Goal: Task Accomplishment & Management: Manage account settings

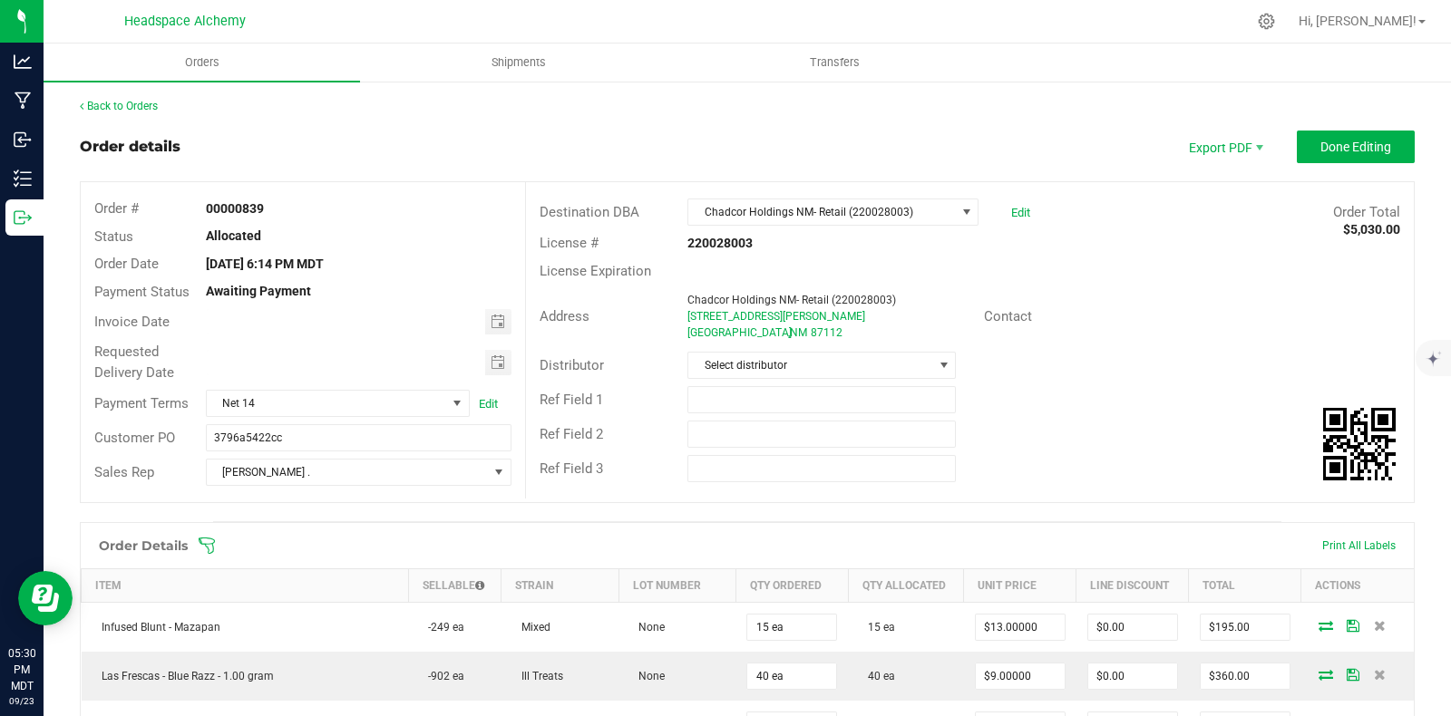
click at [1148, 208] on div "Order Total $5,030.00" at bounding box center [1229, 212] width 370 height 21
click at [1338, 145] on span "Done Editing" at bounding box center [1355, 147] width 71 height 15
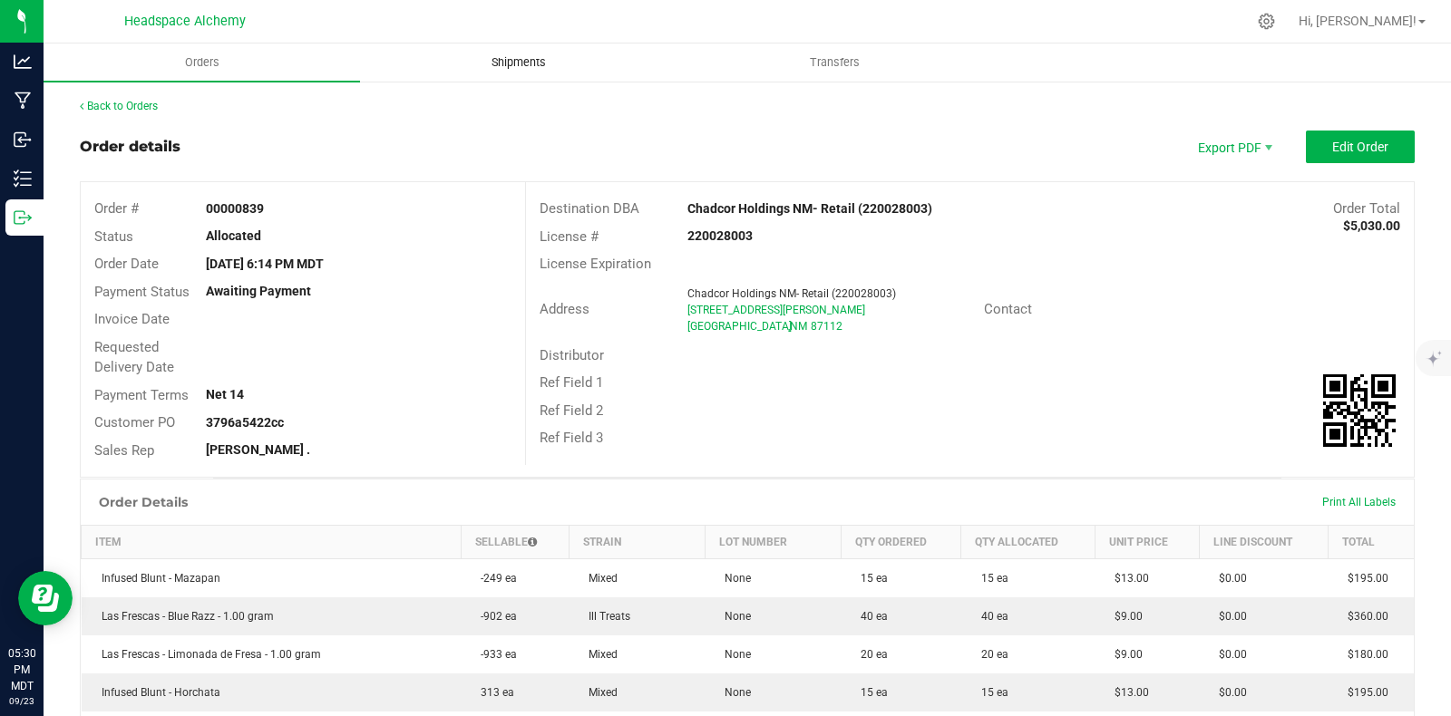
click at [502, 61] on span "Shipments" at bounding box center [518, 62] width 103 height 16
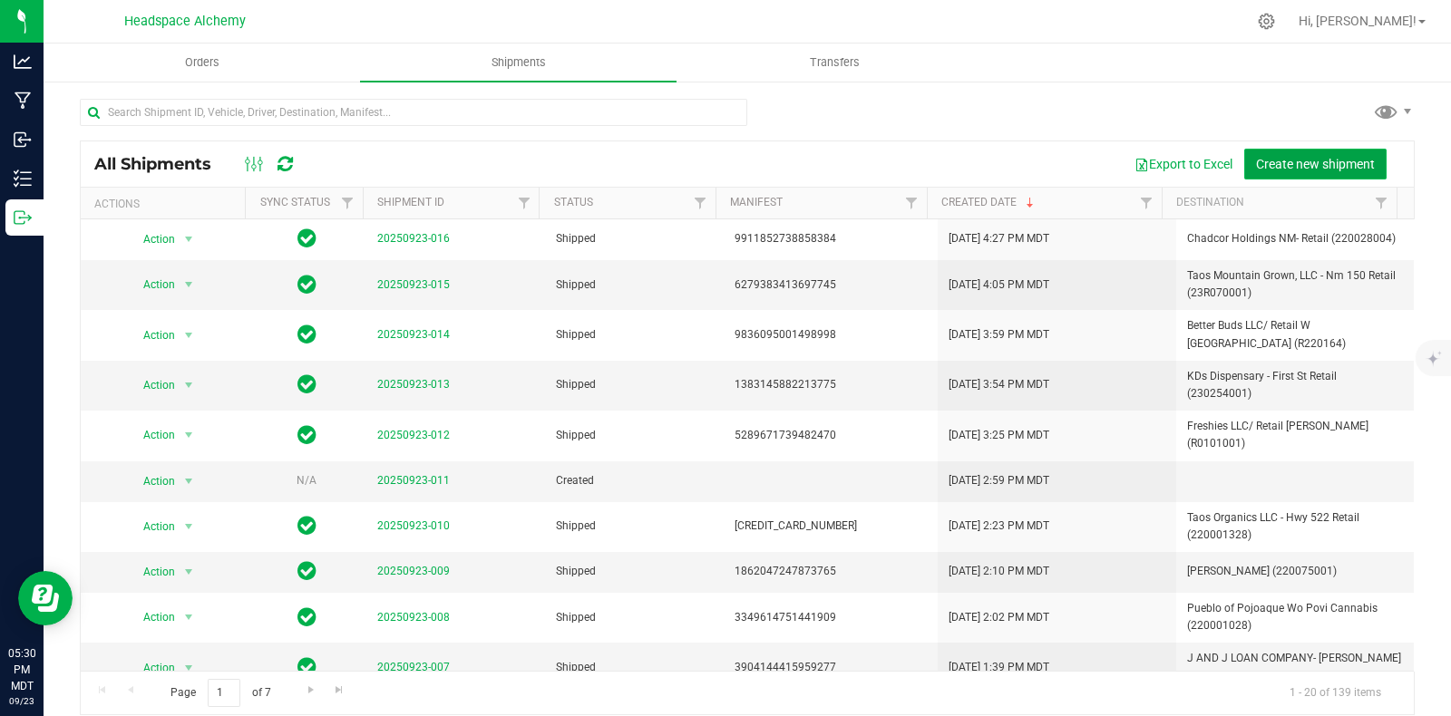
click at [1298, 157] on span "Create new shipment" at bounding box center [1315, 164] width 119 height 15
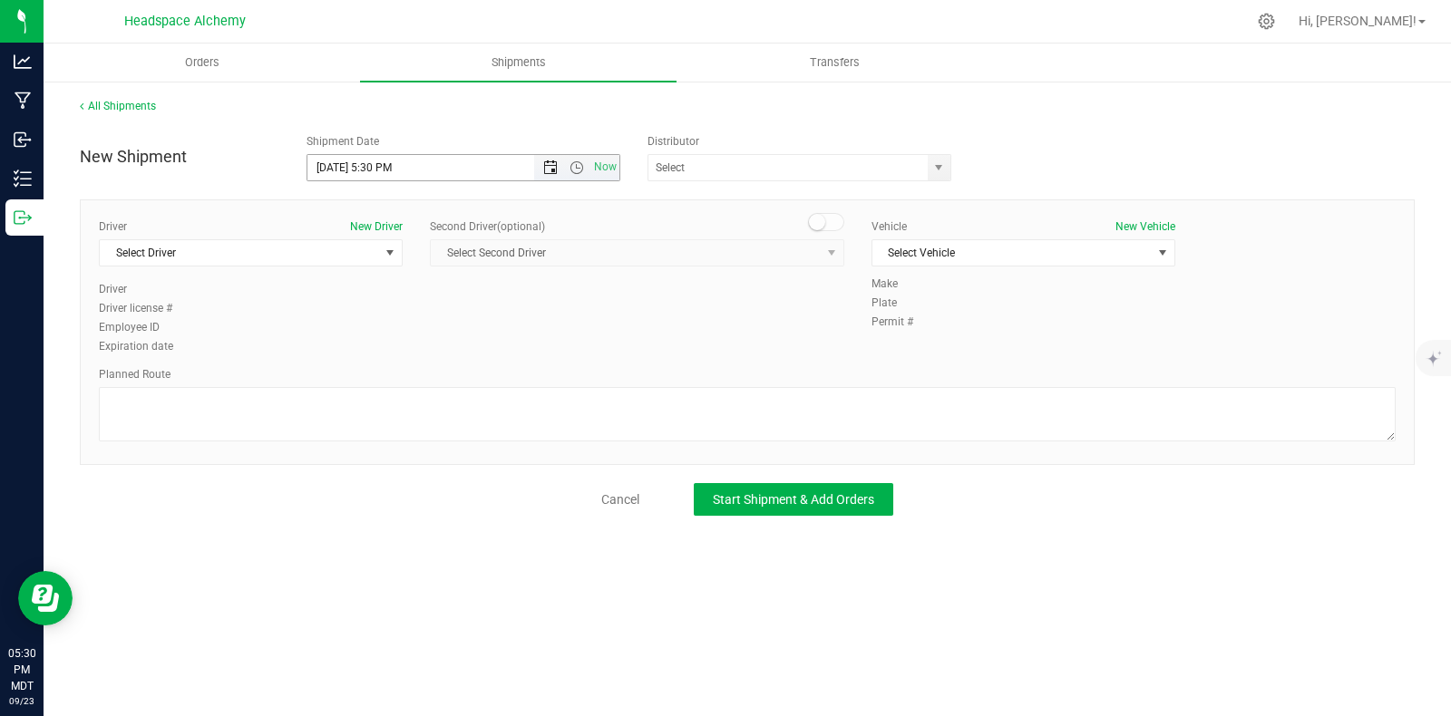
click at [553, 166] on span "Open the date view" at bounding box center [550, 168] width 15 height 15
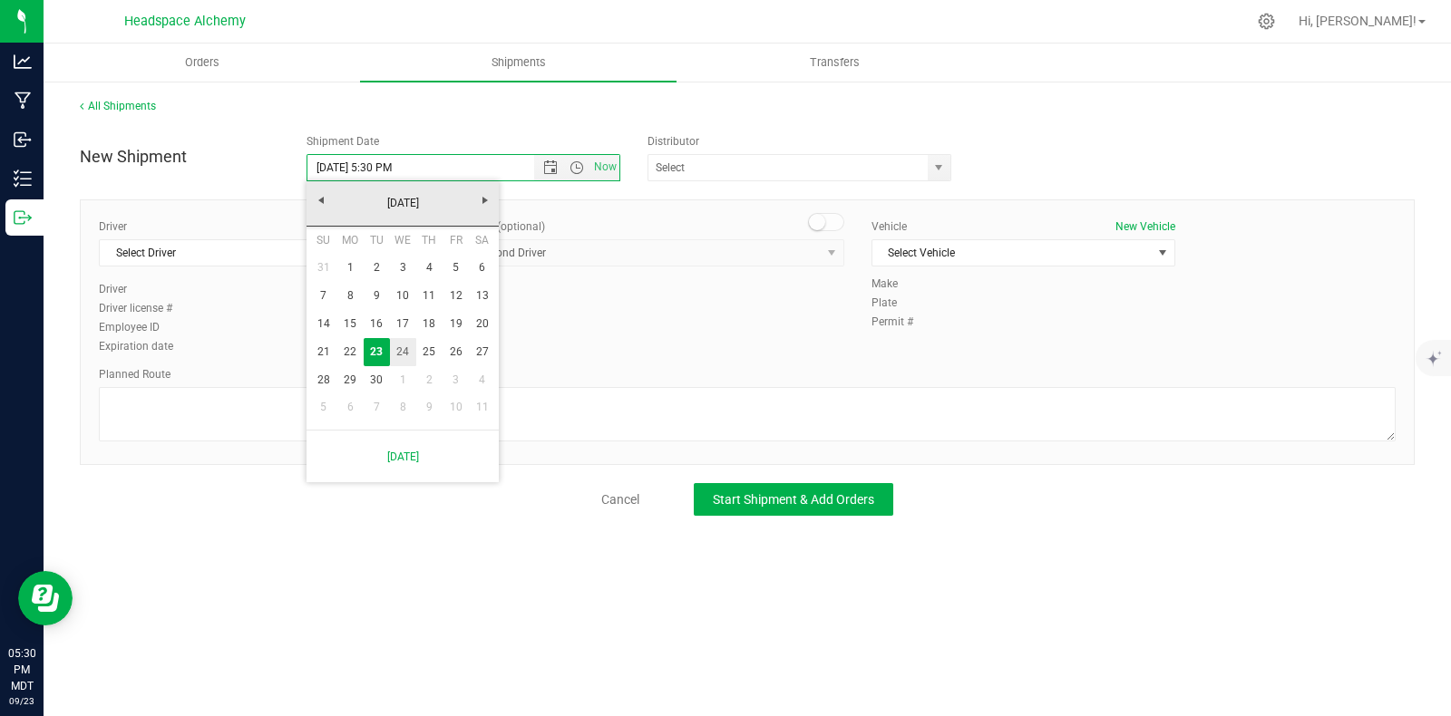
click at [401, 351] on link "24" at bounding box center [403, 352] width 26 height 28
type input "[DATE] 5:30 PM"
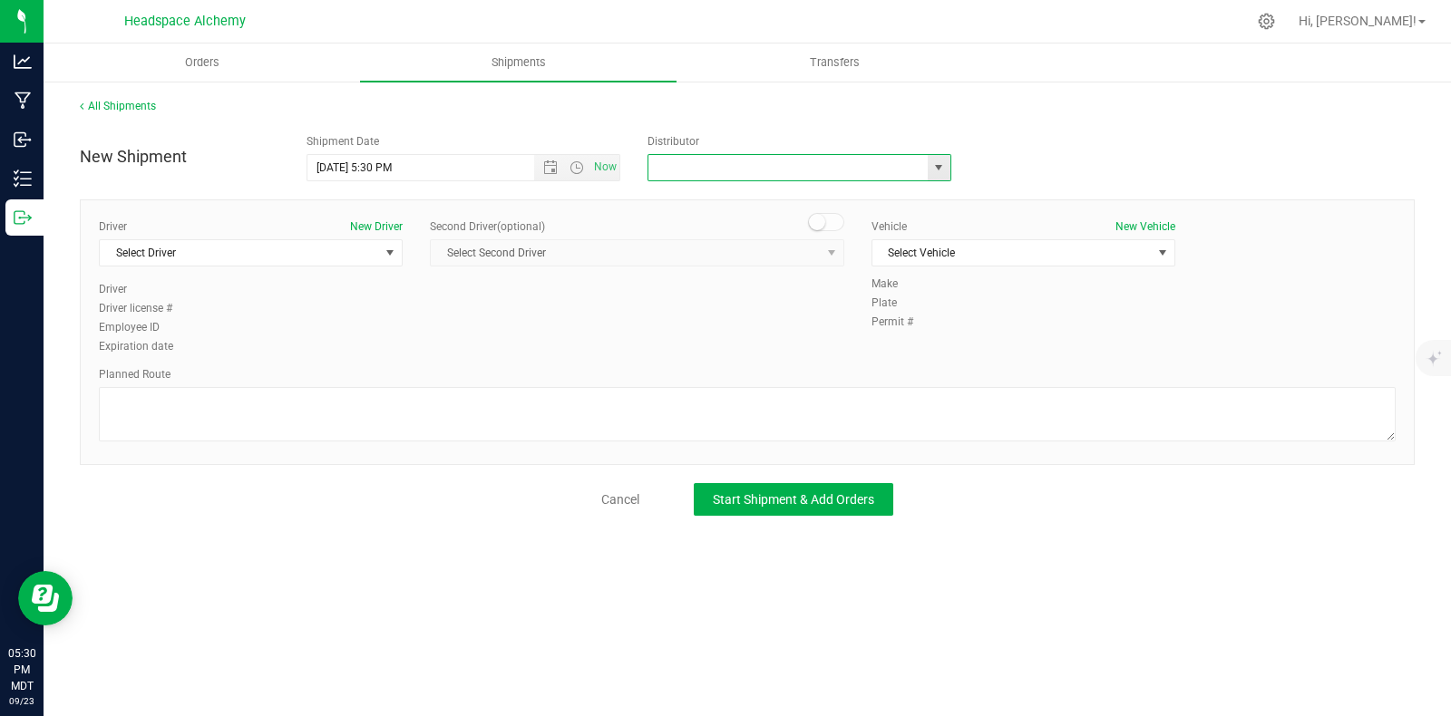
click at [714, 157] on input "text" at bounding box center [783, 167] width 271 height 25
click at [713, 188] on li "Headspace Alchemy (230021002)" at bounding box center [799, 198] width 302 height 27
type input "Headspace Alchemy (230021002)"
click at [190, 249] on span "Select Driver" at bounding box center [239, 252] width 279 height 25
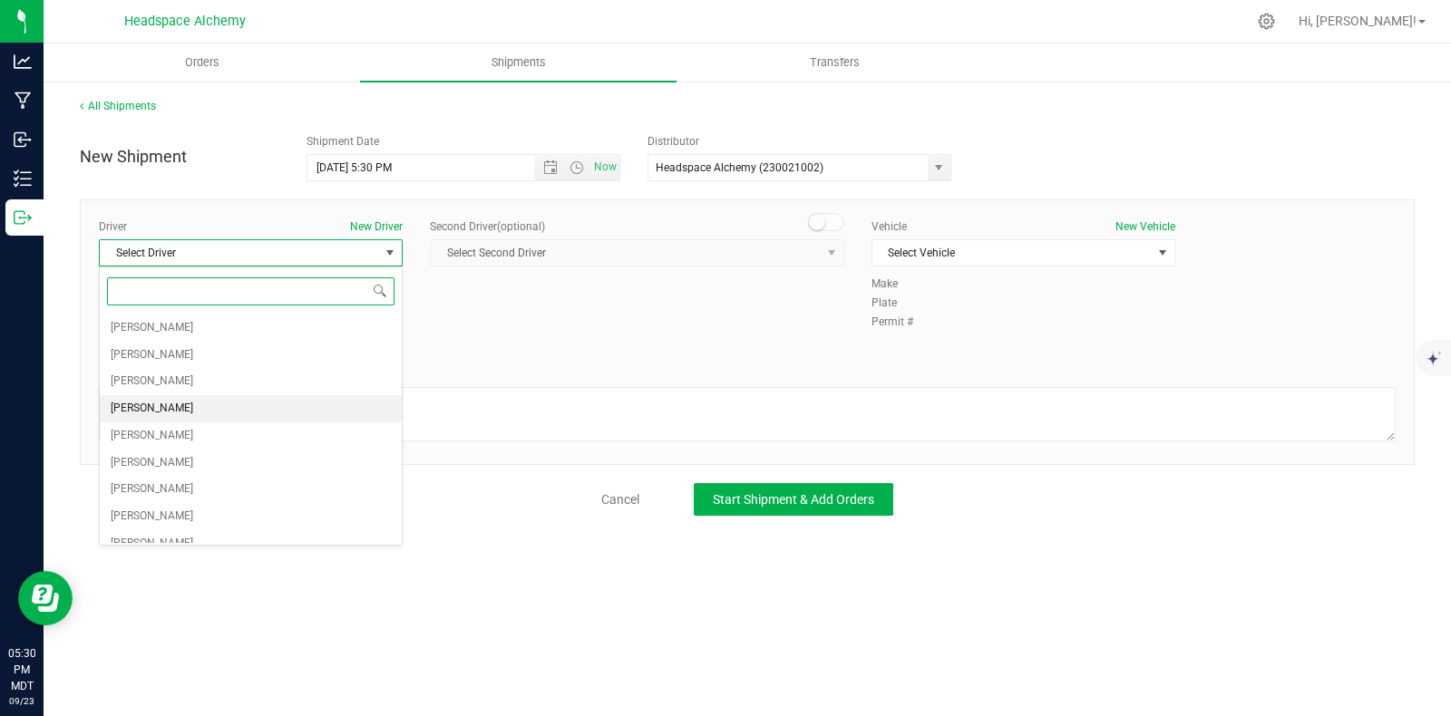
click at [153, 405] on span "[PERSON_NAME]" at bounding box center [152, 409] width 83 height 24
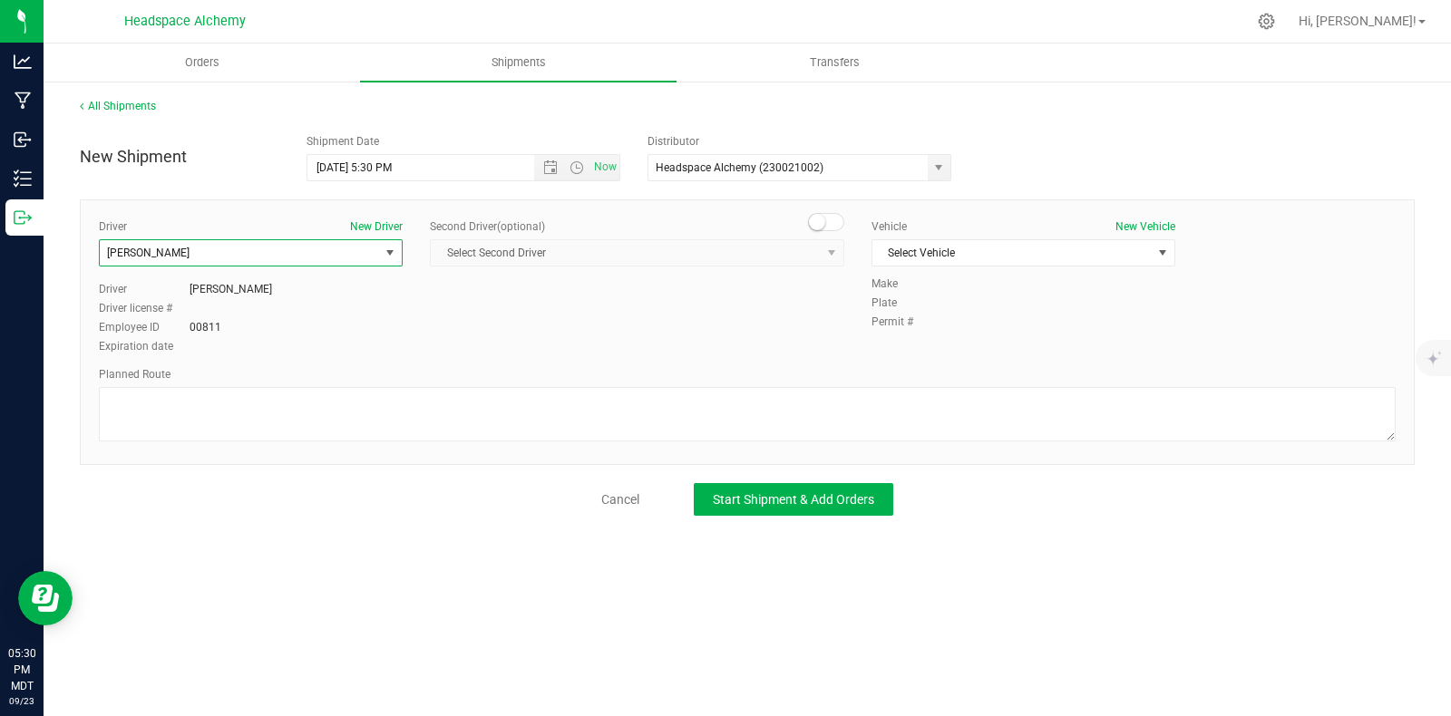
click at [831, 219] on span at bounding box center [826, 222] width 36 height 18
click at [815, 253] on span "Select Second Driver" at bounding box center [626, 252] width 390 height 25
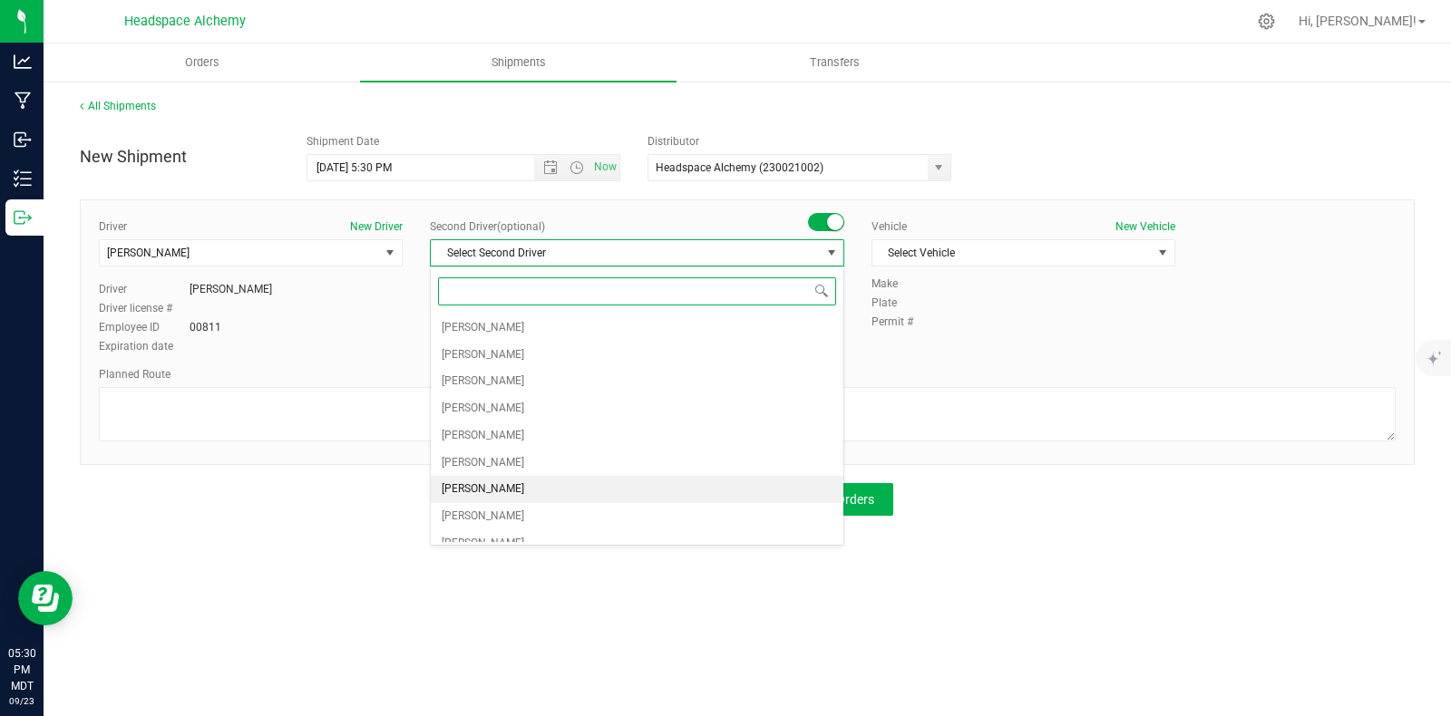
click at [499, 491] on span "[PERSON_NAME]" at bounding box center [483, 490] width 83 height 24
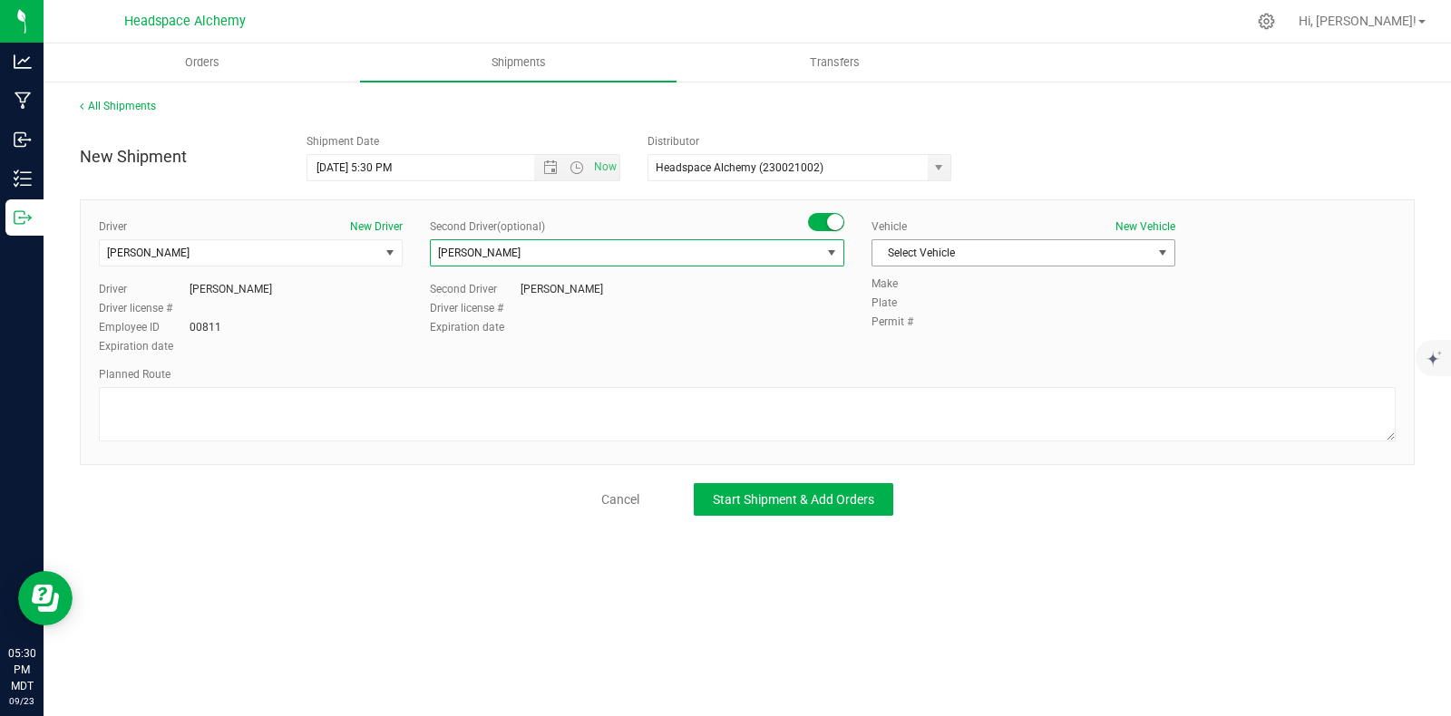
click at [990, 256] on span "Select Vehicle" at bounding box center [1011, 252] width 279 height 25
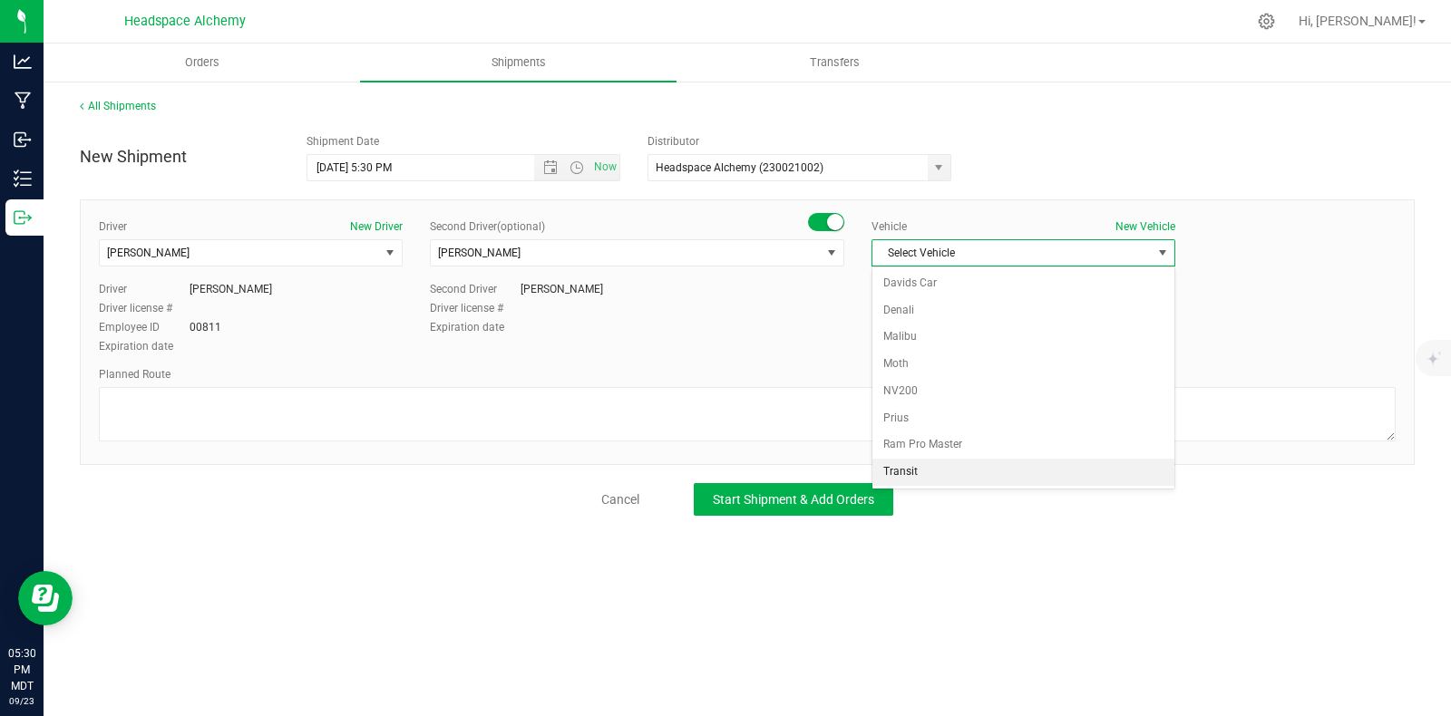
click at [909, 472] on li "Transit" at bounding box center [1023, 472] width 302 height 27
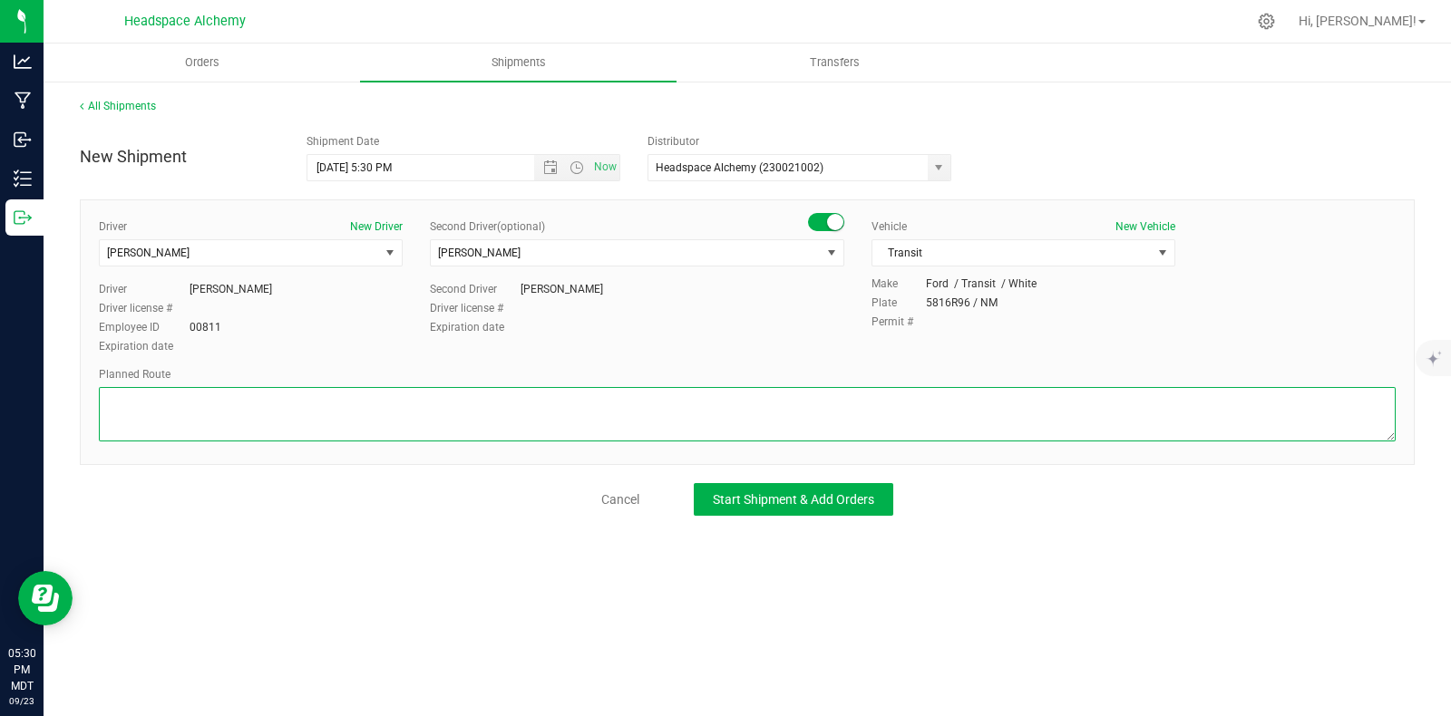
click at [739, 403] on textarea at bounding box center [747, 414] width 1297 height 54
paste textarea "805 El Molino Blvd Las Cruces, NM 88005  Get on I-25 N from W Lohman Ave 9 min…"
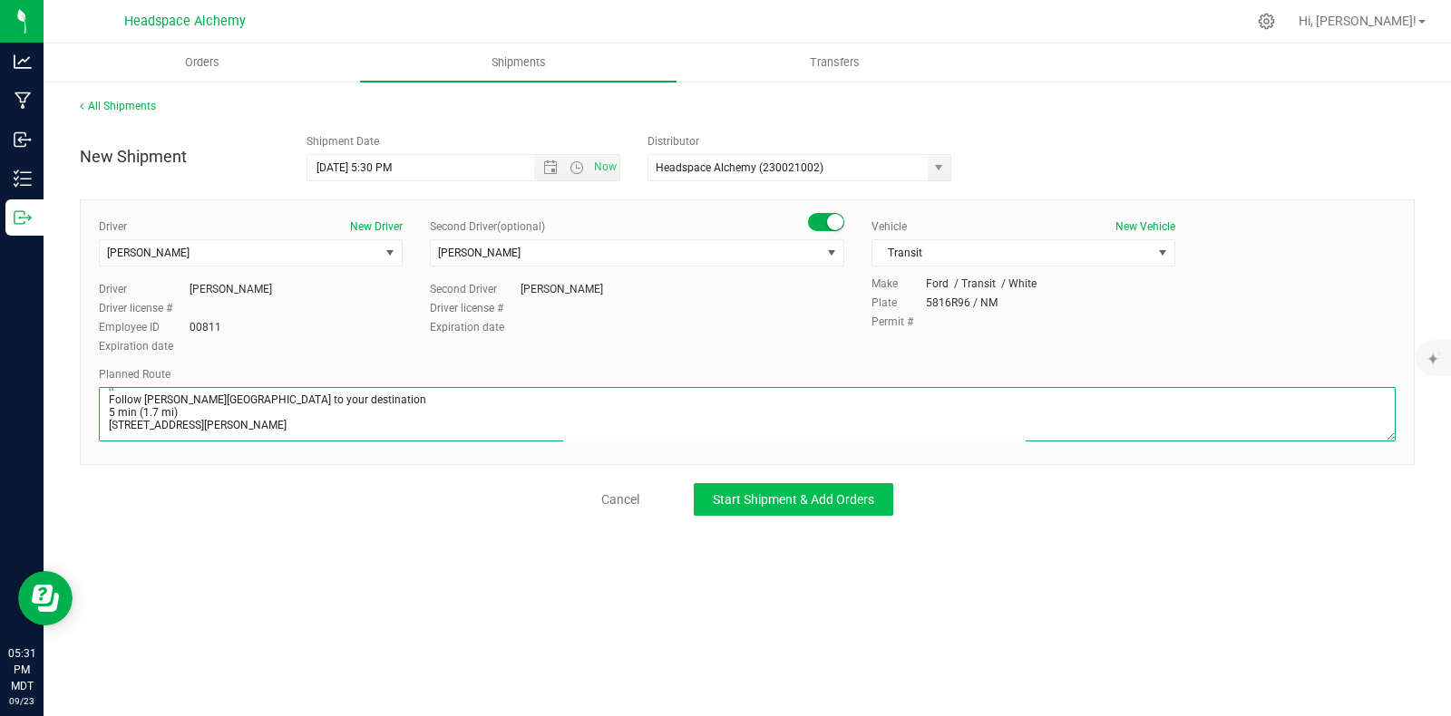
type textarea "805 El Molino Blvd Las Cruces, NM 88005  Get on I-25 N from W Lohman Ave 9 min…"
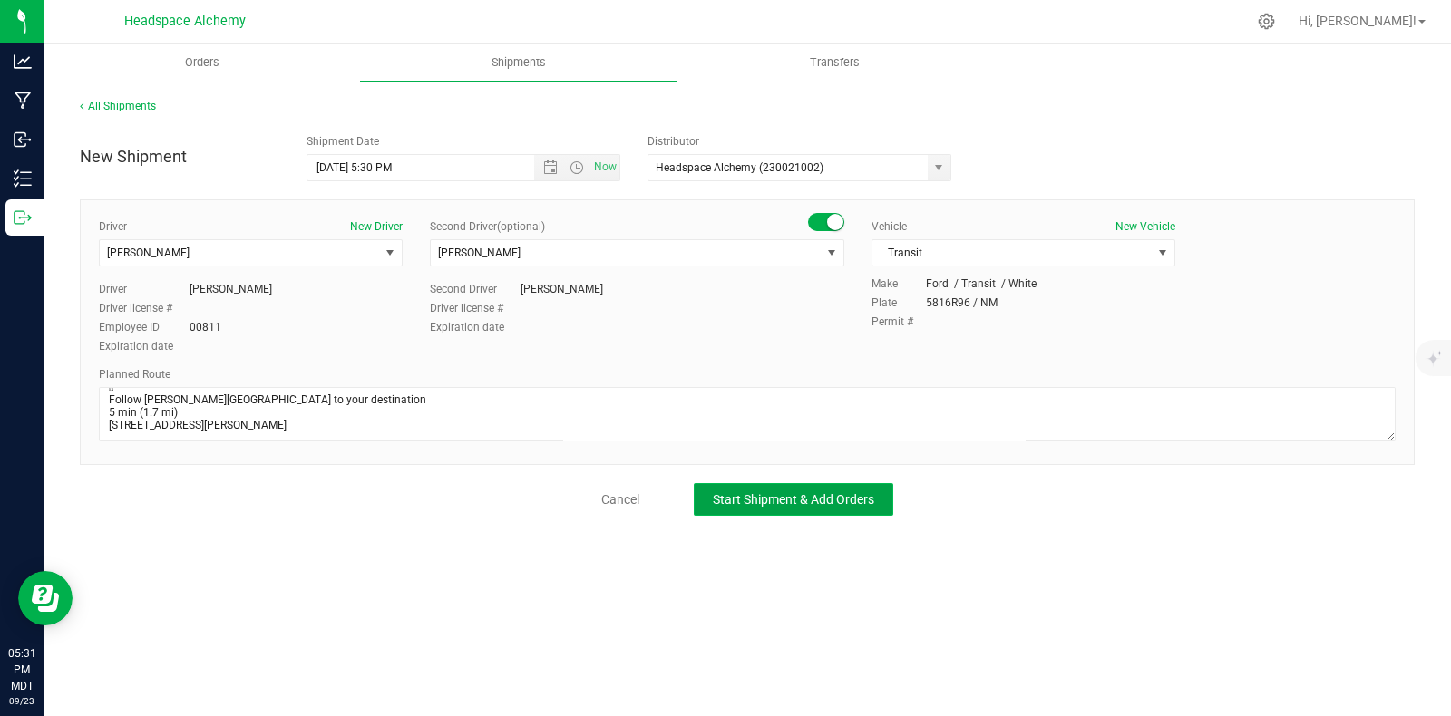
click at [782, 496] on span "Start Shipment & Add Orders" at bounding box center [793, 499] width 161 height 15
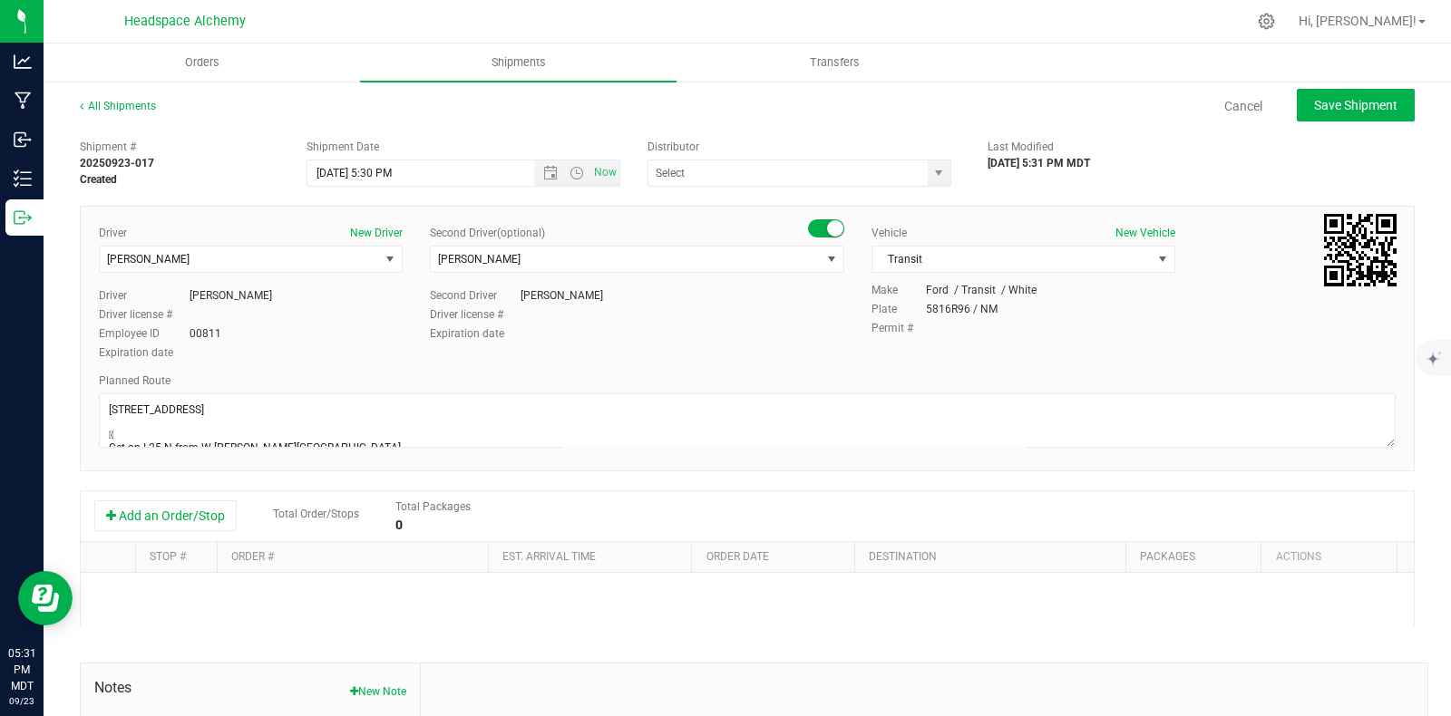
type input "Headspace Alchemy (230021002)"
click at [730, 311] on div "Driver license #" at bounding box center [637, 315] width 414 height 16
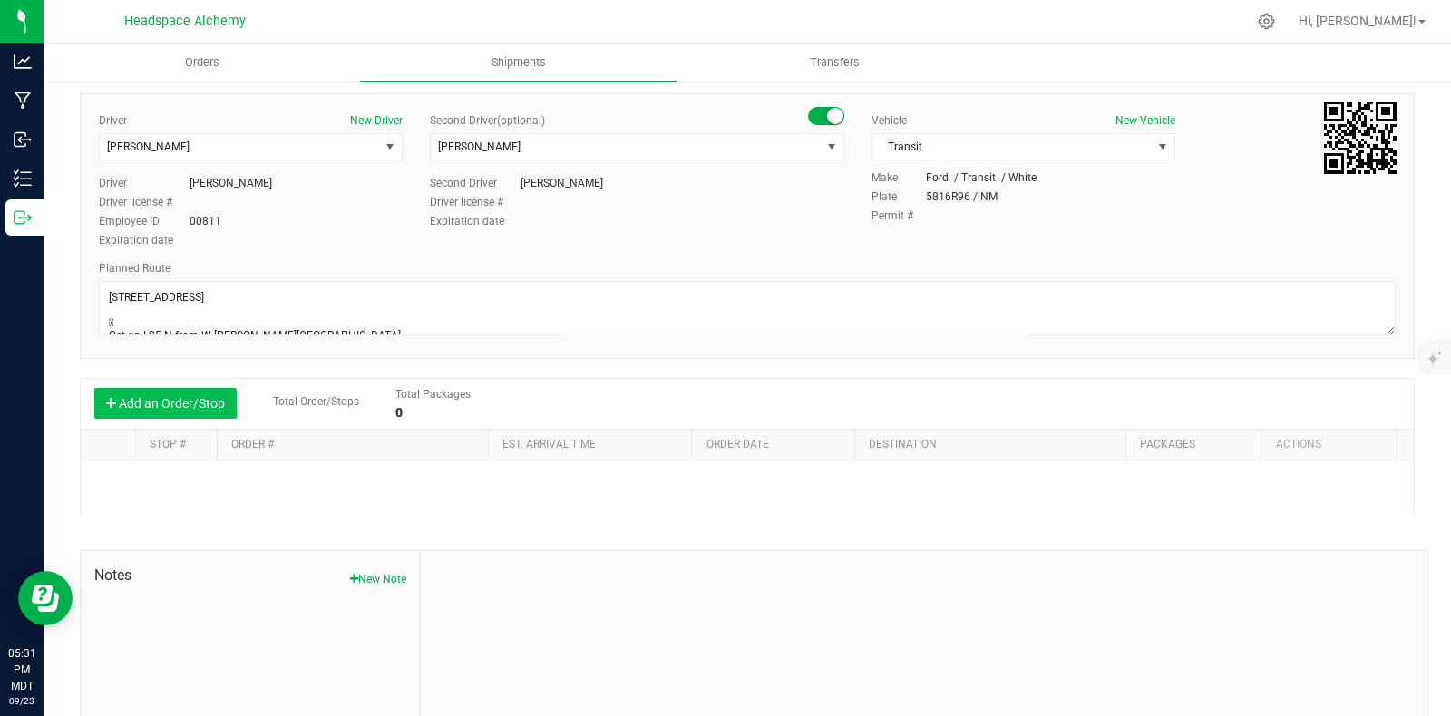
click at [184, 398] on button "Add an Order/Stop" at bounding box center [165, 403] width 142 height 31
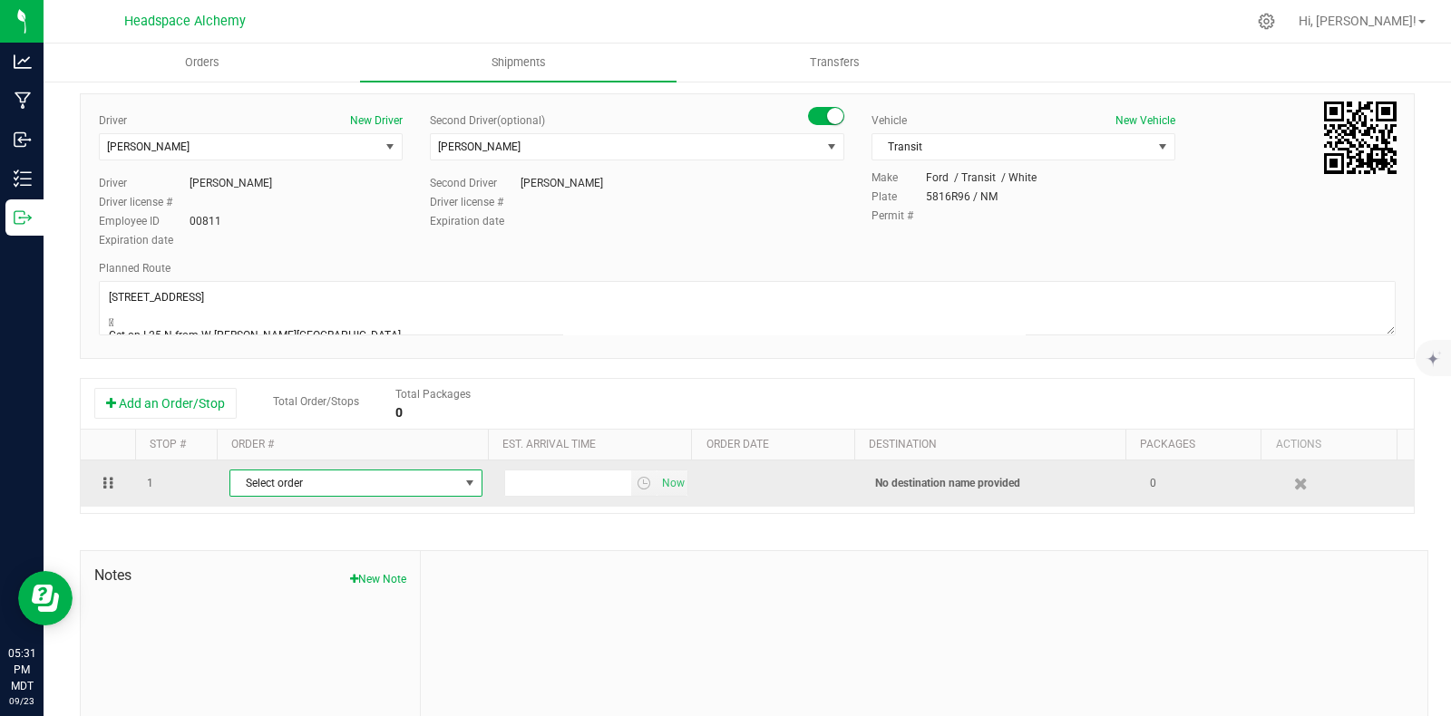
click at [426, 480] on span "Select order" at bounding box center [344, 483] width 229 height 25
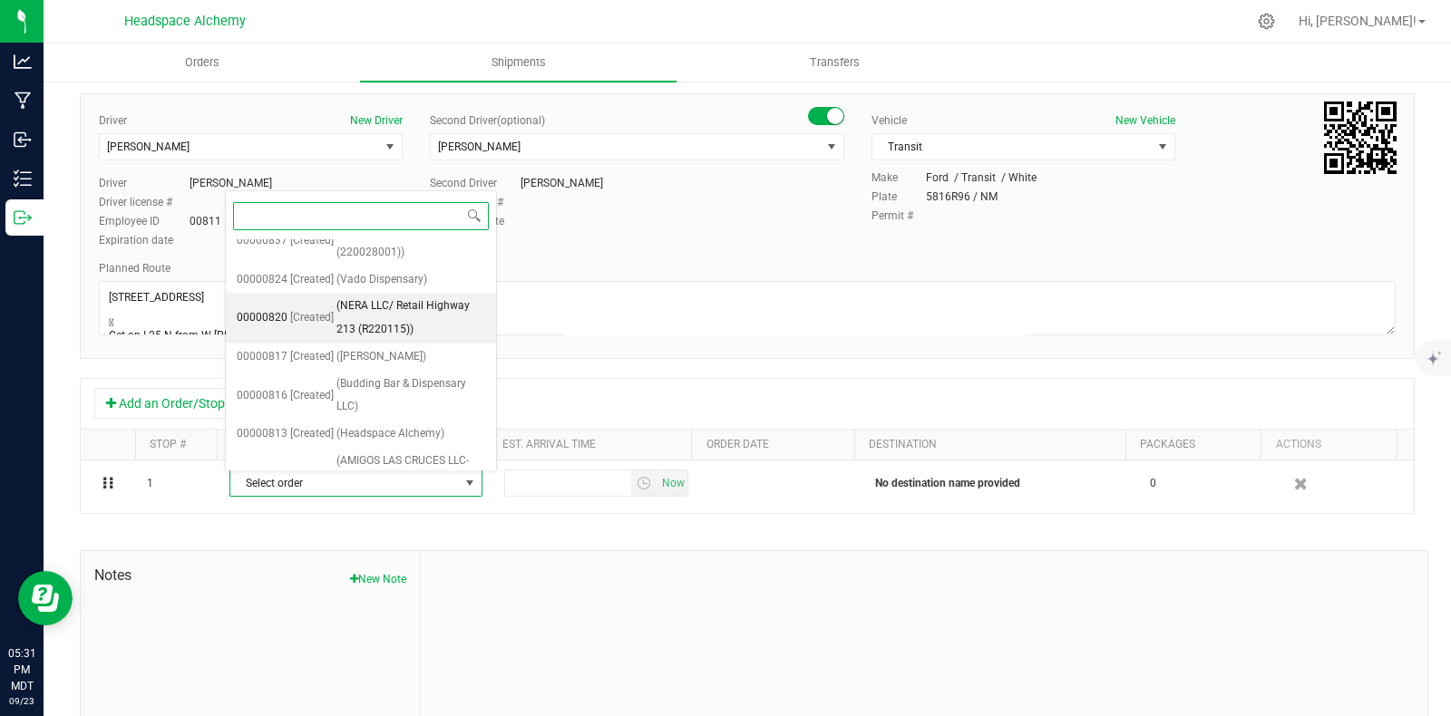
scroll to position [1359, 0]
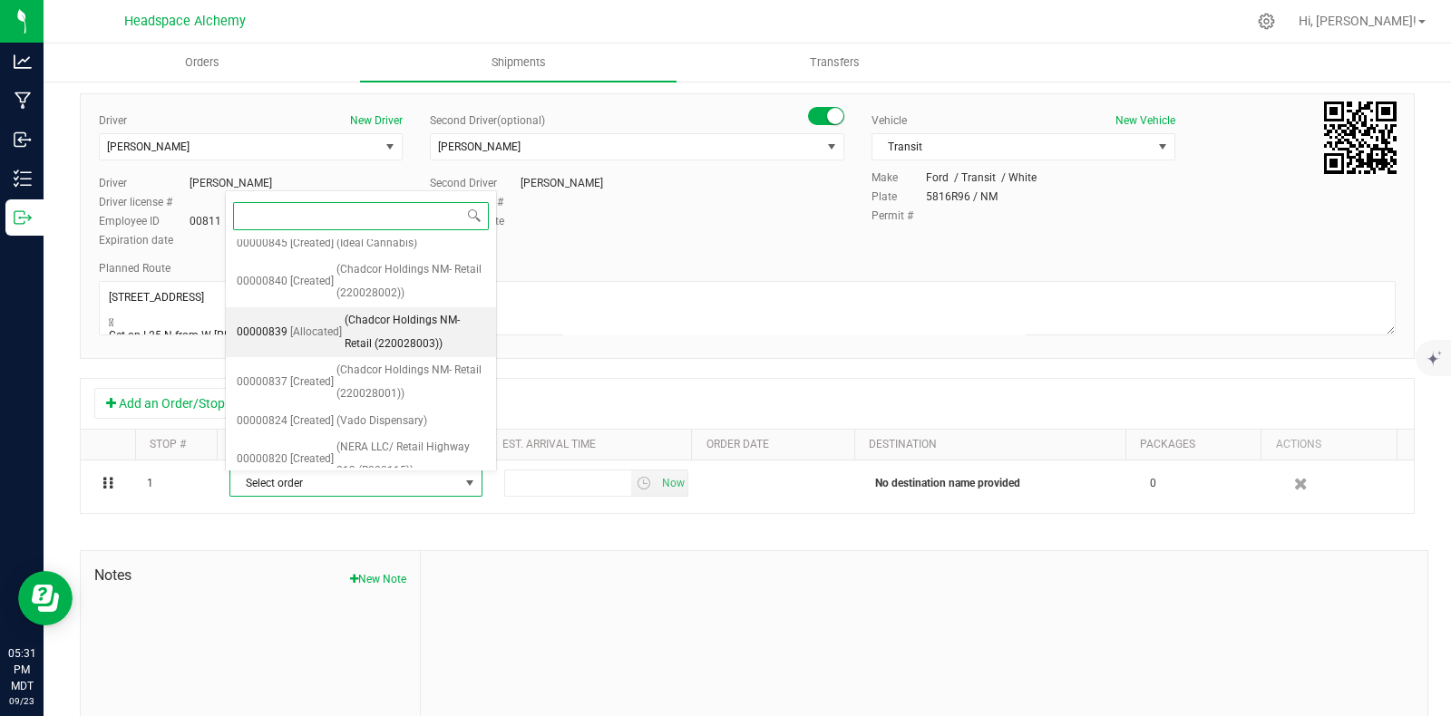
click at [393, 318] on span "(Chadcor Holdings NM- Retail (220028003))" at bounding box center [415, 332] width 141 height 46
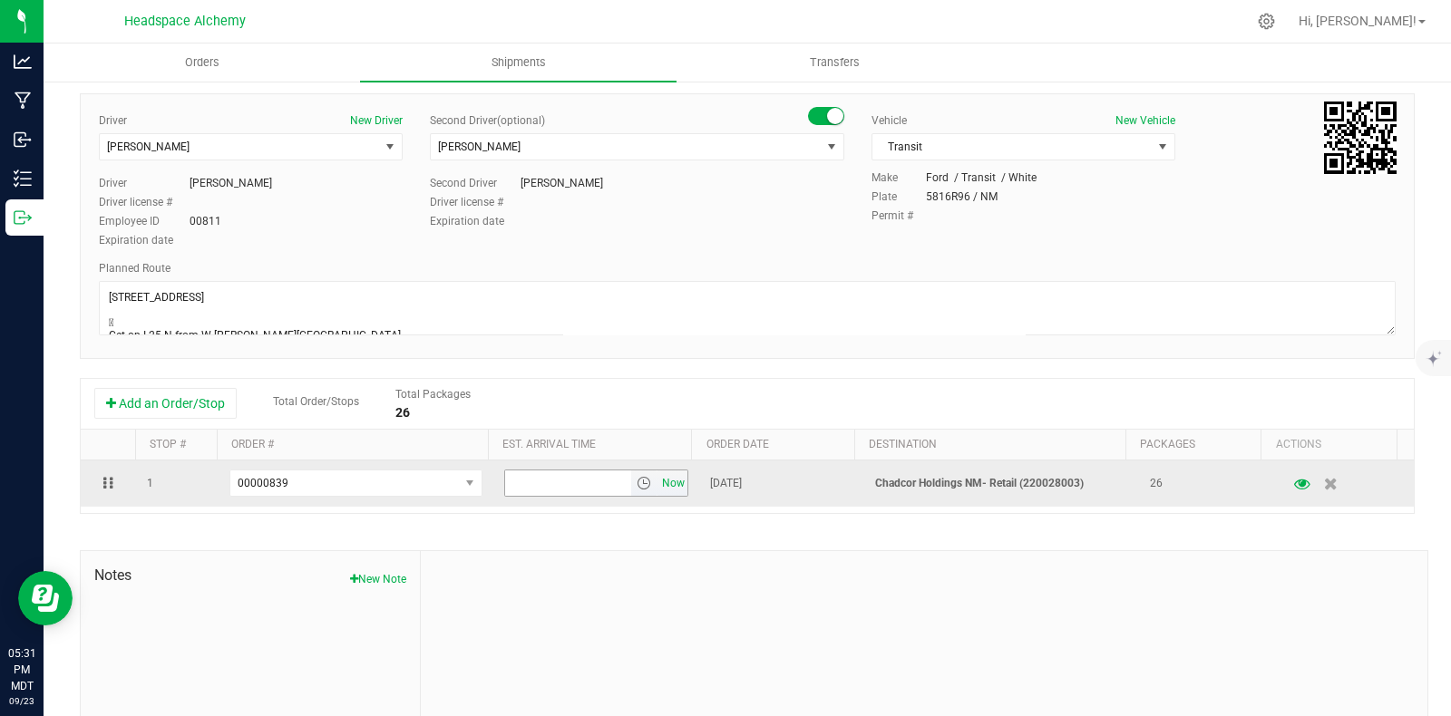
click at [658, 492] on span "Now" at bounding box center [673, 484] width 31 height 26
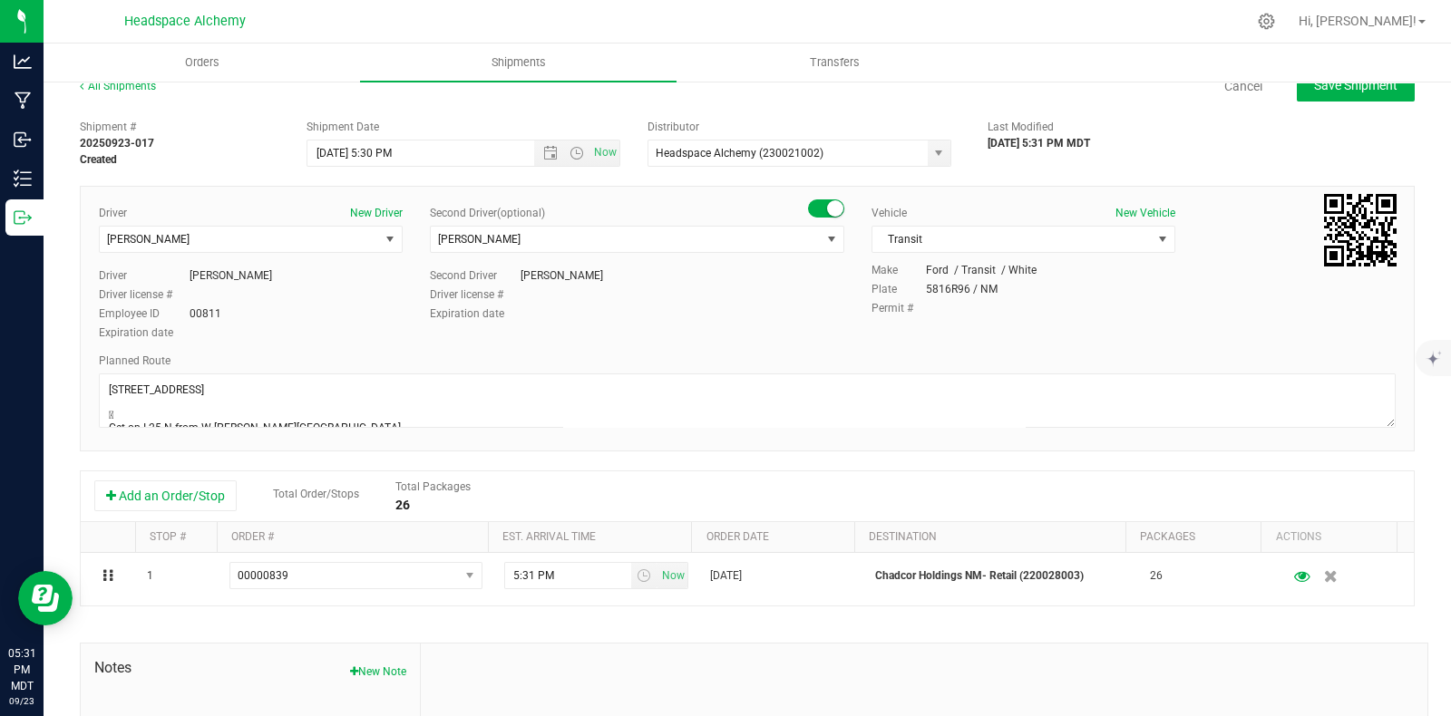
scroll to position [0, 0]
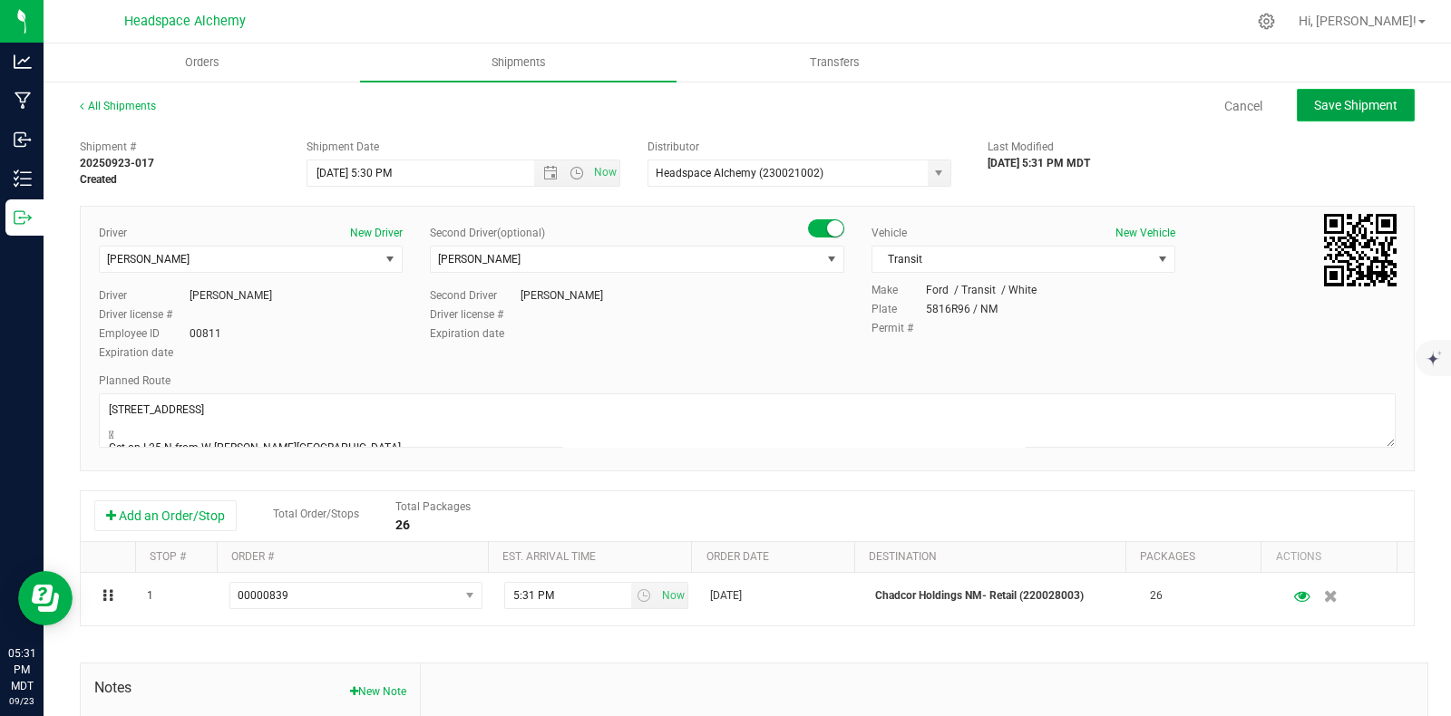
click at [1341, 110] on span "Save Shipment" at bounding box center [1355, 105] width 83 height 15
type input "9/24/2025 11:30 PM"
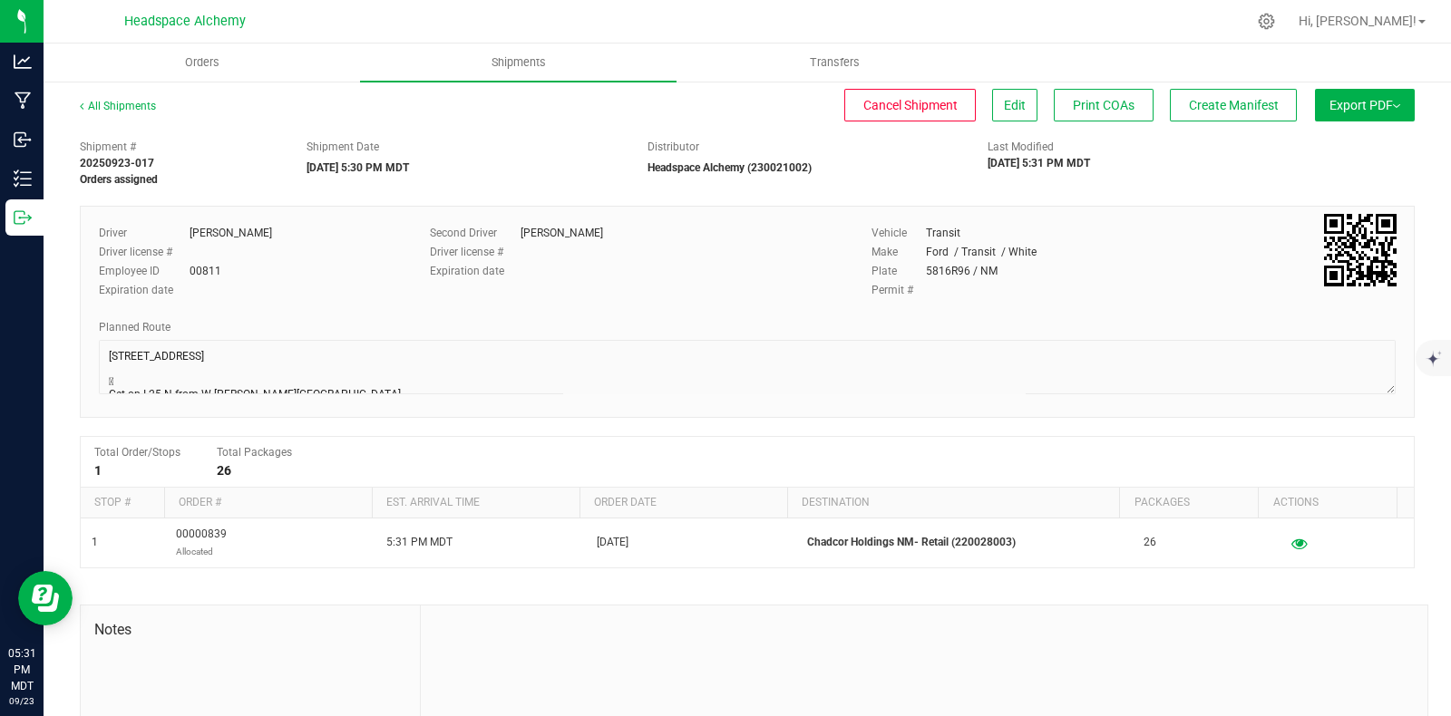
click at [1233, 151] on div "Shipment # 20250923-017 Orders assigned Shipment Date 09/24/2025 5:30 PM MDT Di…" at bounding box center [747, 159] width 1362 height 57
click at [1193, 111] on span "Create Manifest" at bounding box center [1234, 105] width 90 height 15
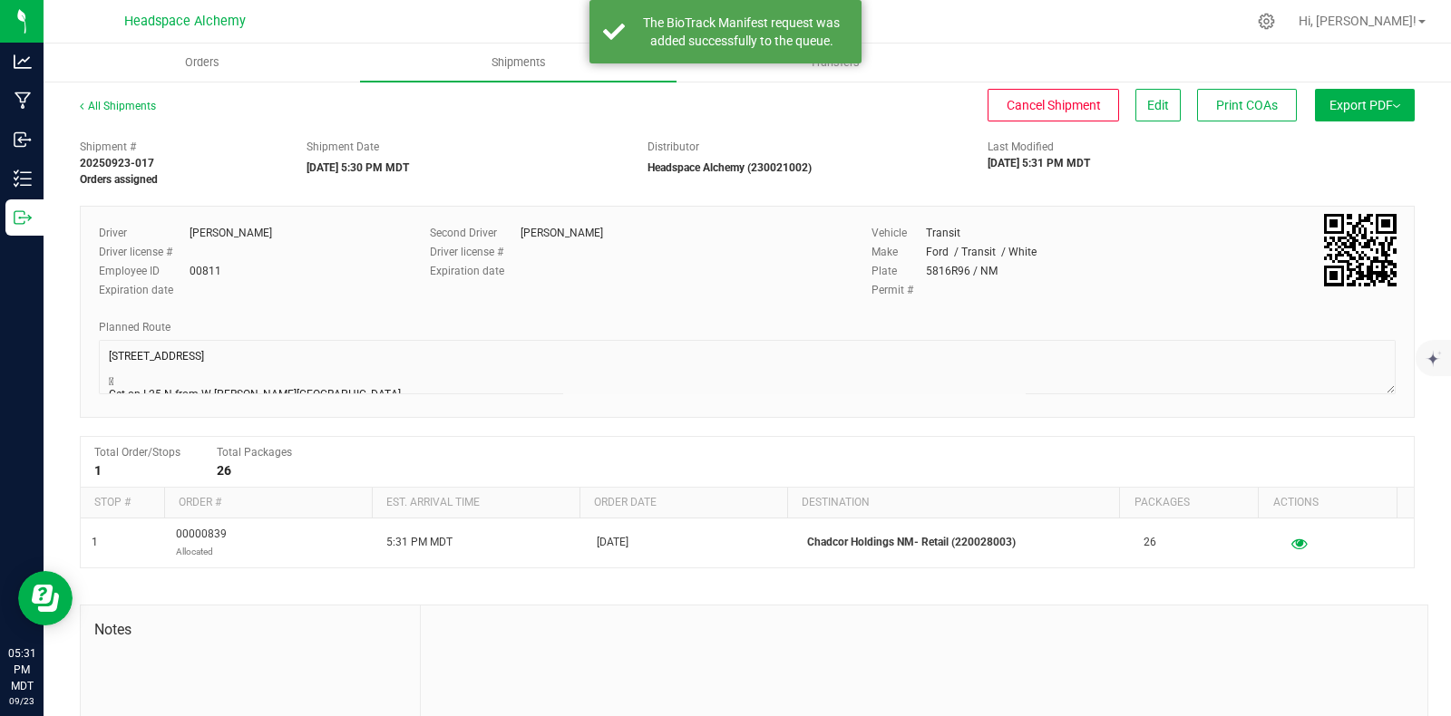
click at [846, 111] on div "Cancel Shipment Edit Print COAs" at bounding box center [743, 105] width 1108 height 33
click at [1356, 102] on span "Export PDF" at bounding box center [1364, 105] width 71 height 15
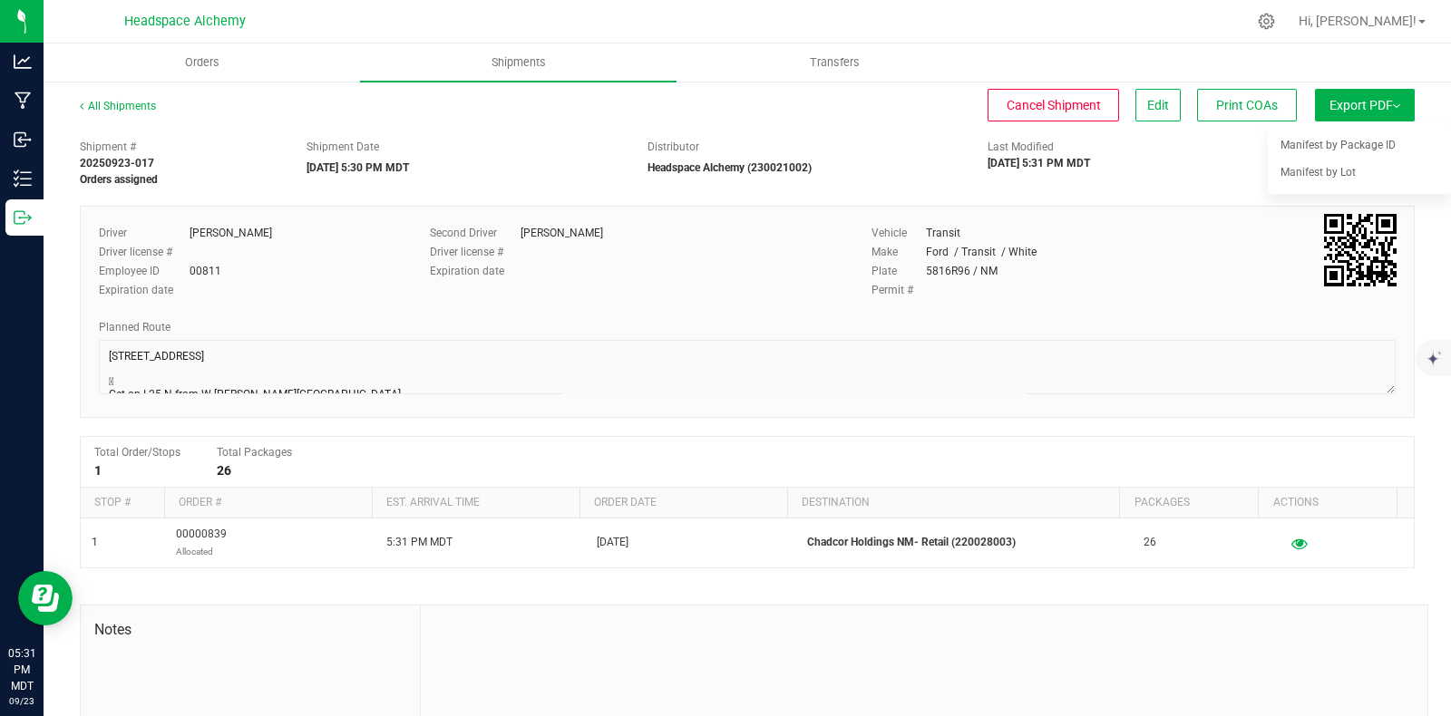
click at [1301, 151] on li "Manifest by Package ID" at bounding box center [1359, 144] width 183 height 27
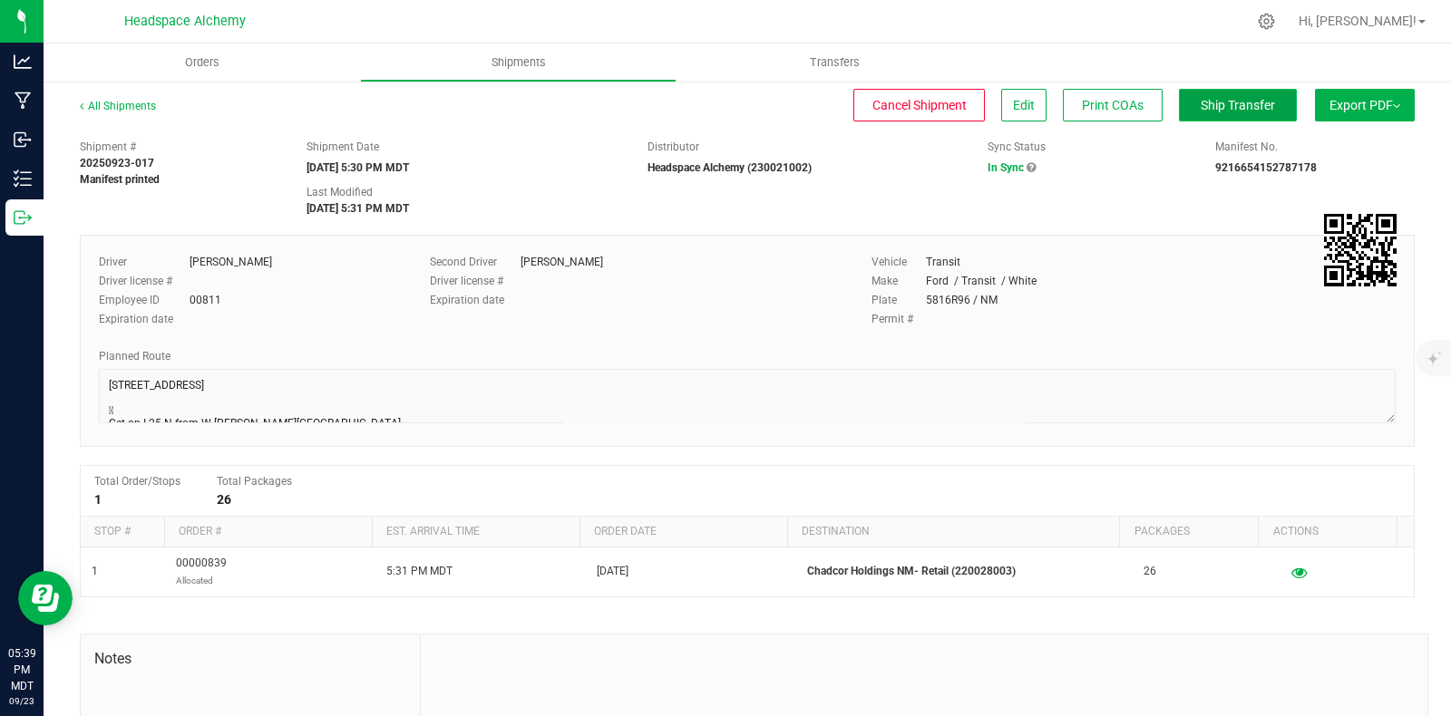
click at [1251, 94] on button "Ship Transfer" at bounding box center [1238, 105] width 118 height 33
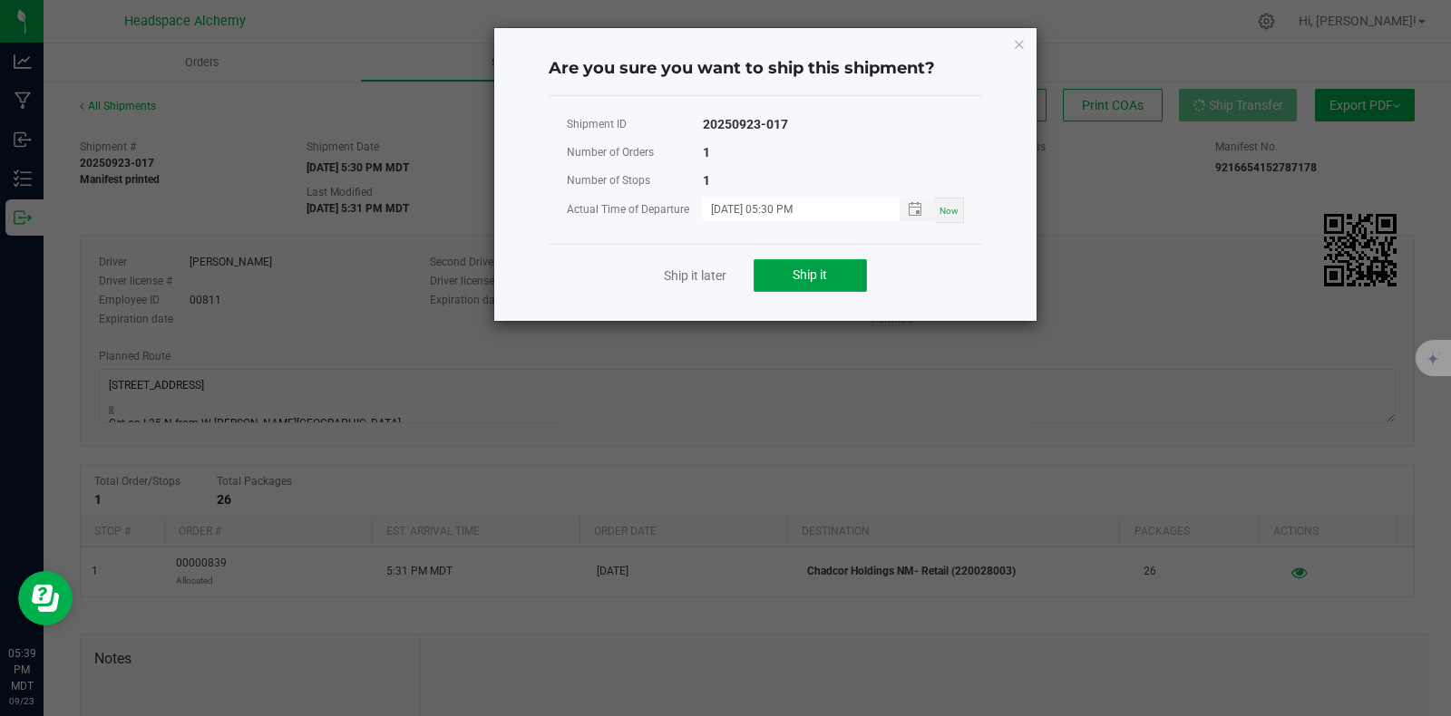
click at [802, 273] on span "Ship it" at bounding box center [810, 275] width 34 height 15
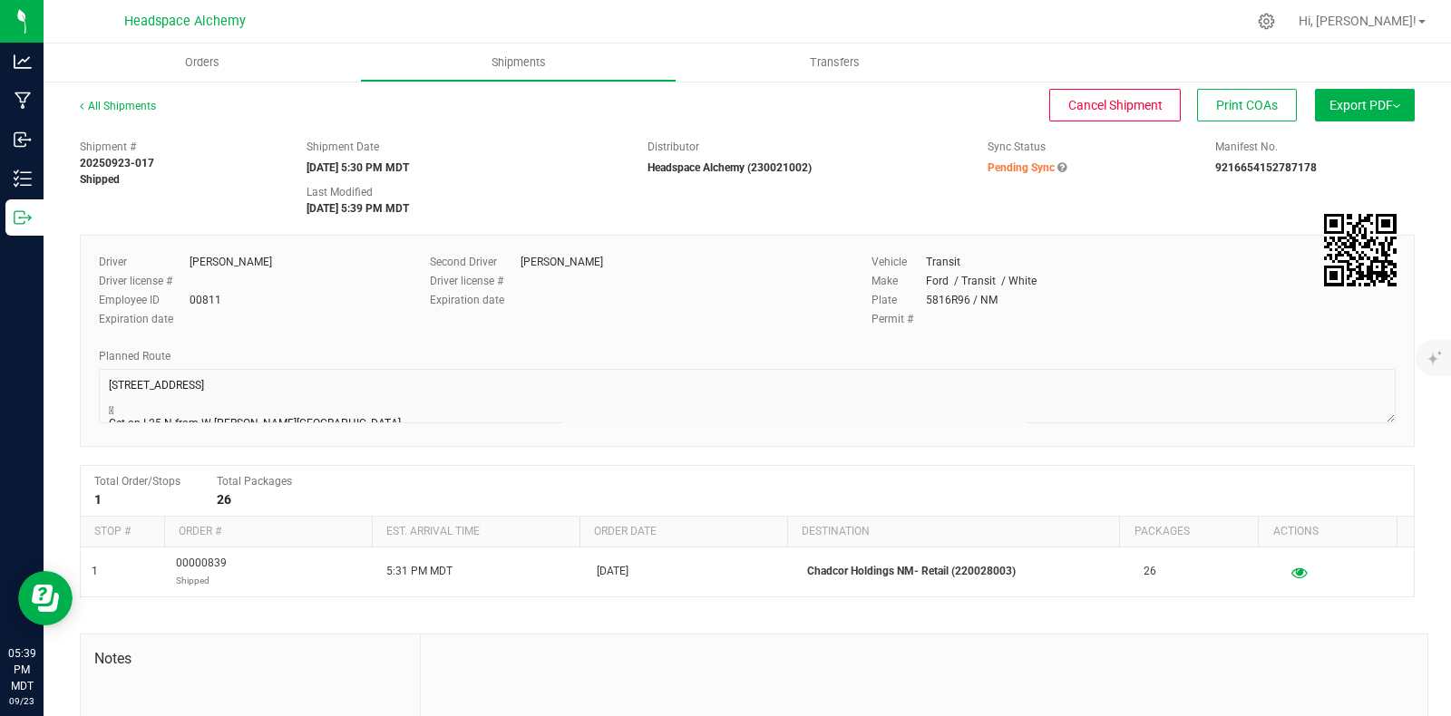
click at [533, 124] on div "All Shipments Cancel Shipment Print COAs Export PDF Manifest by Package ID Mani…" at bounding box center [747, 114] width 1335 height 33
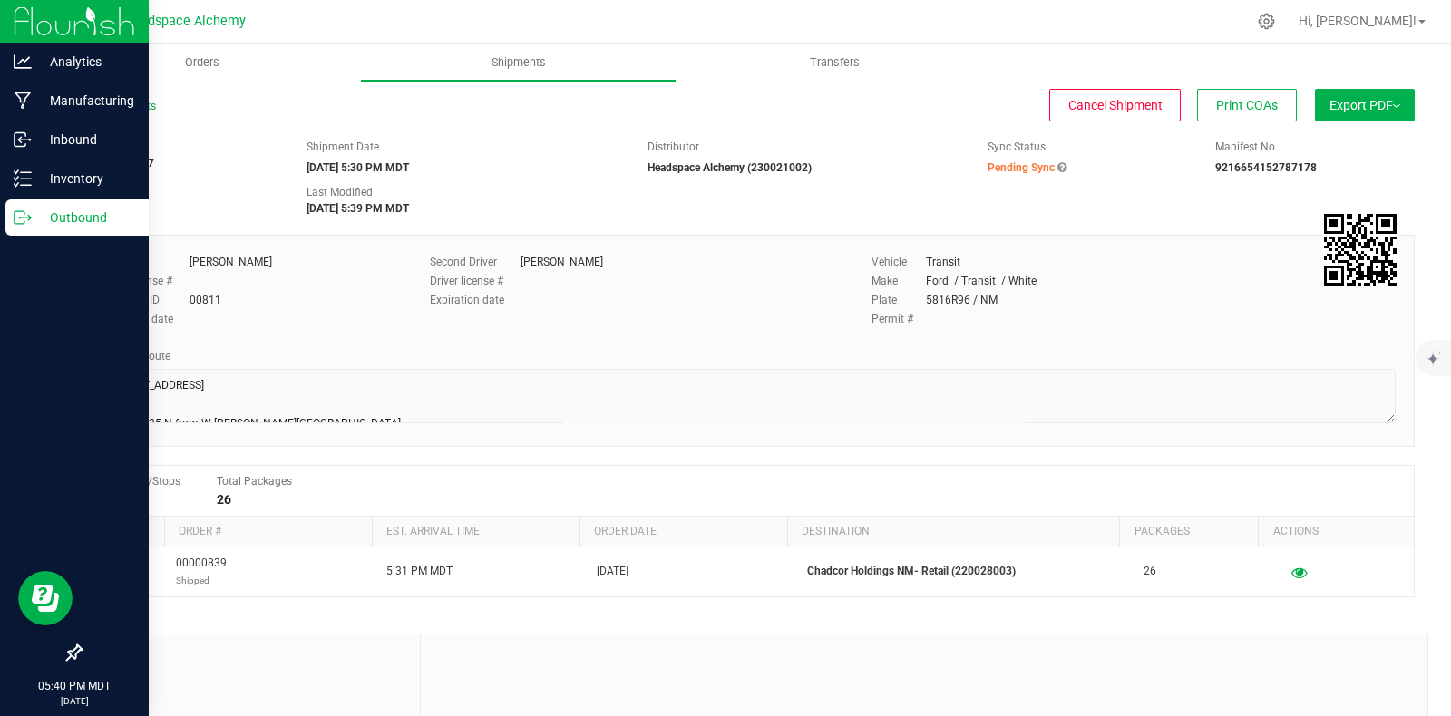
click at [27, 210] on icon at bounding box center [23, 218] width 18 height 18
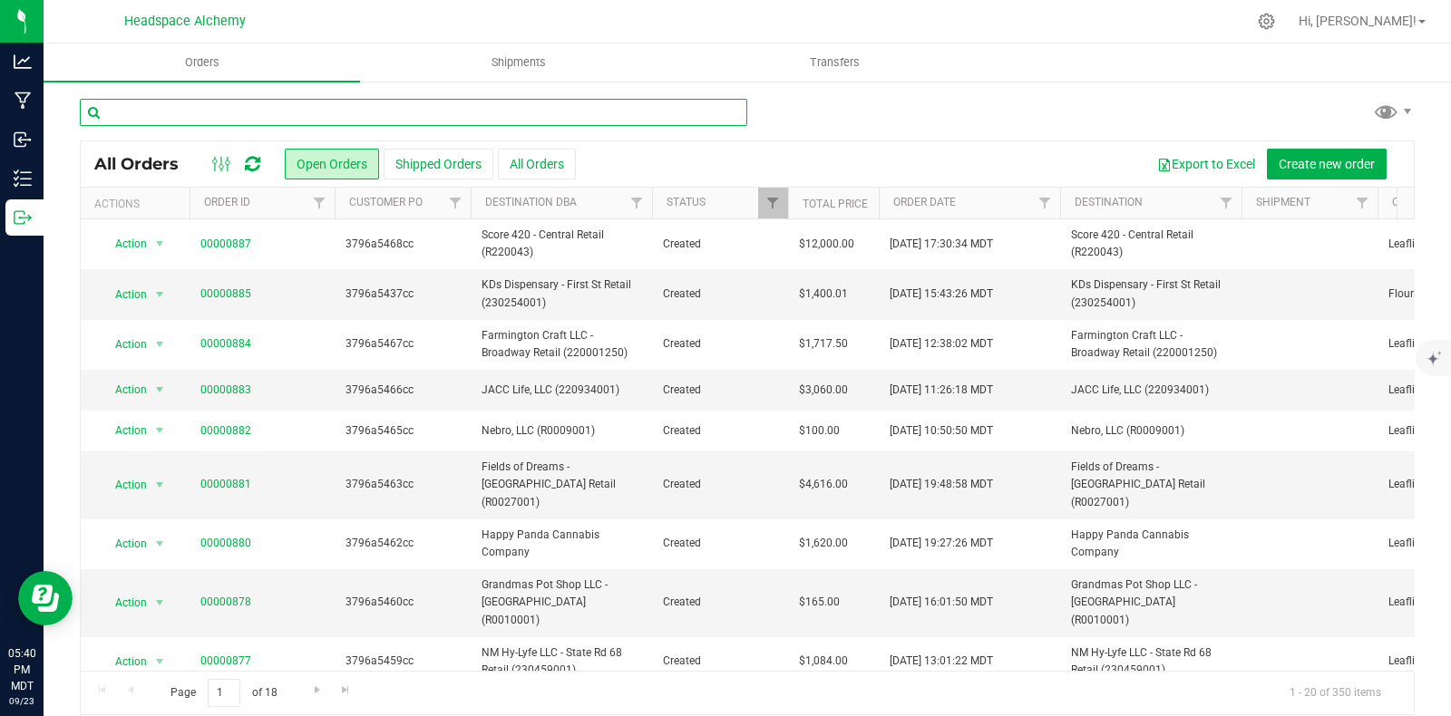
click at [306, 120] on input "text" at bounding box center [413, 112] width 667 height 27
type input "mota"
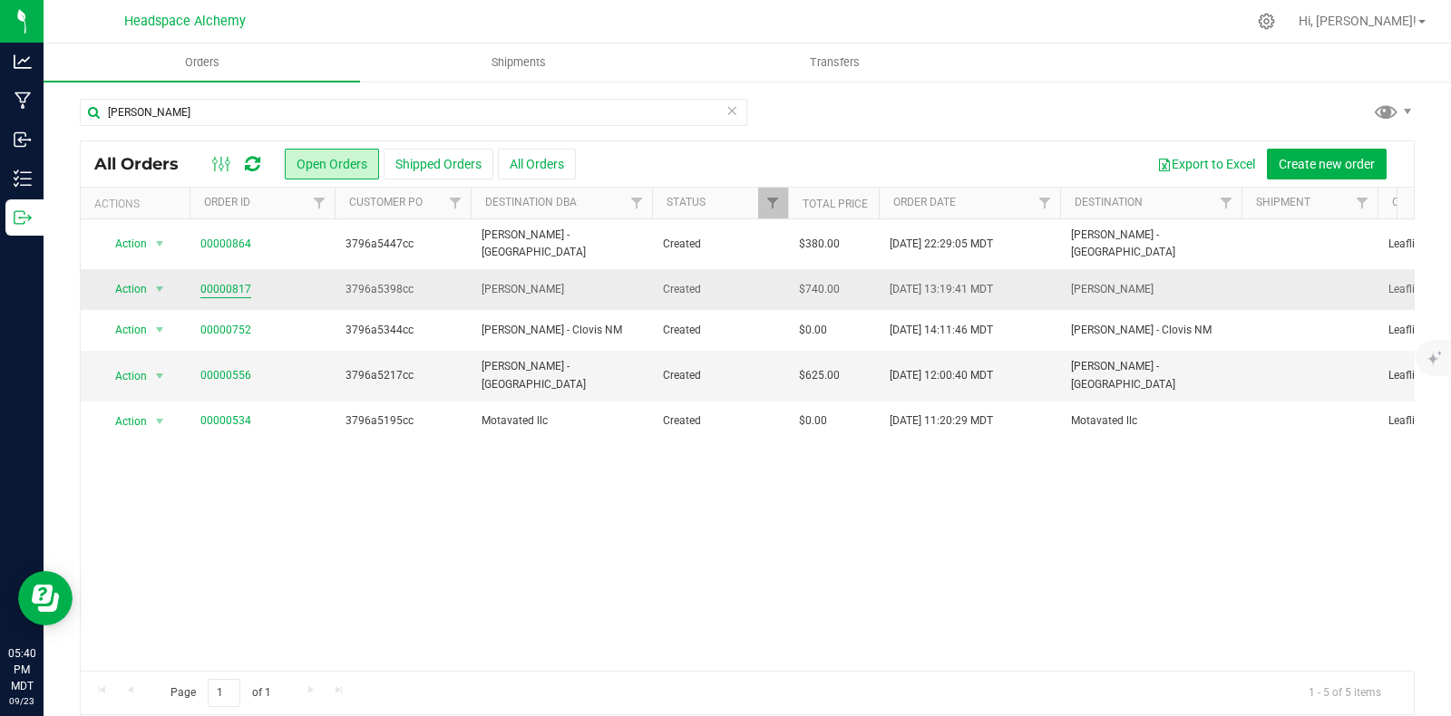
click at [243, 281] on link "00000817" at bounding box center [225, 289] width 51 height 17
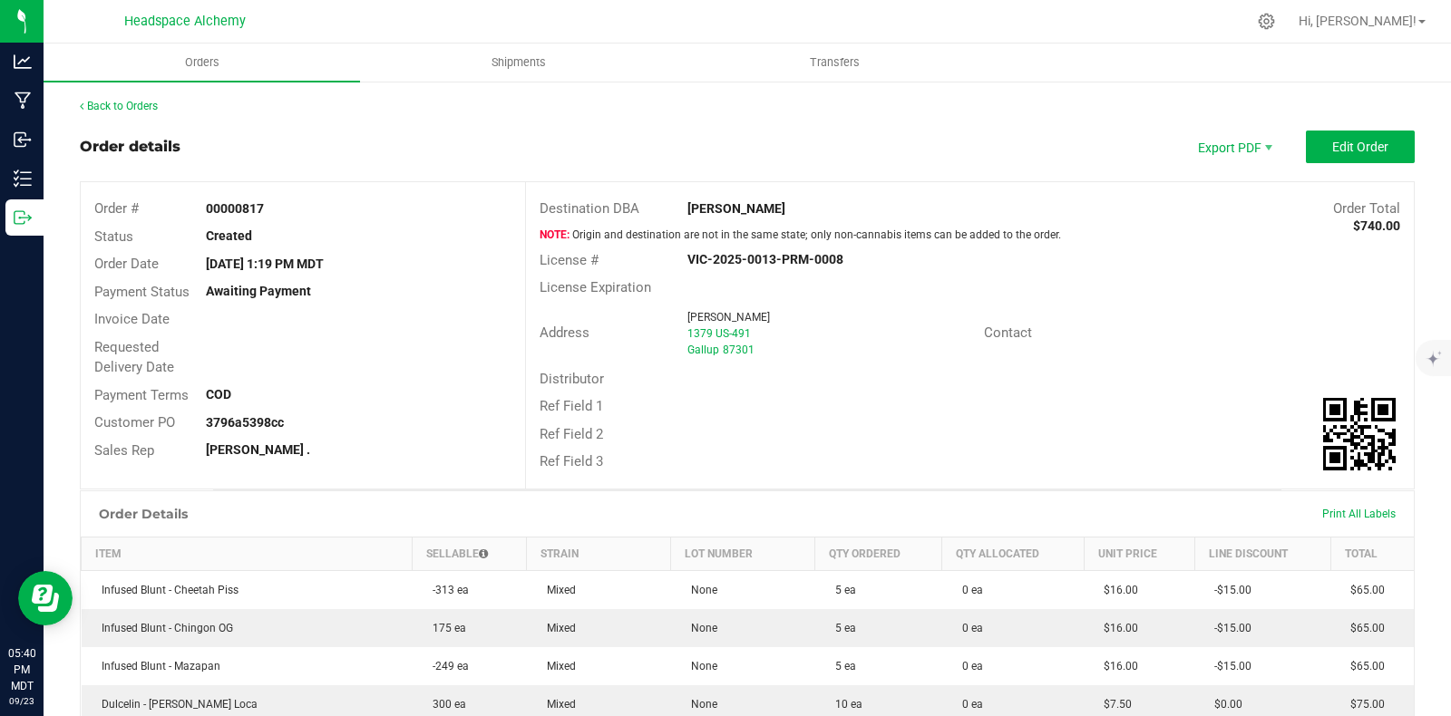
drag, startPoint x: 297, startPoint y: 206, endPoint x: 195, endPoint y: 198, distance: 101.9
click at [195, 200] on div "00000817" at bounding box center [359, 209] width 334 height 19
copy strong "00000817"
click at [1349, 144] on span "Edit Order" at bounding box center [1360, 147] width 56 height 15
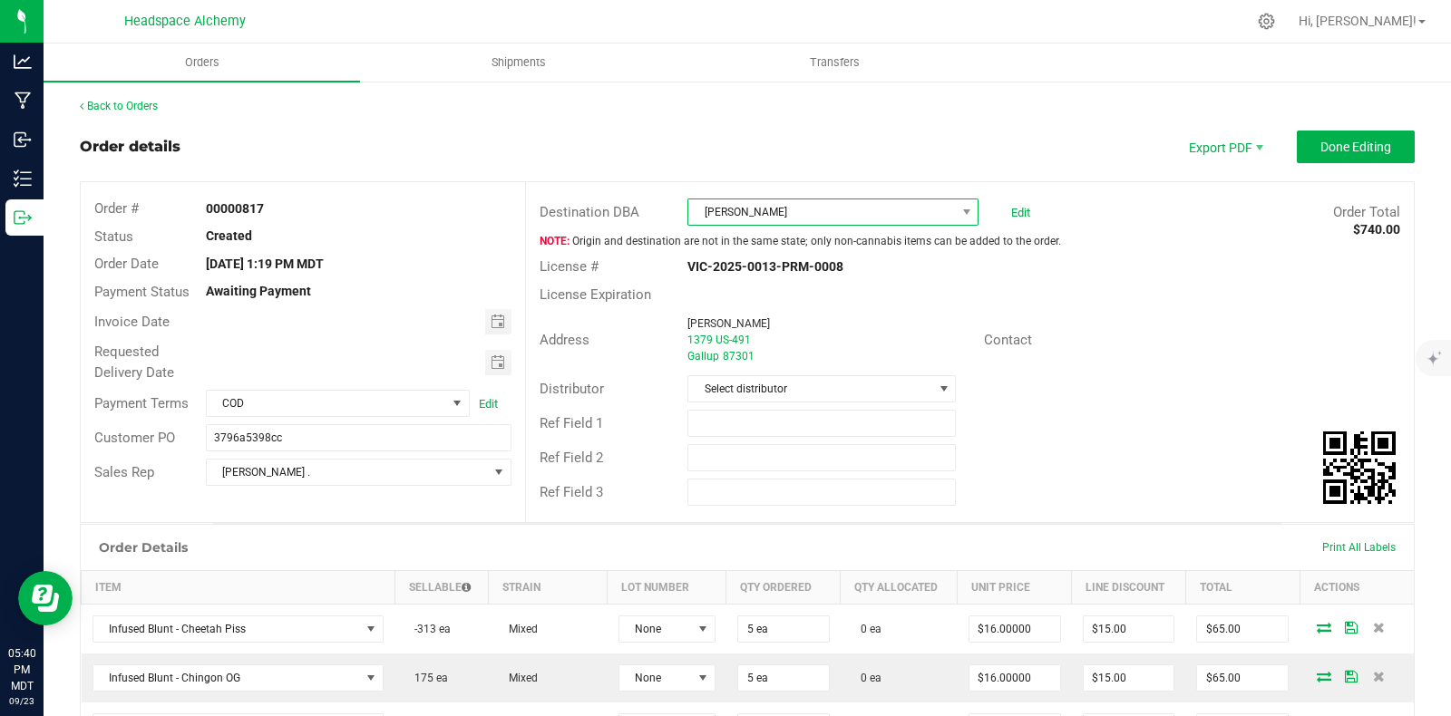
click at [862, 219] on span "La Mota - Gallup" at bounding box center [821, 212] width 267 height 25
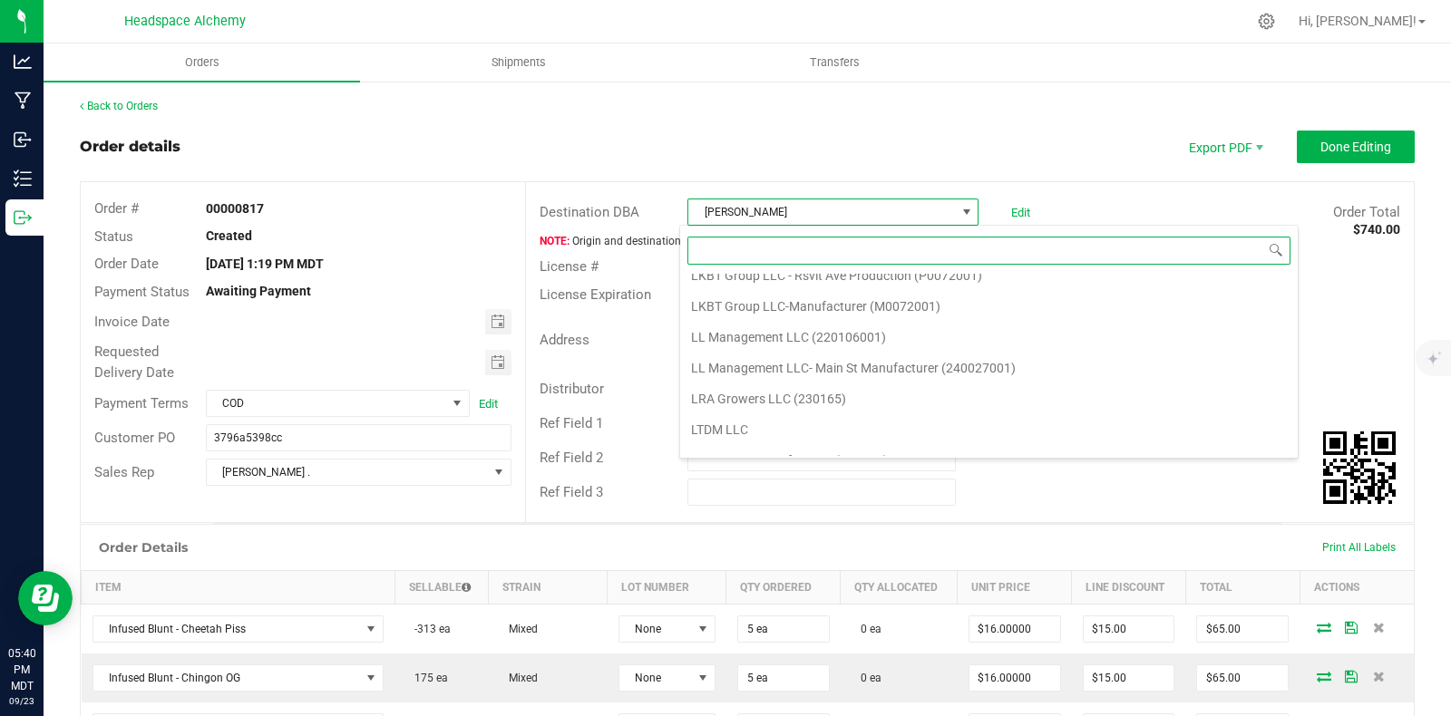
scroll to position [33242, 0]
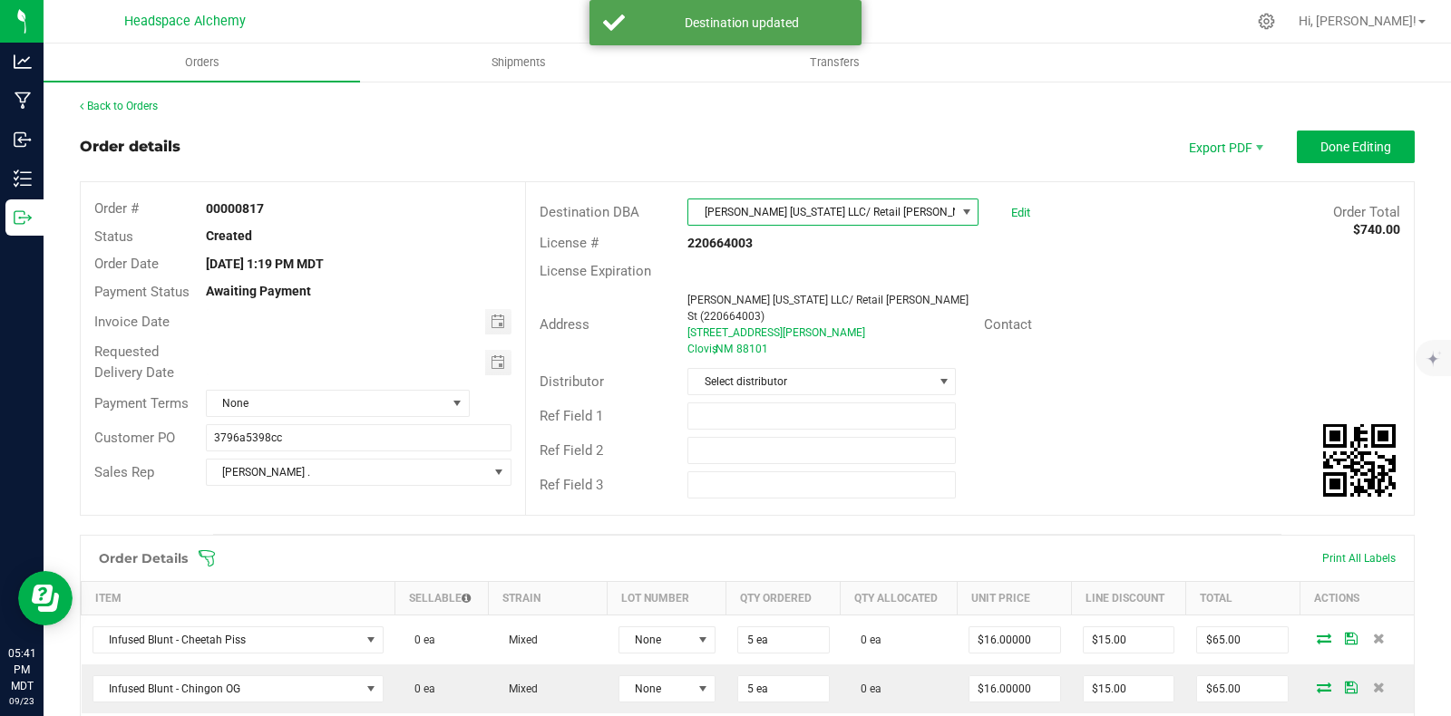
click at [920, 216] on span "La Mota New Mexico LLC/ Retail Axtell St (220664003)" at bounding box center [821, 212] width 267 height 25
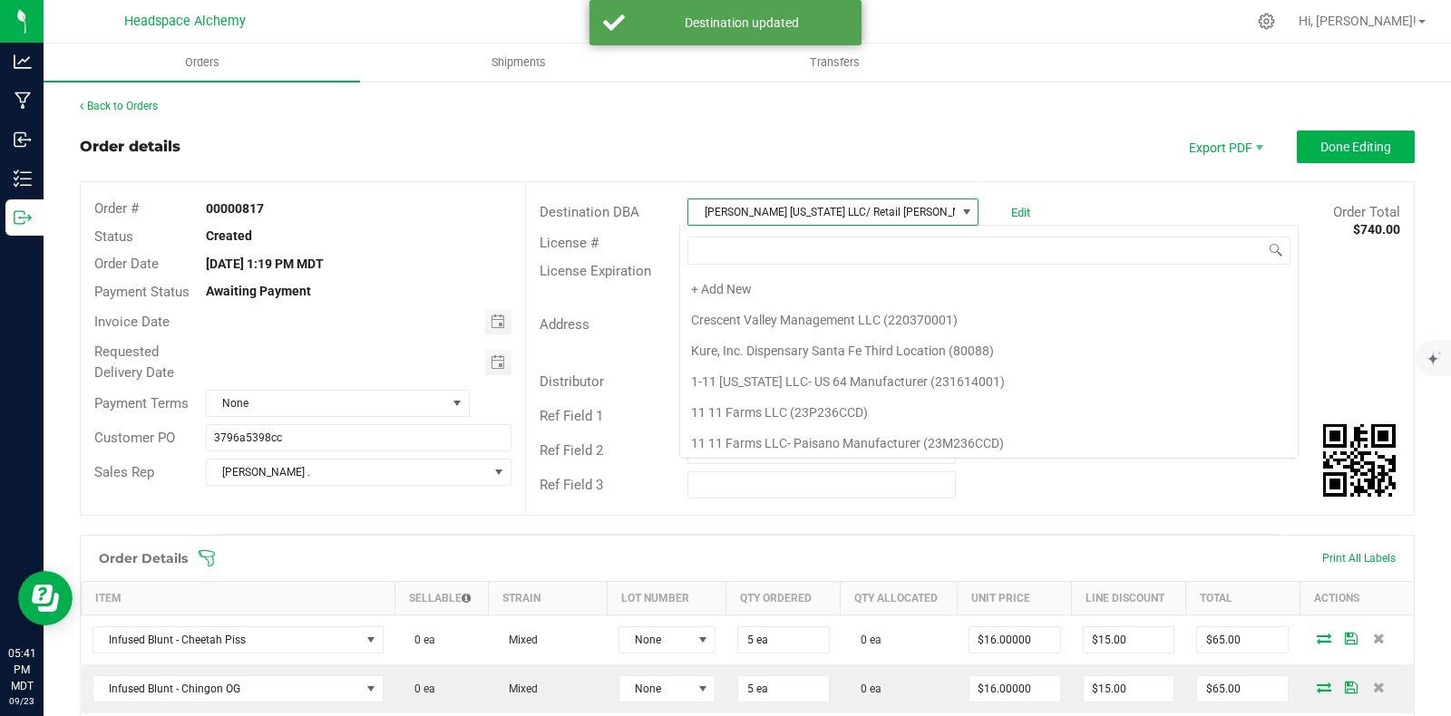
click at [920, 216] on span "La Mota New Mexico LLC/ Retail Axtell St (220664003)" at bounding box center [821, 212] width 267 height 25
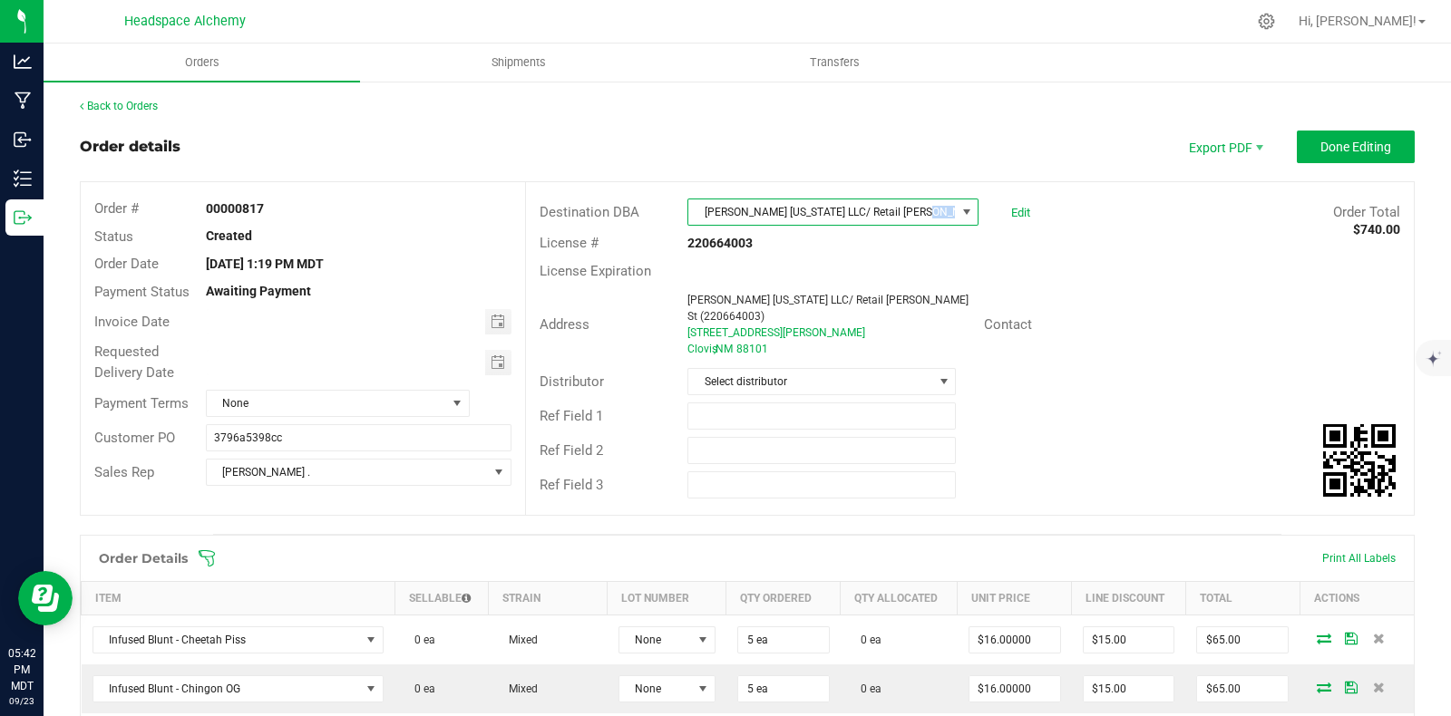
click at [959, 208] on span at bounding box center [966, 212] width 15 height 15
click at [959, 213] on span at bounding box center [966, 212] width 15 height 15
click at [825, 213] on span "La Mota New Mexico LLC/ Retail Axtell St (220664003)" at bounding box center [821, 212] width 267 height 25
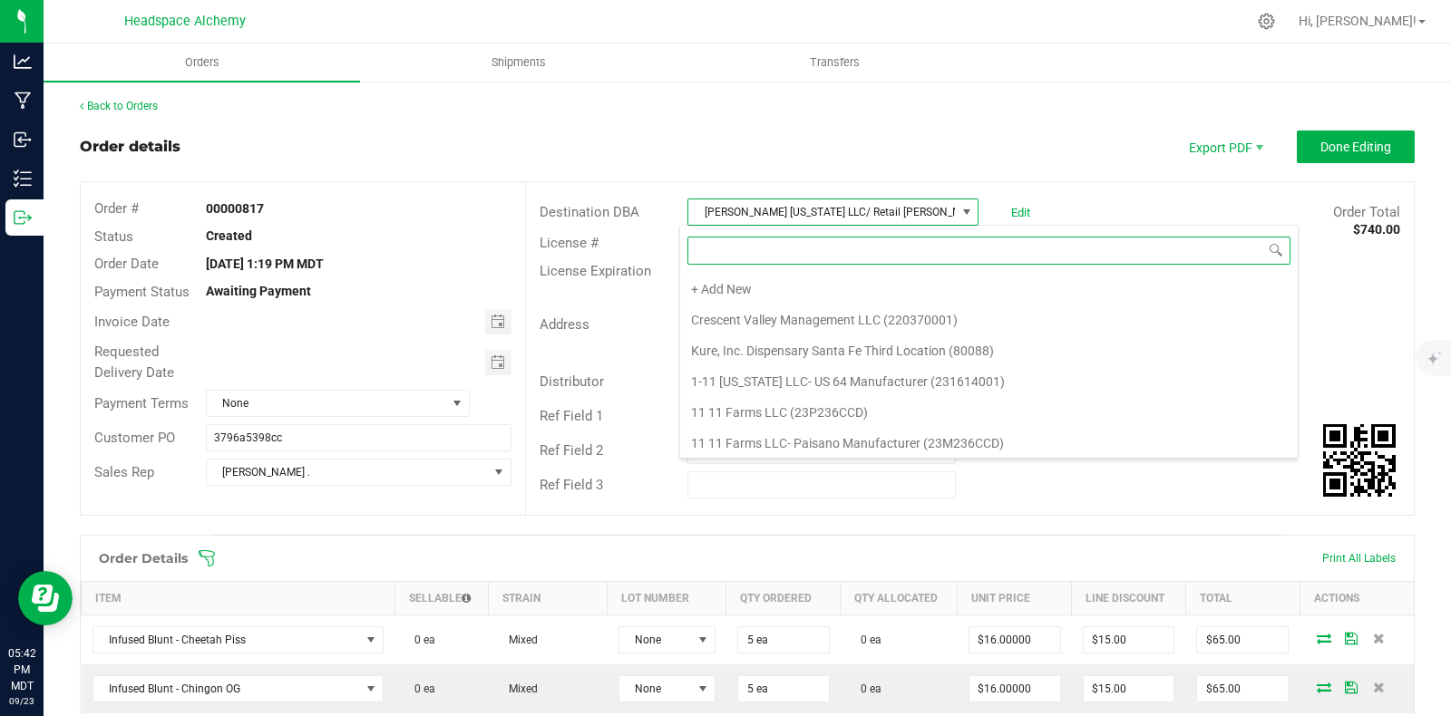
scroll to position [26, 287]
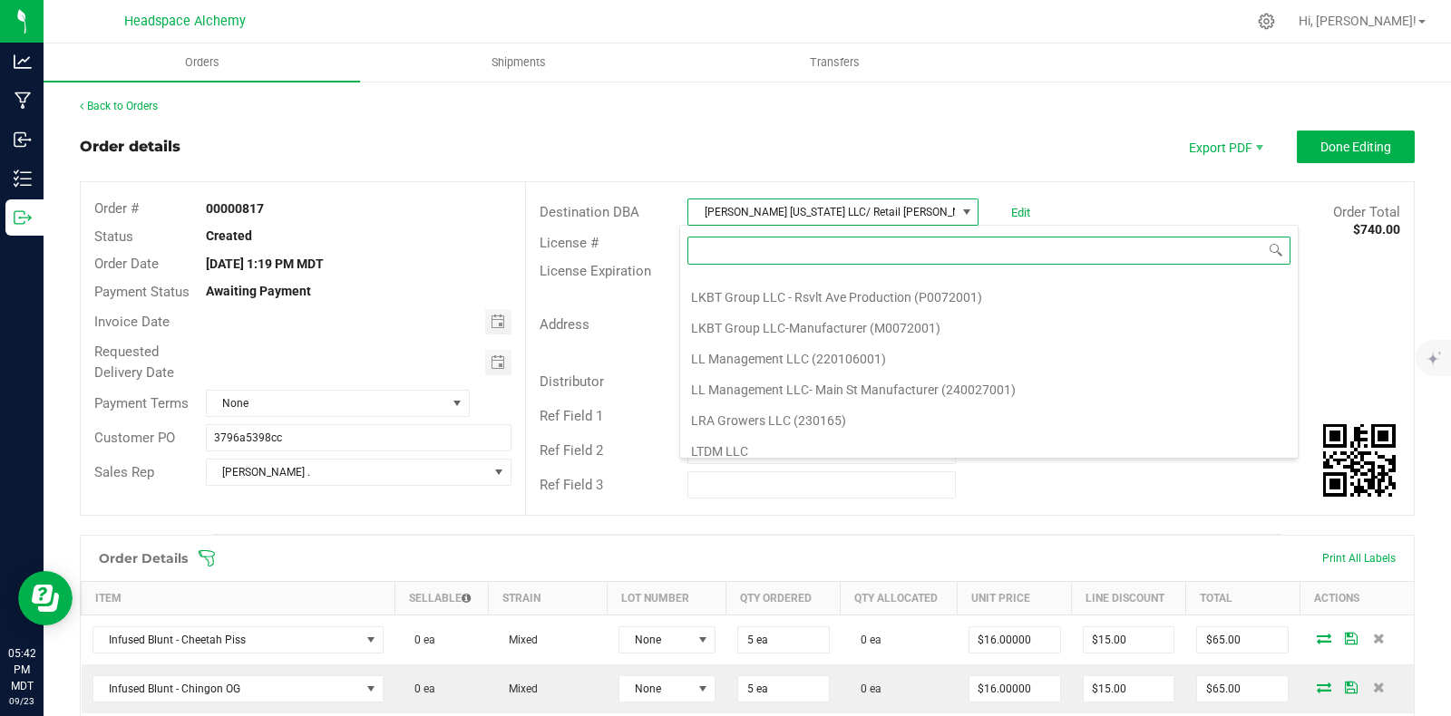
click at [760, 255] on input at bounding box center [988, 251] width 603 height 28
type input "fci"
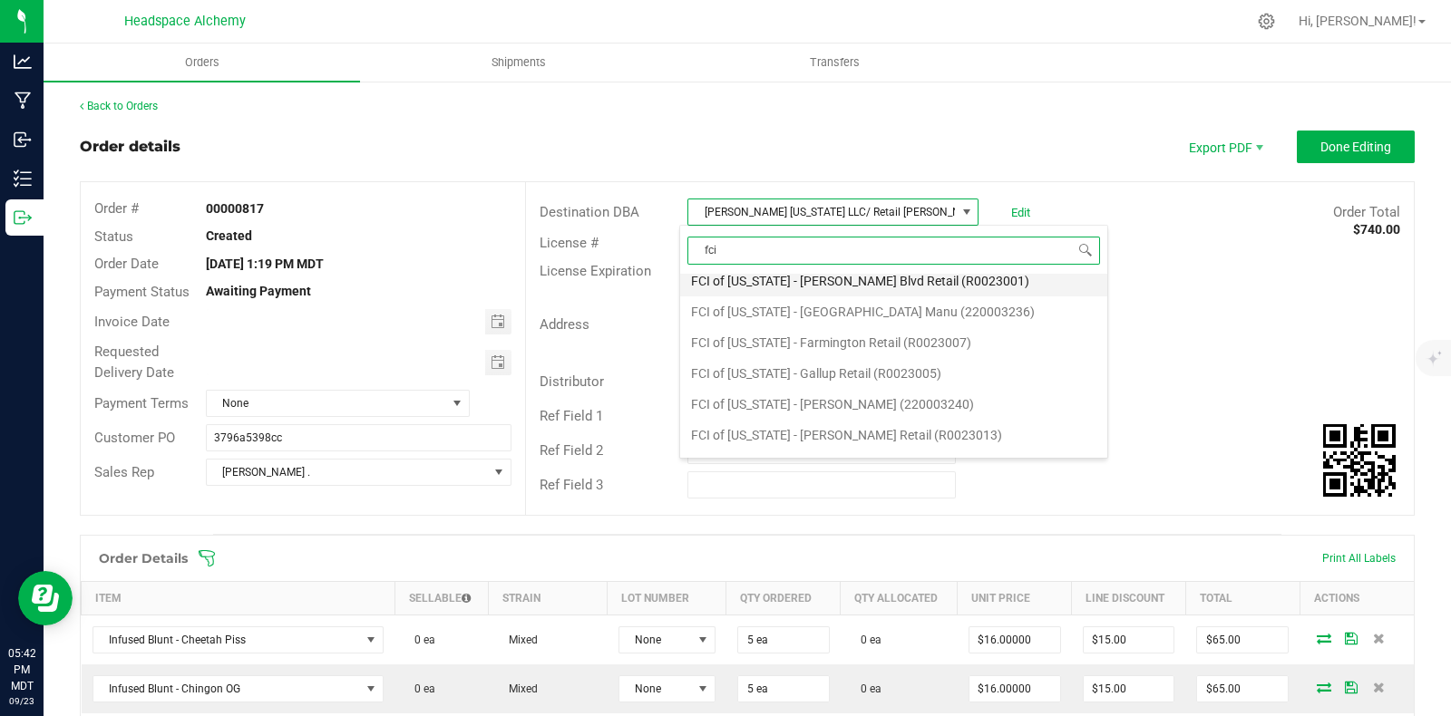
scroll to position [567, 0]
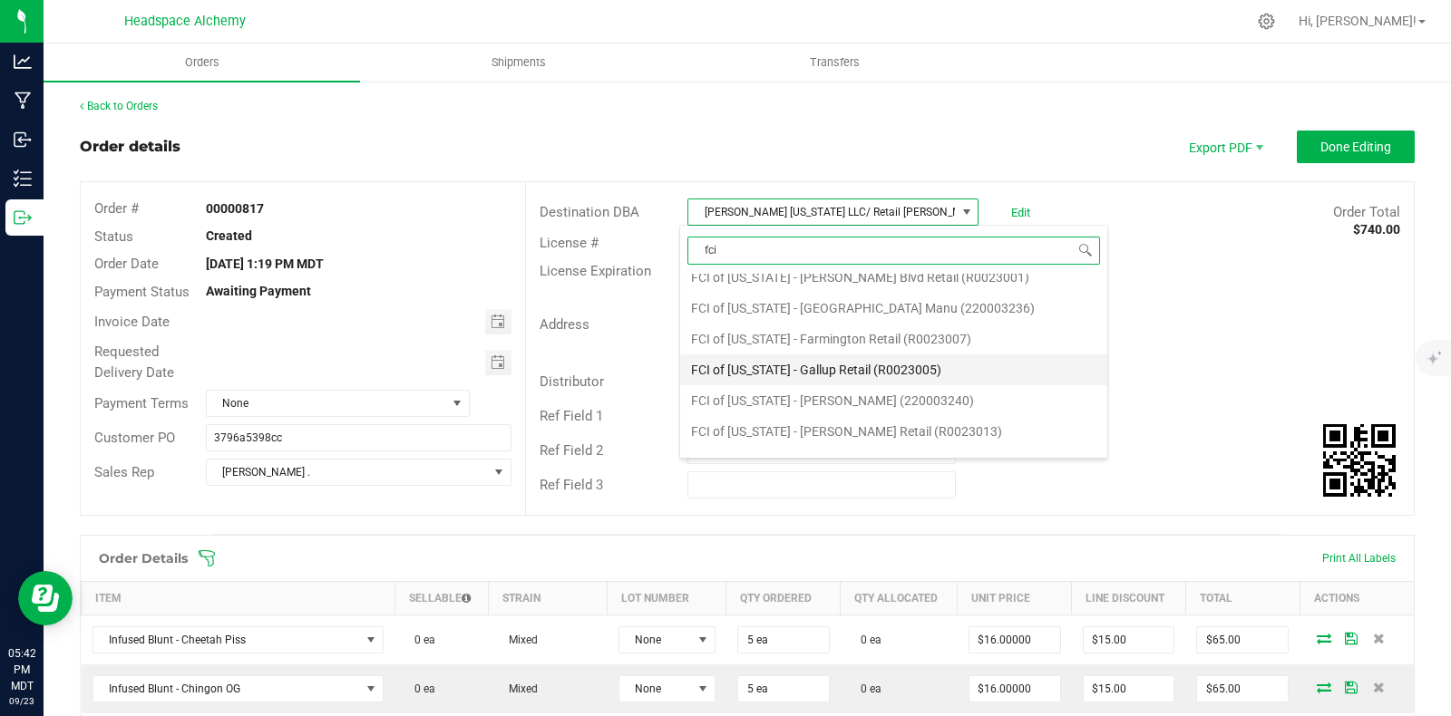
click at [866, 365] on li "FCI of [US_STATE] - Gallup Retail (R0023005)" at bounding box center [893, 370] width 427 height 31
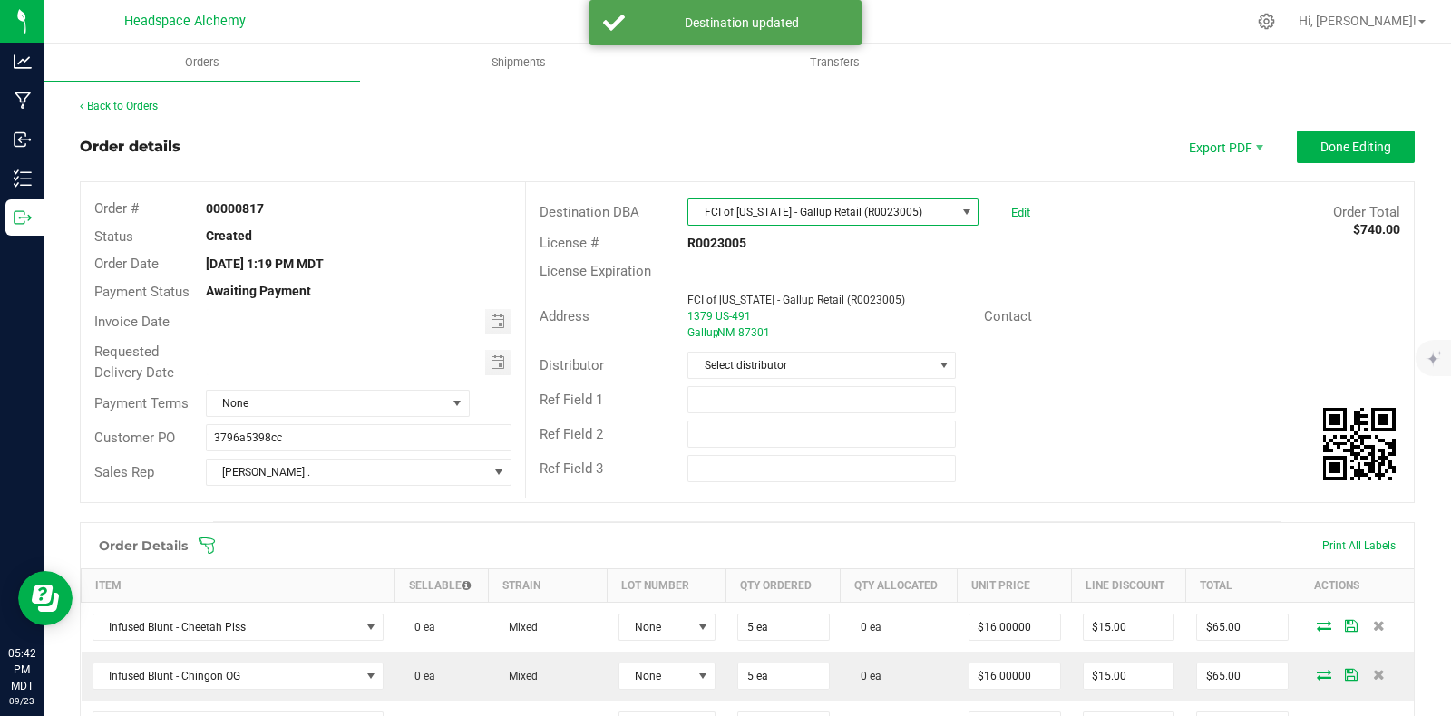
drag, startPoint x: 866, startPoint y: 365, endPoint x: 775, endPoint y: 262, distance: 136.8
click at [775, 262] on div "License Expiration" at bounding box center [970, 272] width 888 height 28
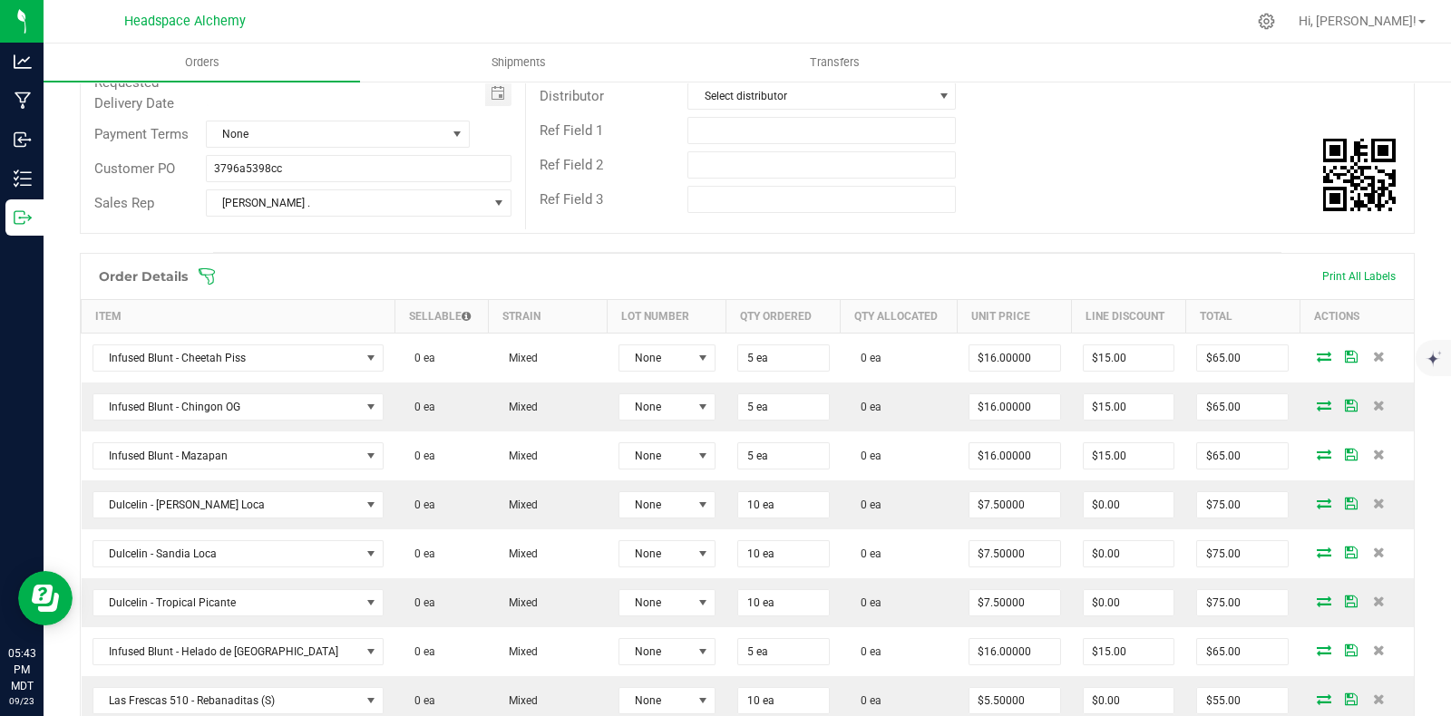
scroll to position [0, 0]
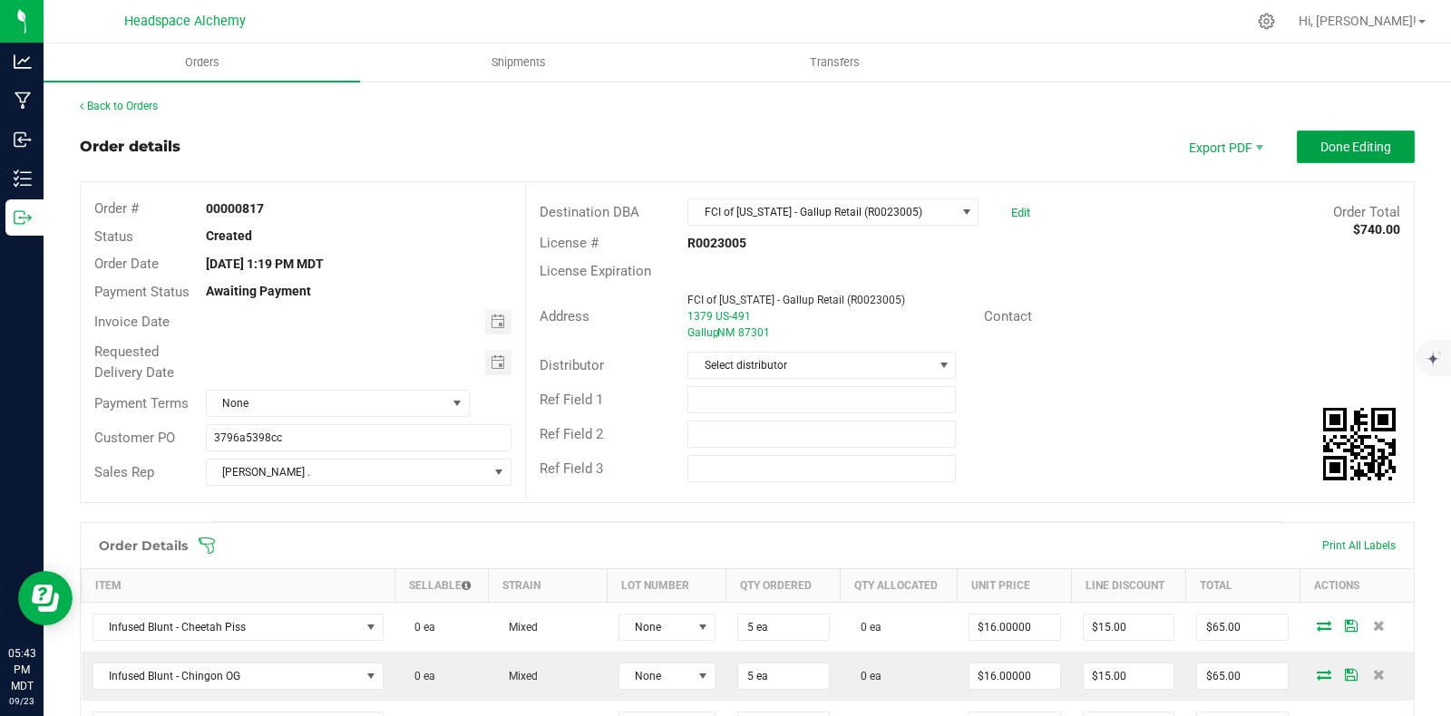
click at [1349, 154] on button "Done Editing" at bounding box center [1356, 147] width 118 height 33
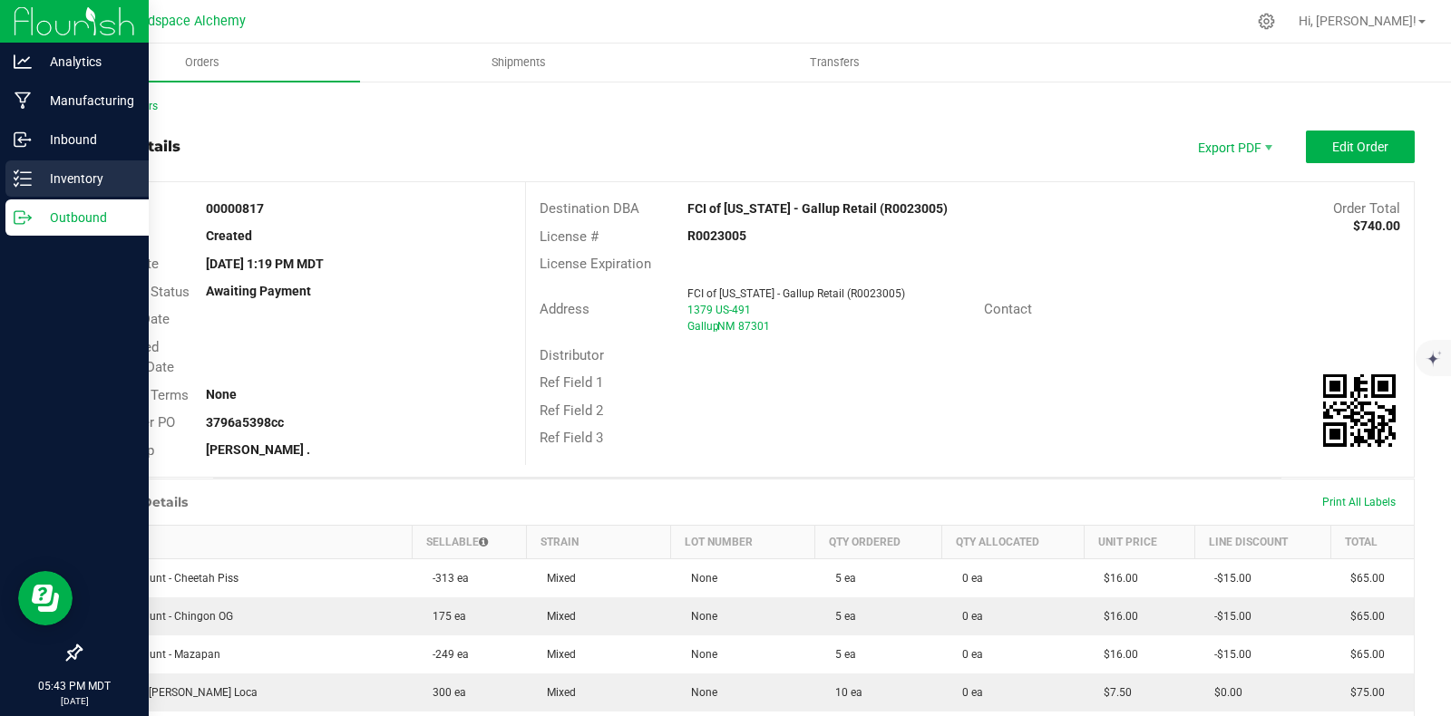
click at [24, 181] on icon at bounding box center [23, 179] width 18 height 18
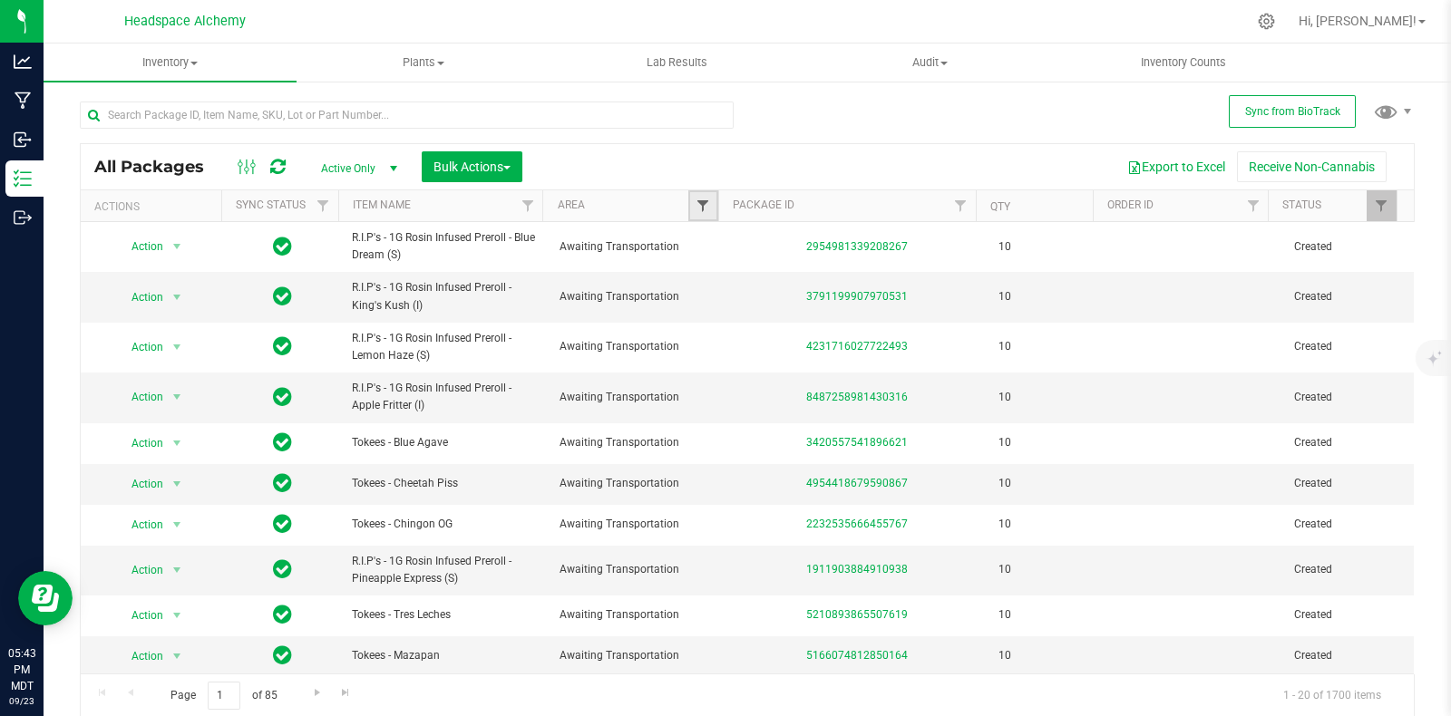
click at [696, 206] on span "Filter" at bounding box center [703, 206] width 15 height 15
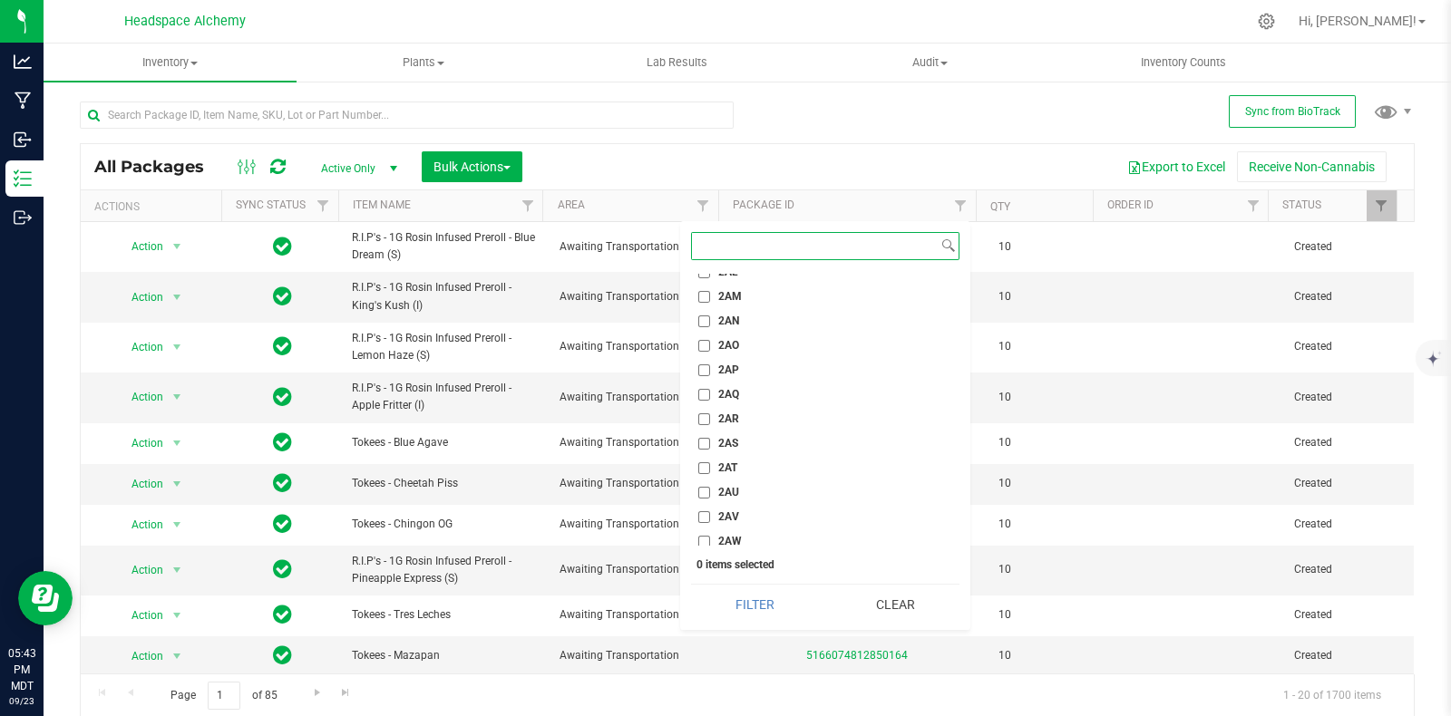
scroll to position [2040, 0]
click at [709, 470] on input "2AX" at bounding box center [704, 471] width 12 height 12
checkbox input "true"
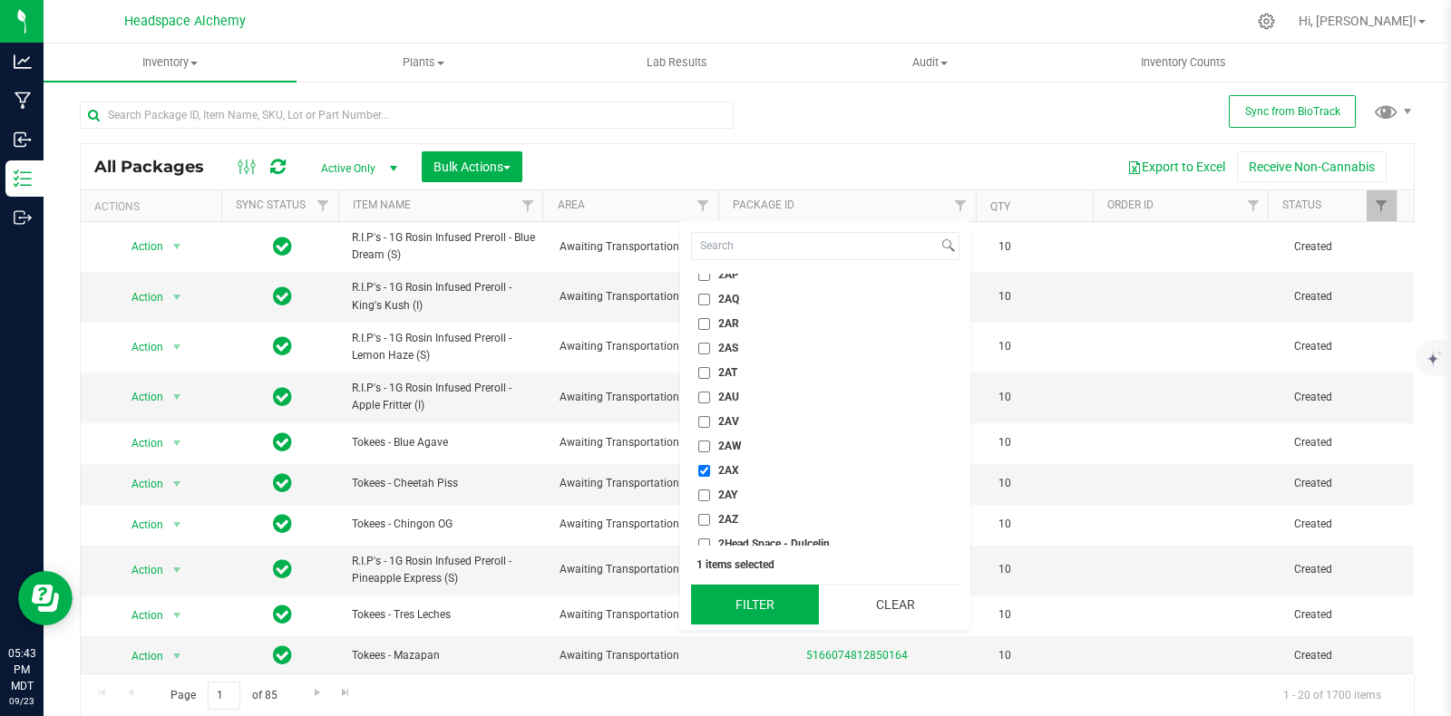
click at [756, 600] on button "Filter" at bounding box center [755, 605] width 128 height 40
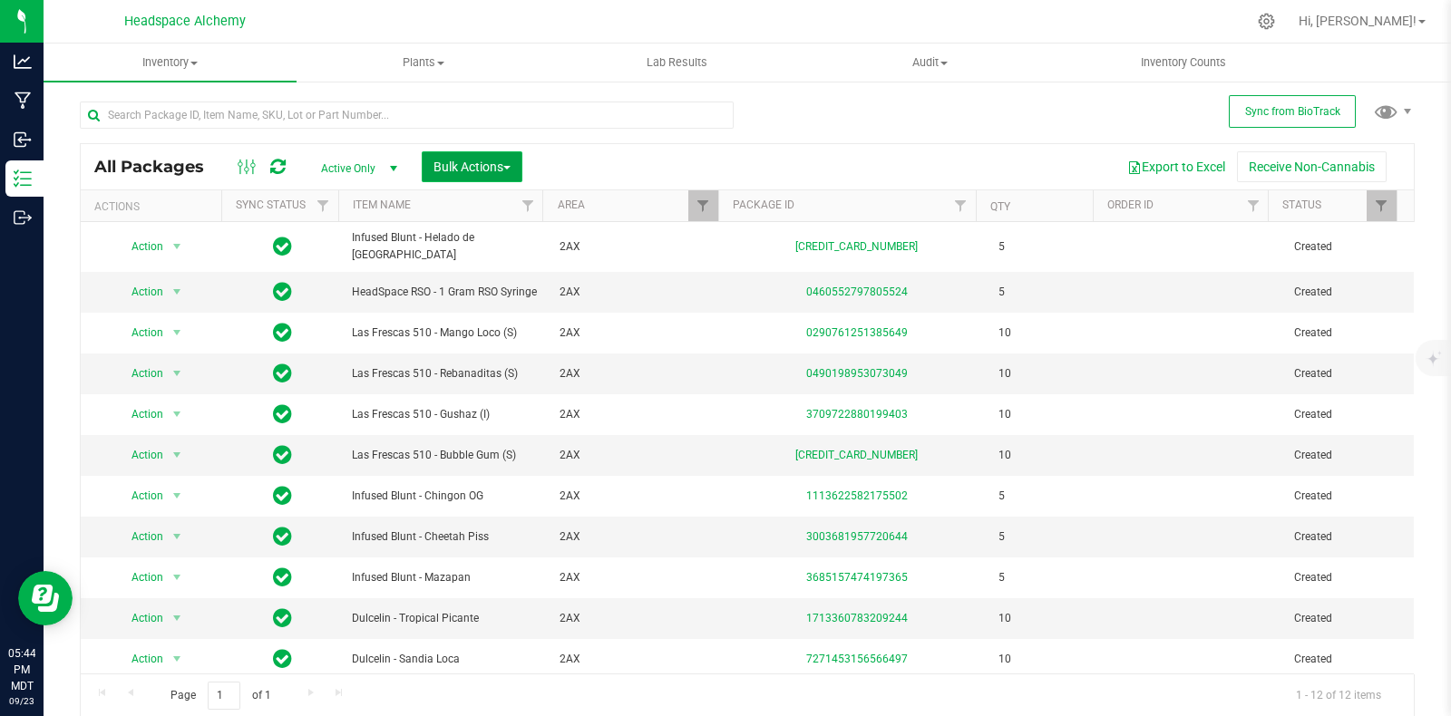
click at [503, 170] on span "Bulk Actions" at bounding box center [471, 167] width 77 height 15
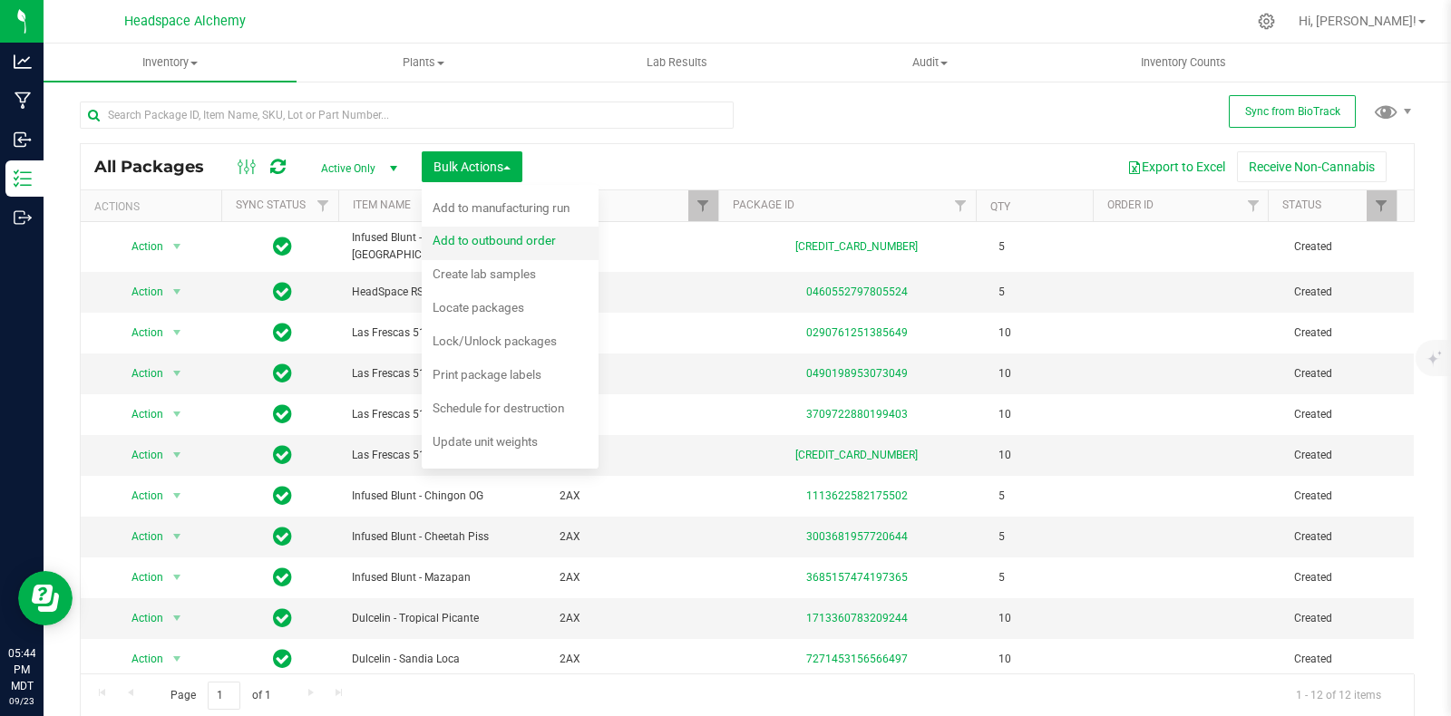
click at [506, 246] on span "Add to outbound order" at bounding box center [494, 240] width 123 height 15
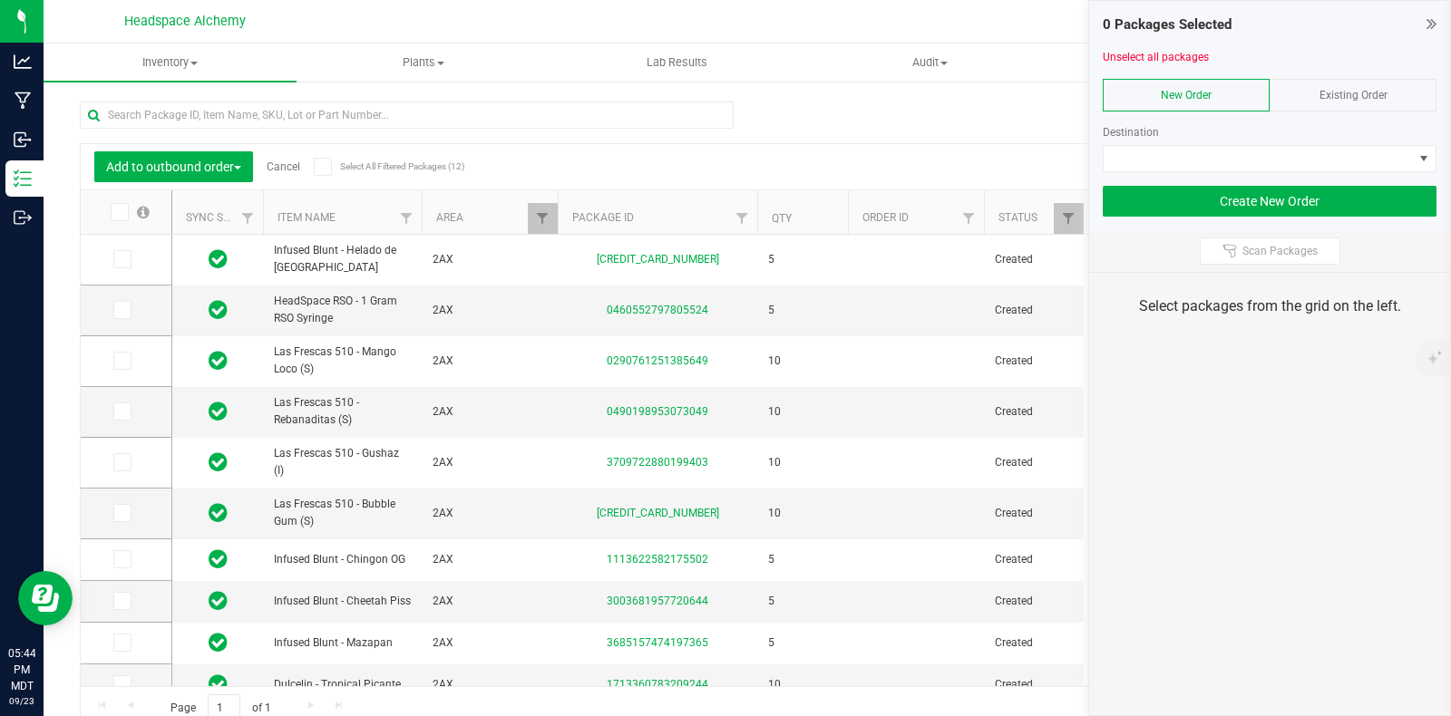
click at [1363, 89] on span "Existing Order" at bounding box center [1354, 95] width 68 height 13
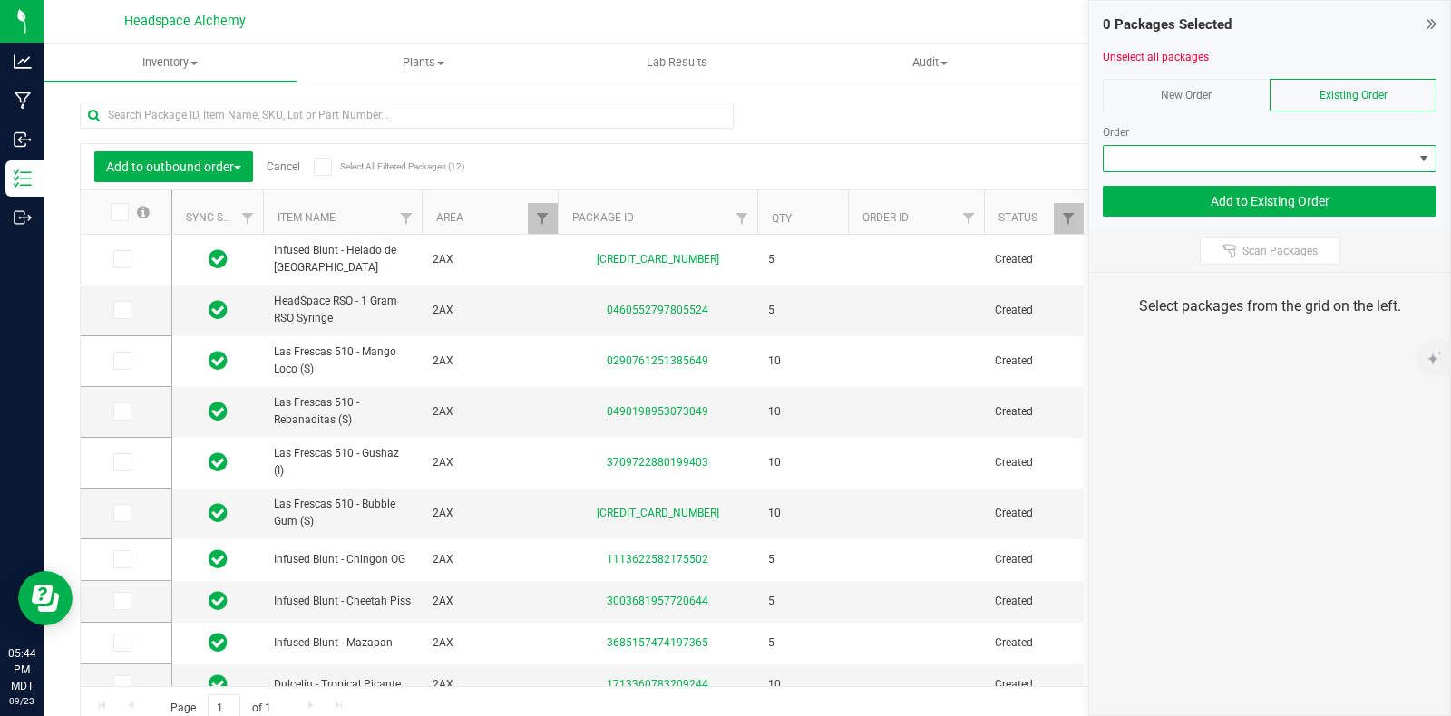
click at [1287, 165] on span at bounding box center [1258, 158] width 309 height 25
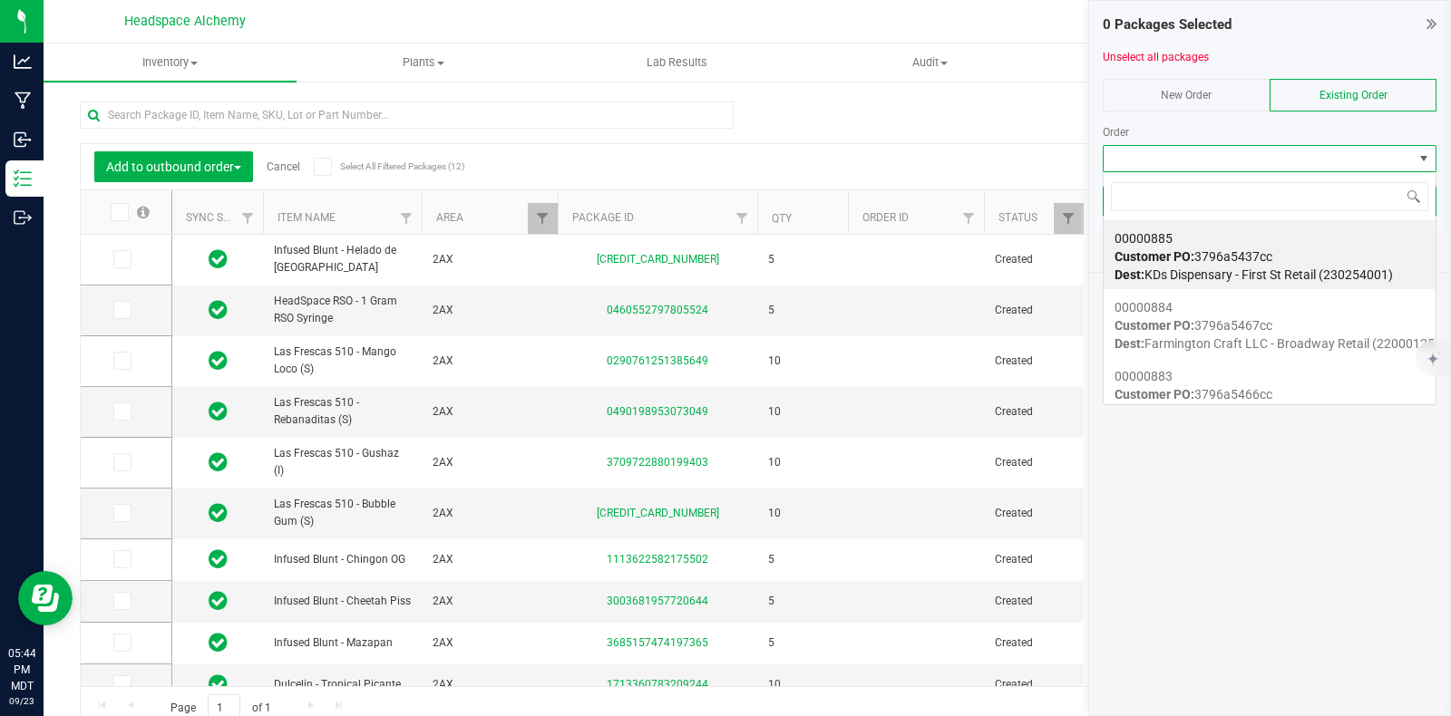
scroll to position [26, 334]
drag, startPoint x: 1238, startPoint y: 159, endPoint x: 1255, endPoint y: 186, distance: 32.2
click at [1255, 186] on input at bounding box center [1269, 196] width 317 height 28
paste input "00000817"
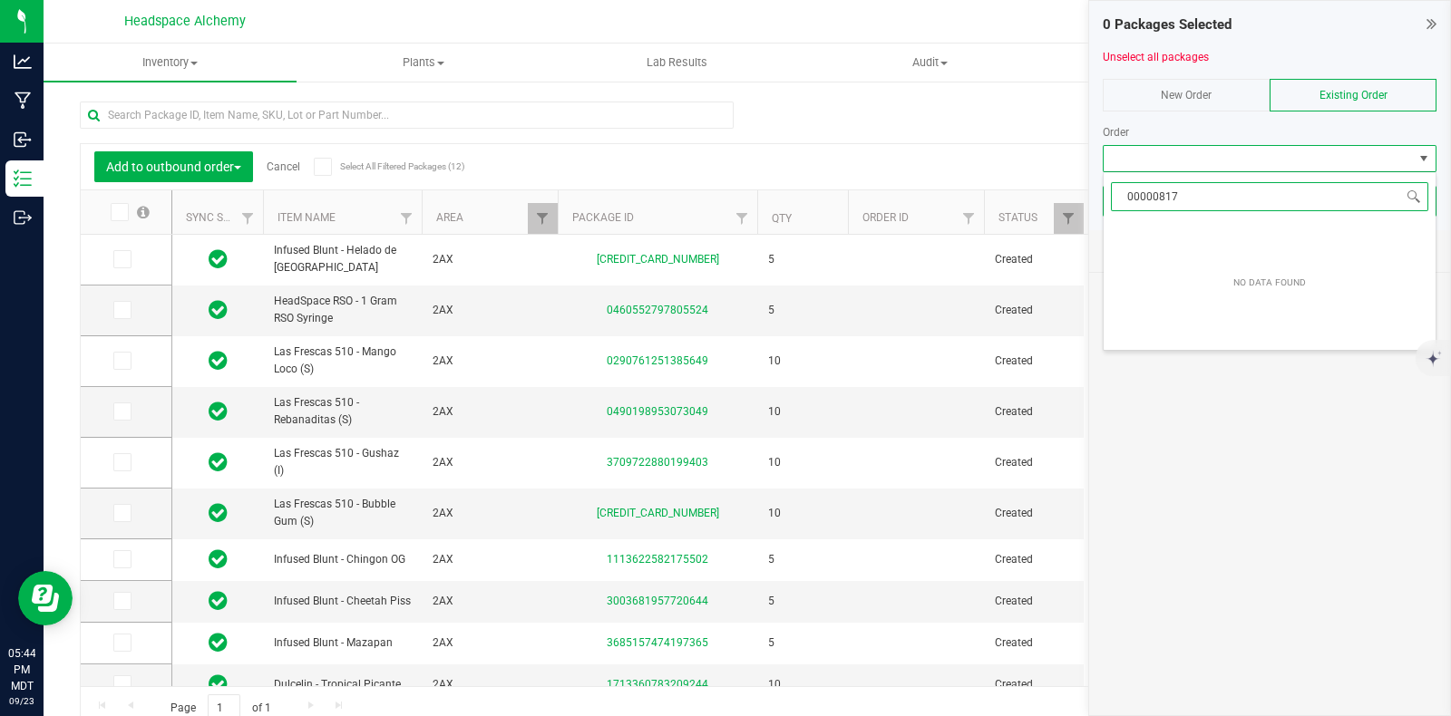
click at [1193, 194] on input "00000817" at bounding box center [1269, 196] width 317 height 28
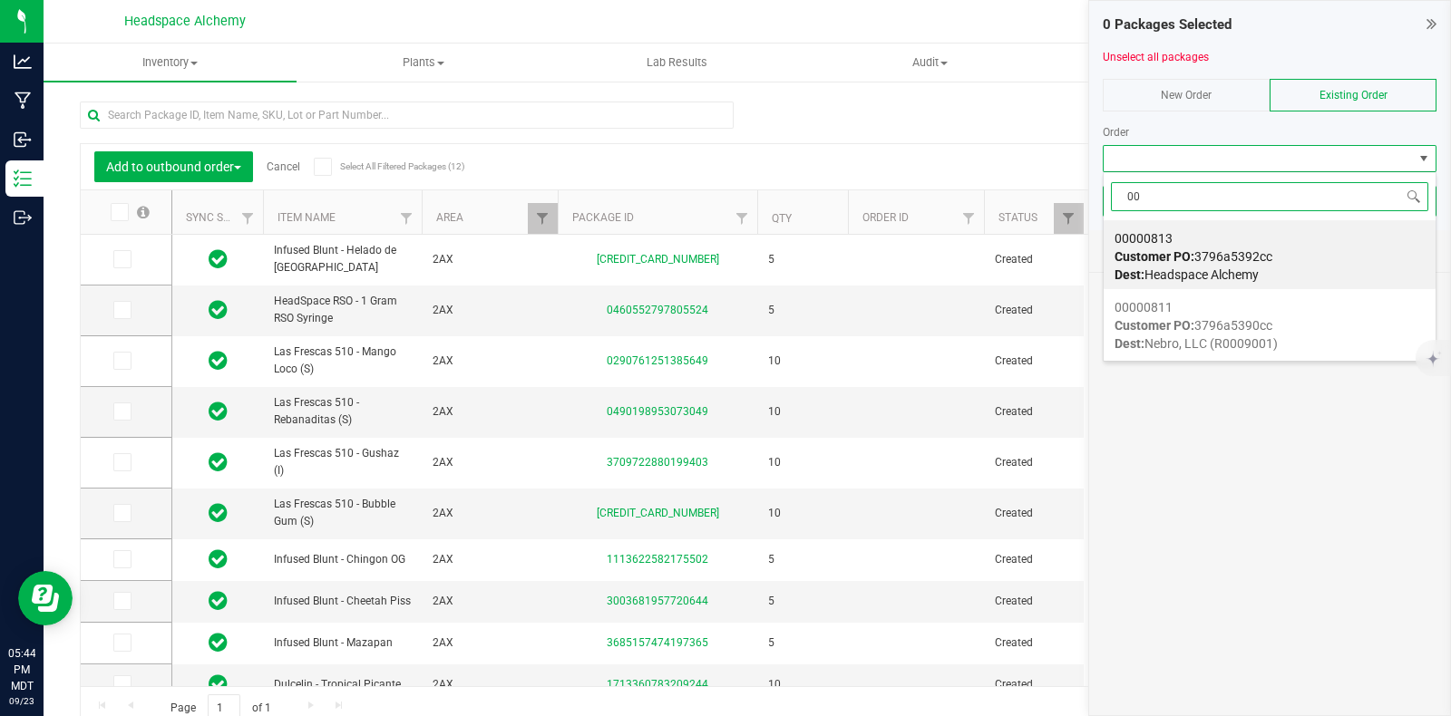
type input "0"
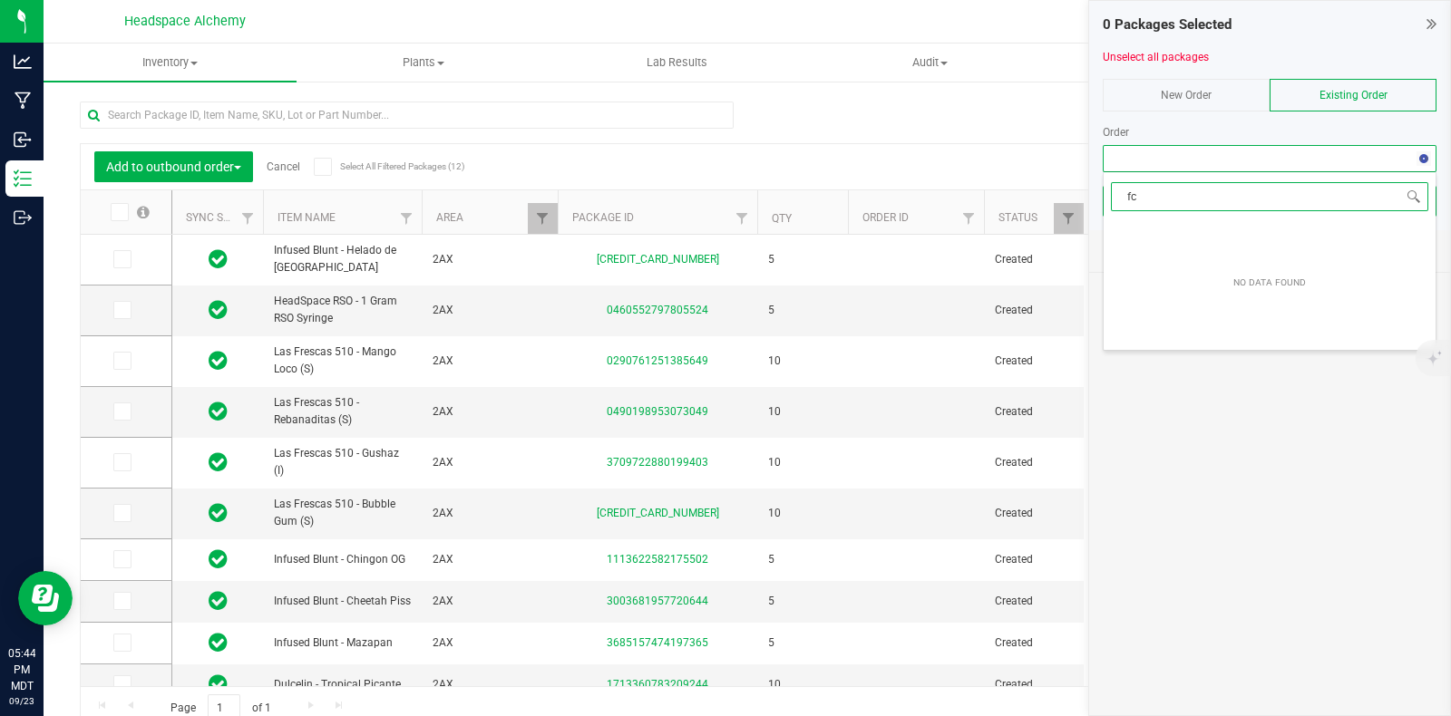
type input "f"
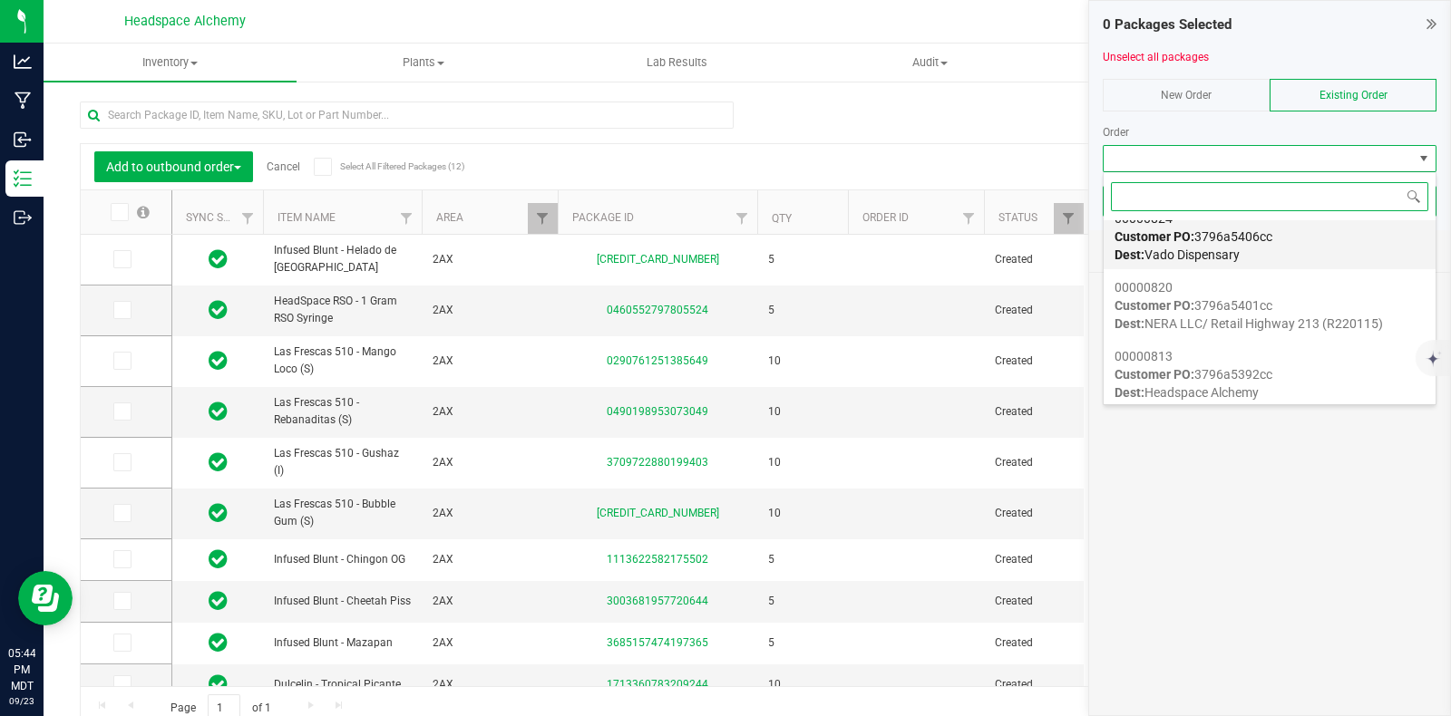
scroll to position [2154, 0]
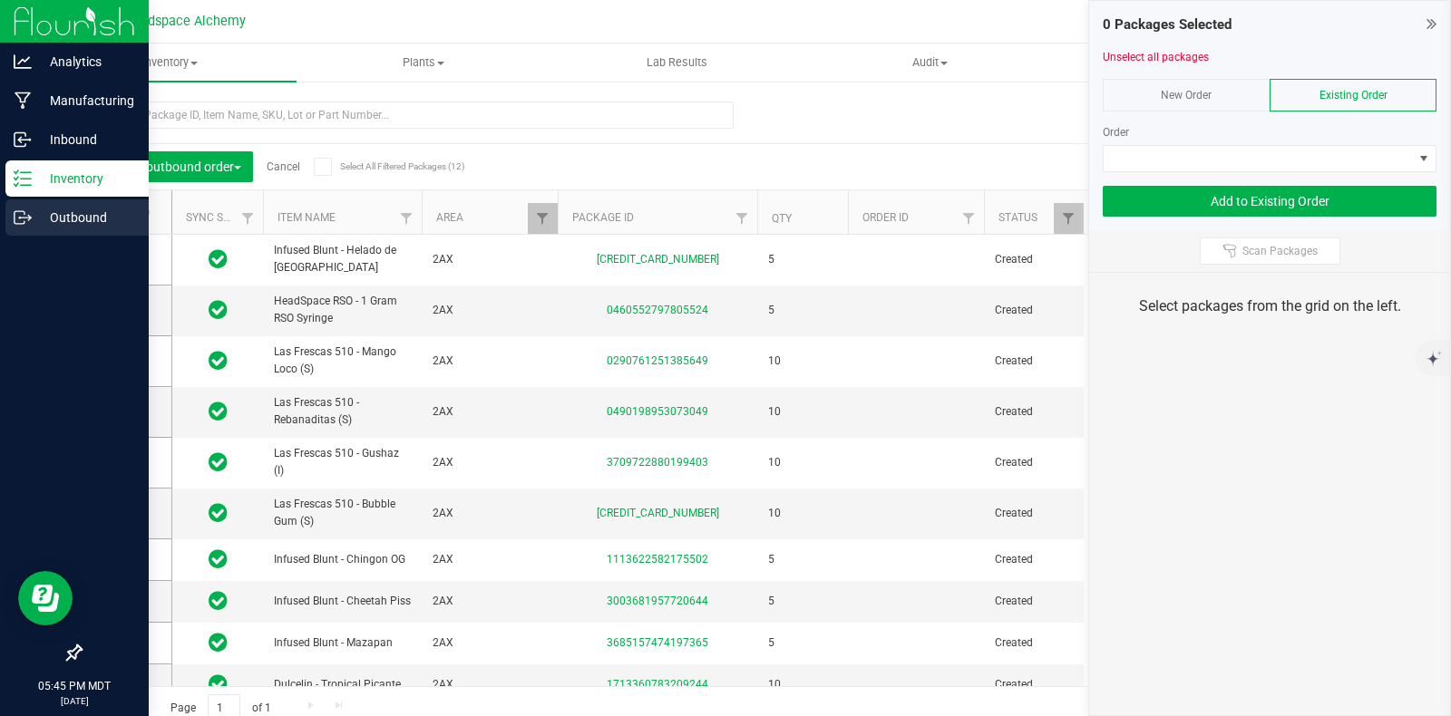
click at [25, 209] on icon at bounding box center [23, 218] width 18 height 18
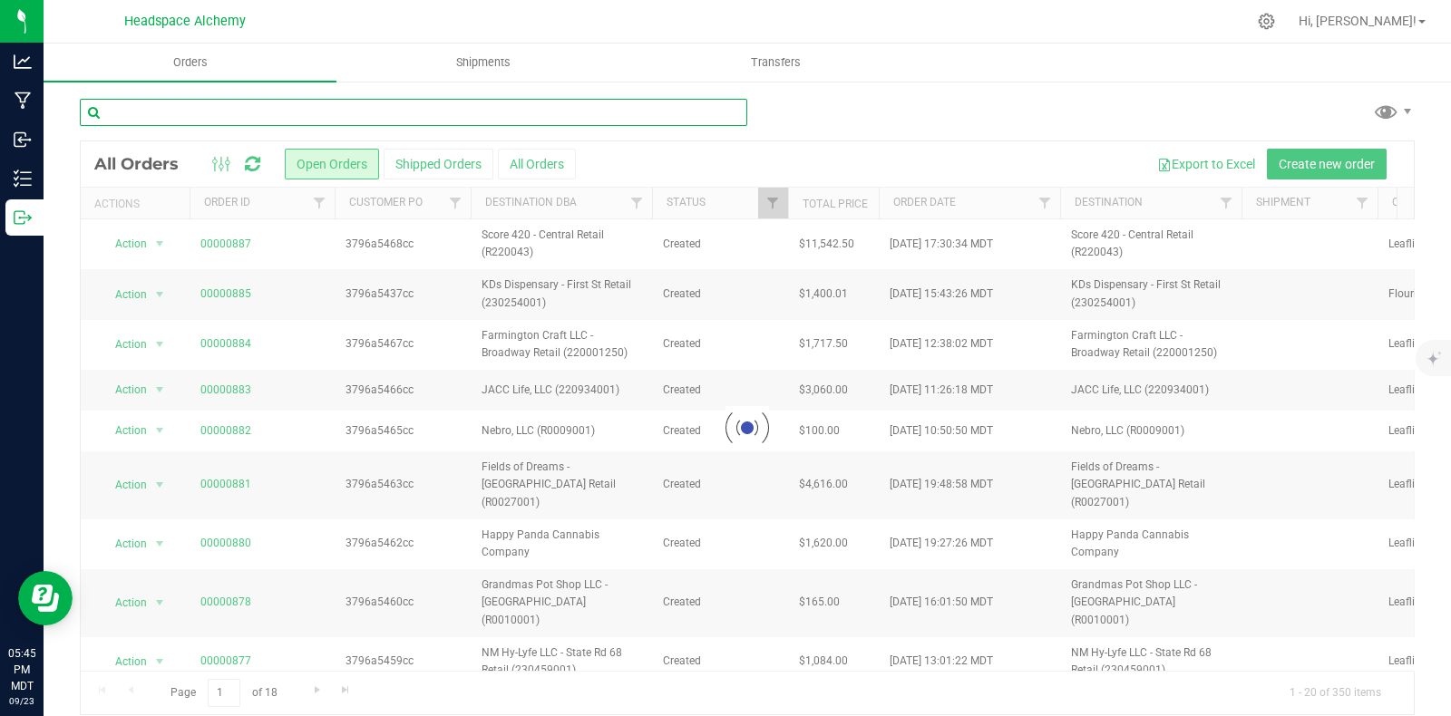
click at [278, 108] on input "text" at bounding box center [413, 112] width 667 height 27
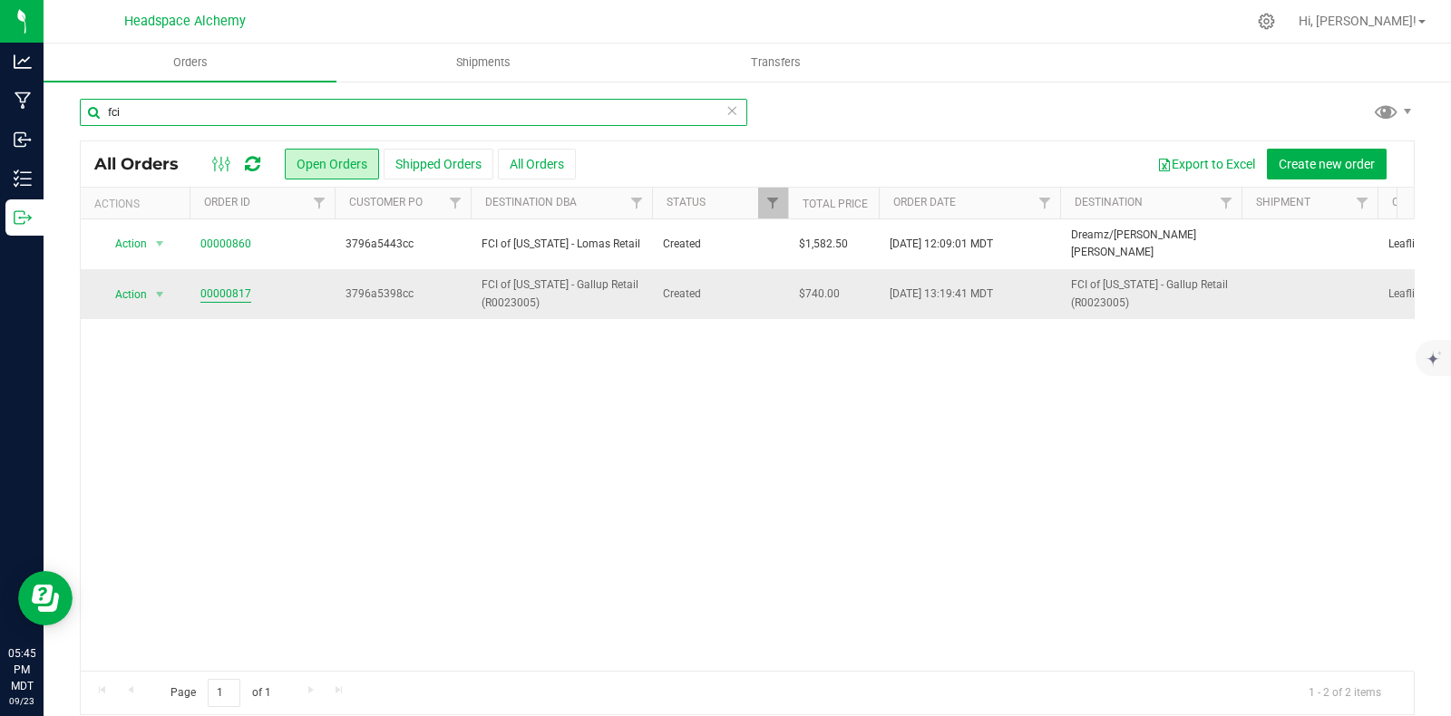
type input "fci"
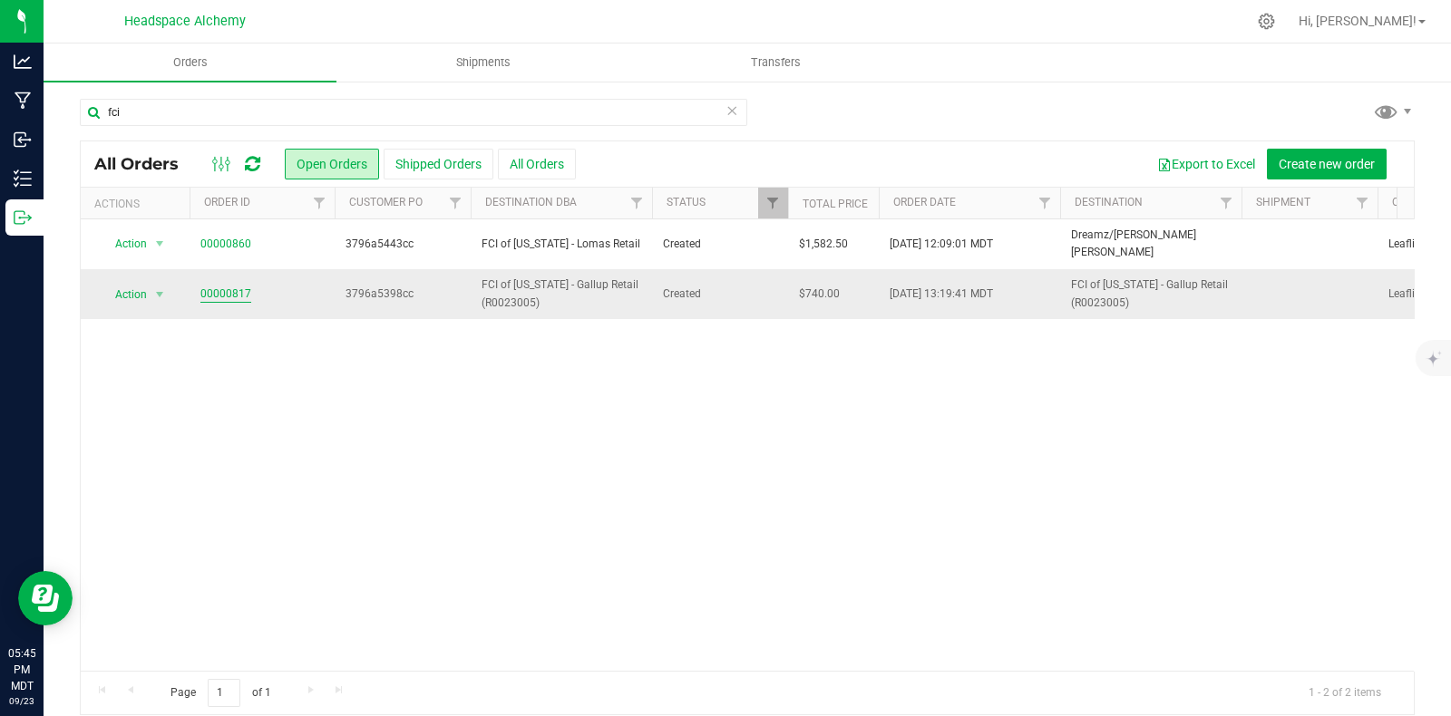
click at [218, 292] on link "00000817" at bounding box center [225, 294] width 51 height 17
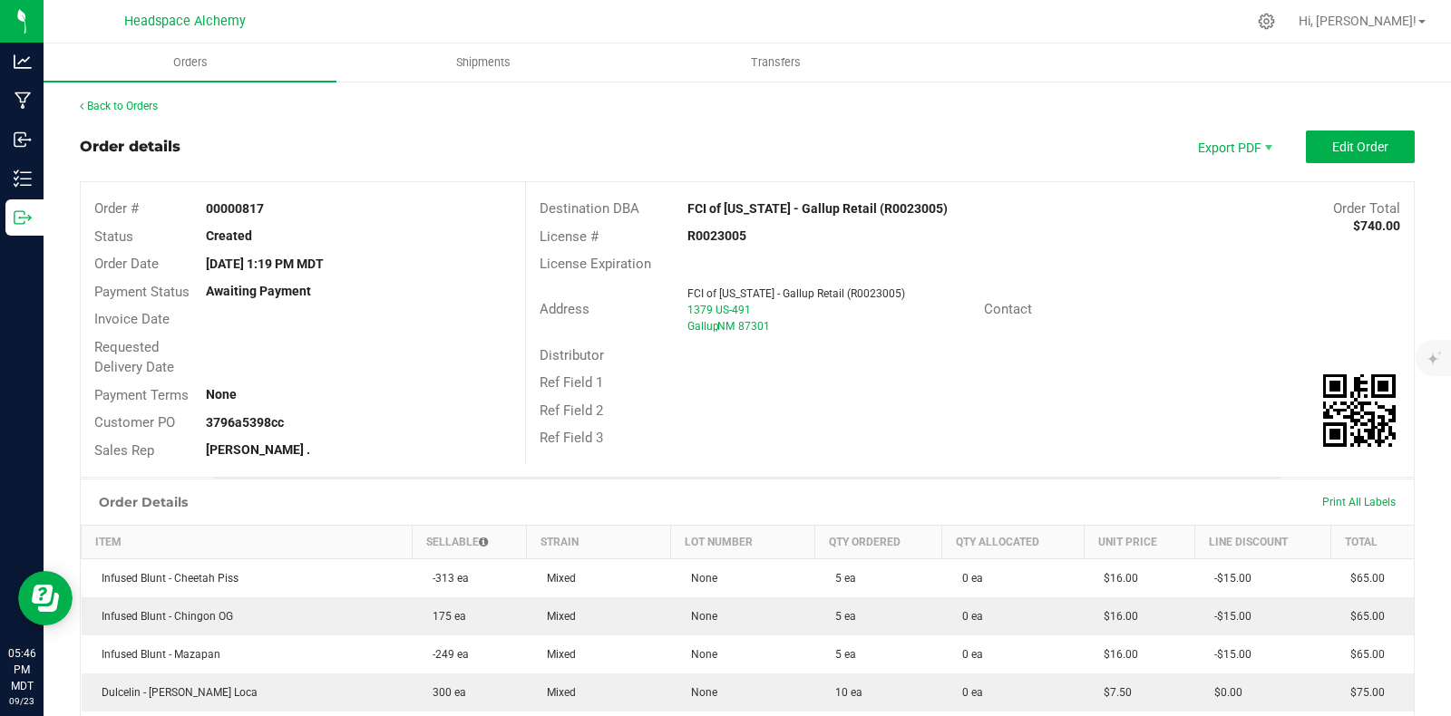
click at [992, 102] on div "Back to Orders" at bounding box center [747, 106] width 1335 height 16
click at [1029, 412] on div "Ref Field 2" at bounding box center [970, 411] width 888 height 28
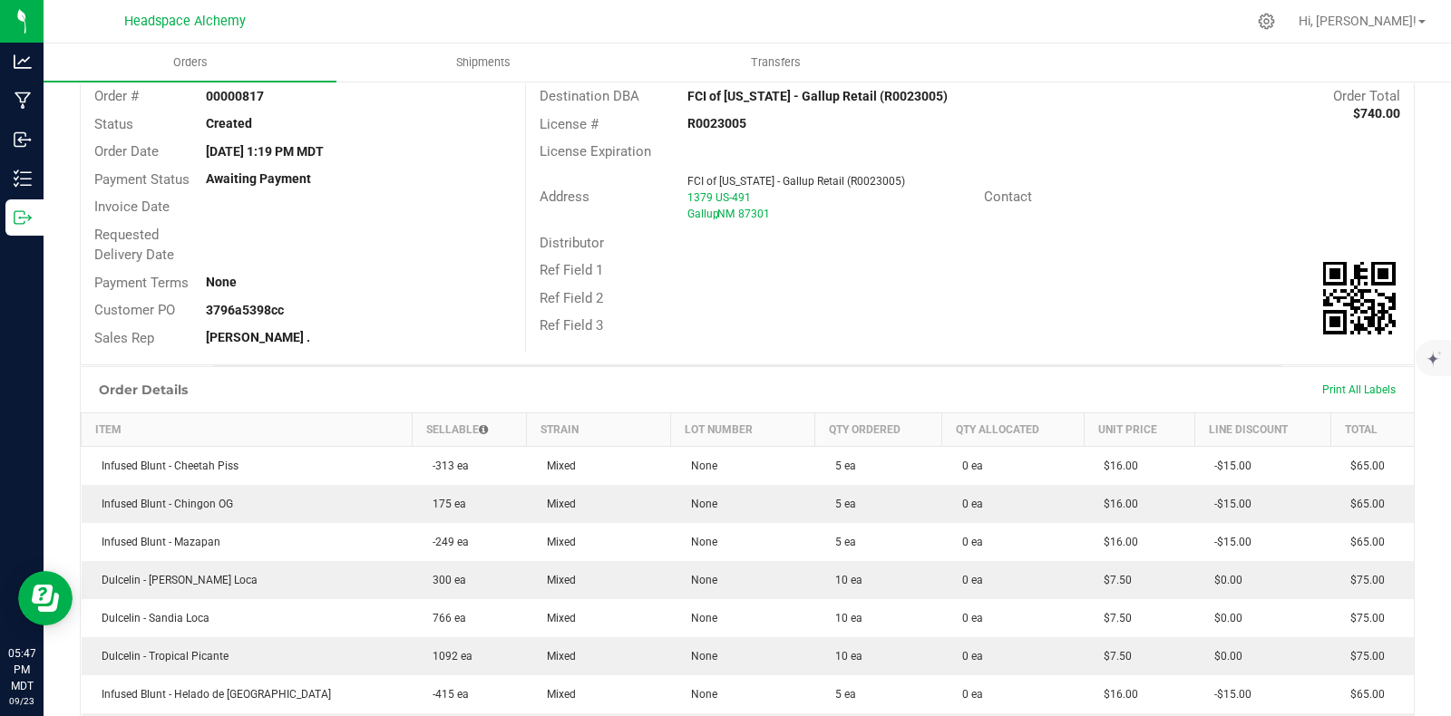
click at [1117, 428] on th "Unit Price" at bounding box center [1139, 431] width 111 height 34
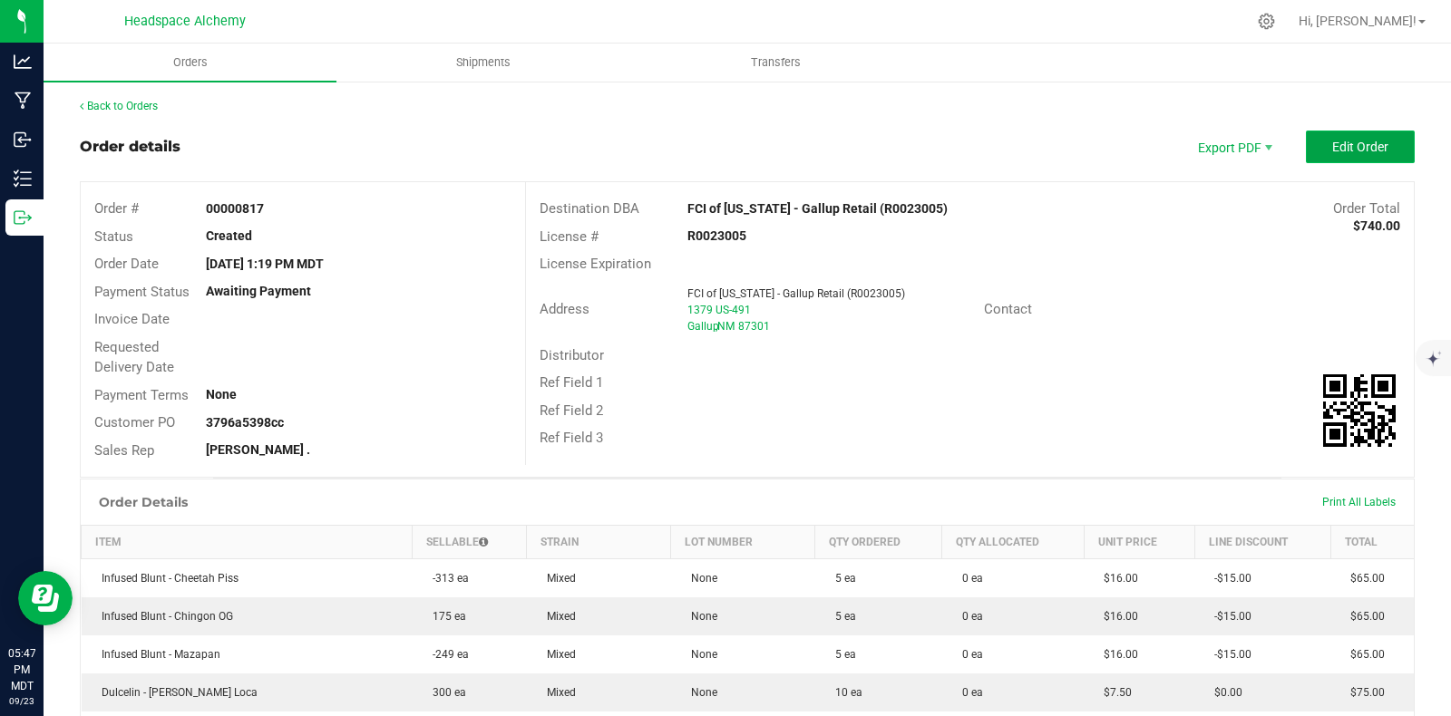
click at [1360, 144] on span "Edit Order" at bounding box center [1360, 147] width 56 height 15
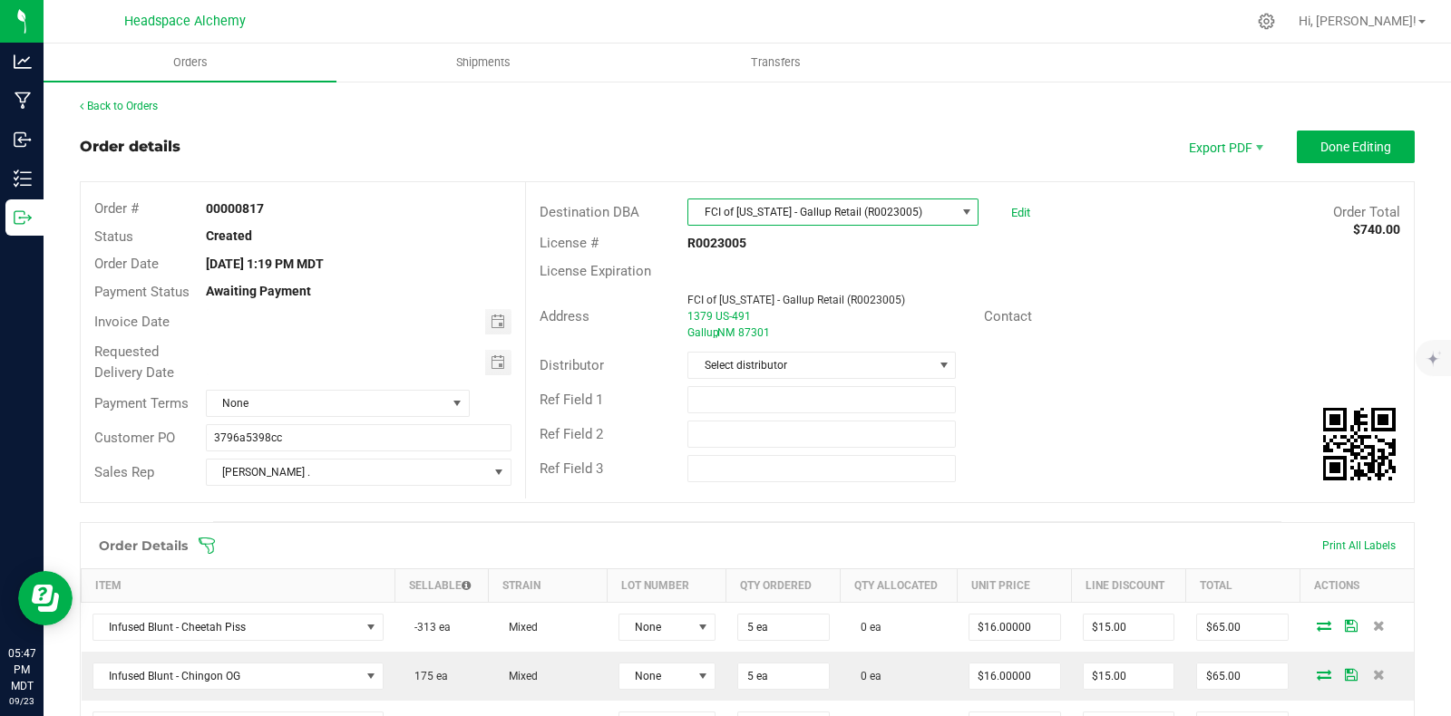
click at [916, 204] on span "FCI of [US_STATE] - Gallup Retail (R0023005)" at bounding box center [821, 212] width 267 height 25
click at [1349, 147] on span "Done Editing" at bounding box center [1355, 147] width 71 height 15
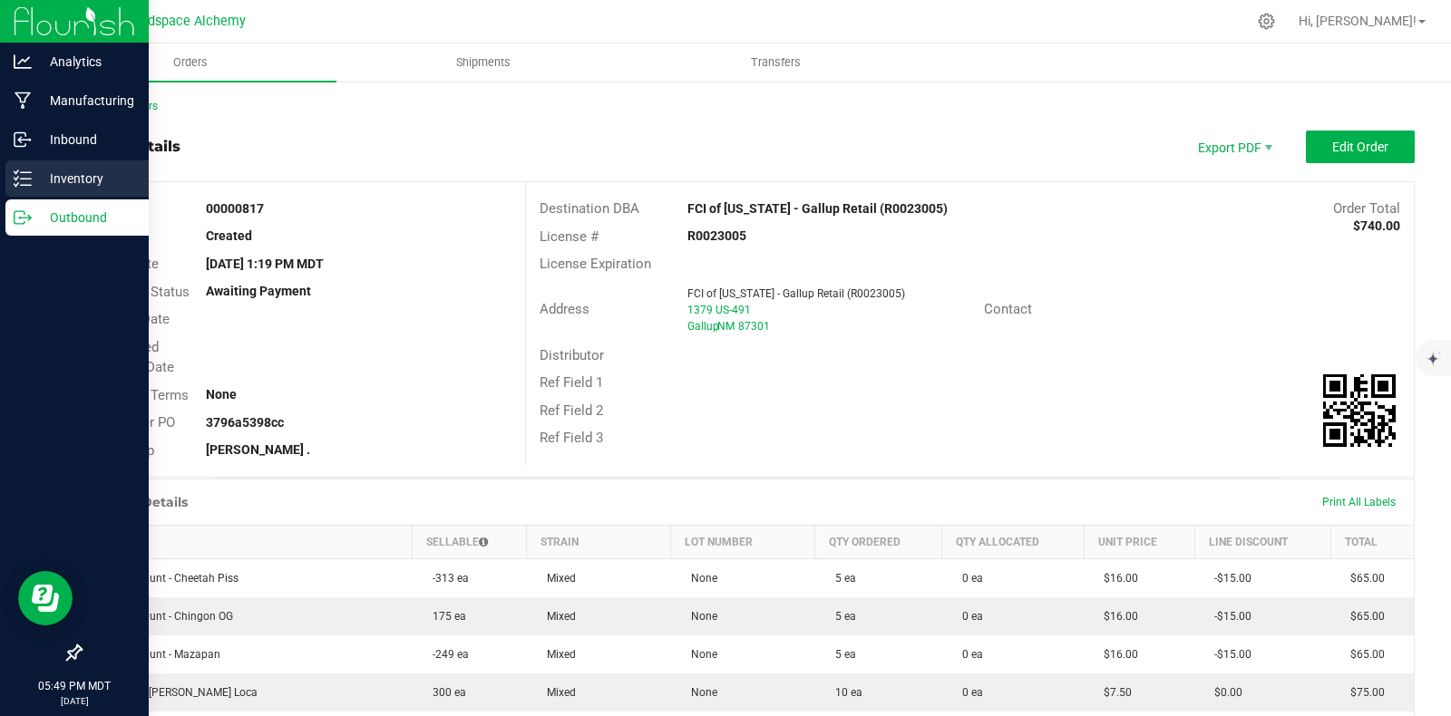
click at [46, 179] on p "Inventory" at bounding box center [86, 179] width 109 height 22
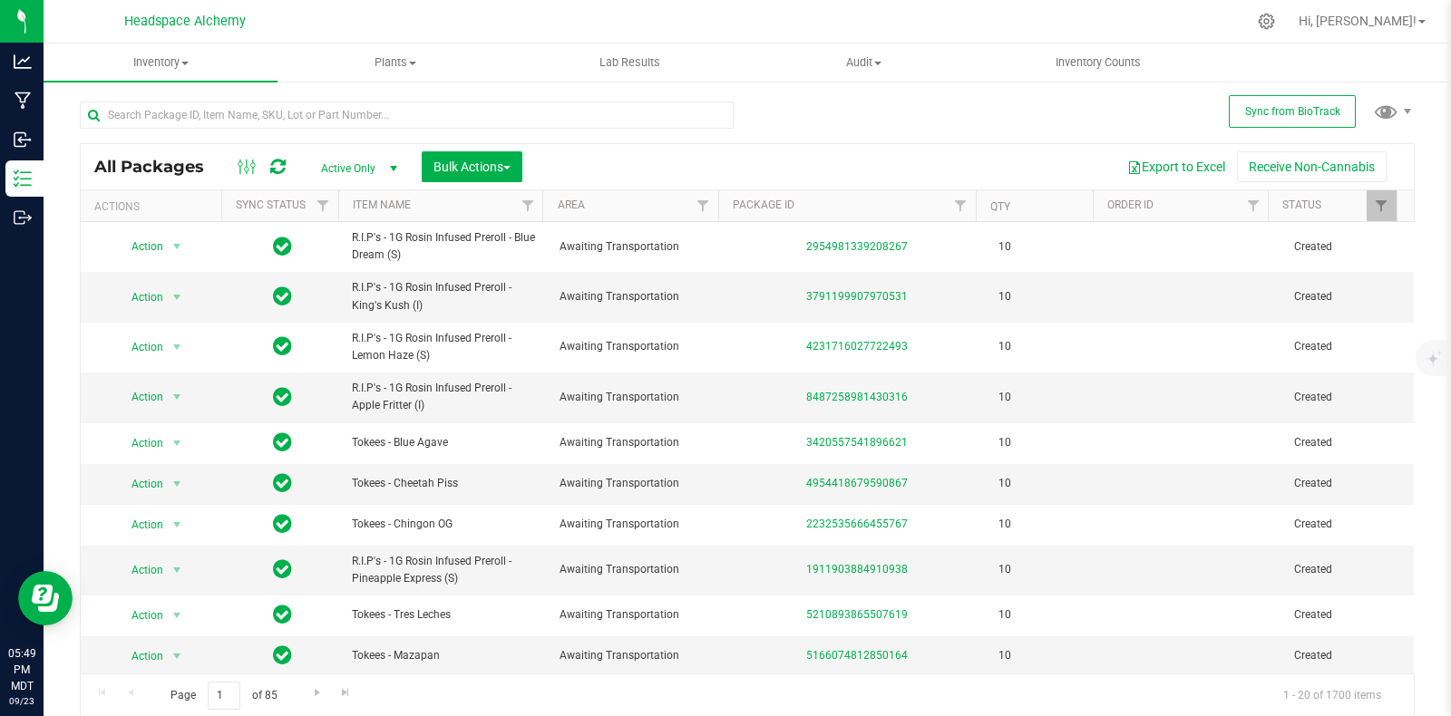
click at [283, 165] on icon at bounding box center [277, 167] width 15 height 18
click at [503, 165] on span "Bulk Actions" at bounding box center [471, 167] width 77 height 15
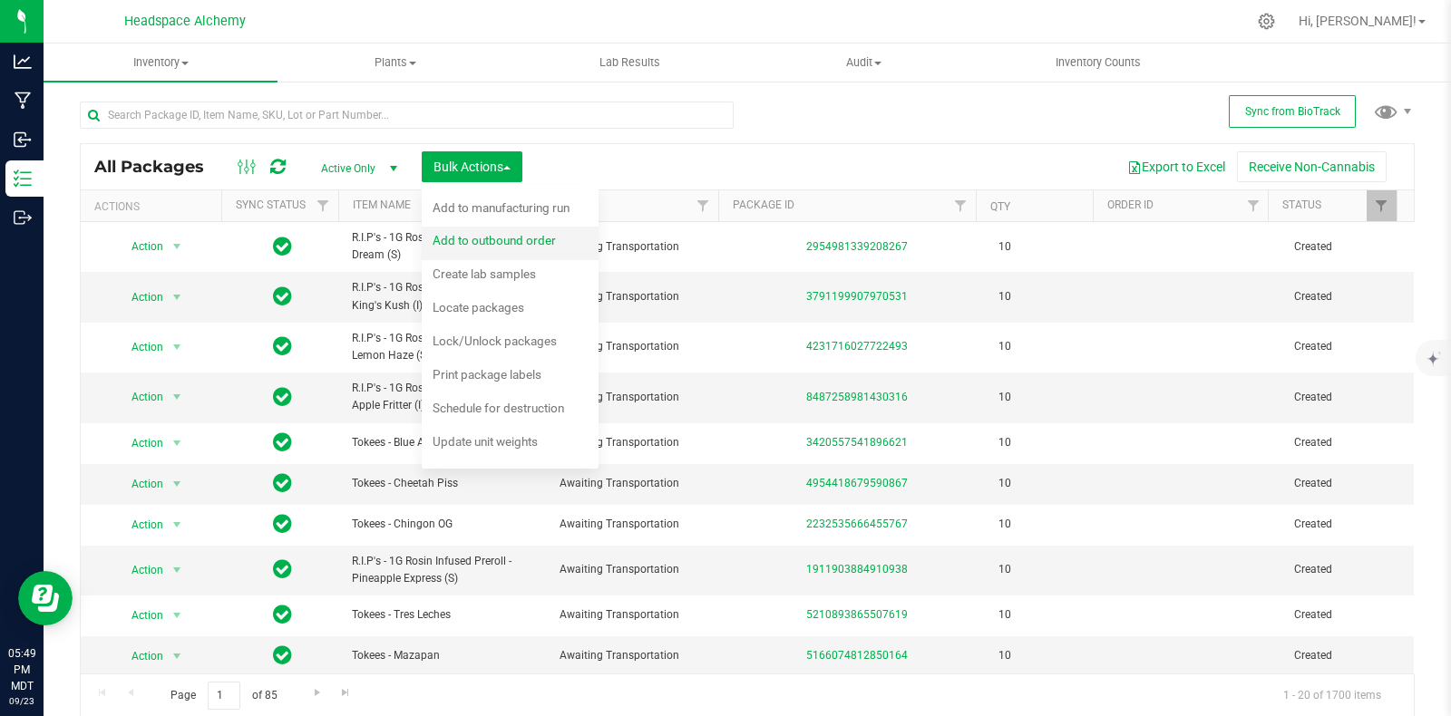
click at [509, 246] on span "Add to outbound order" at bounding box center [494, 240] width 123 height 15
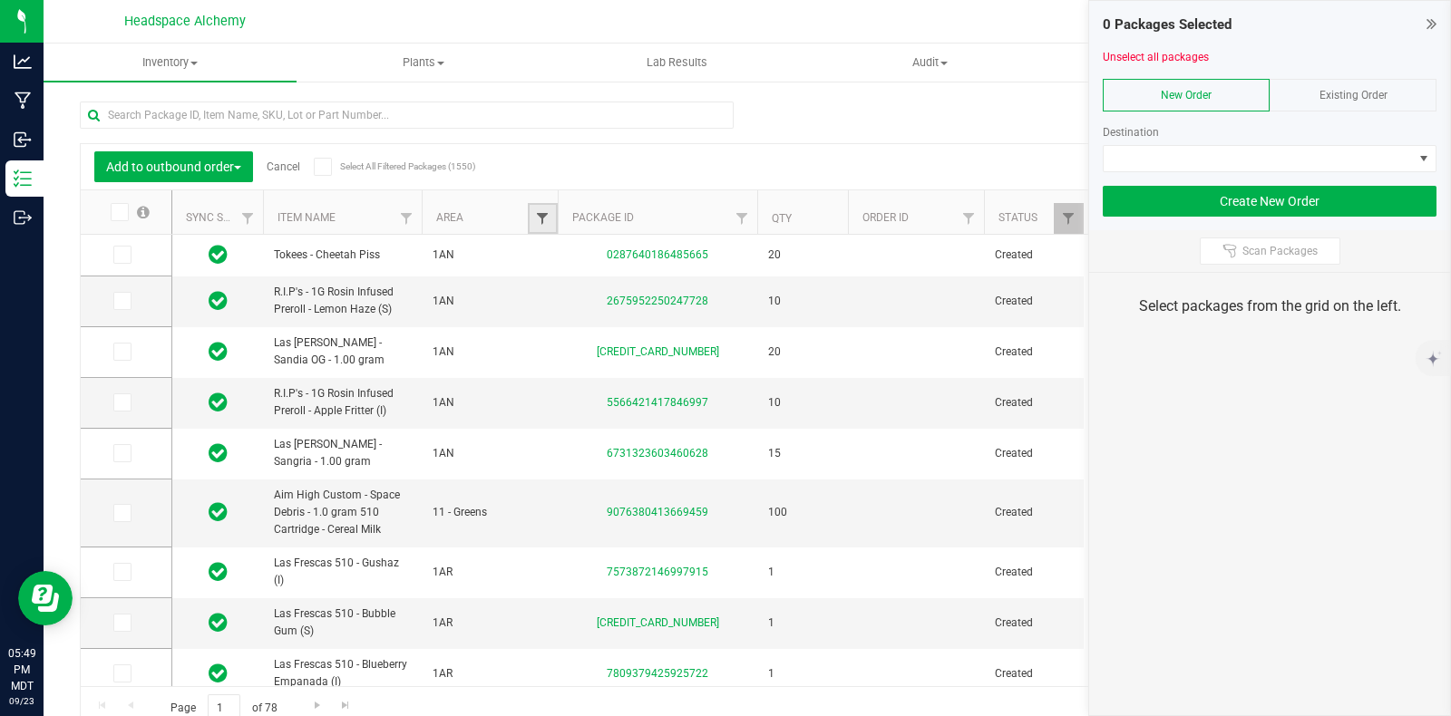
click at [541, 215] on span "Filter" at bounding box center [542, 218] width 15 height 15
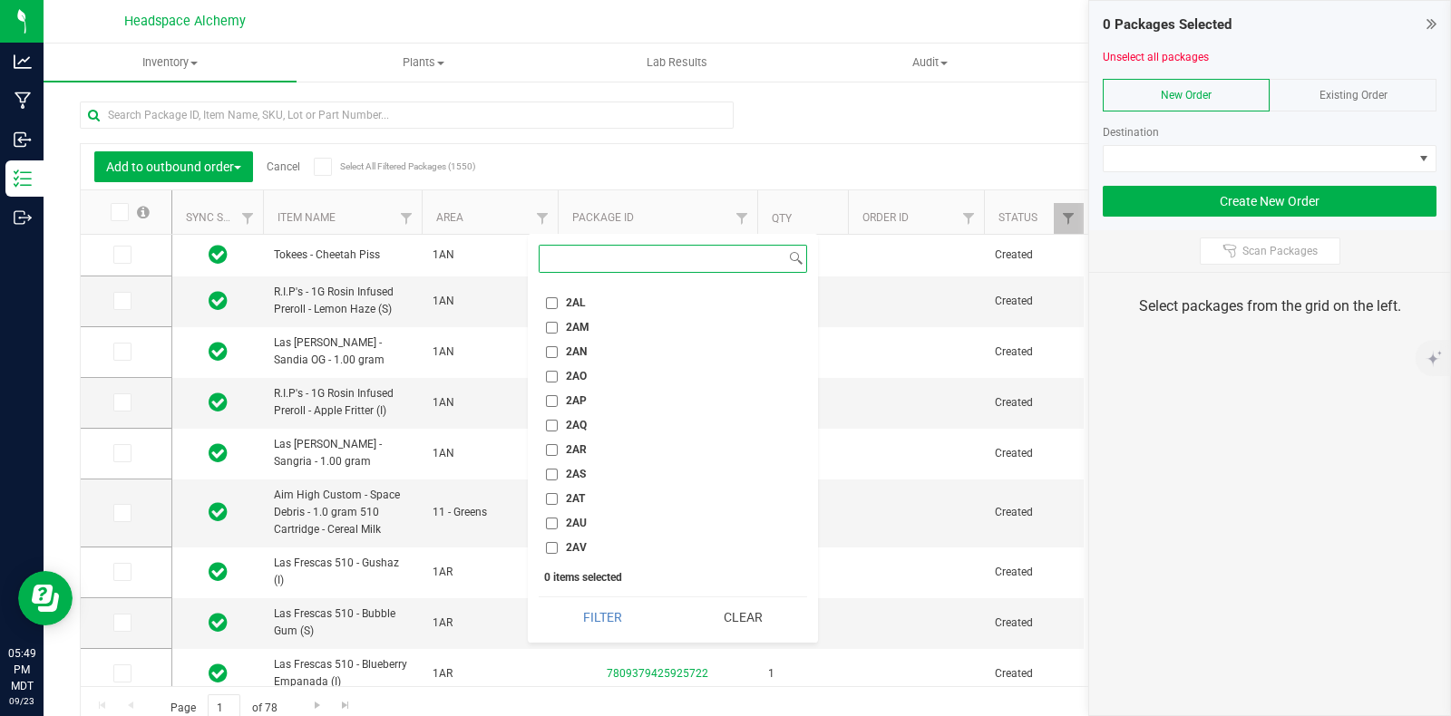
scroll to position [2040, 0]
click at [549, 481] on input "2AX" at bounding box center [552, 484] width 12 height 12
checkbox input "true"
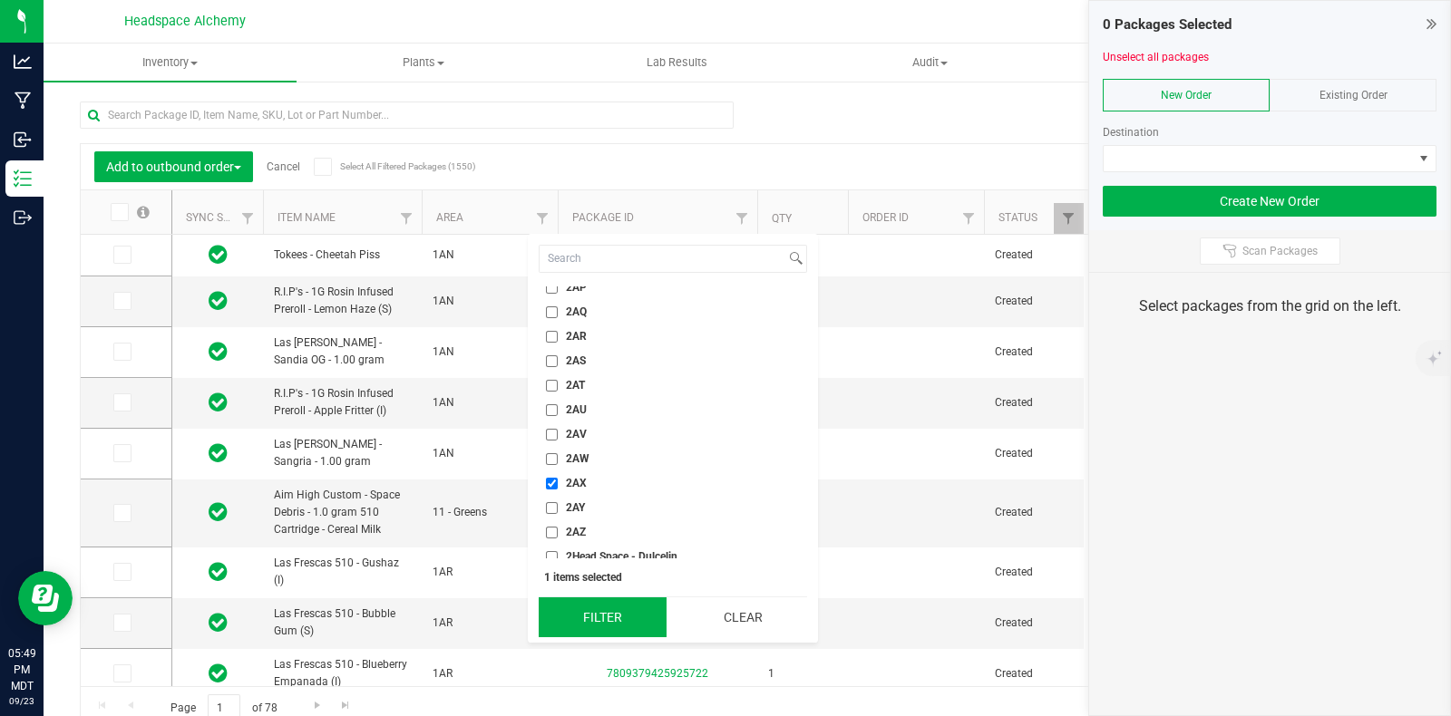
click at [619, 618] on button "Filter" at bounding box center [603, 618] width 128 height 40
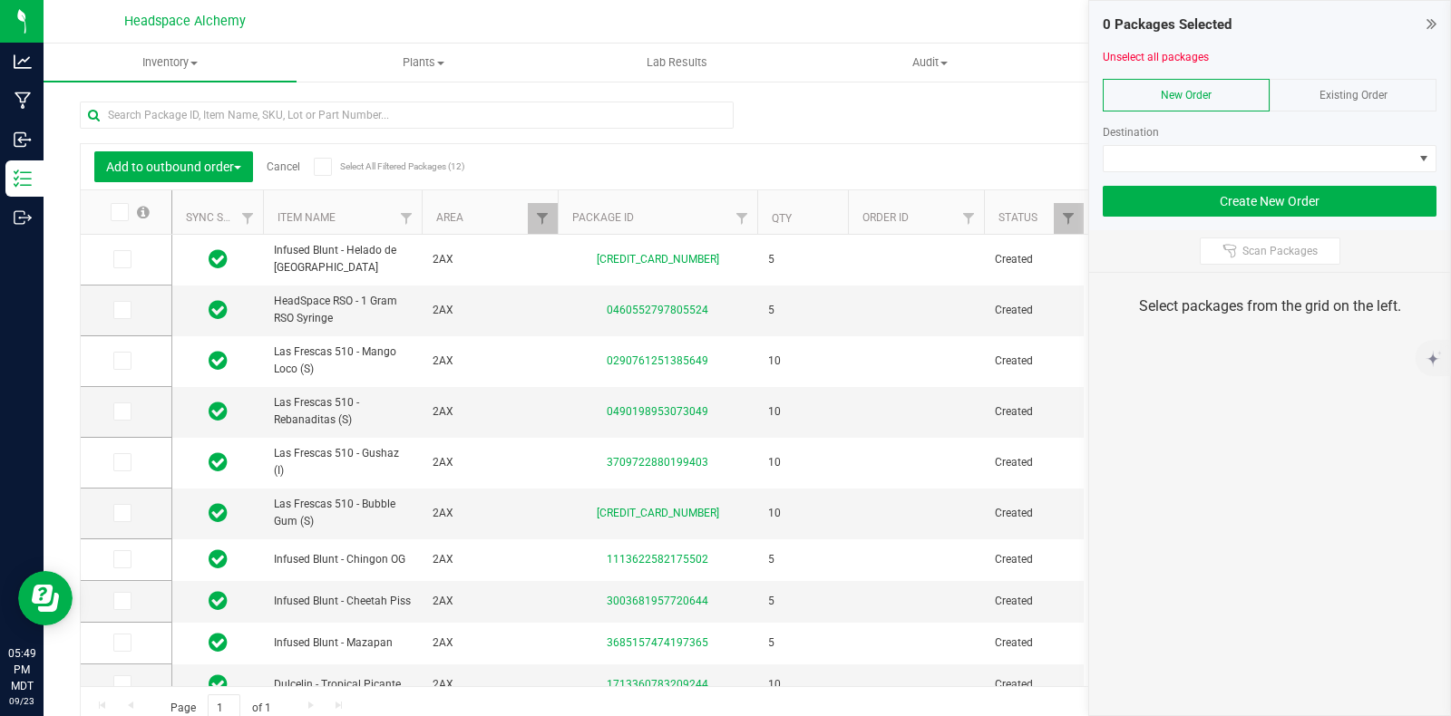
click at [1375, 83] on div "Existing Order" at bounding box center [1353, 95] width 167 height 33
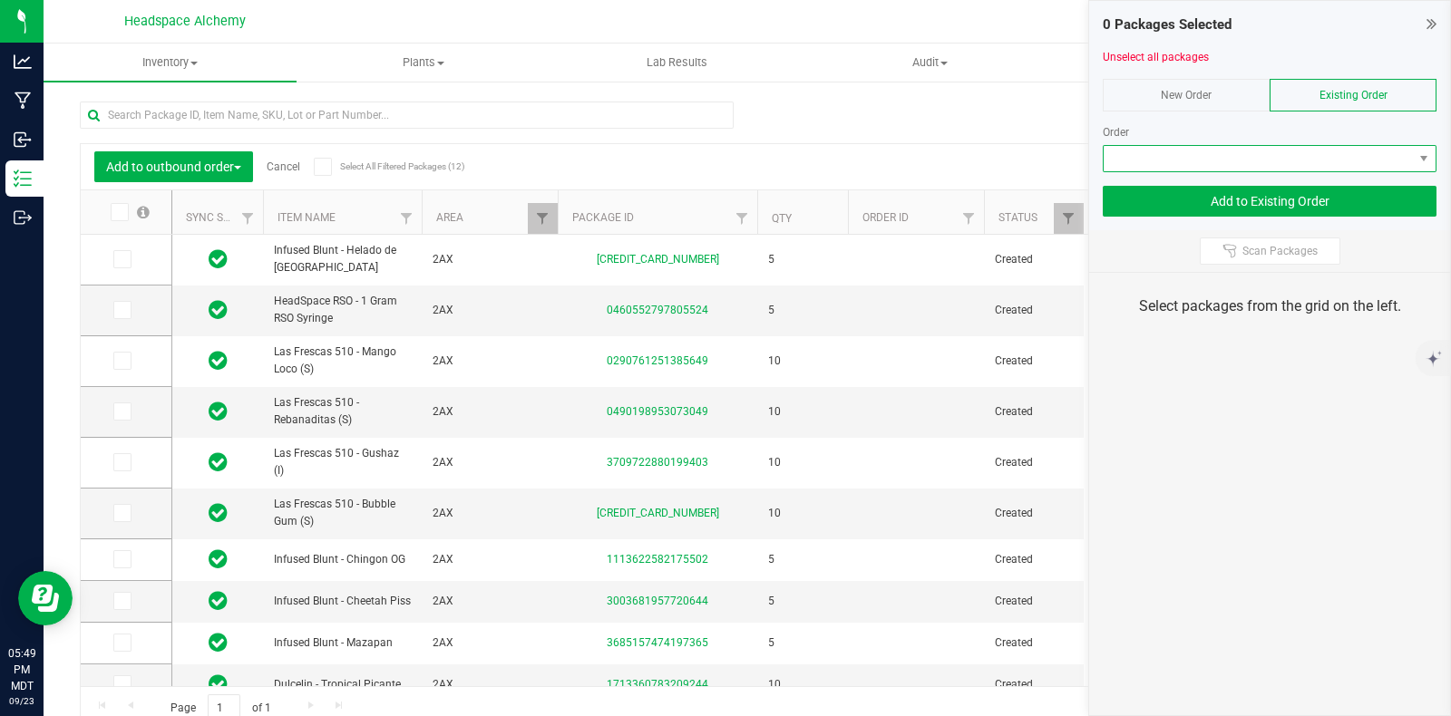
click at [1329, 161] on span at bounding box center [1258, 158] width 309 height 25
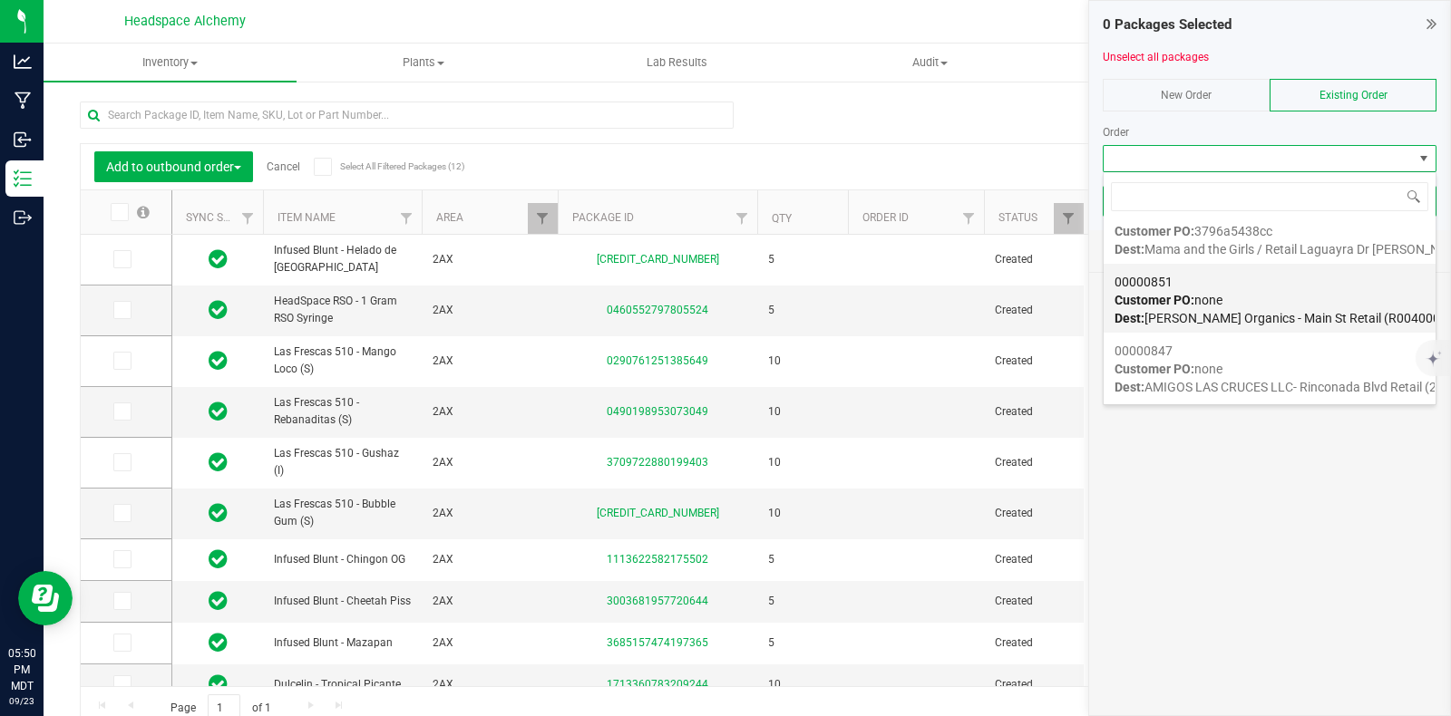
scroll to position [1586, 0]
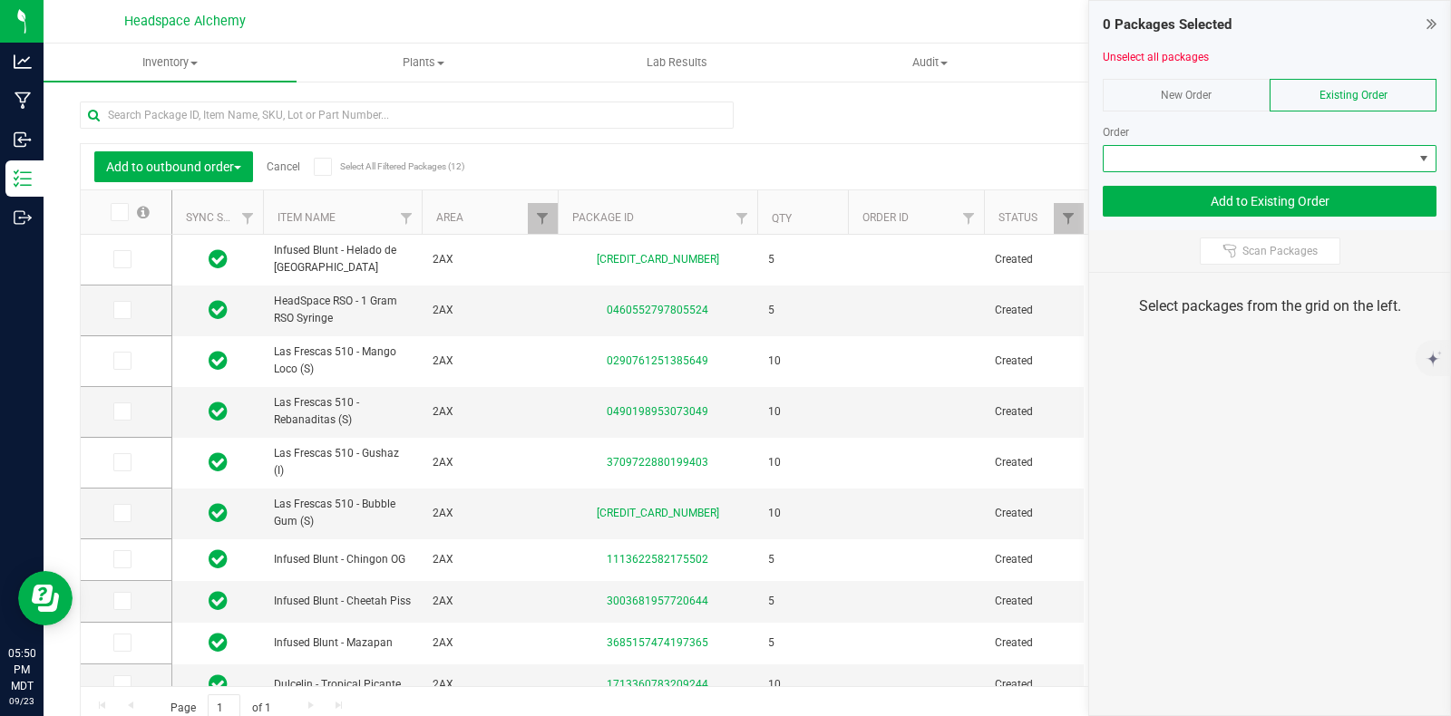
click at [1423, 157] on span at bounding box center [1424, 158] width 15 height 15
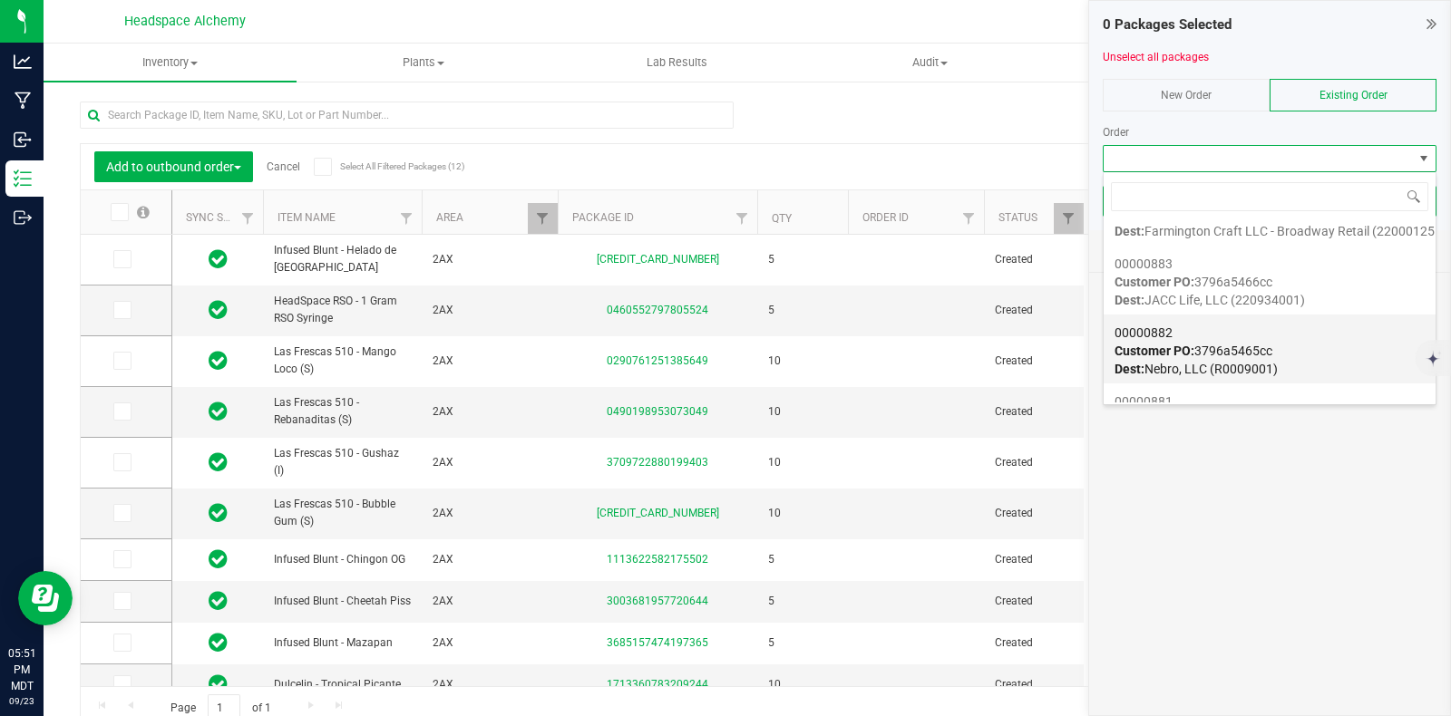
scroll to position [226, 0]
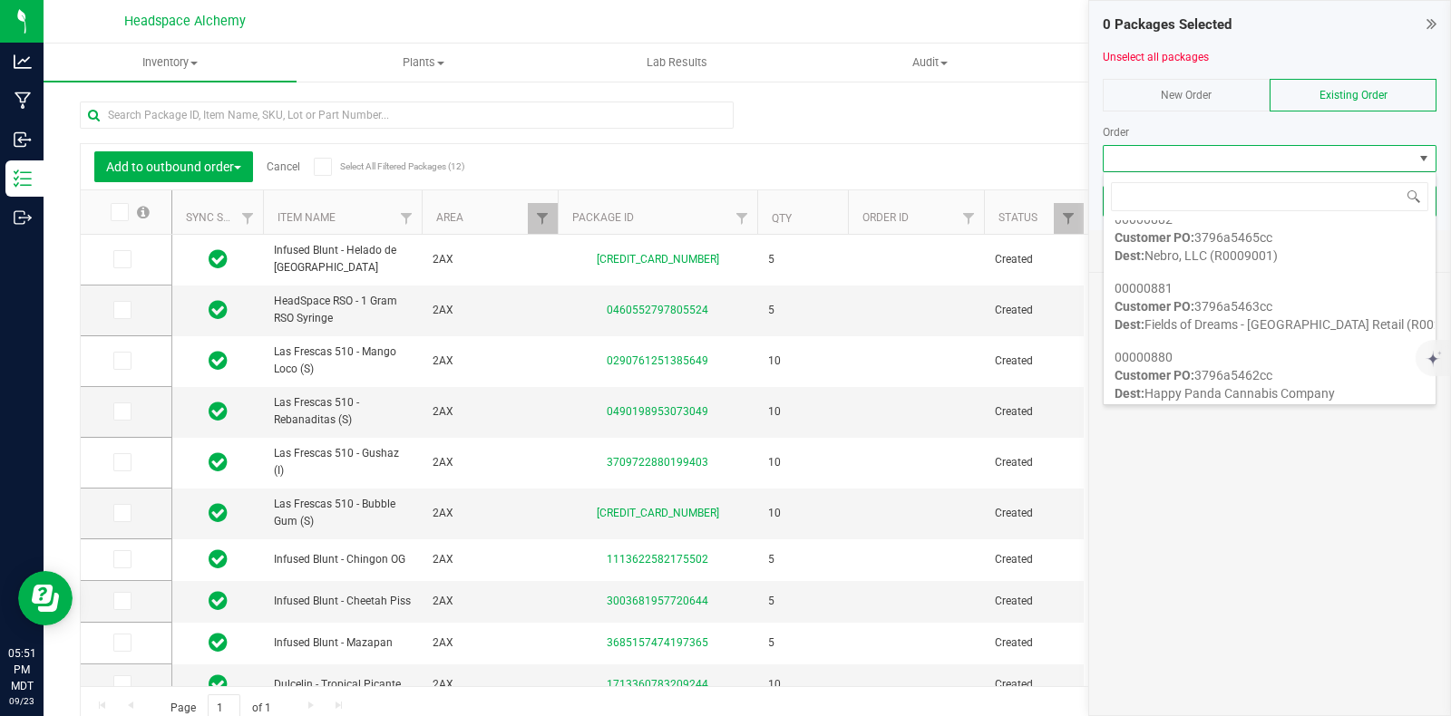
click at [1017, 136] on div "Add to outbound order Cancel Select All Filtered Packages (12) Add to manufactu…" at bounding box center [747, 407] width 1335 height 646
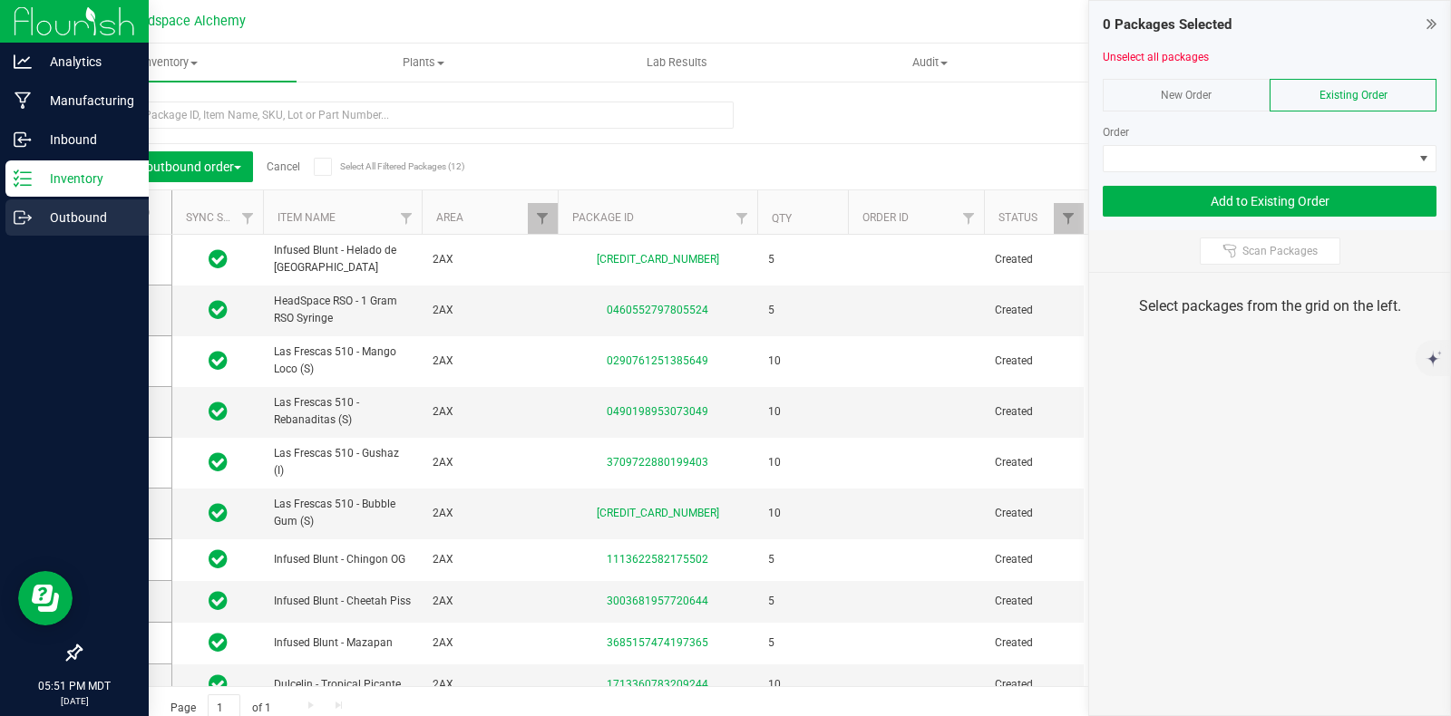
click at [58, 221] on p "Outbound" at bounding box center [86, 218] width 109 height 22
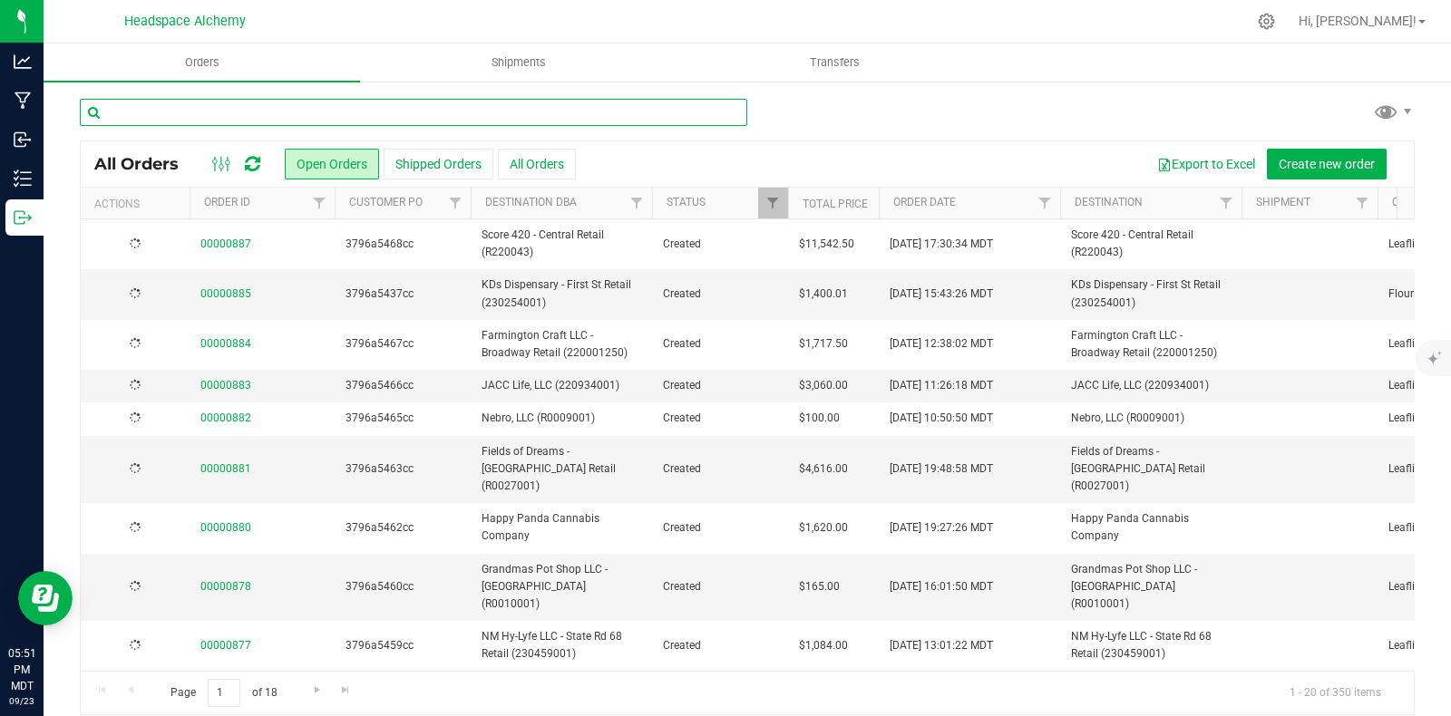
click at [344, 117] on input "text" at bounding box center [413, 112] width 667 height 27
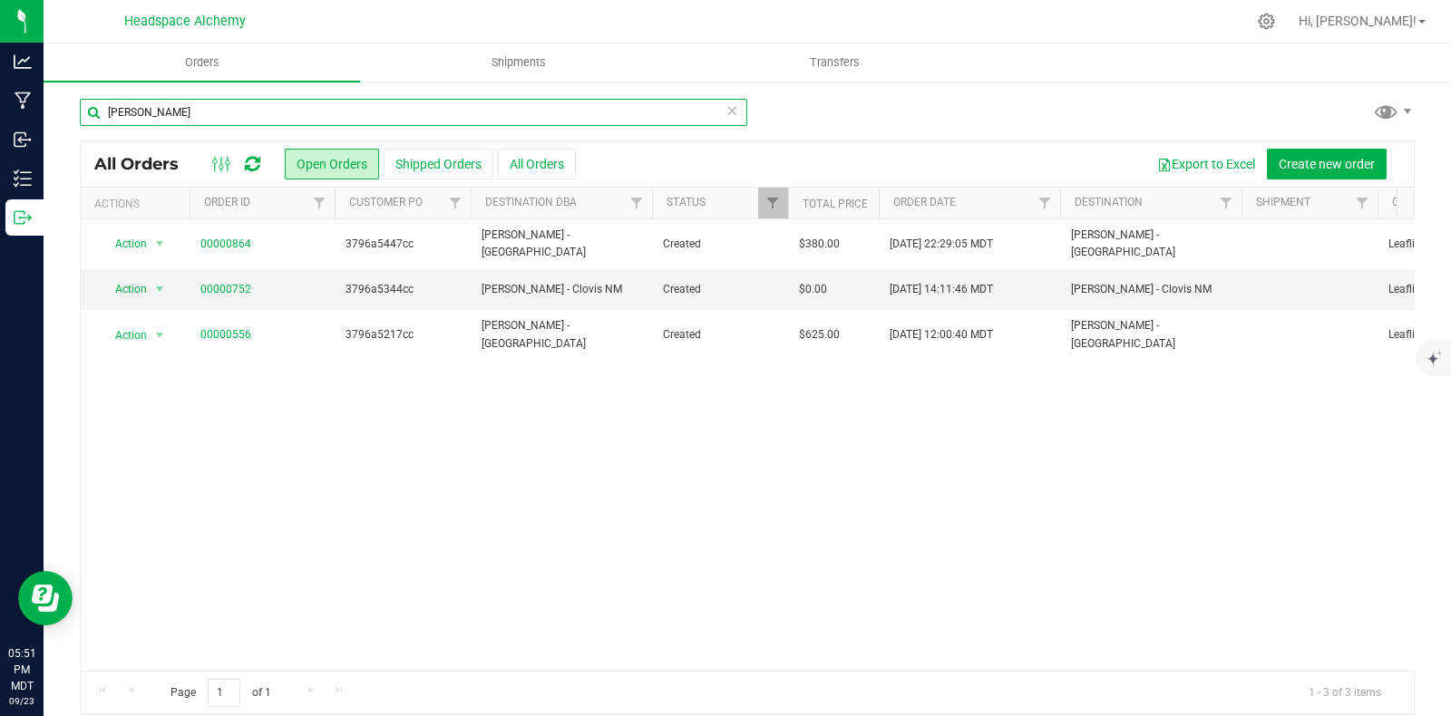
drag, startPoint x: 175, startPoint y: 119, endPoint x: 78, endPoint y: 100, distance: 98.9
click at [78, 101] on div "la mota All Orders Open Orders Shipped Orders All Orders Export to Excel Create…" at bounding box center [747, 407] width 1407 height 654
type input "fci"
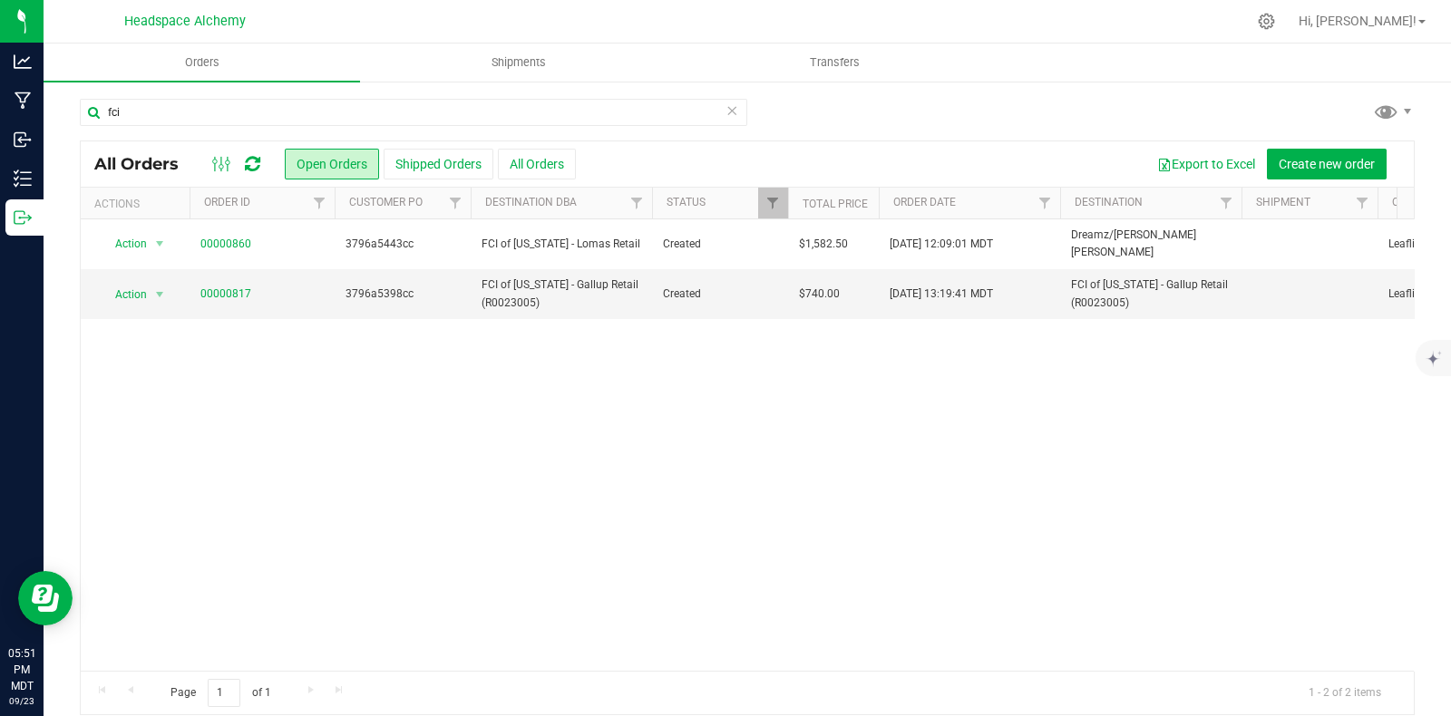
click at [245, 165] on icon at bounding box center [252, 164] width 15 height 18
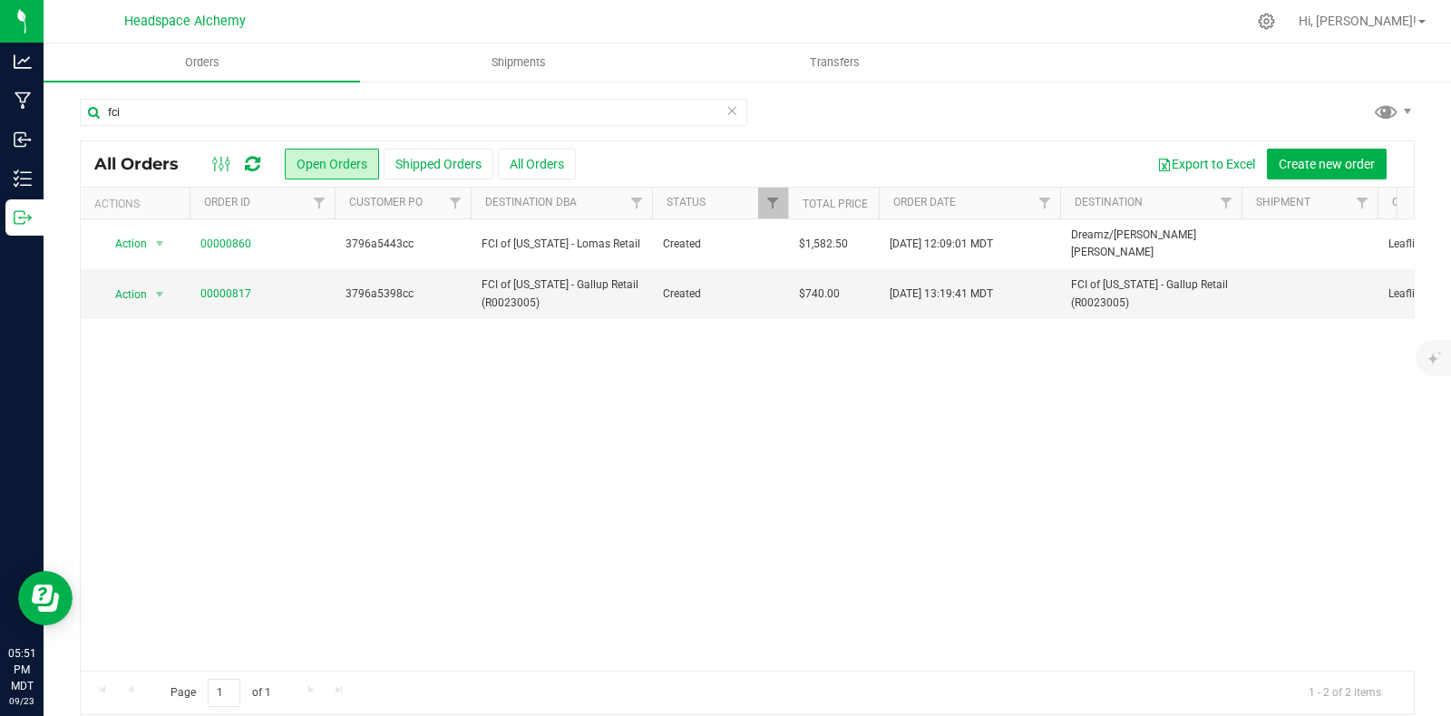
click at [246, 164] on icon at bounding box center [252, 164] width 15 height 18
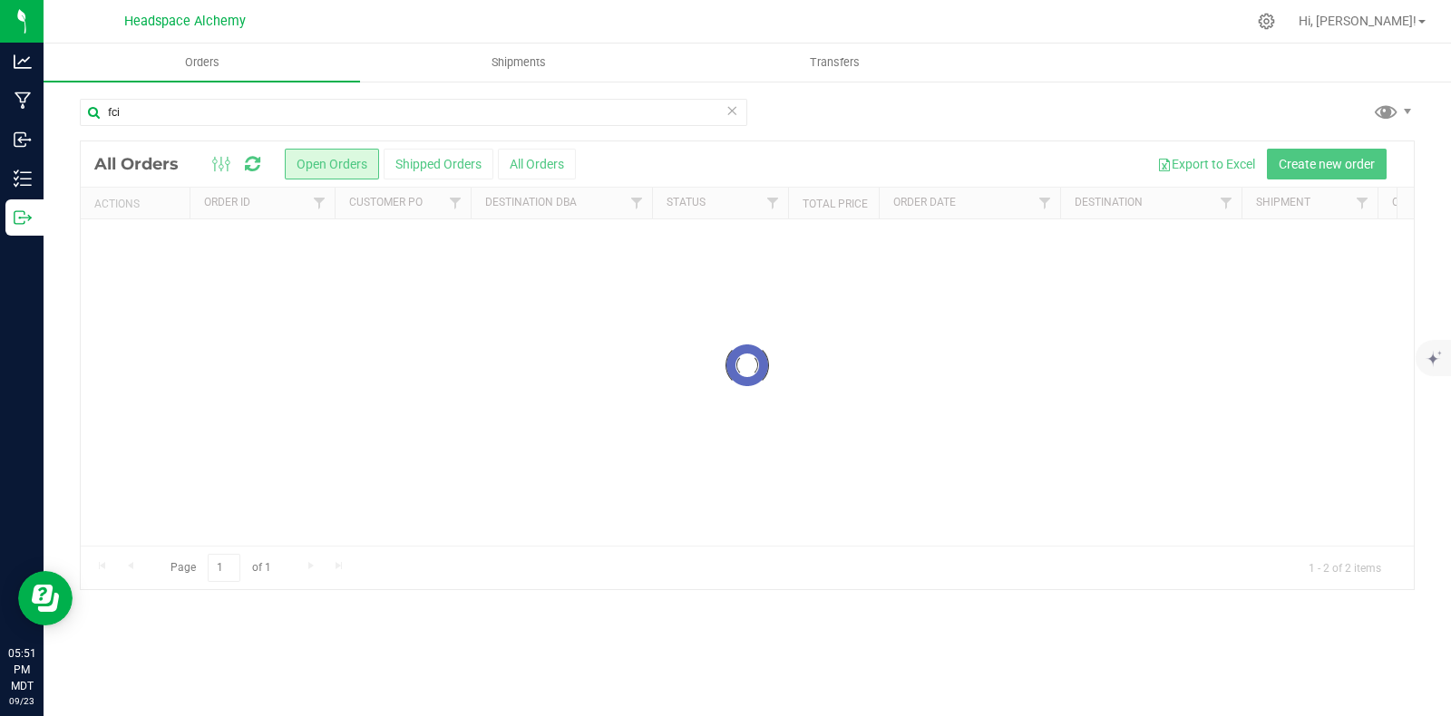
click at [246, 164] on div at bounding box center [747, 365] width 1333 height 448
click at [246, 164] on icon at bounding box center [252, 164] width 15 height 18
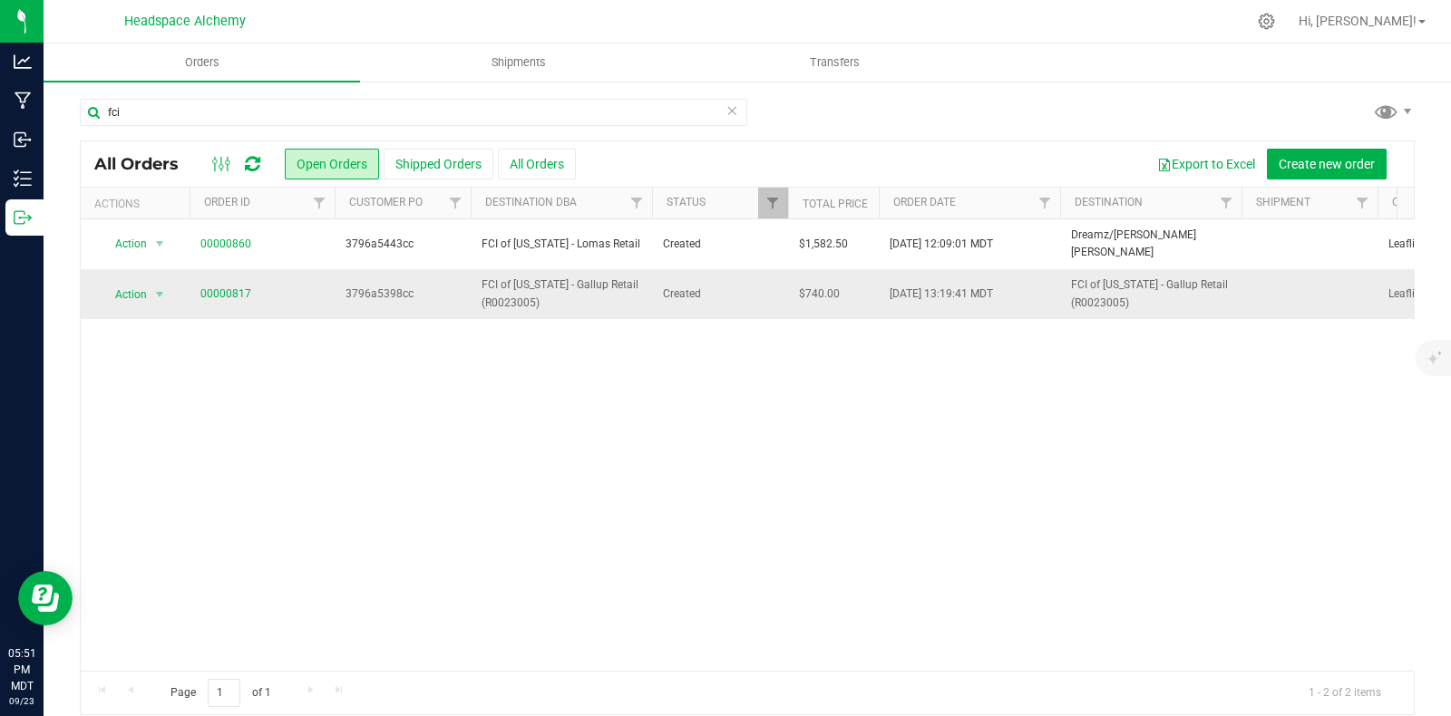
click at [689, 302] on td "Created" at bounding box center [720, 293] width 136 height 49
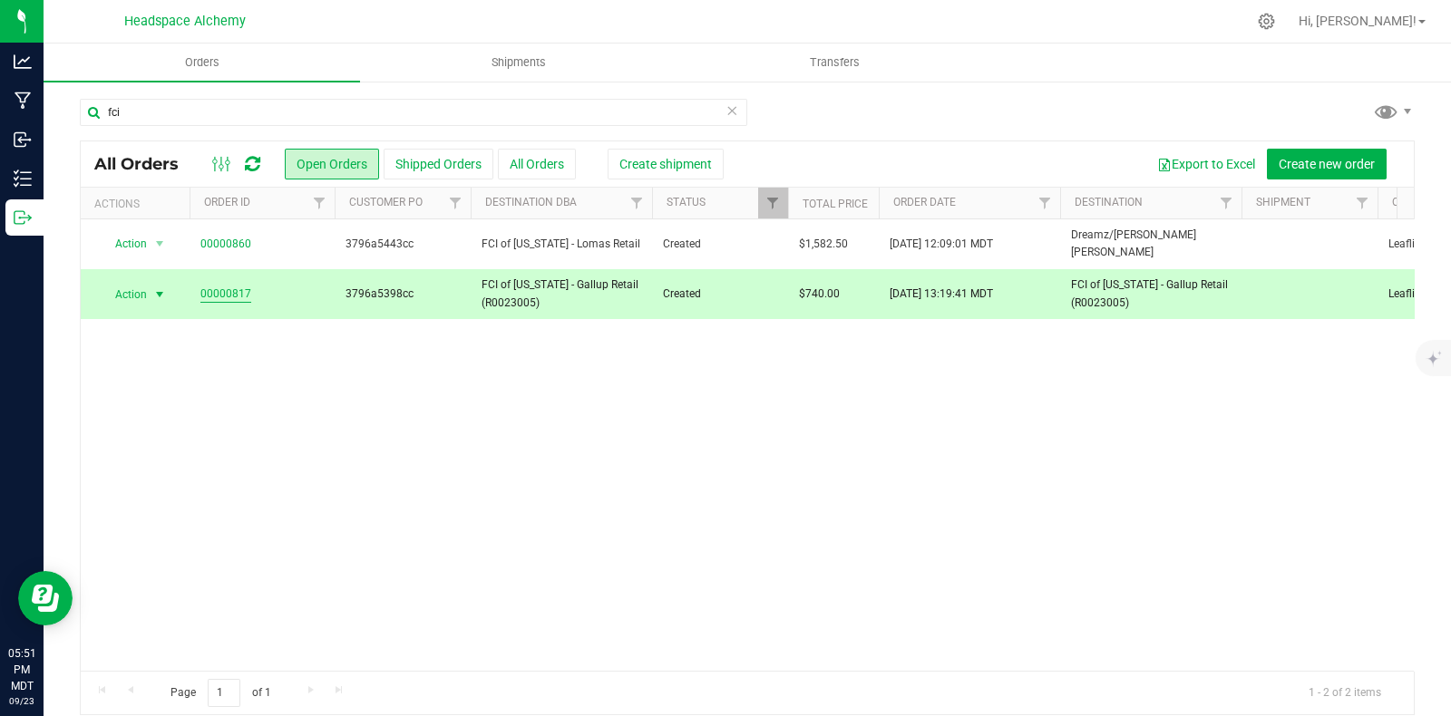
click at [209, 294] on link "00000817" at bounding box center [225, 294] width 51 height 17
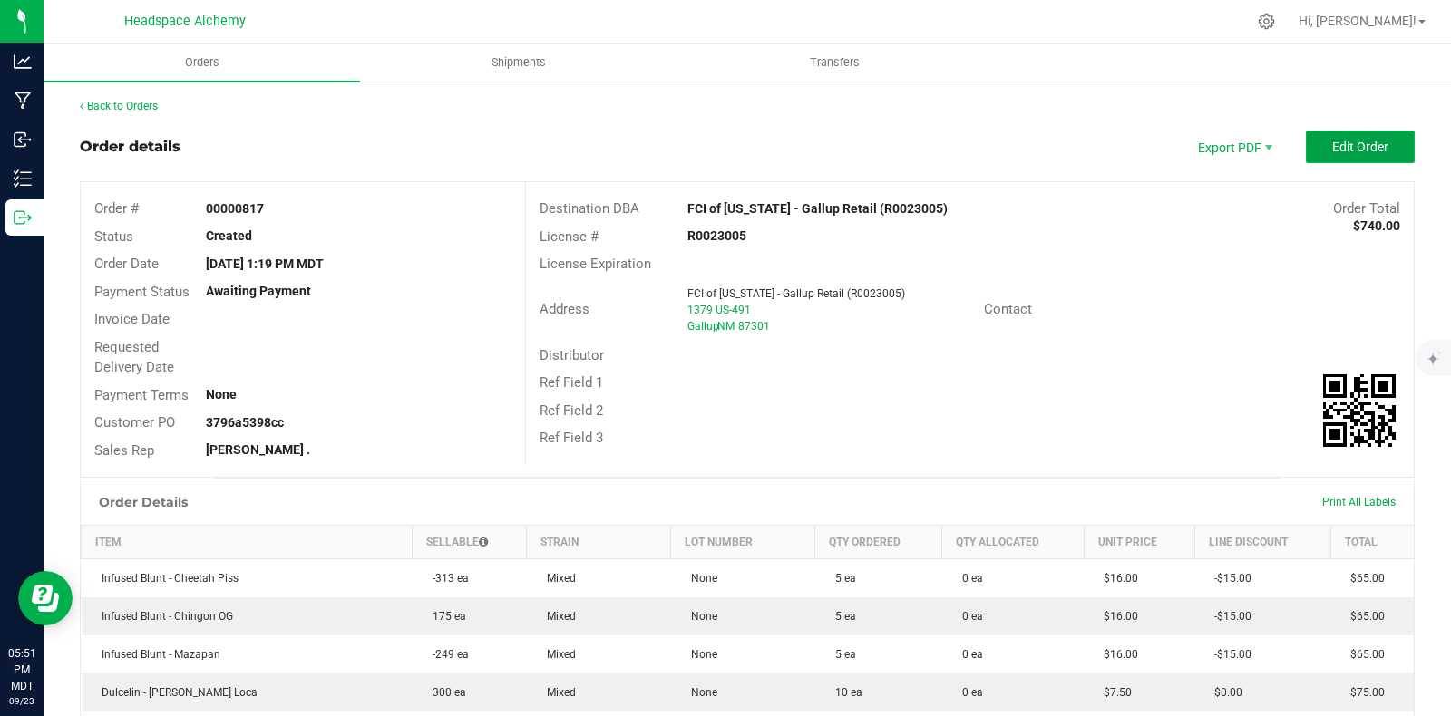
click at [1334, 148] on span "Edit Order" at bounding box center [1360, 147] width 56 height 15
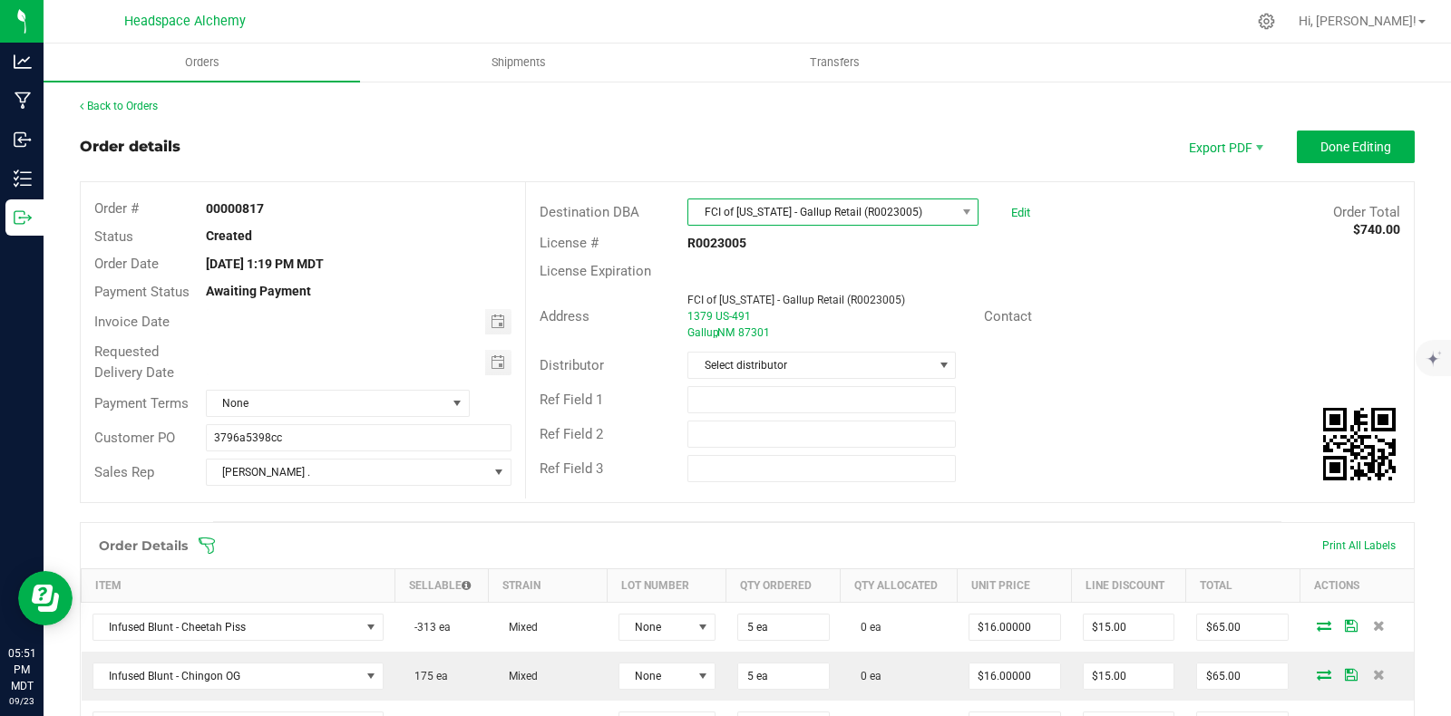
click at [940, 207] on span "FCI of [US_STATE] - Gallup Retail (R0023005)" at bounding box center [821, 212] width 267 height 25
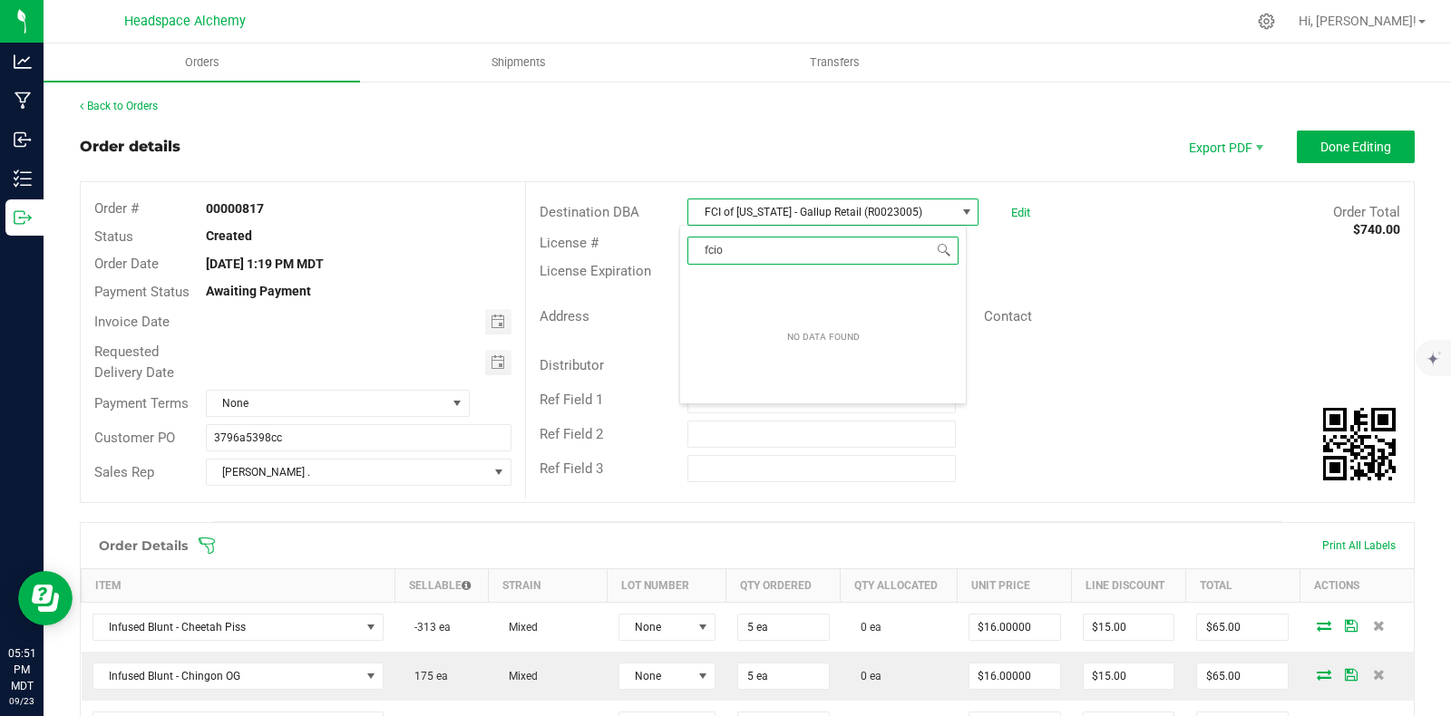
type input "fci"
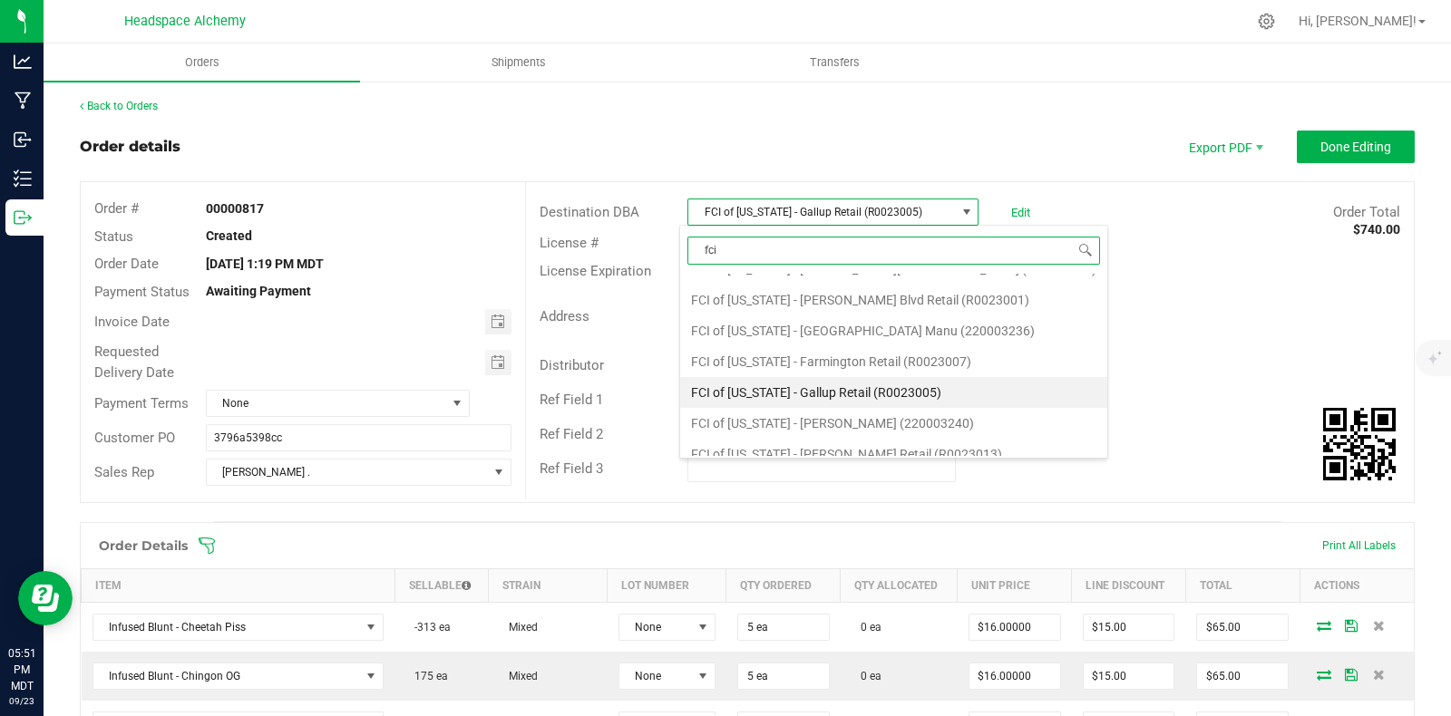
scroll to position [567, 0]
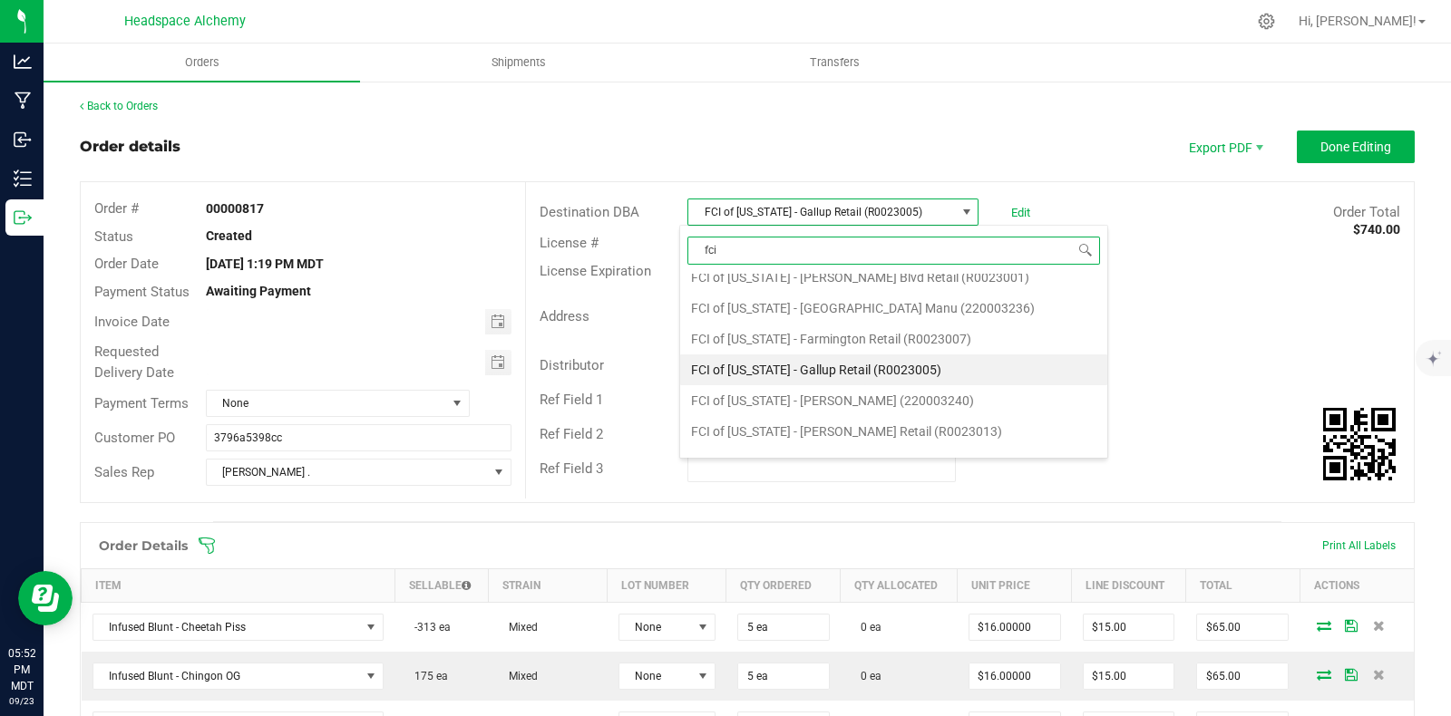
click at [852, 362] on li "FCI of [US_STATE] - Gallup Retail (R0023005)" at bounding box center [893, 370] width 427 height 31
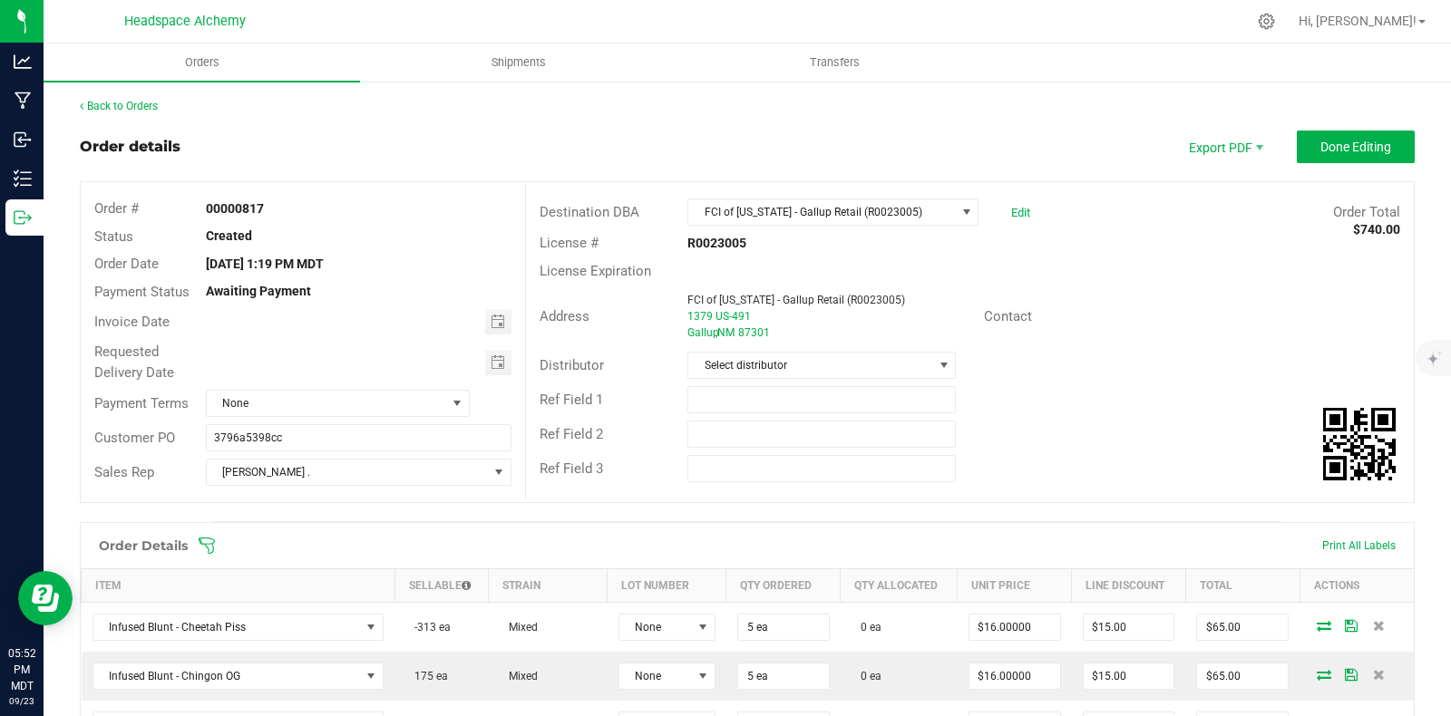
click at [1156, 283] on div "License Expiration" at bounding box center [970, 272] width 888 height 28
click at [783, 365] on span "Select distributor" at bounding box center [810, 365] width 244 height 25
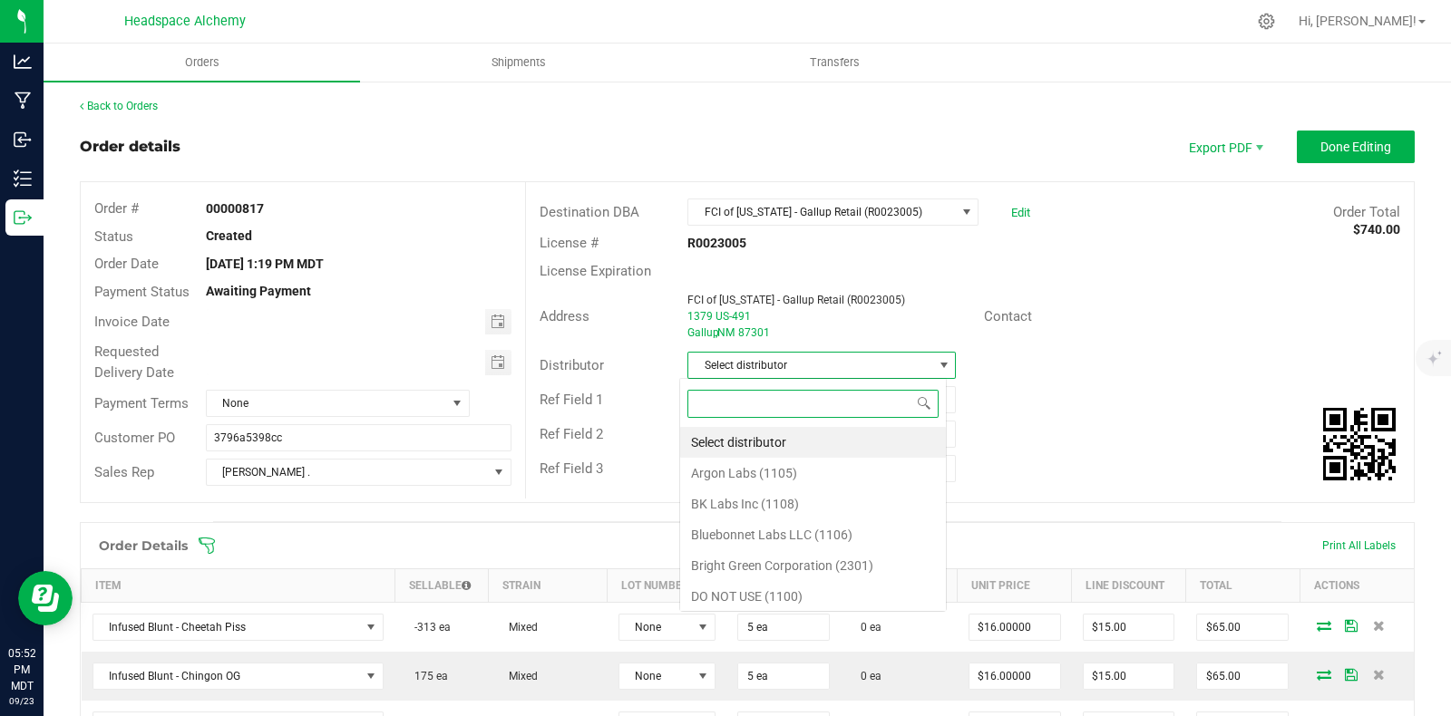
scroll to position [26, 264]
type input "head"
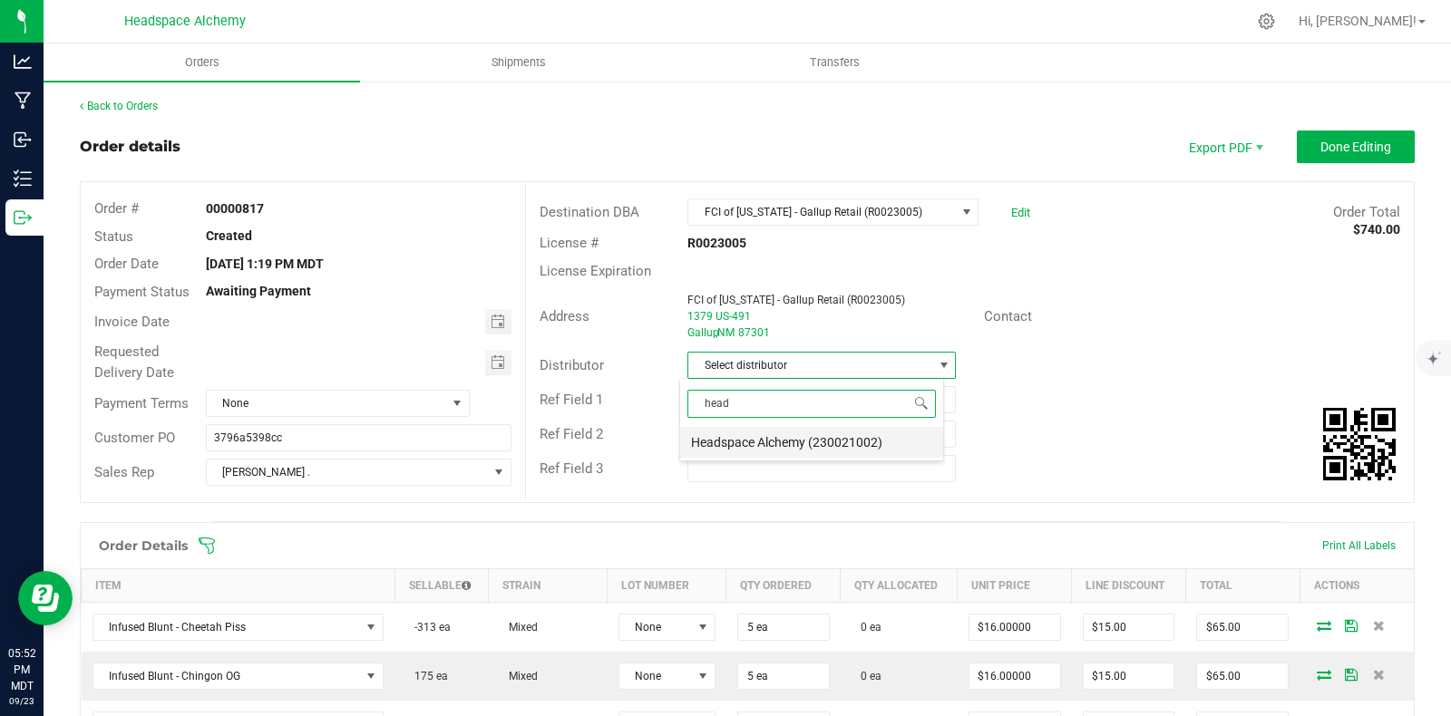
click at [744, 438] on li "Headspace Alchemy (230021002)" at bounding box center [811, 442] width 263 height 31
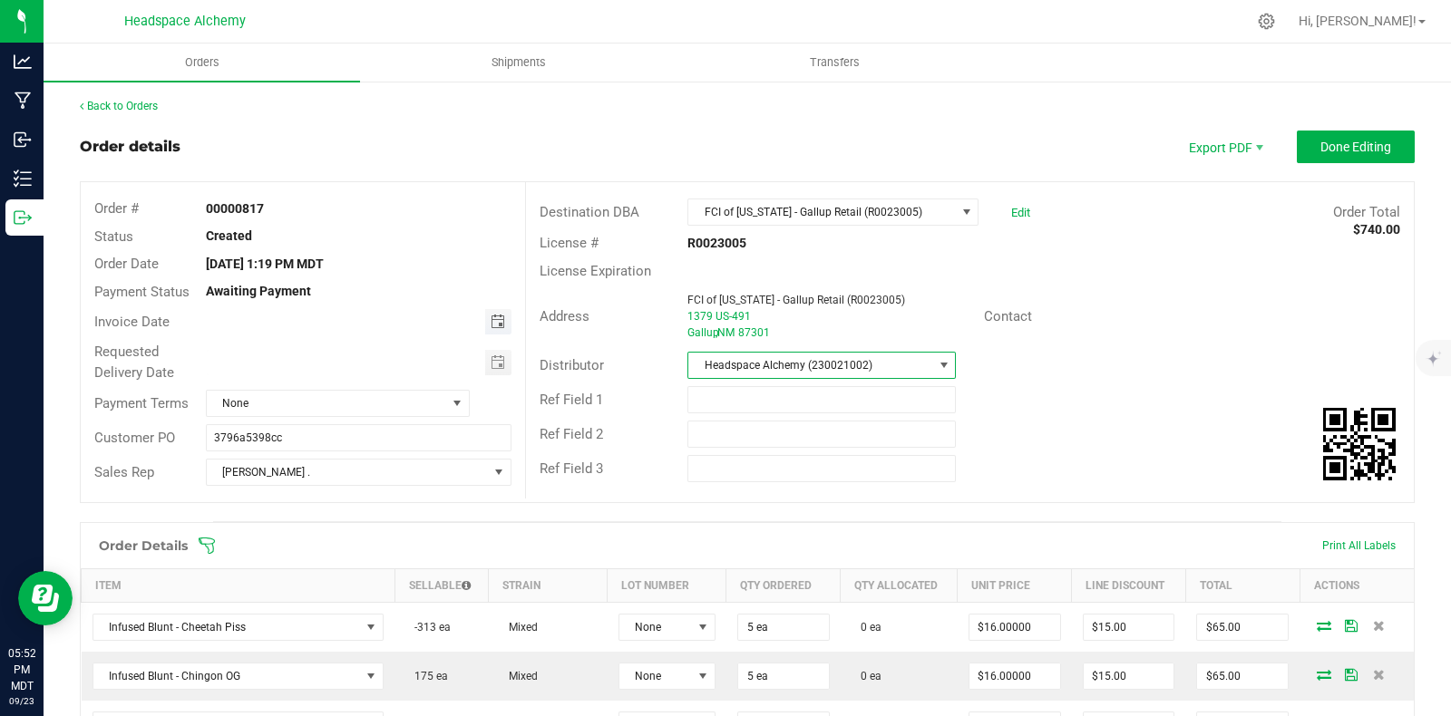
click at [491, 320] on span "Toggle calendar" at bounding box center [498, 322] width 15 height 15
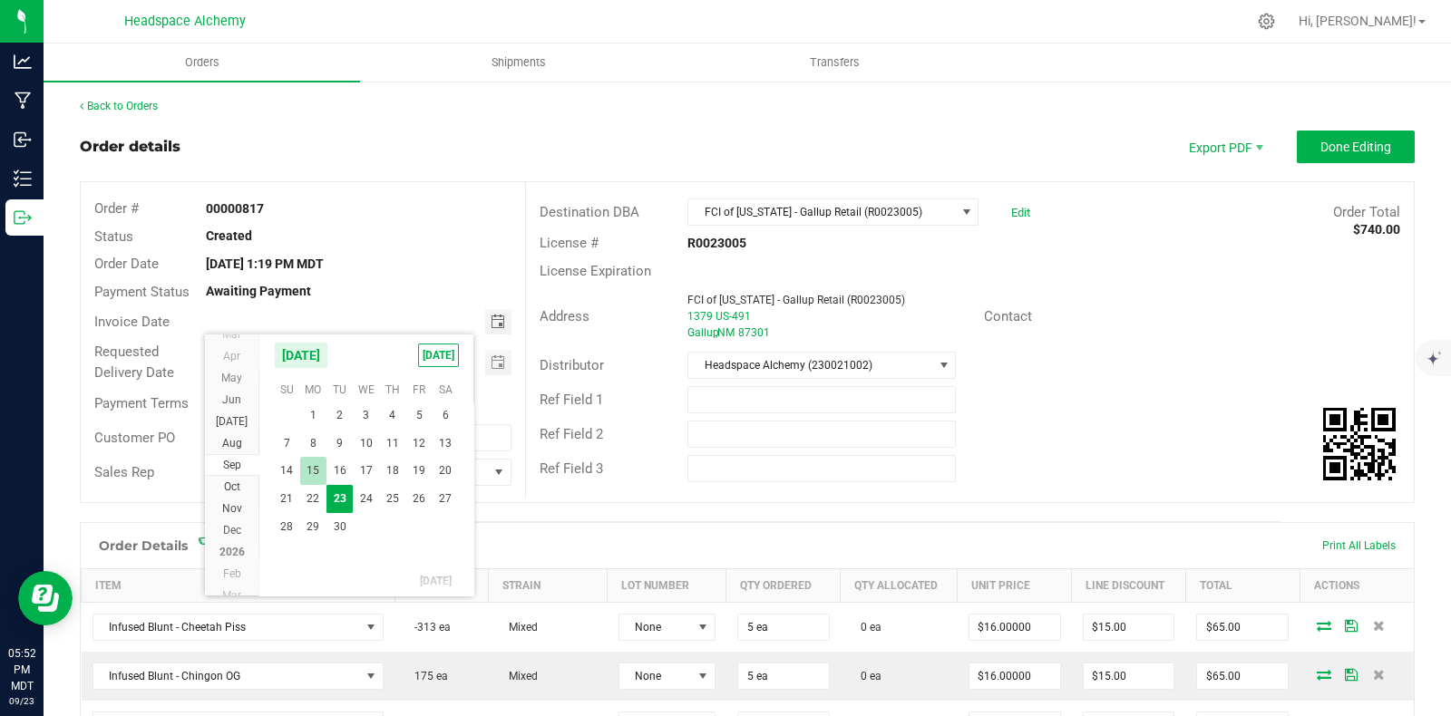
click at [320, 466] on span "15" at bounding box center [313, 471] width 26 height 28
type input "09/15/2025"
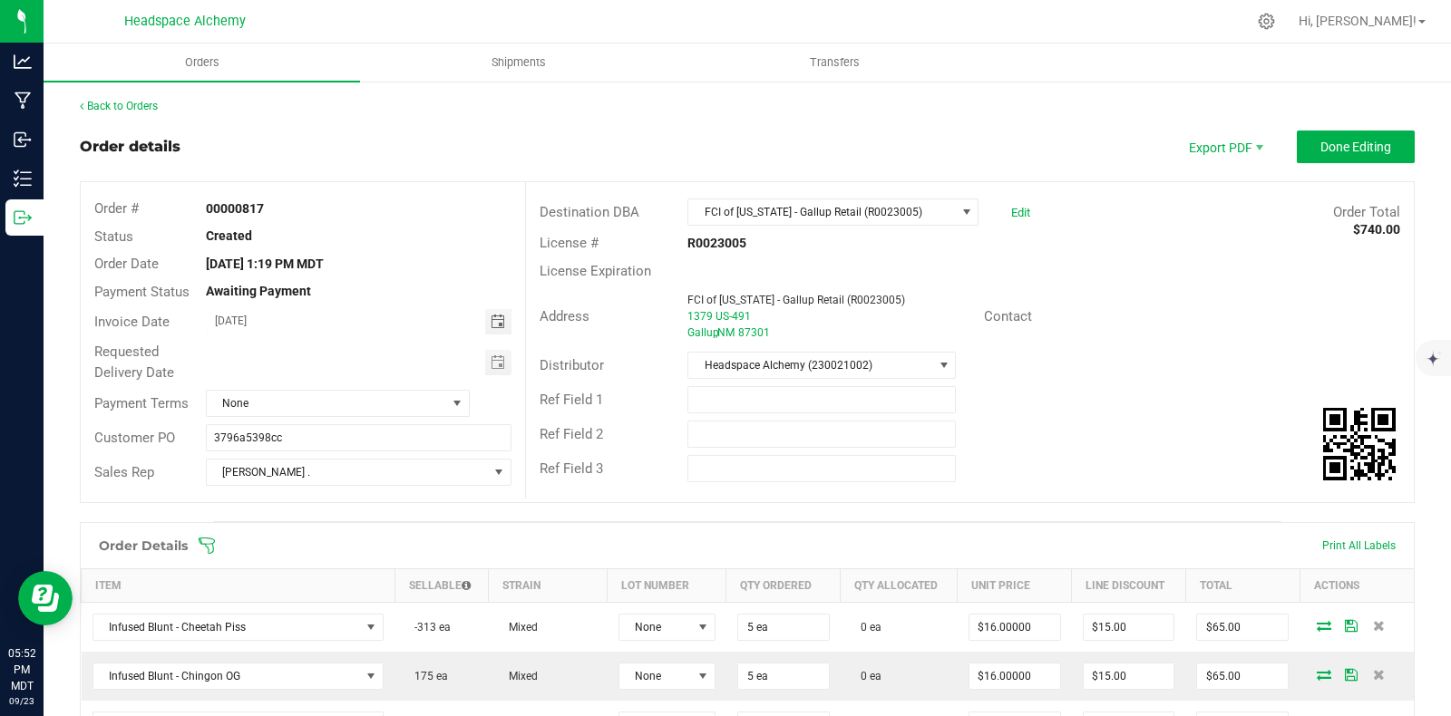
click at [1118, 373] on div "Distributor Headspace Alchemy (230021002)" at bounding box center [970, 365] width 888 height 34
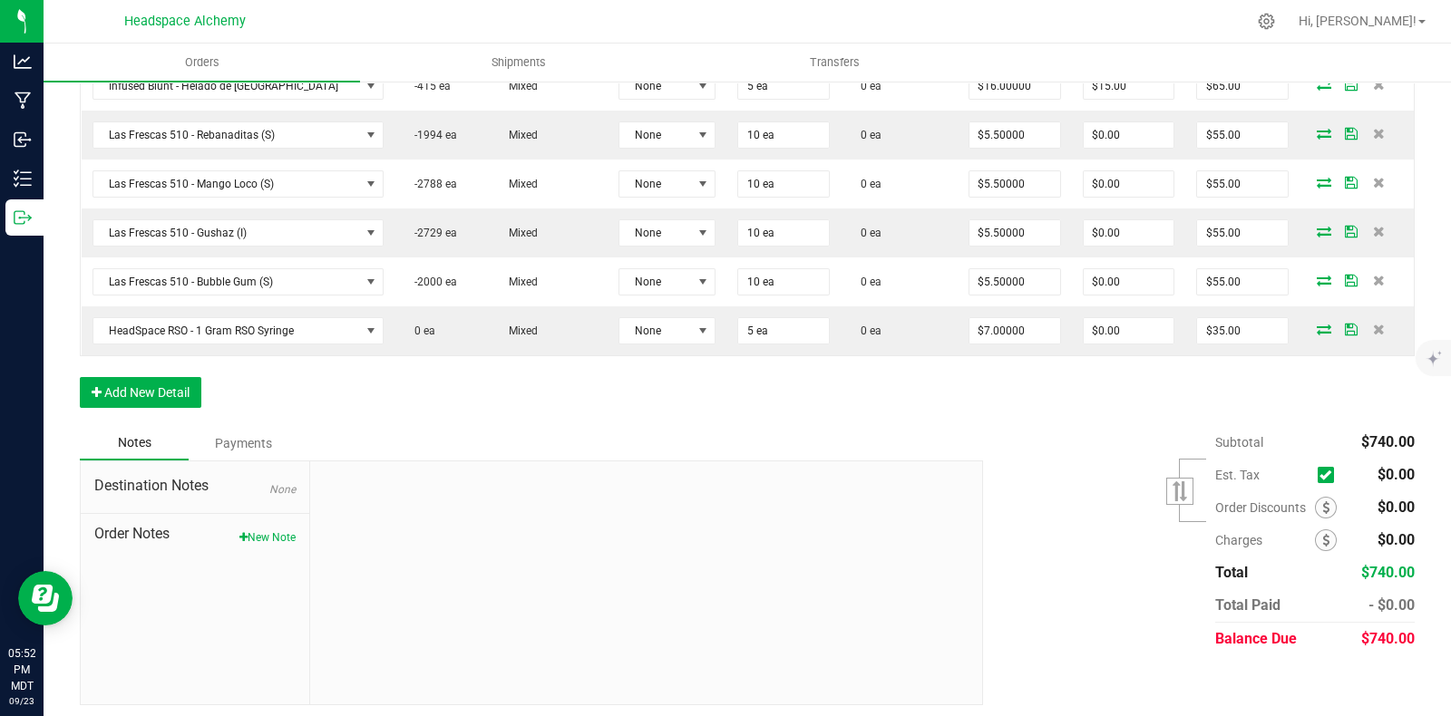
scroll to position [836, 0]
click at [1106, 417] on div "Order Details Print All Labels Item Sellable Strain Lot Number Qty Ordered Qty …" at bounding box center [747, 55] width 1335 height 739
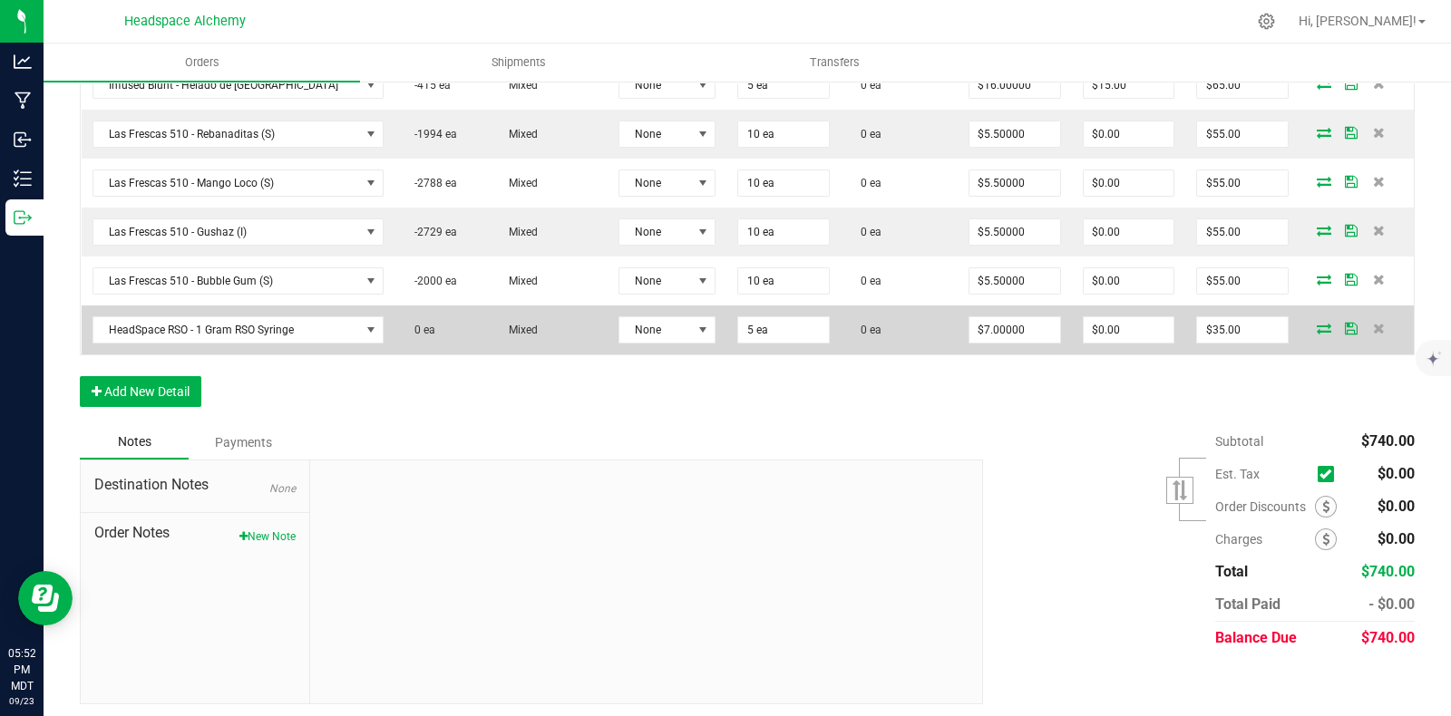
click at [1345, 323] on icon at bounding box center [1351, 328] width 13 height 11
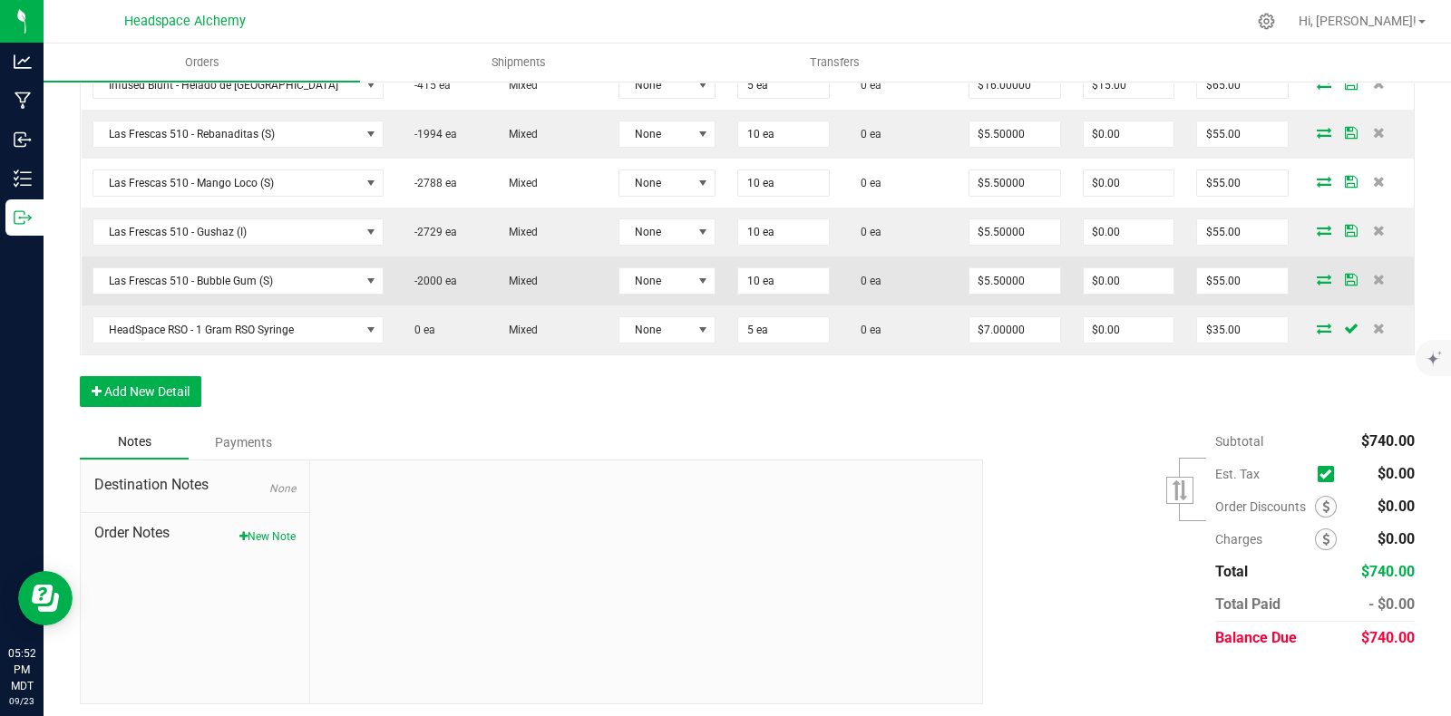
click at [1345, 274] on icon at bounding box center [1351, 279] width 13 height 11
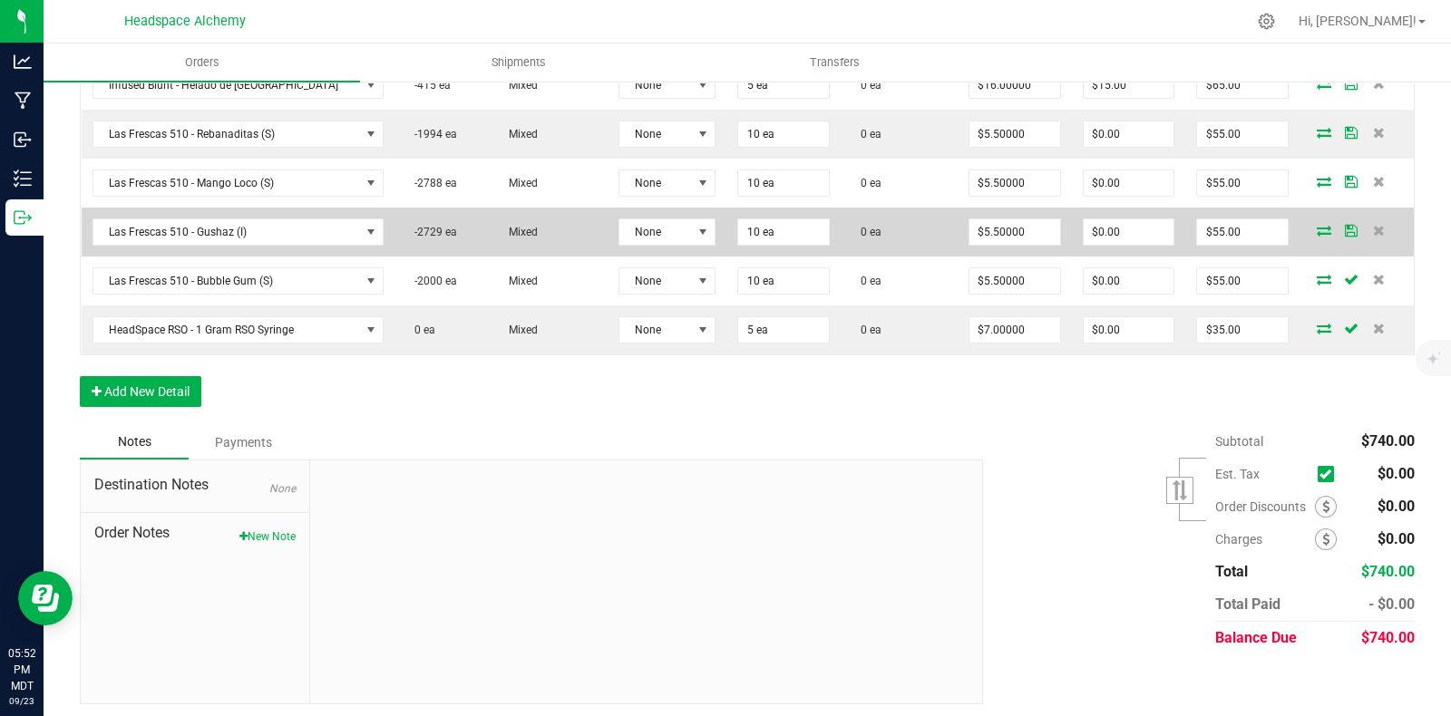
click at [1345, 228] on icon at bounding box center [1351, 230] width 13 height 11
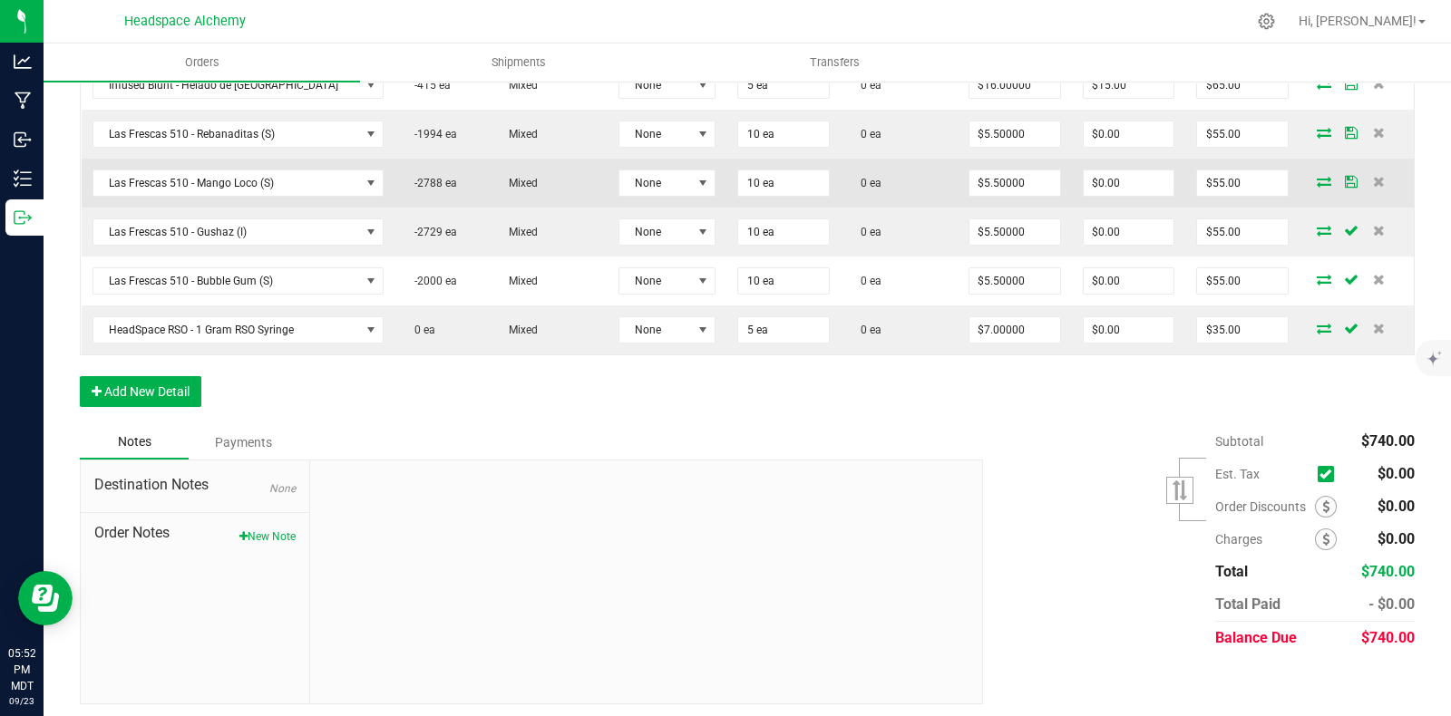
click at [1345, 176] on icon at bounding box center [1351, 181] width 13 height 11
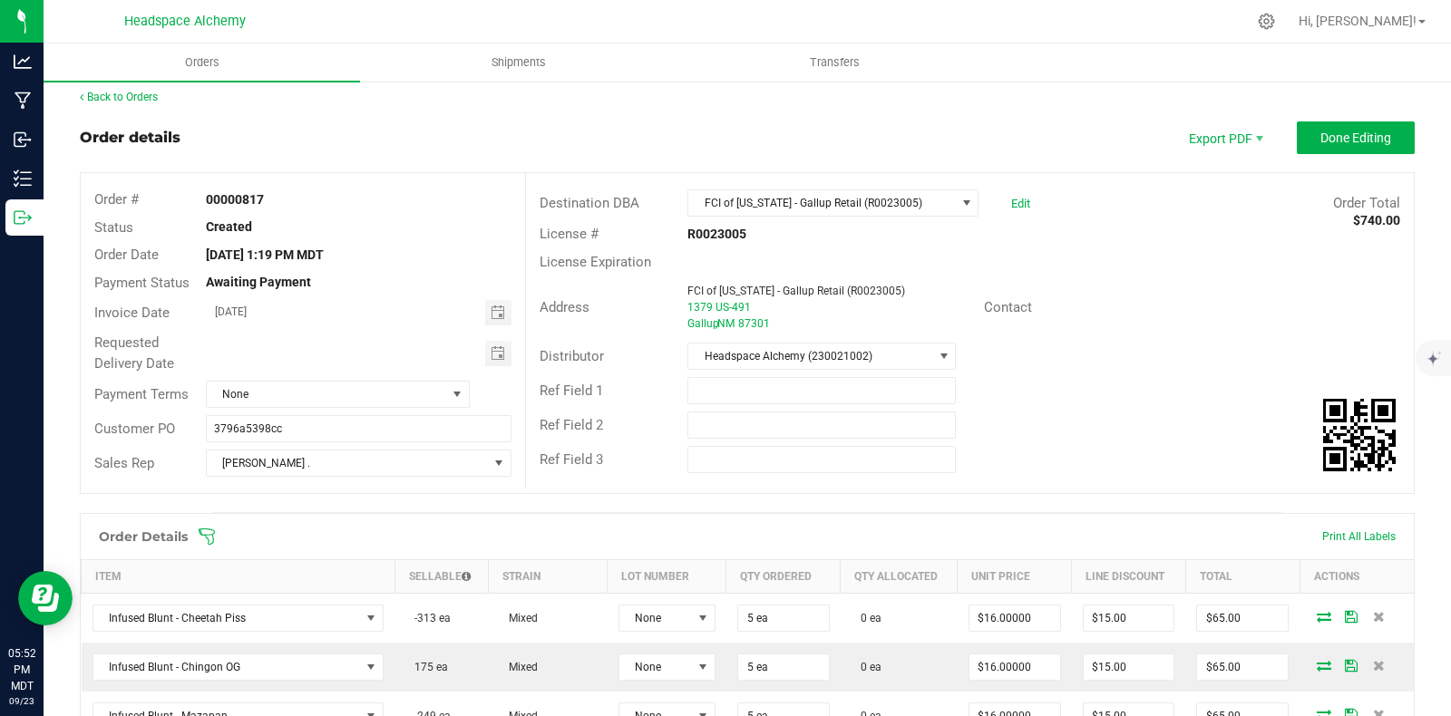
scroll to position [0, 0]
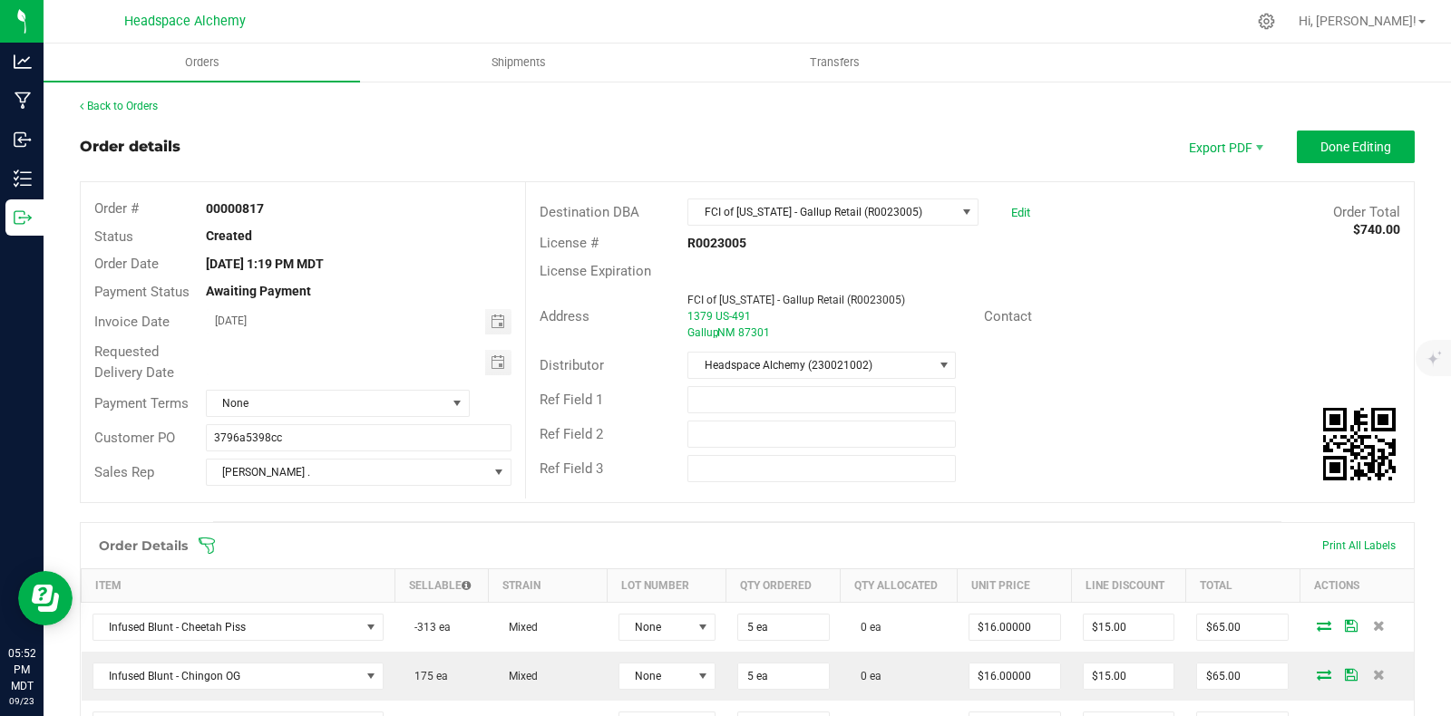
click at [1329, 133] on button "Done Editing" at bounding box center [1356, 147] width 118 height 33
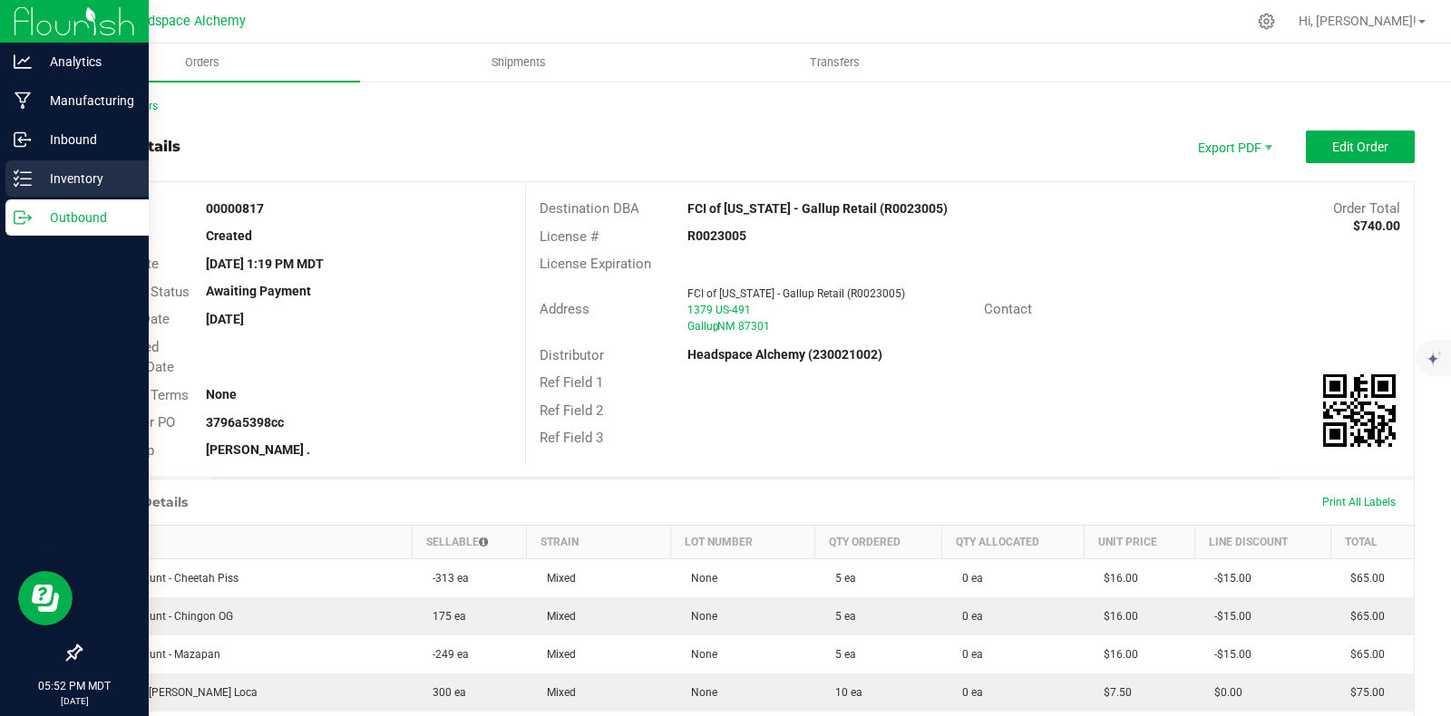
click at [19, 171] on icon at bounding box center [23, 179] width 18 height 18
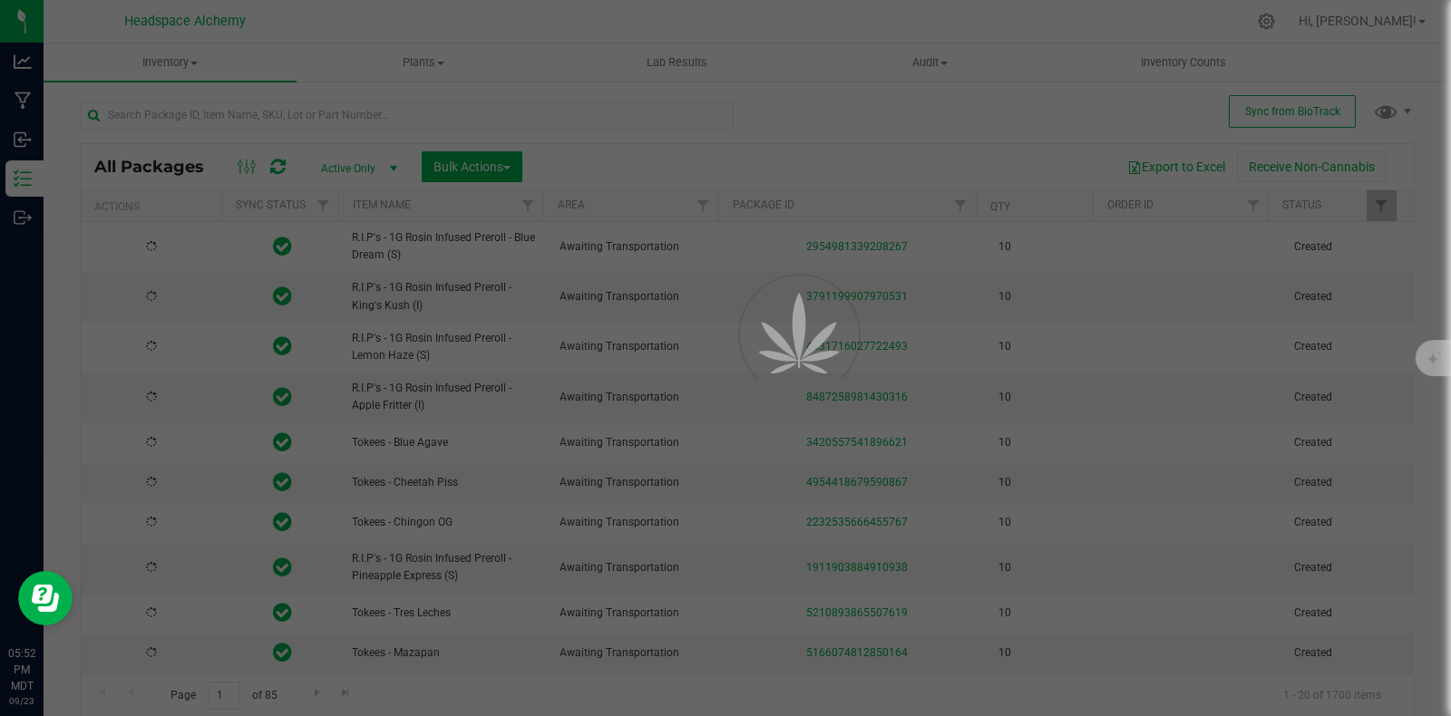
click at [468, 166] on div at bounding box center [725, 358] width 1451 height 716
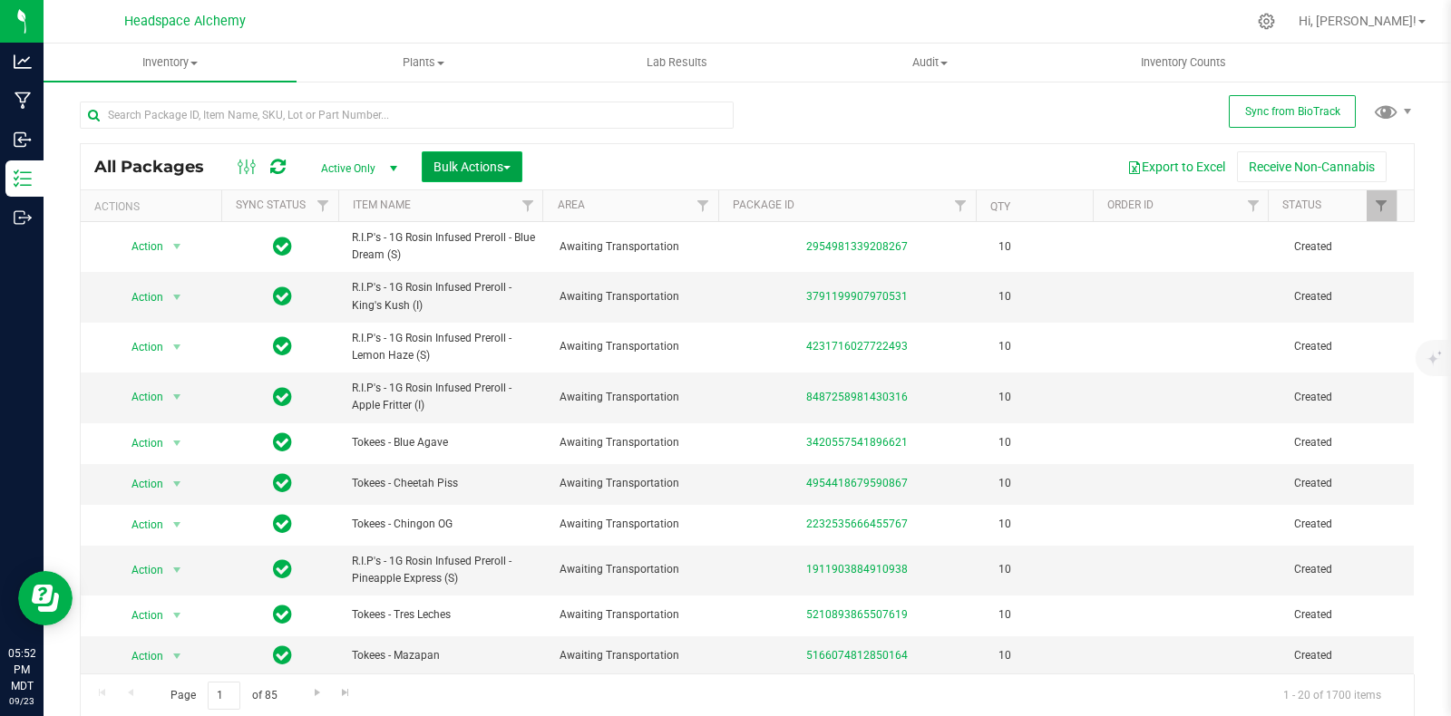
click at [494, 156] on button "Bulk Actions" at bounding box center [472, 166] width 101 height 31
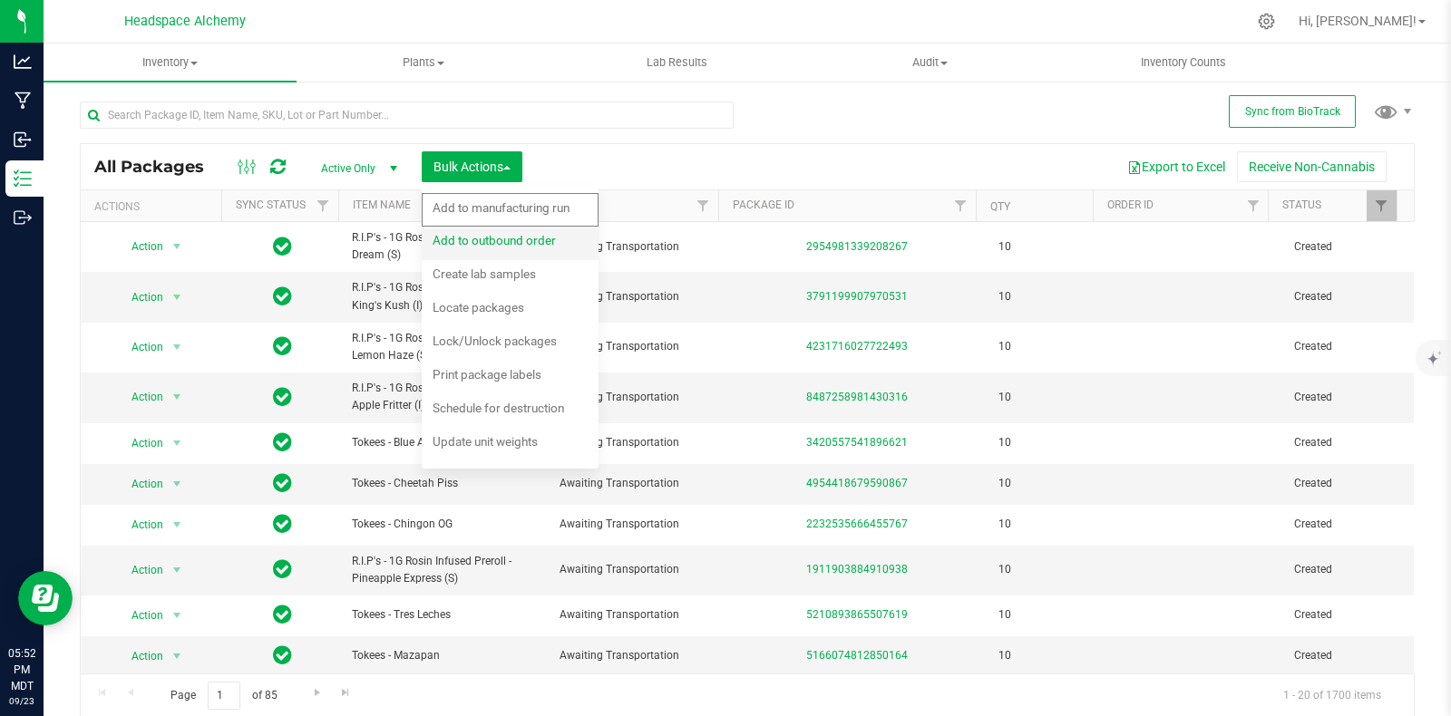
click at [512, 233] on span "Add to outbound order" at bounding box center [494, 240] width 123 height 15
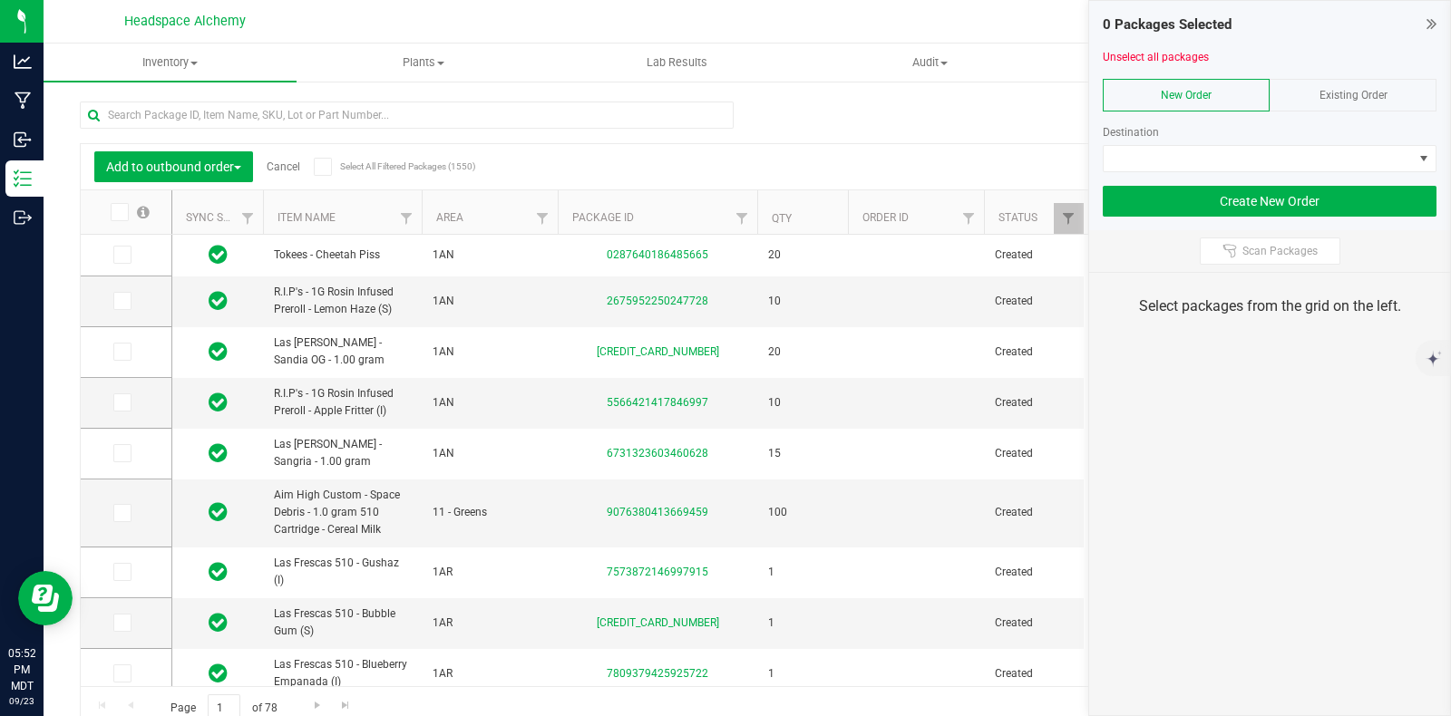
click at [1338, 90] on span "Existing Order" at bounding box center [1354, 95] width 68 height 13
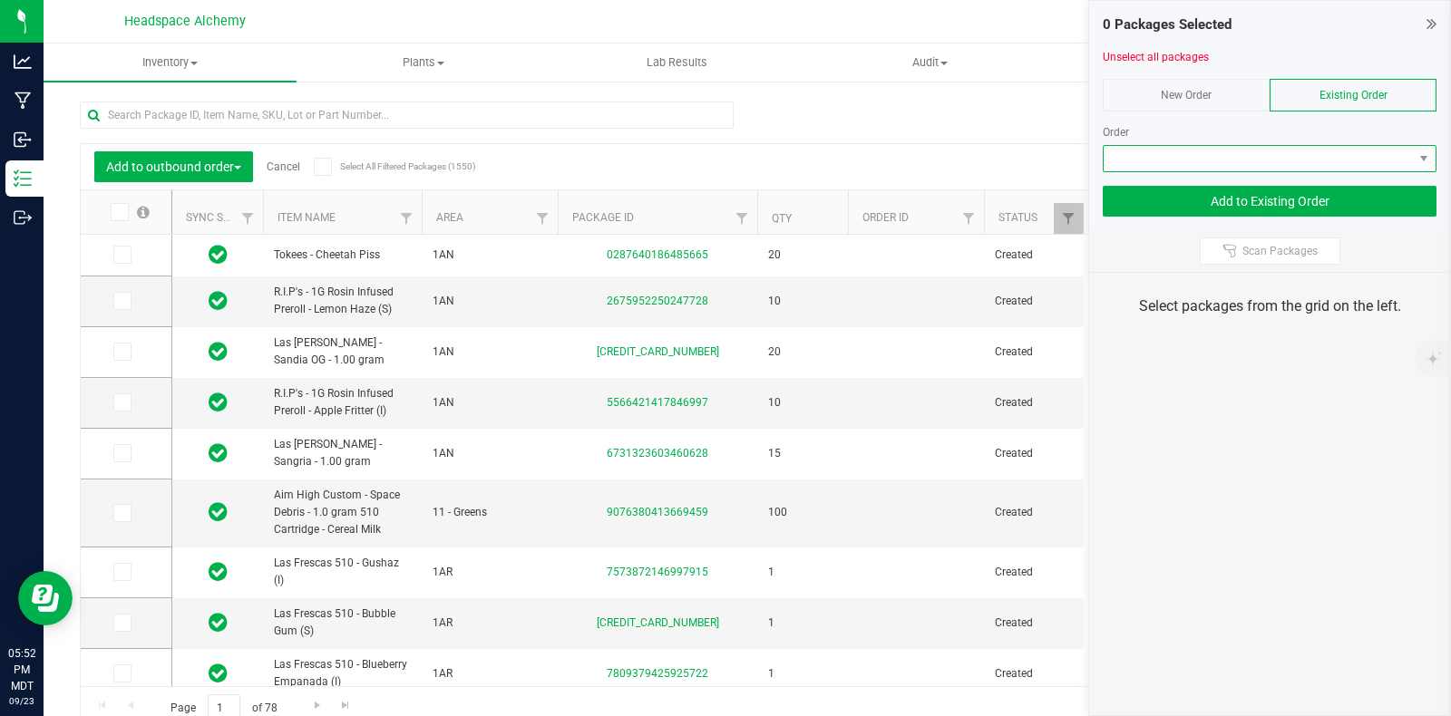
click at [1306, 151] on span at bounding box center [1258, 158] width 309 height 25
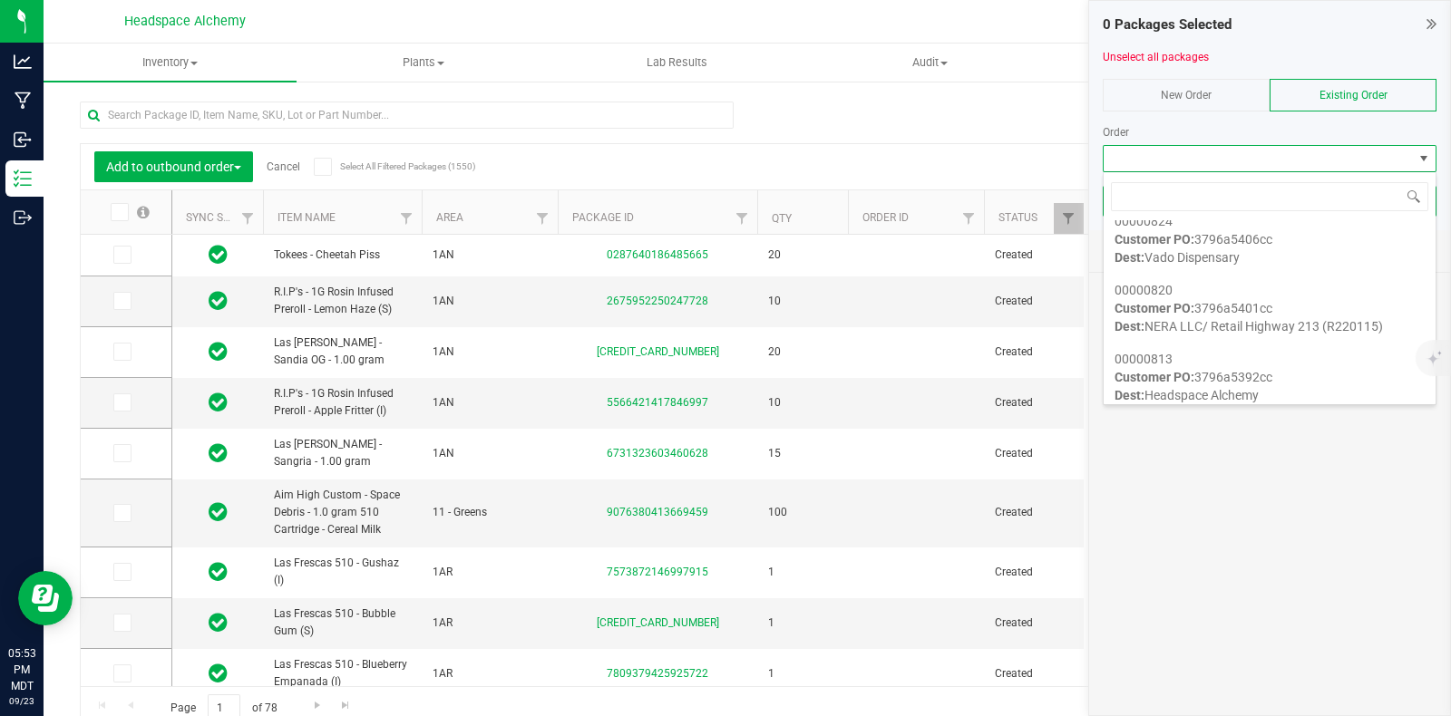
scroll to position [2267, 0]
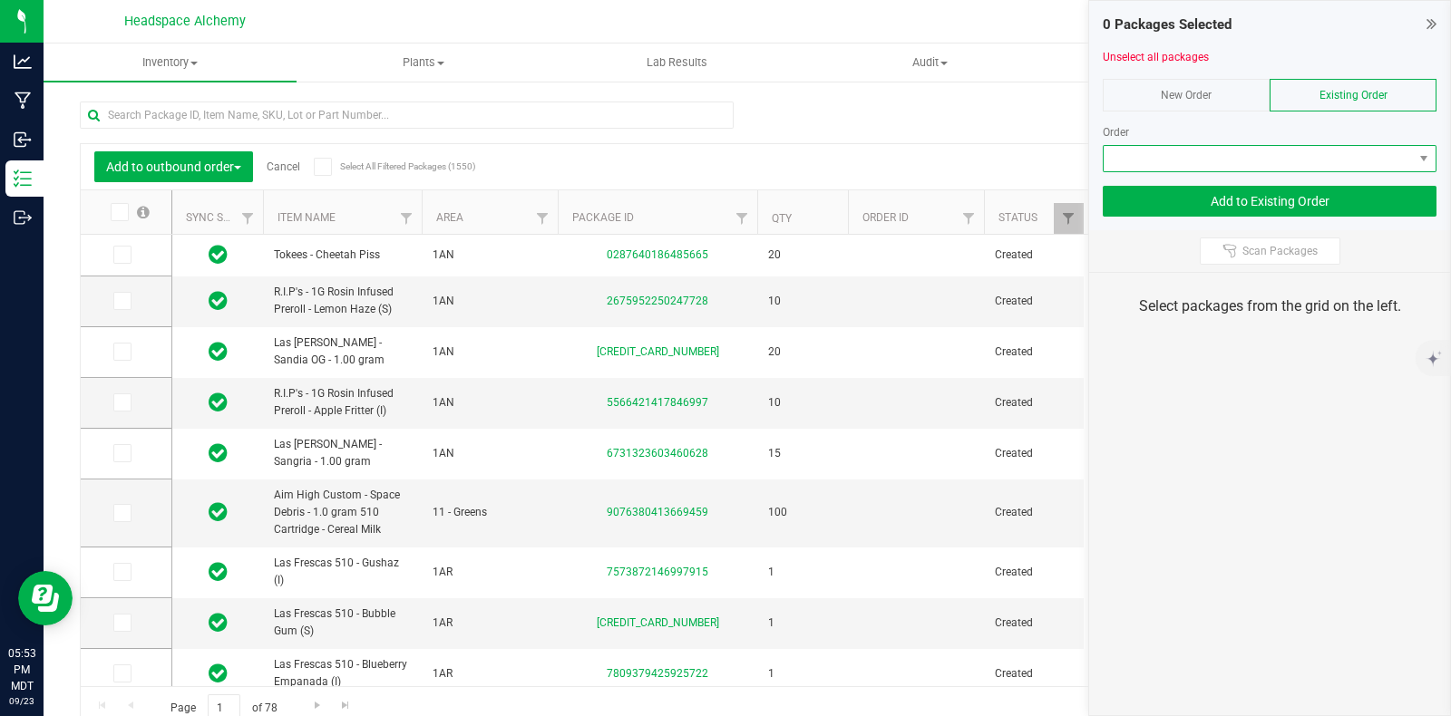
click at [1238, 162] on span at bounding box center [1258, 158] width 309 height 25
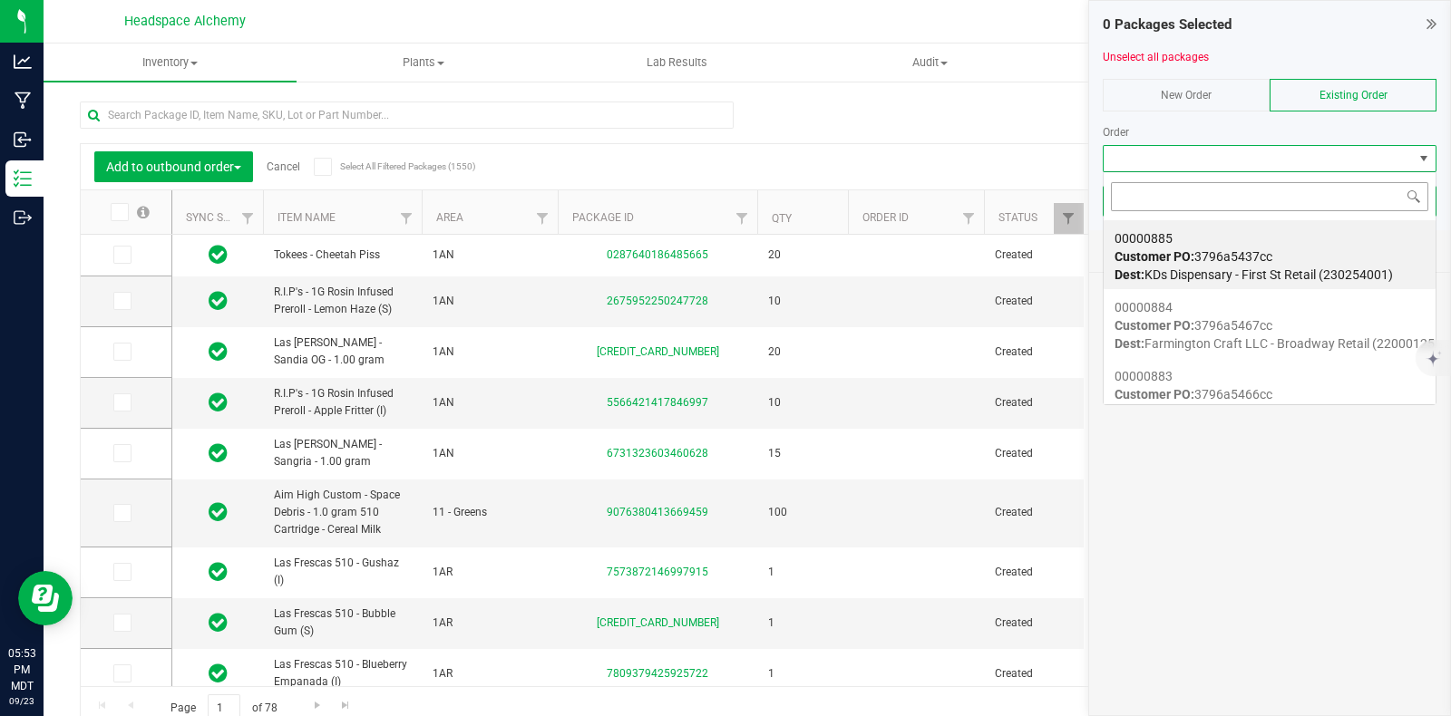
scroll to position [26, 334]
click at [1193, 201] on input at bounding box center [1269, 196] width 317 height 28
type input "00000817"
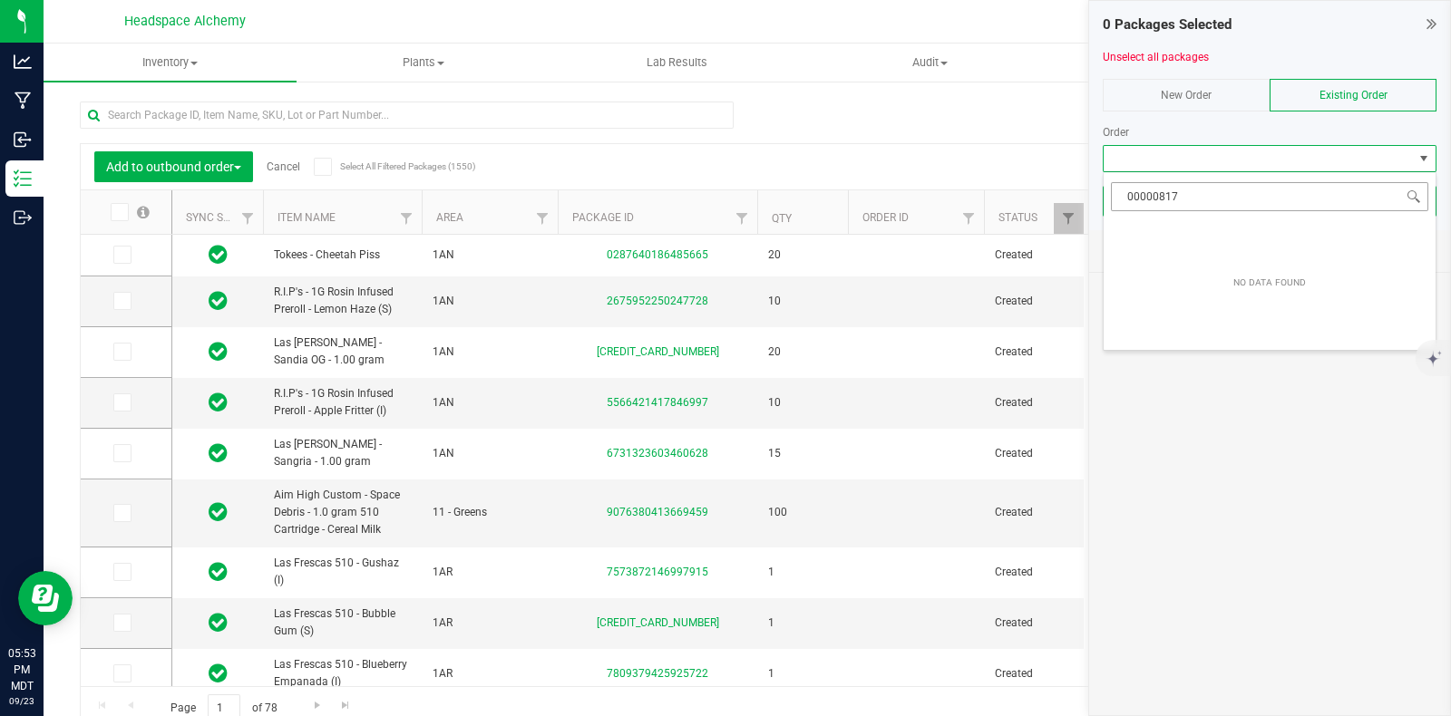
click at [1235, 194] on input "00000817" at bounding box center [1269, 196] width 317 height 28
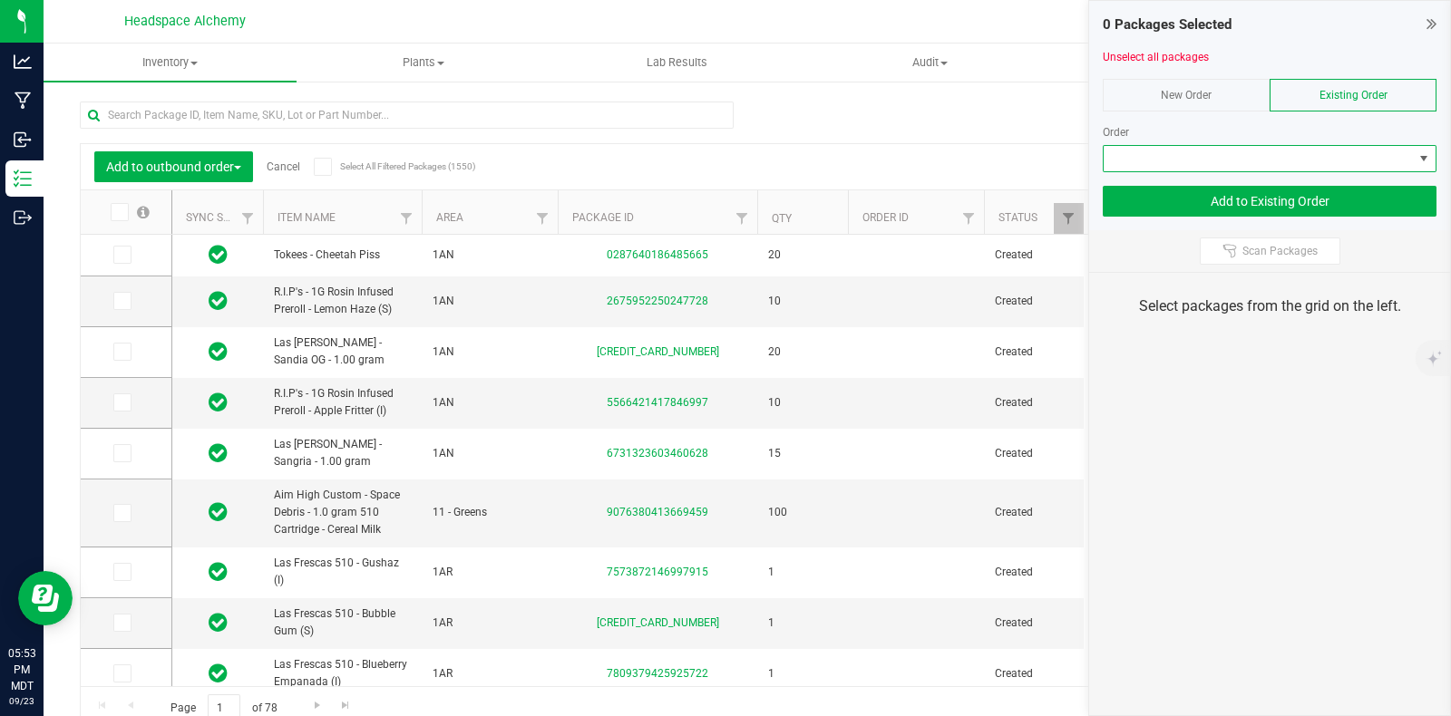
click at [1429, 26] on icon at bounding box center [1432, 24] width 10 height 18
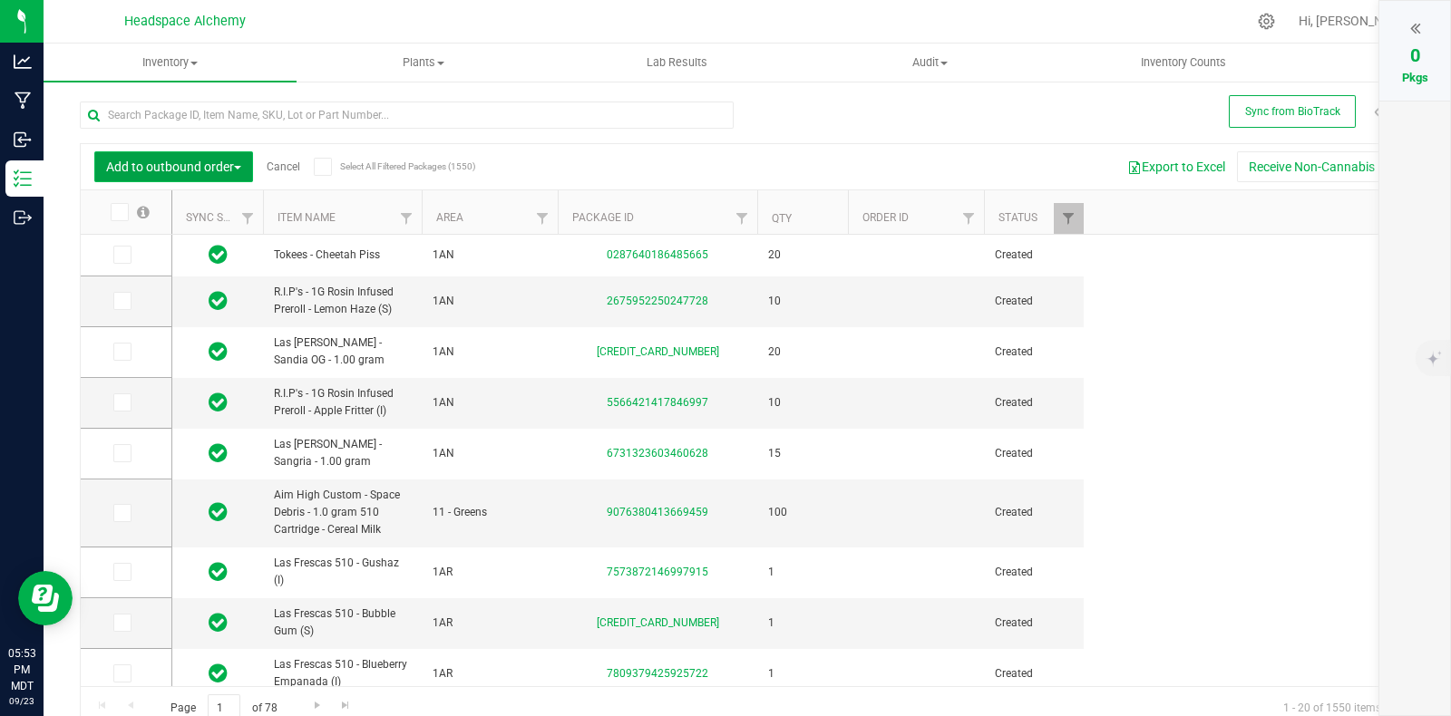
click at [240, 170] on button "Add to outbound order" at bounding box center [173, 166] width 159 height 31
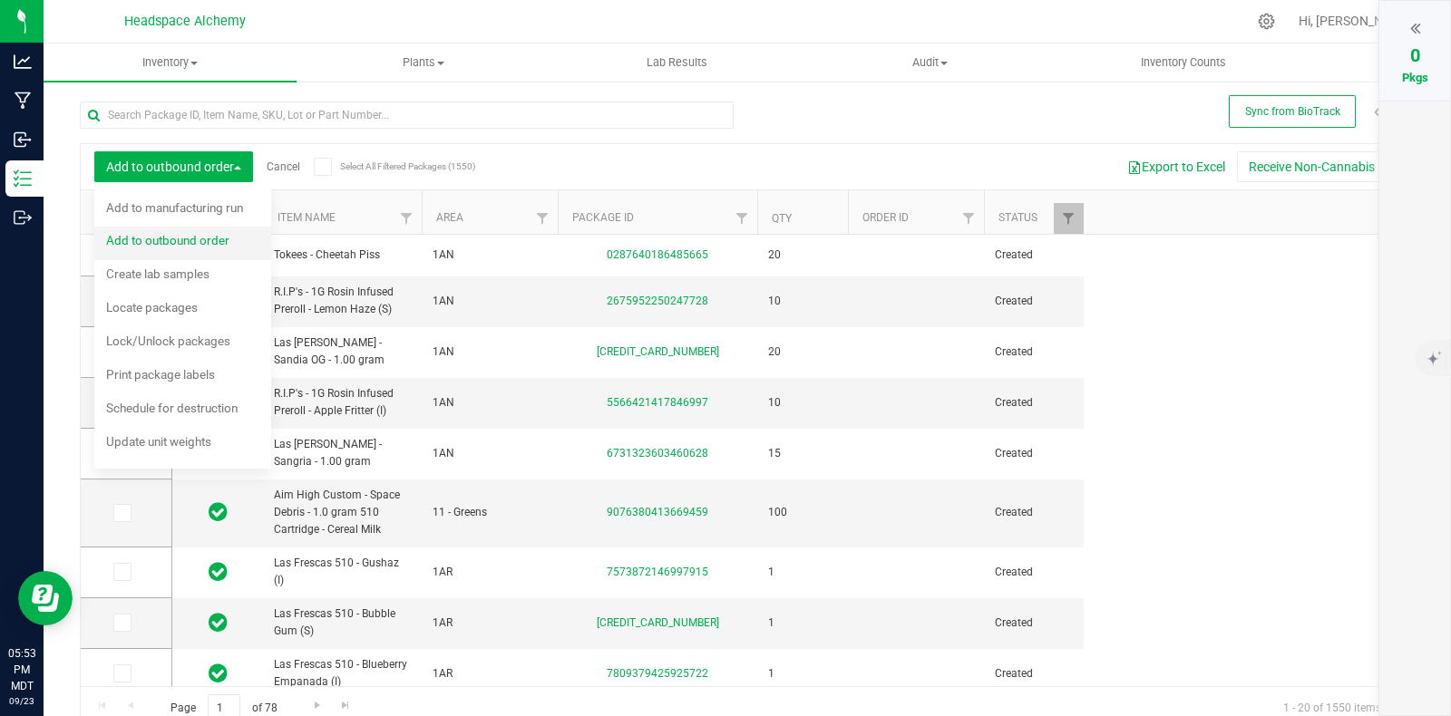
click at [197, 247] on span "Add to outbound order" at bounding box center [167, 240] width 123 height 15
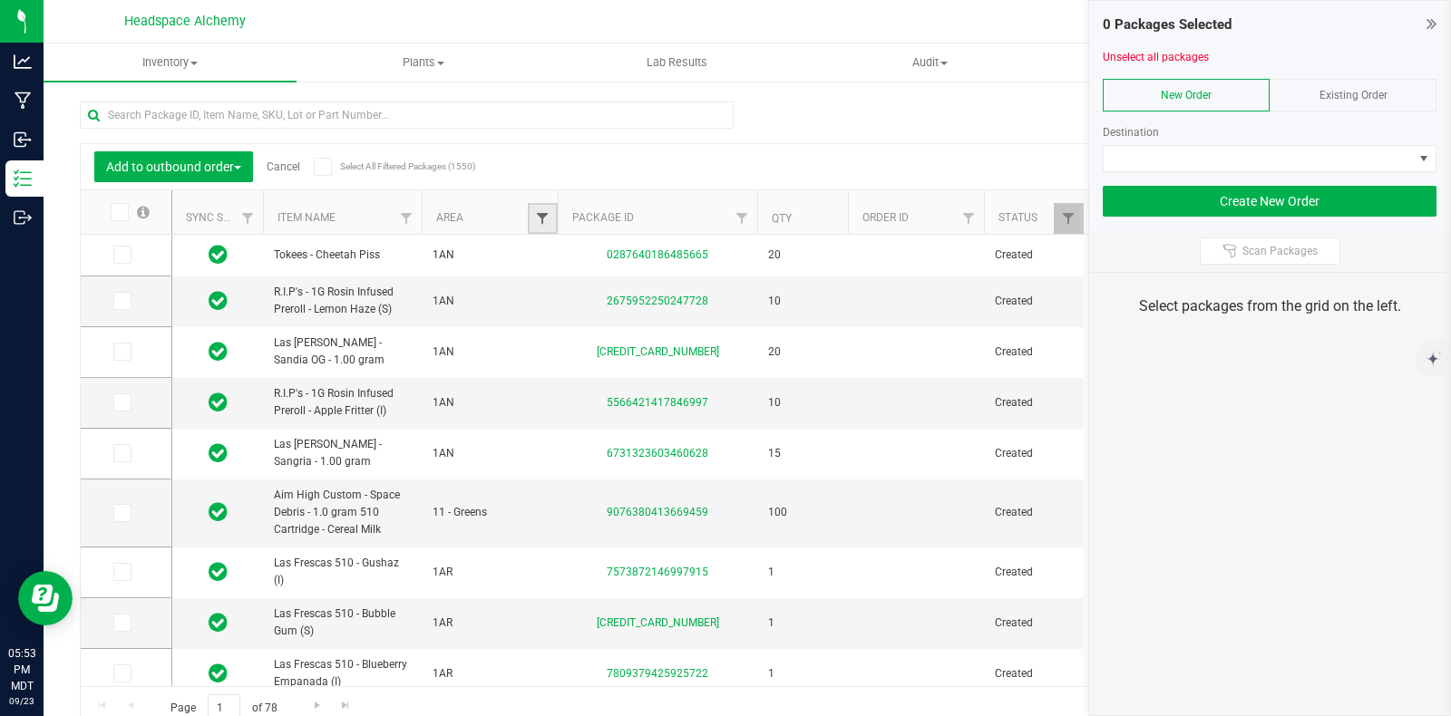
click at [549, 218] on span "Filter" at bounding box center [542, 218] width 15 height 15
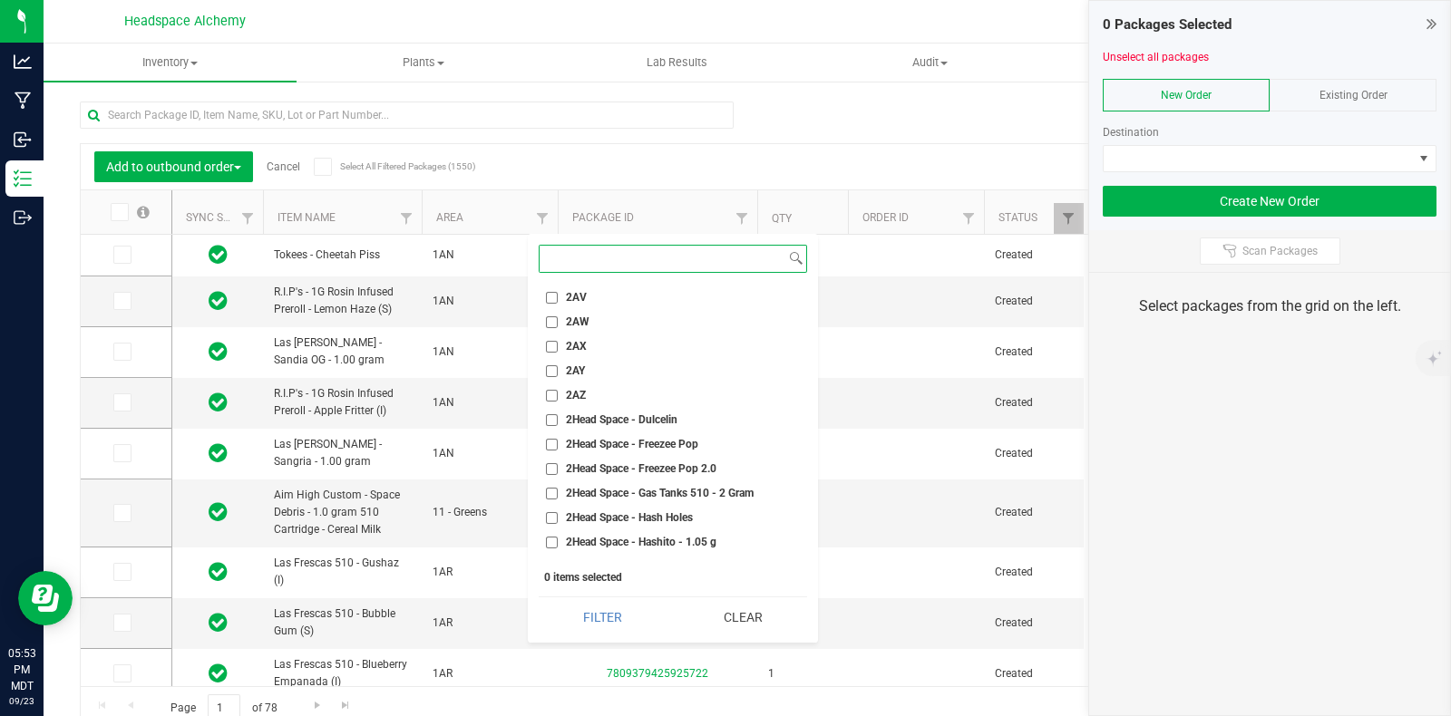
scroll to position [2154, 0]
click at [556, 371] on input "2AX" at bounding box center [552, 371] width 12 height 12
checkbox input "true"
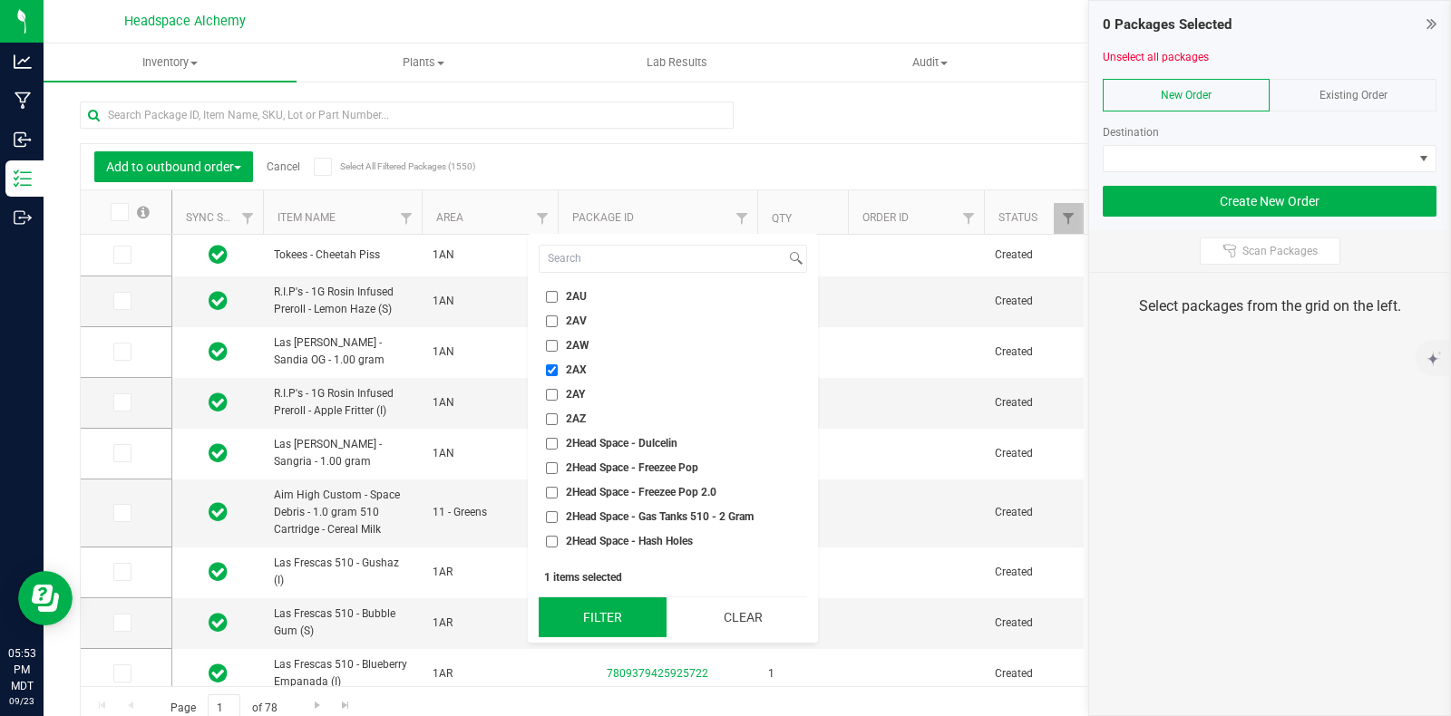
click at [613, 615] on button "Filter" at bounding box center [603, 618] width 128 height 40
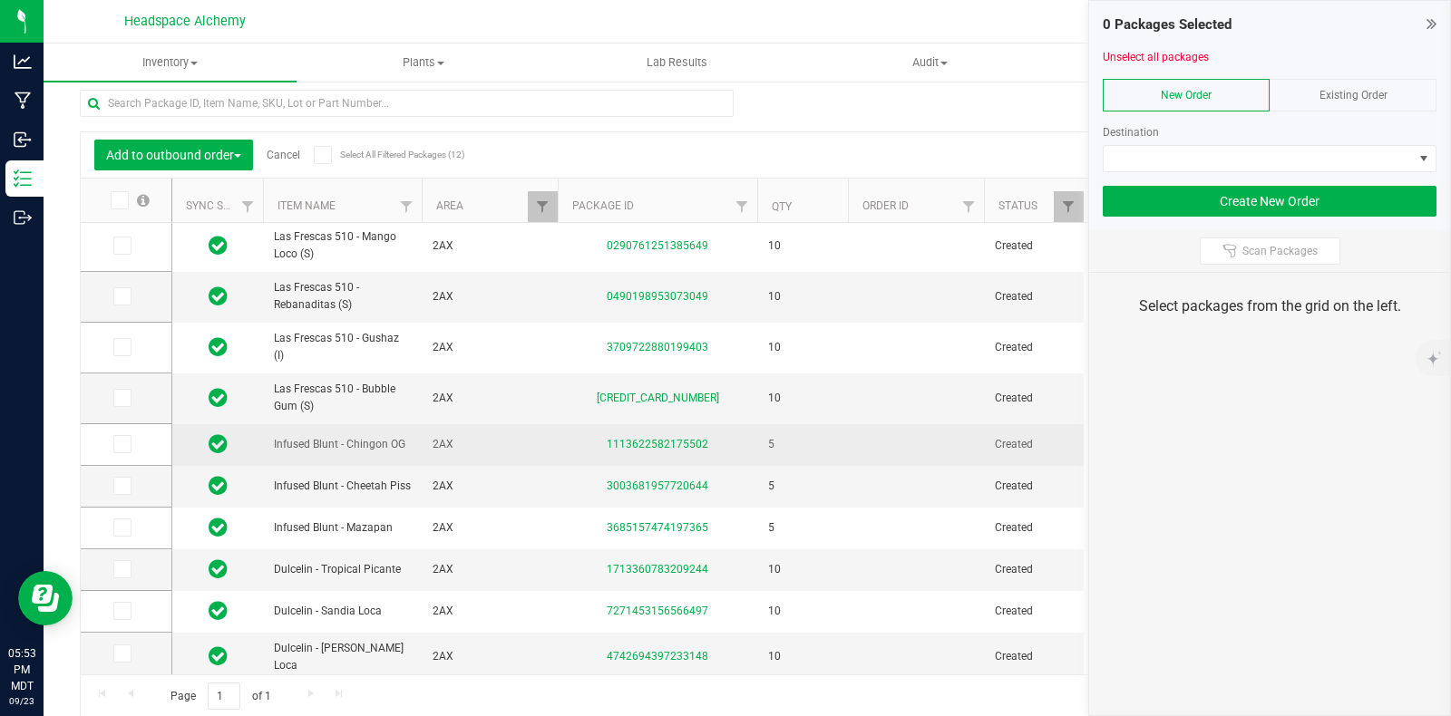
scroll to position [13, 0]
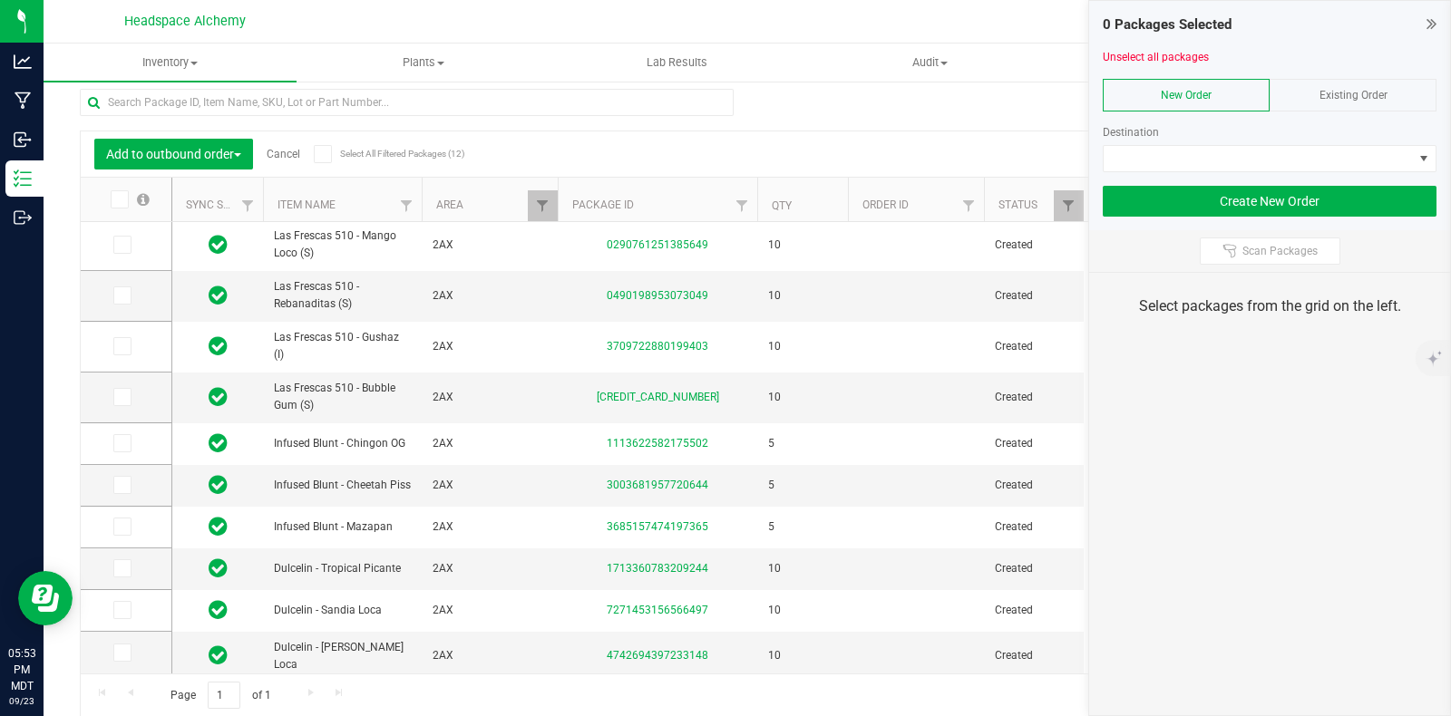
click at [1222, 100] on div "New Order" at bounding box center [1186, 95] width 167 height 33
click at [1223, 161] on span at bounding box center [1258, 158] width 309 height 25
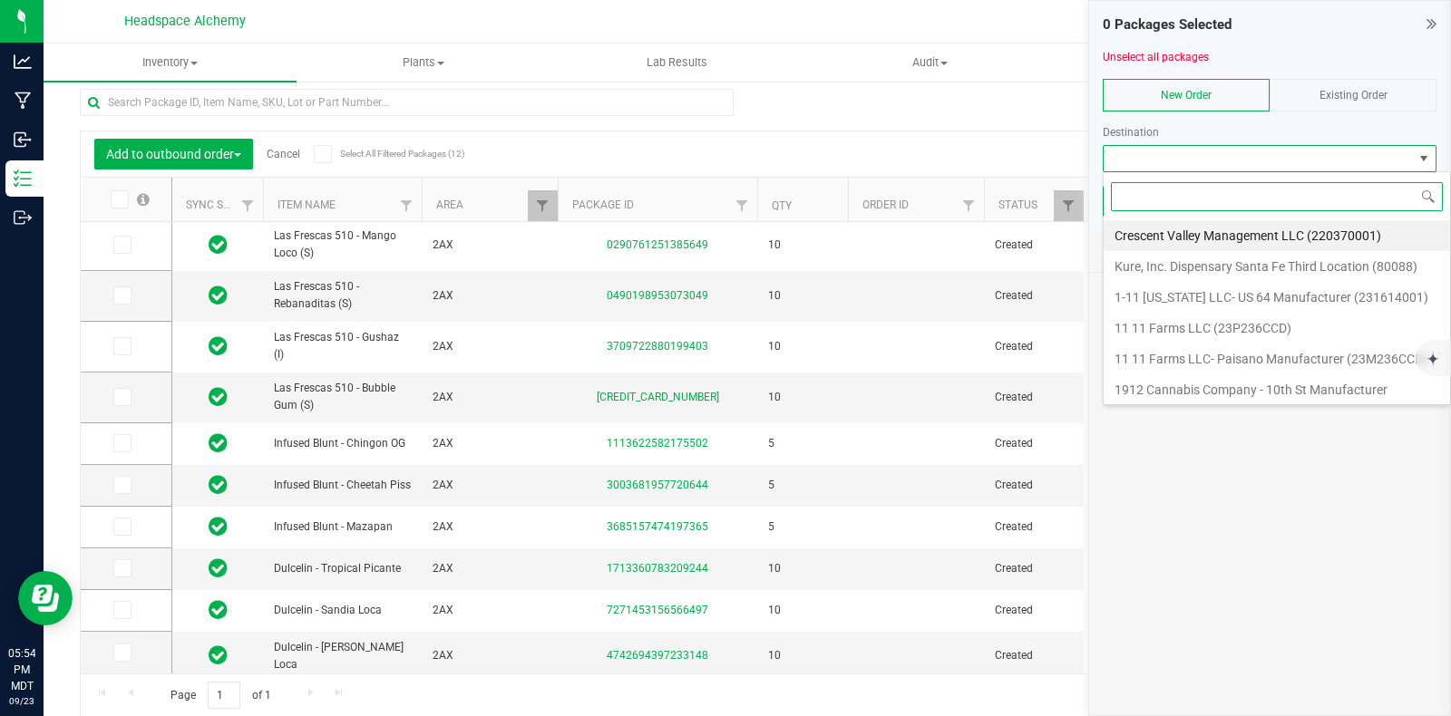
scroll to position [26, 334]
type input "fci"
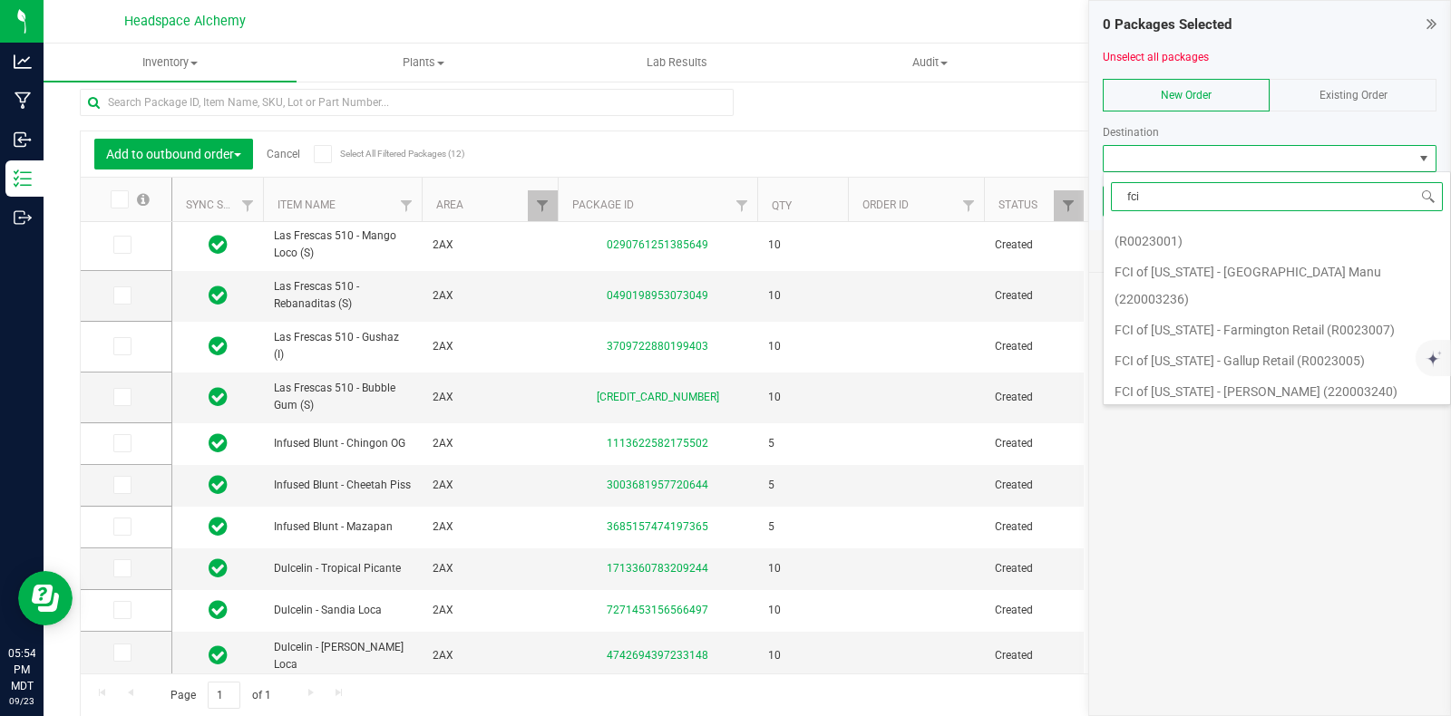
scroll to position [680, 0]
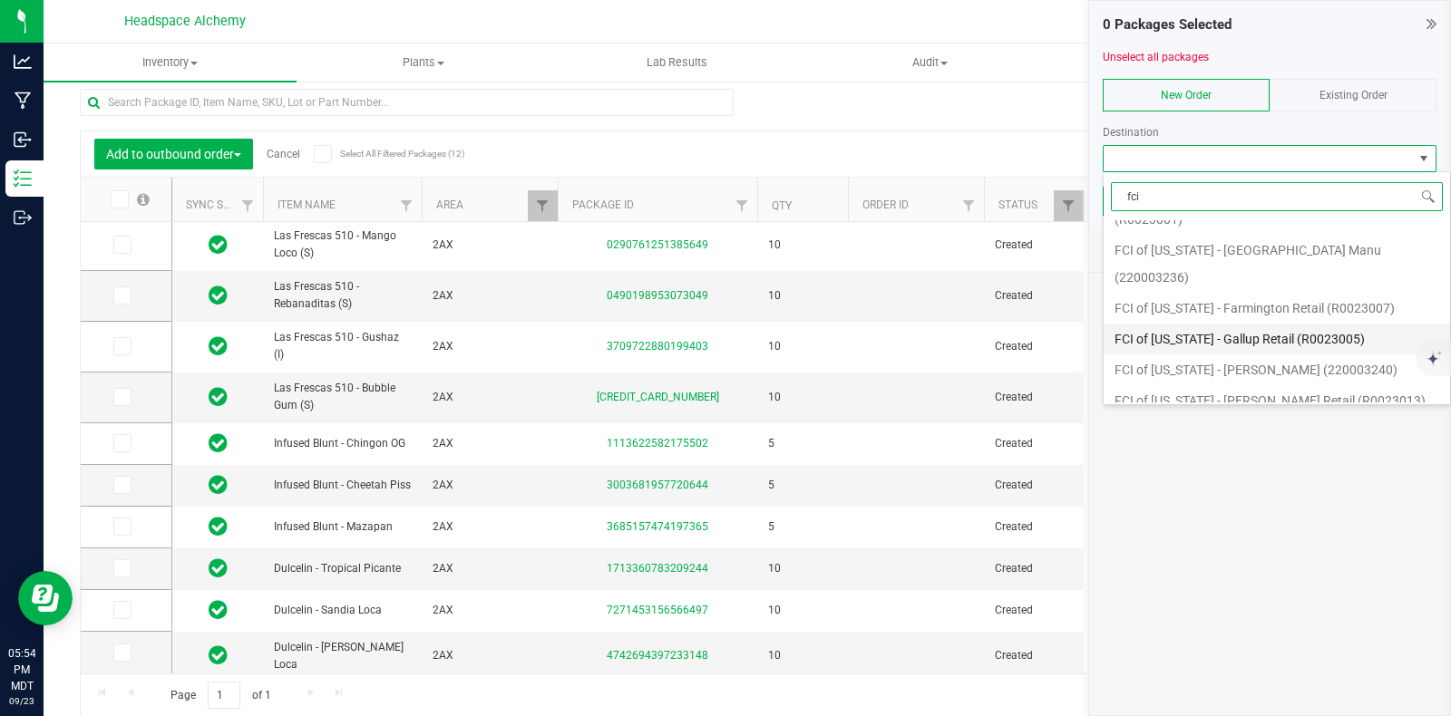
click at [1280, 324] on li "FCI of [US_STATE] - Gallup Retail (R0023005)" at bounding box center [1277, 339] width 346 height 31
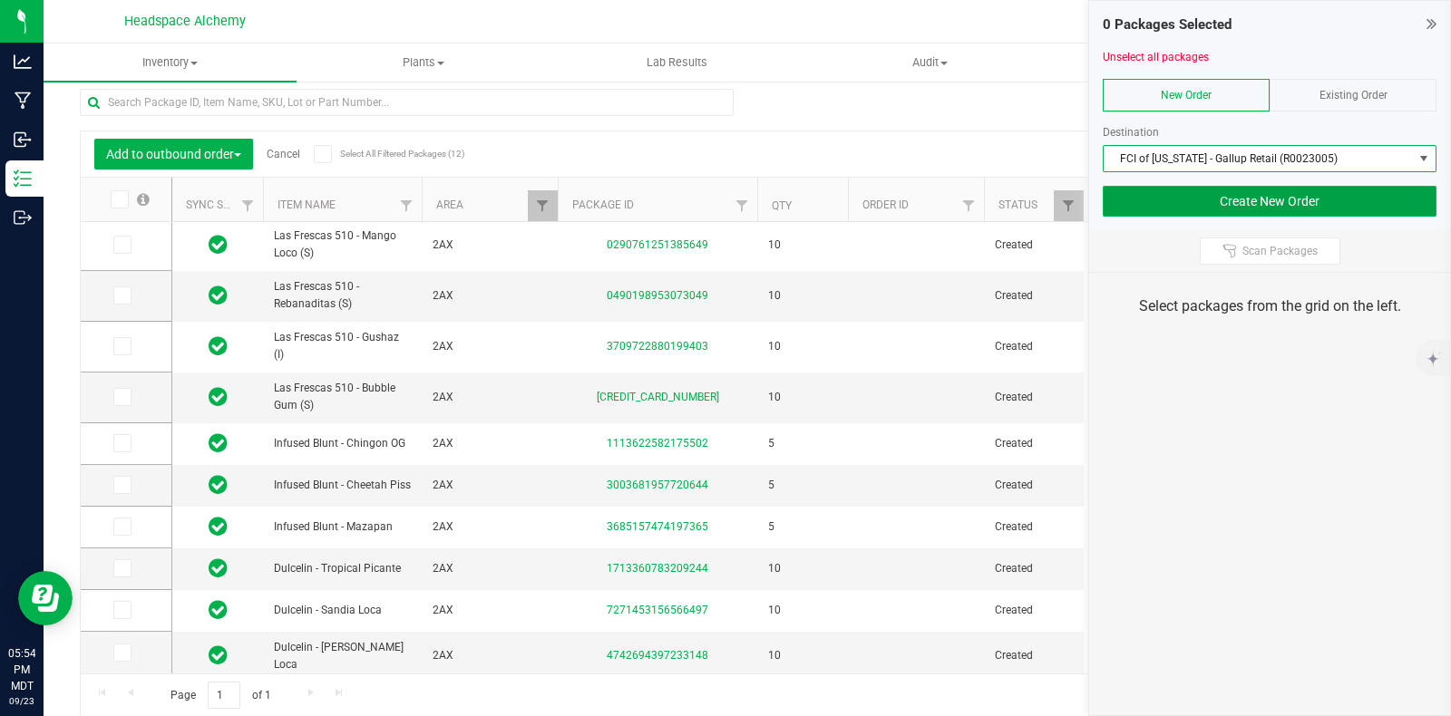
click at [1218, 205] on button "Create New Order" at bounding box center [1270, 201] width 334 height 31
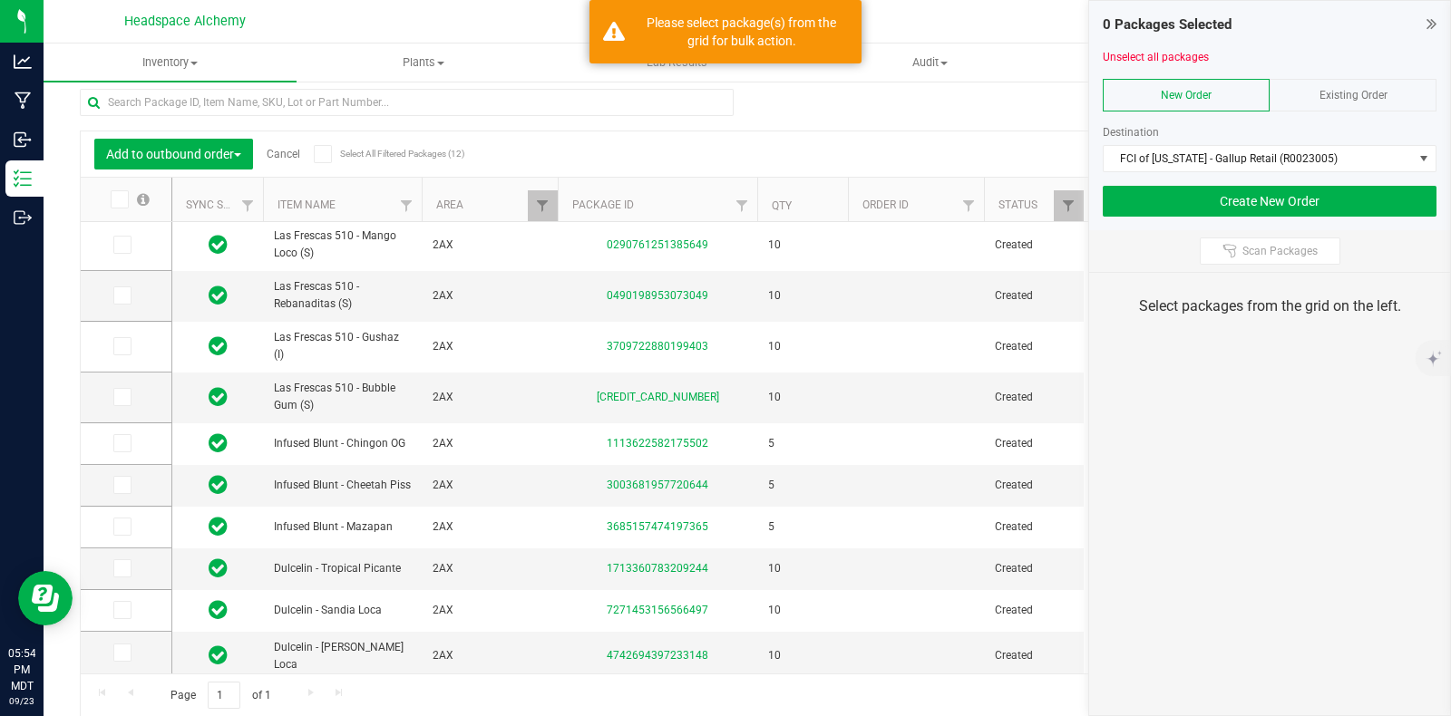
click at [319, 154] on icon at bounding box center [323, 154] width 12 height 0
click at [0, 0] on input "Select All Filtered Packages (12)" at bounding box center [0, 0] width 0 height 0
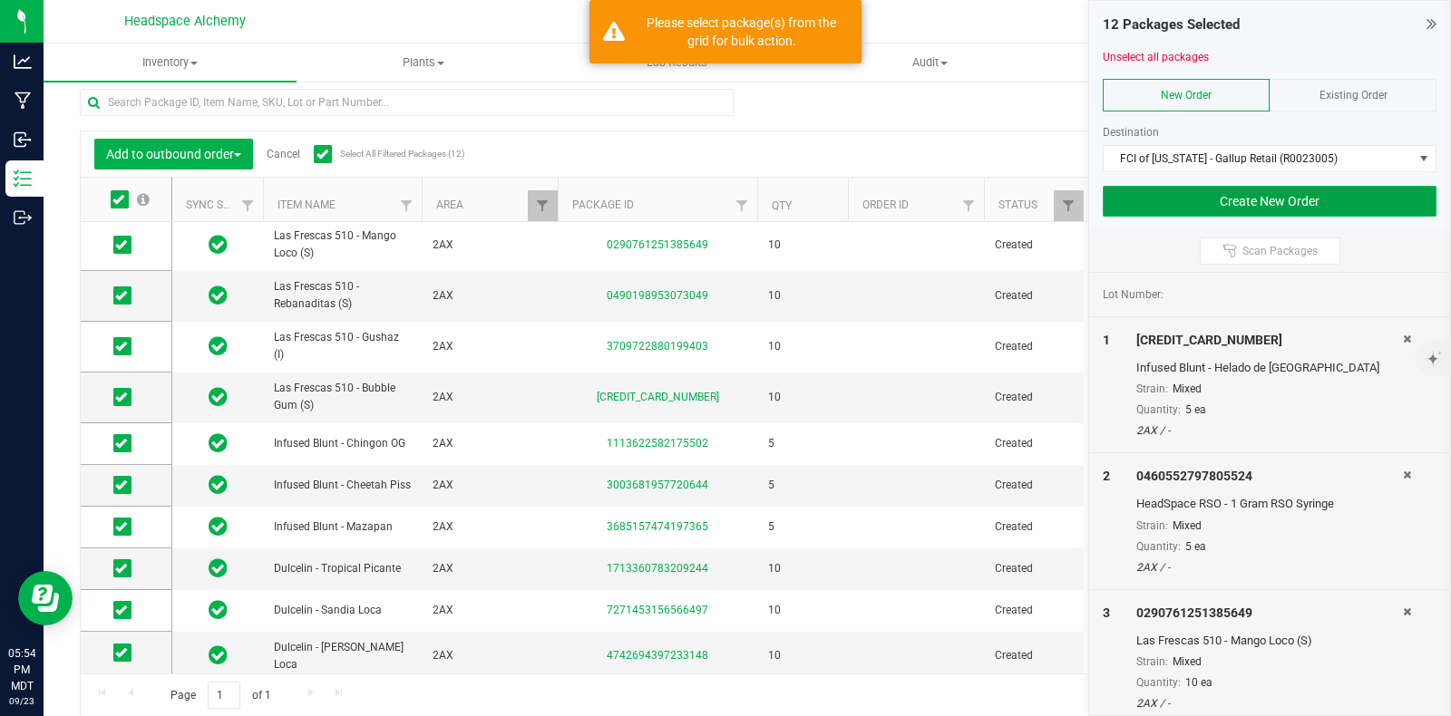
click at [1283, 194] on button "Create New Order" at bounding box center [1270, 201] width 334 height 31
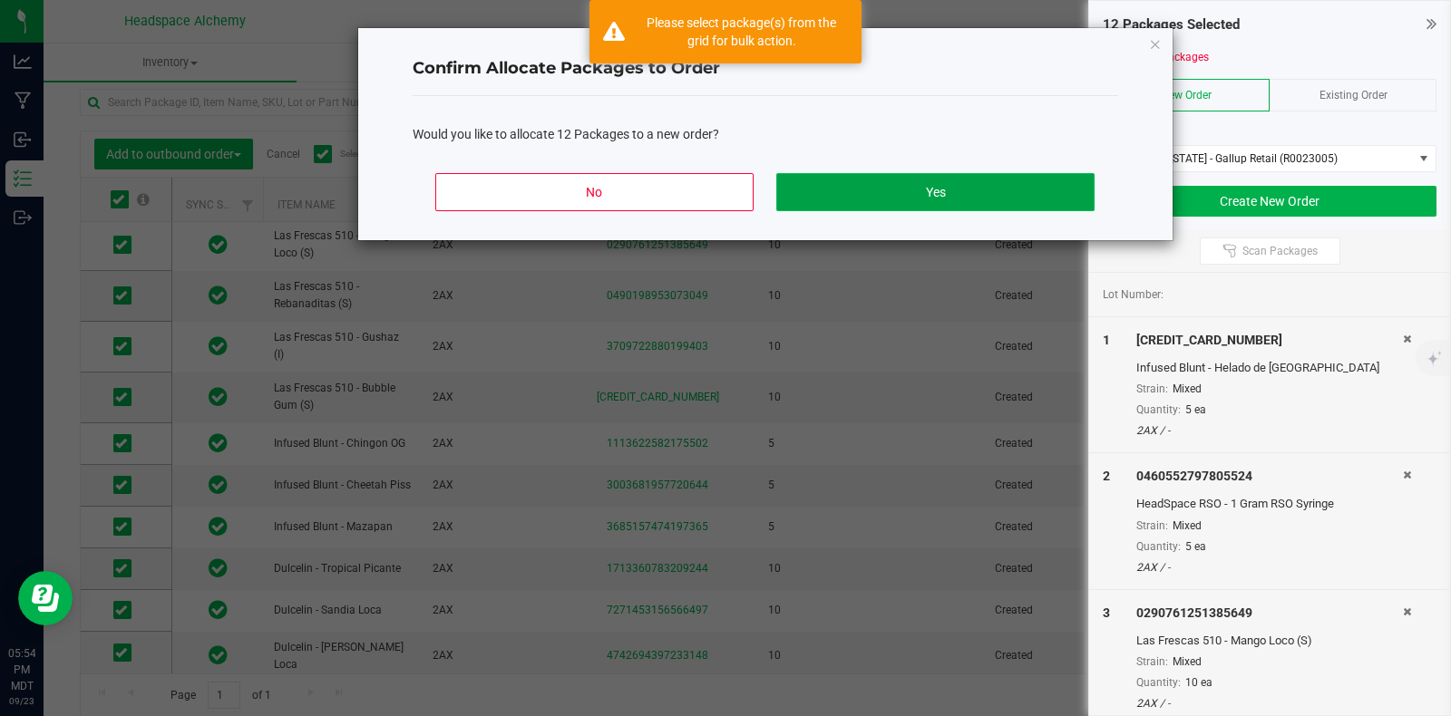
click at [921, 175] on button "Yes" at bounding box center [934, 192] width 317 height 38
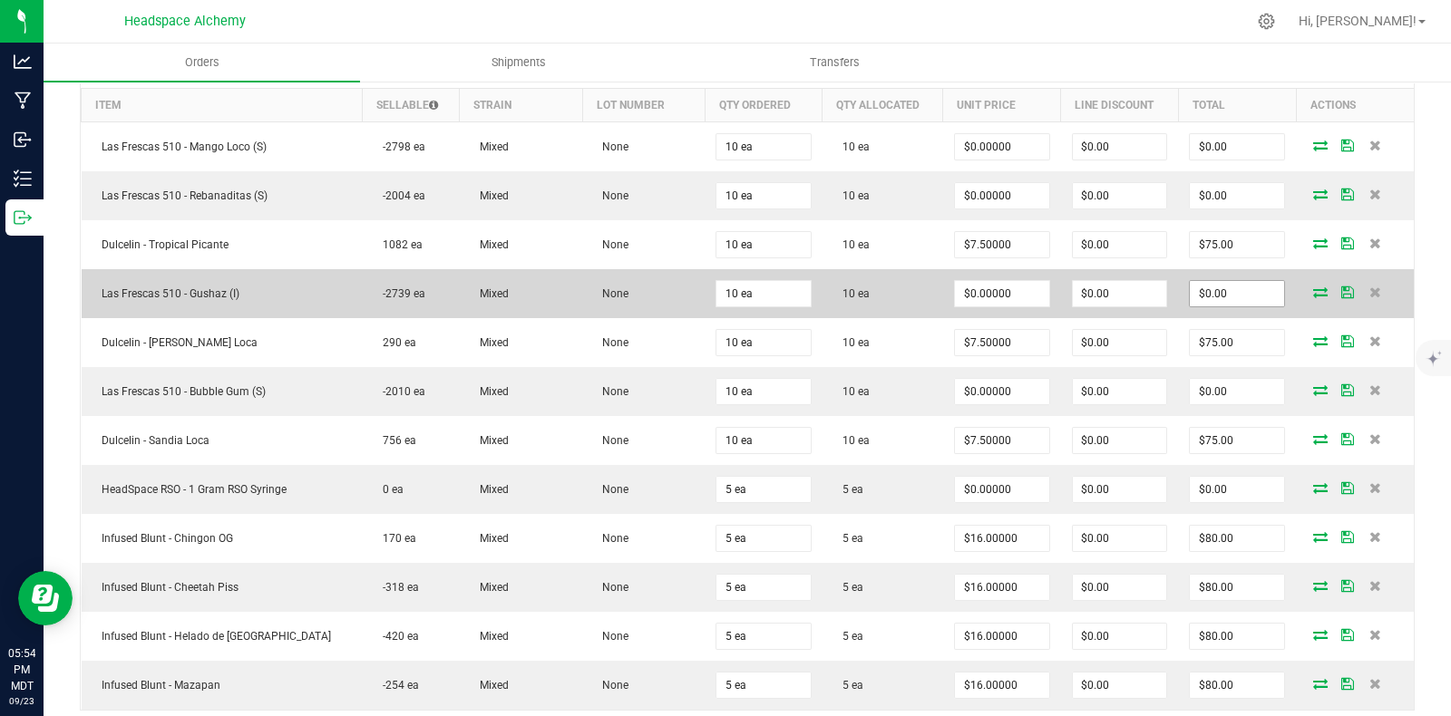
scroll to position [496, 0]
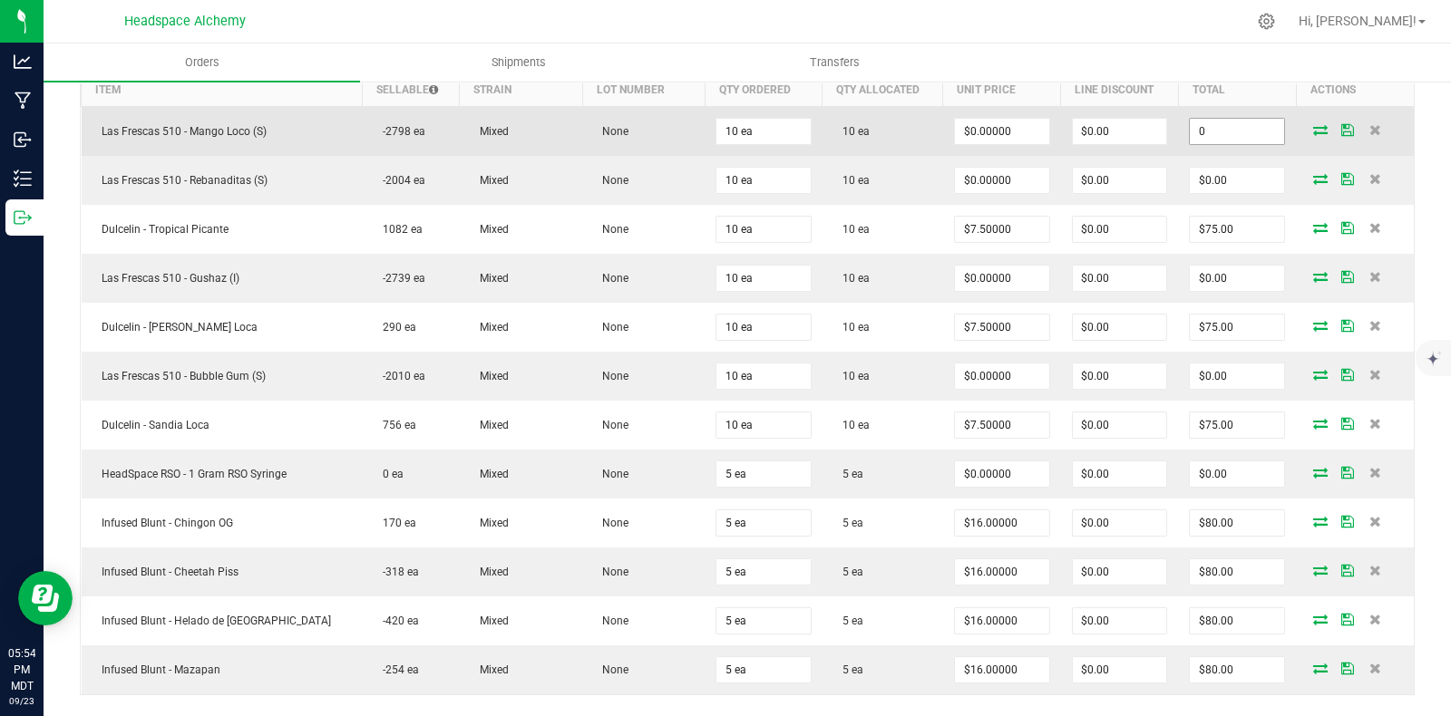
click at [1213, 136] on input "0" at bounding box center [1237, 131] width 94 height 25
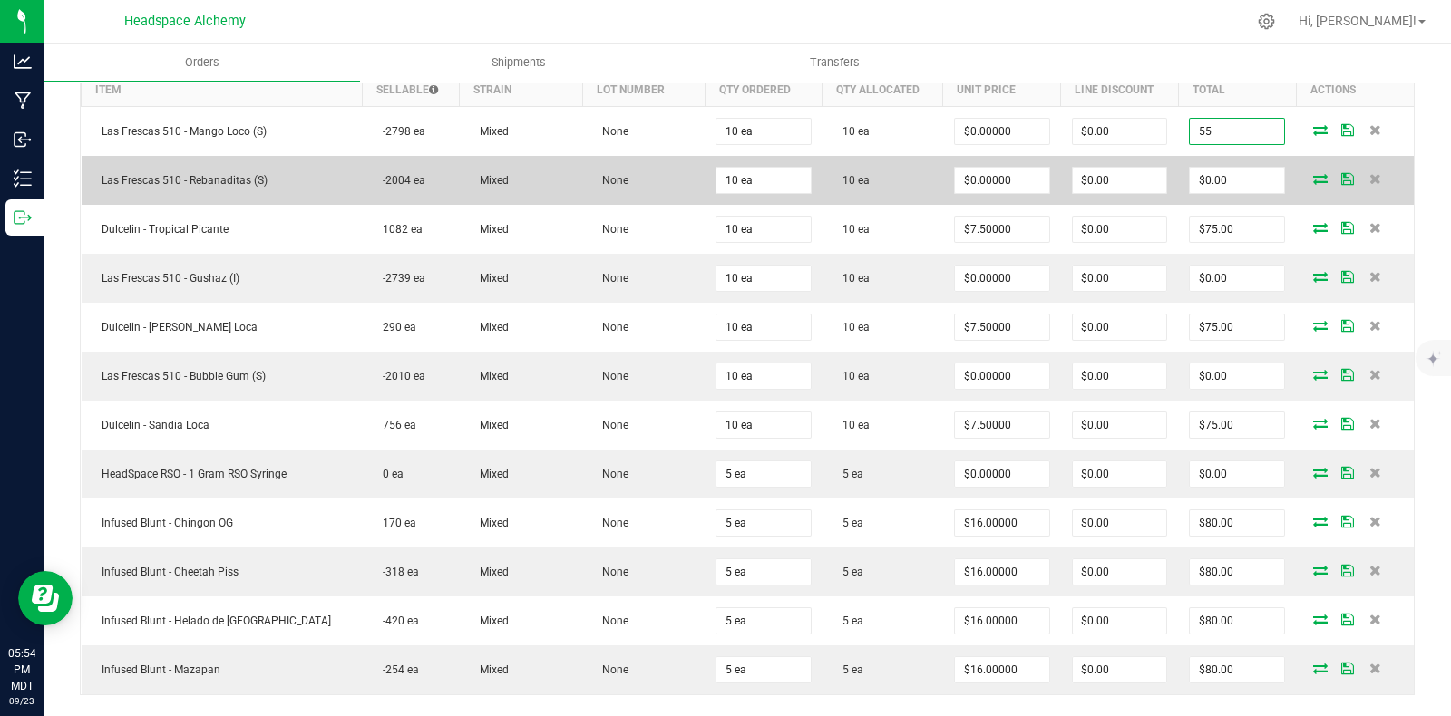
type input "55"
type input "$5.50000"
type input "$55.00"
click at [1217, 160] on td "$0.00" at bounding box center [1237, 180] width 118 height 49
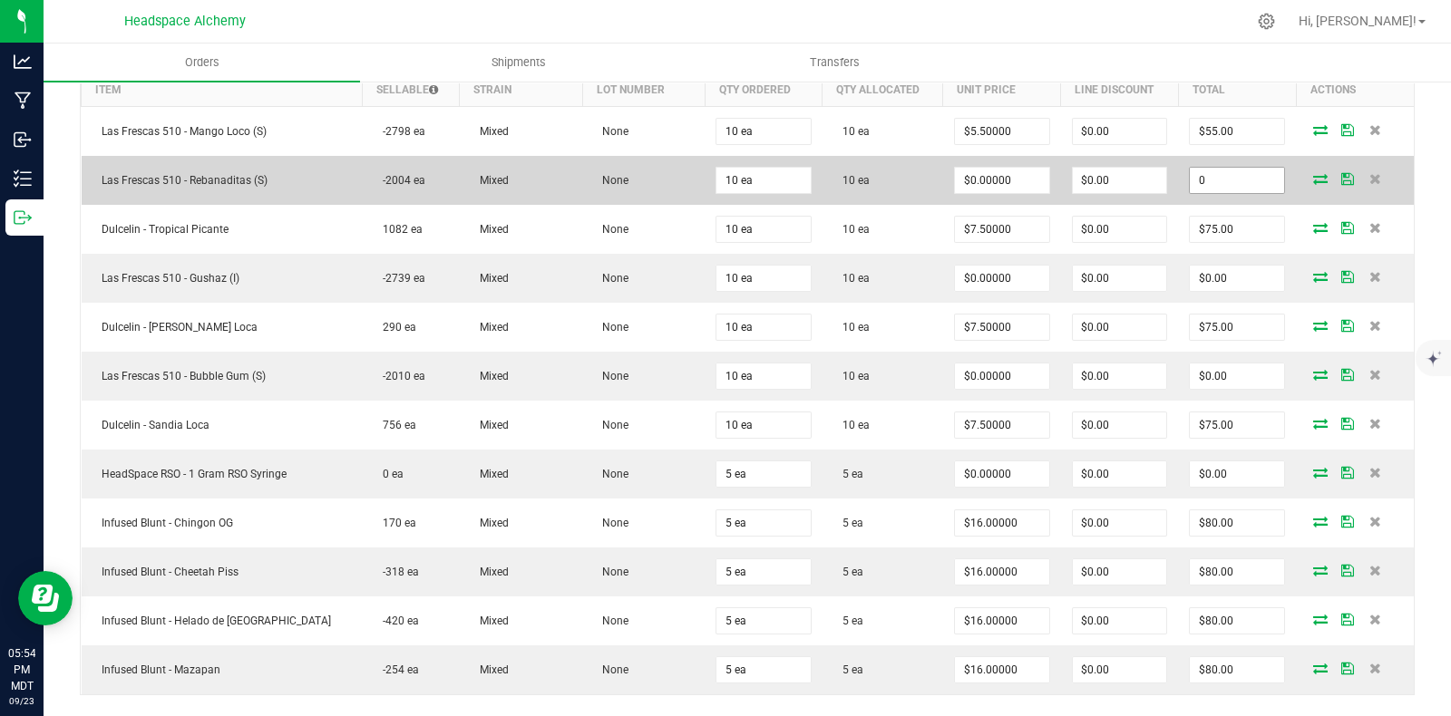
click at [1216, 175] on input "0" at bounding box center [1237, 180] width 94 height 25
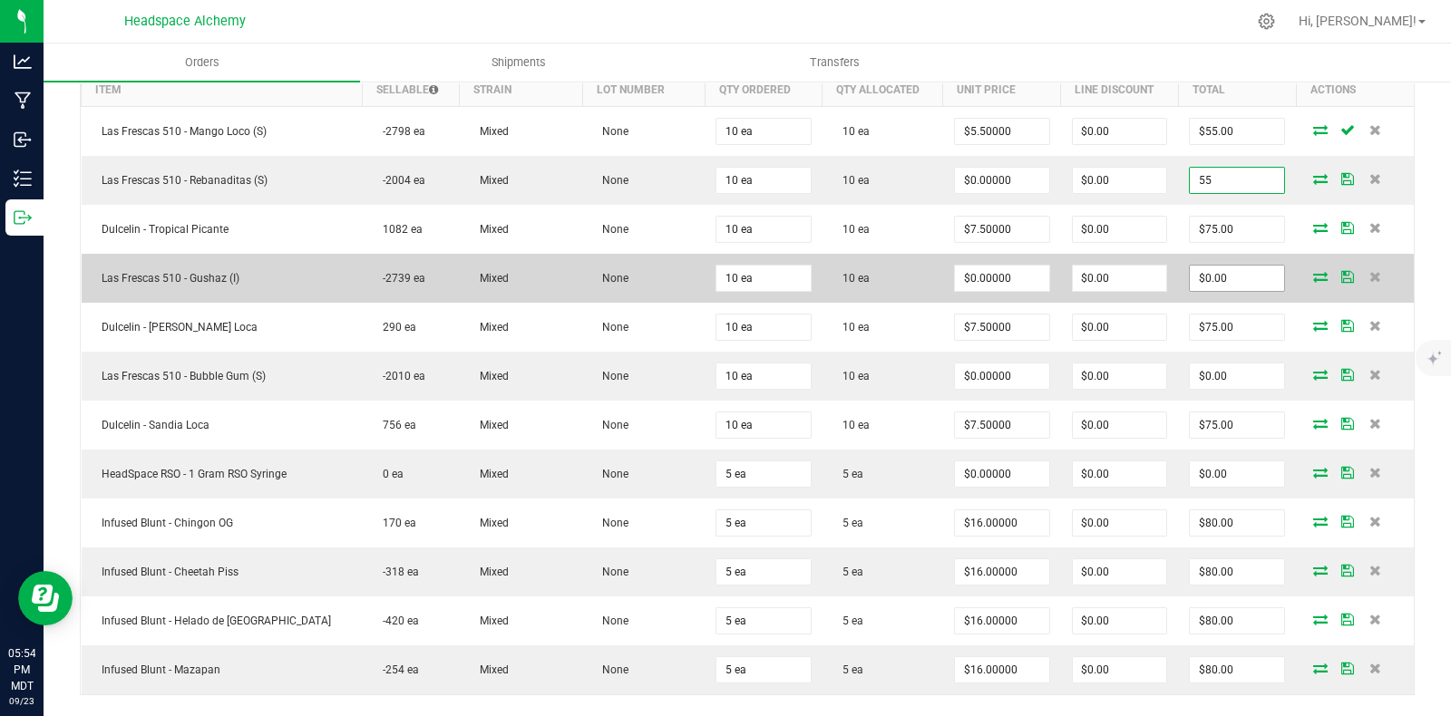
type input "55"
type input "$5.50000"
type input "$55.00"
click at [1220, 269] on input "0" at bounding box center [1237, 278] width 94 height 25
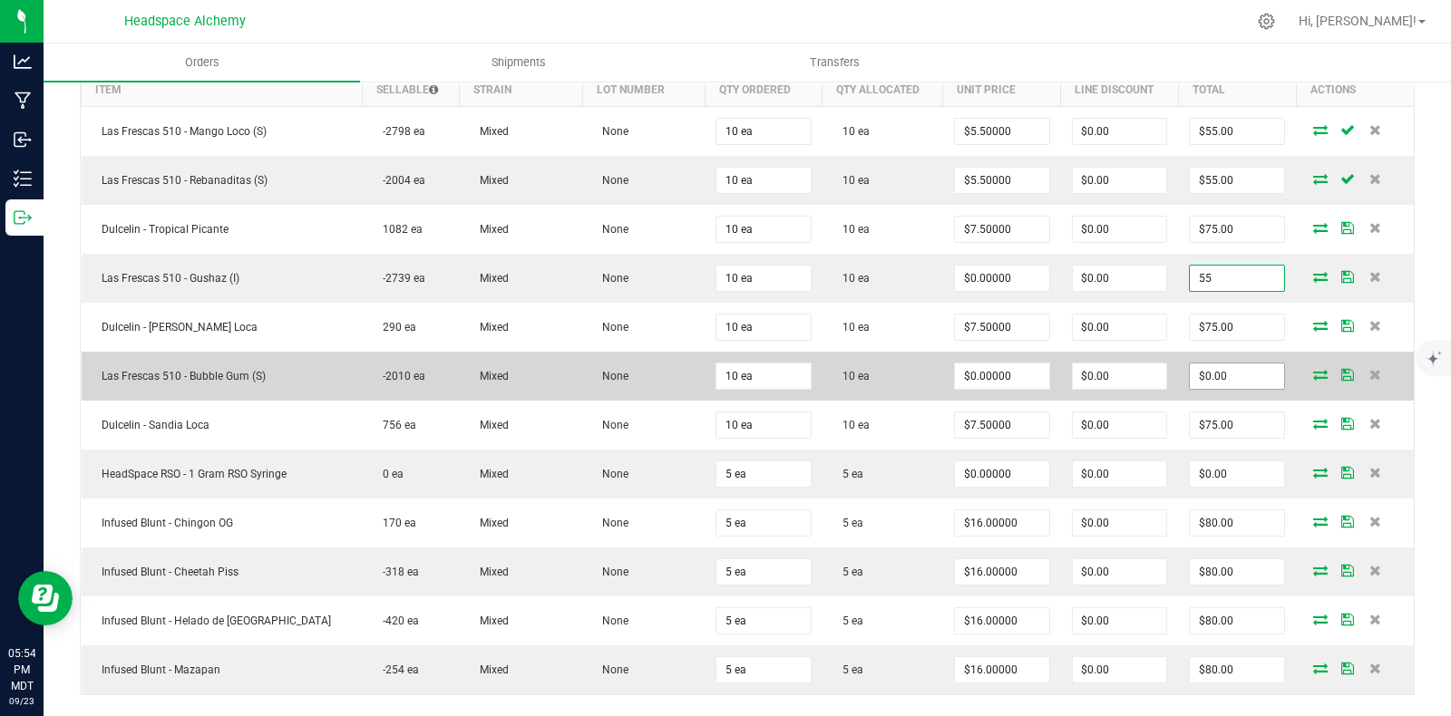
type input "55"
type input "$5.50000"
type input "$55.00"
click at [1223, 365] on input "0" at bounding box center [1237, 376] width 94 height 25
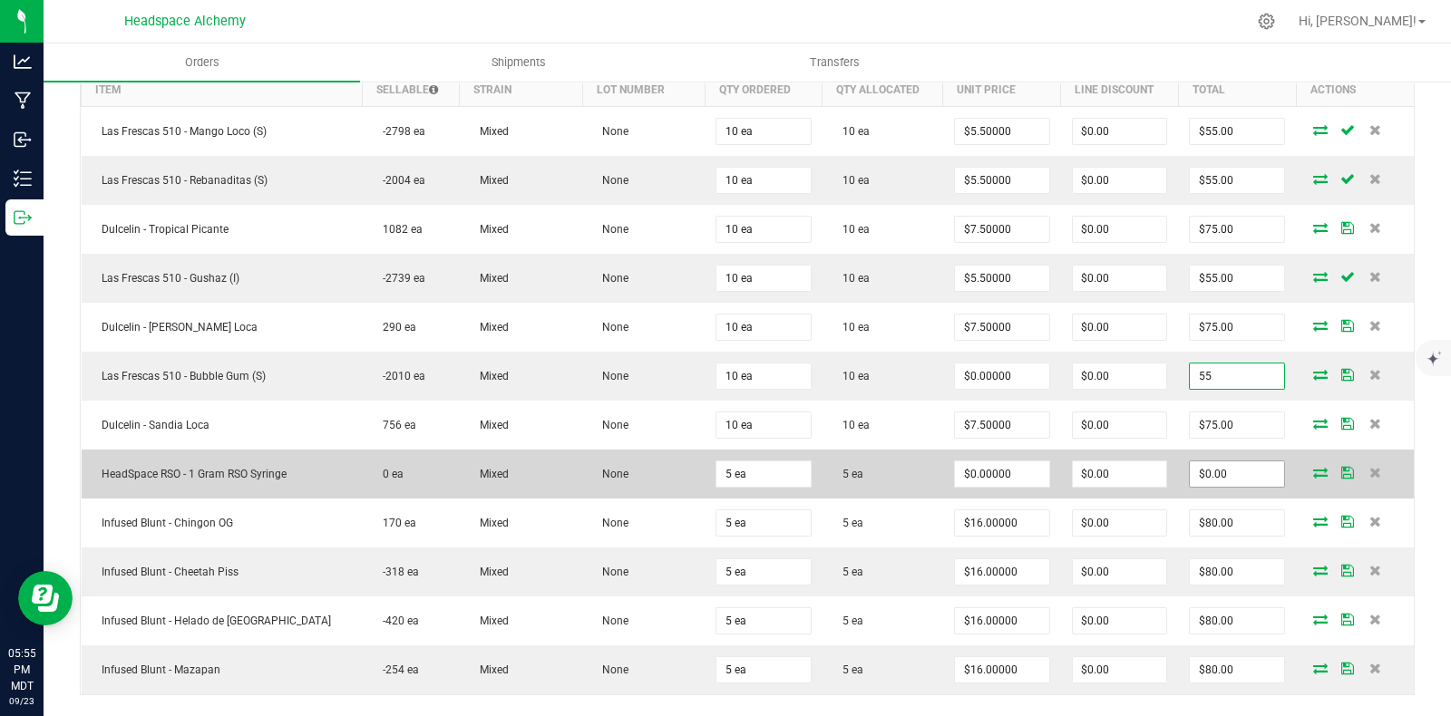
type input "55"
type input "$5.50000"
type input "$55.00"
click at [1217, 469] on input "0" at bounding box center [1237, 474] width 94 height 25
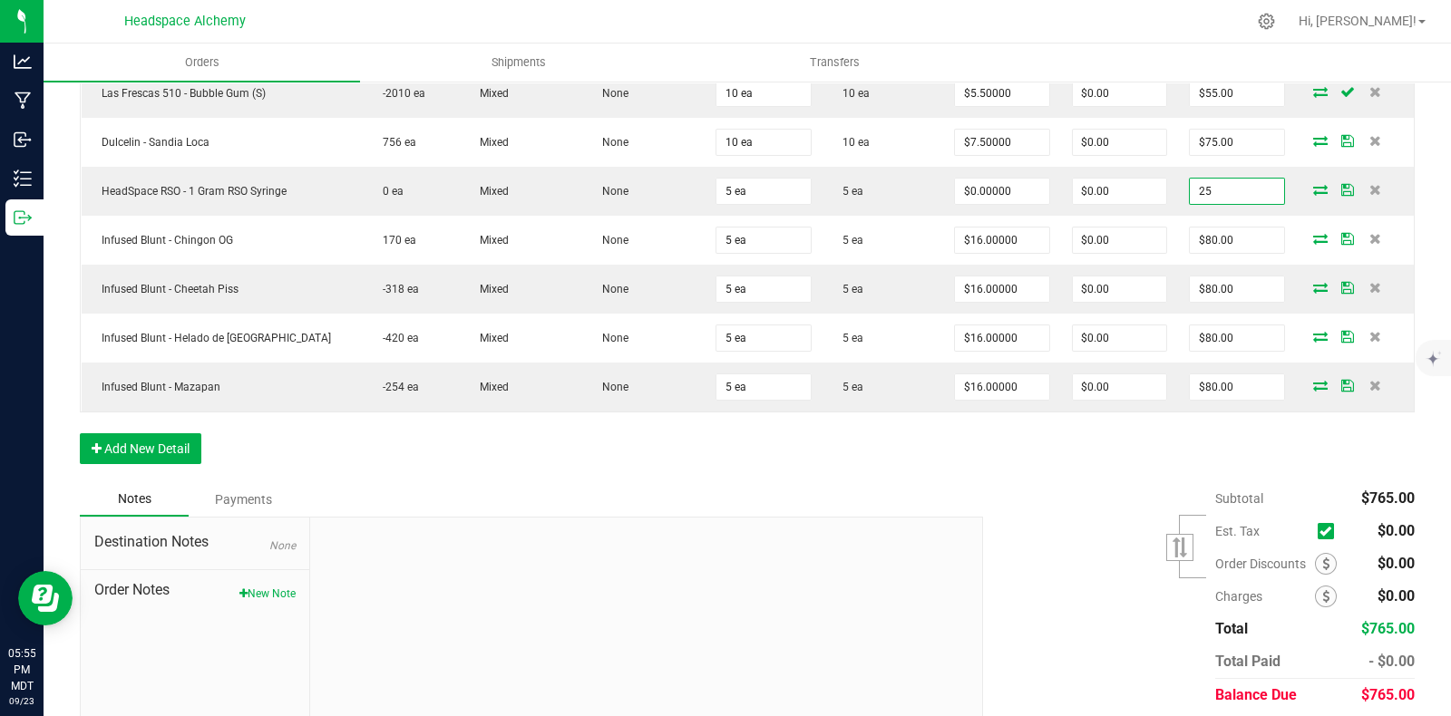
scroll to position [836, 0]
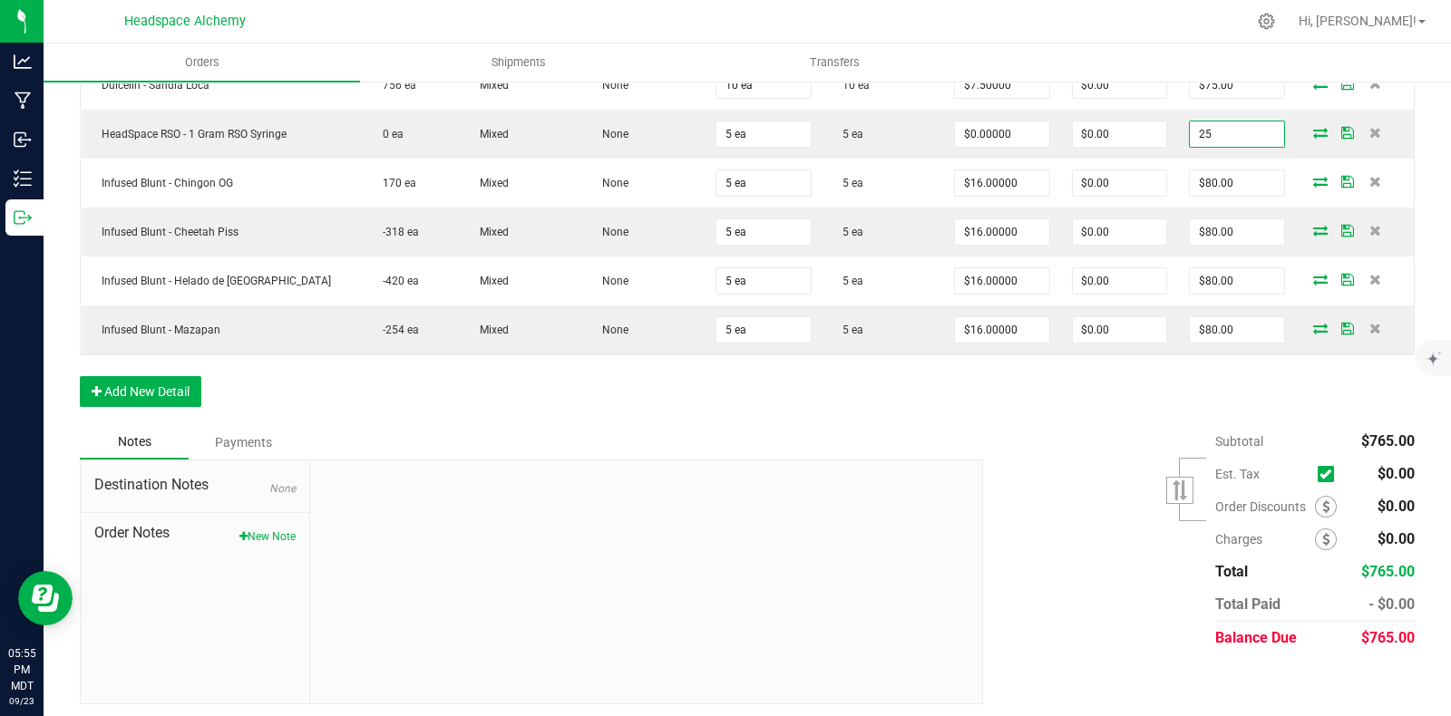
type input "25"
type input "$5.00000"
type input "$25.00"
click at [1065, 589] on div "Subtotal $765.00 Est. Tax" at bounding box center [1191, 539] width 445 height 229
click at [1089, 578] on div "Subtotal $790.00 Est. Tax" at bounding box center [1191, 539] width 445 height 229
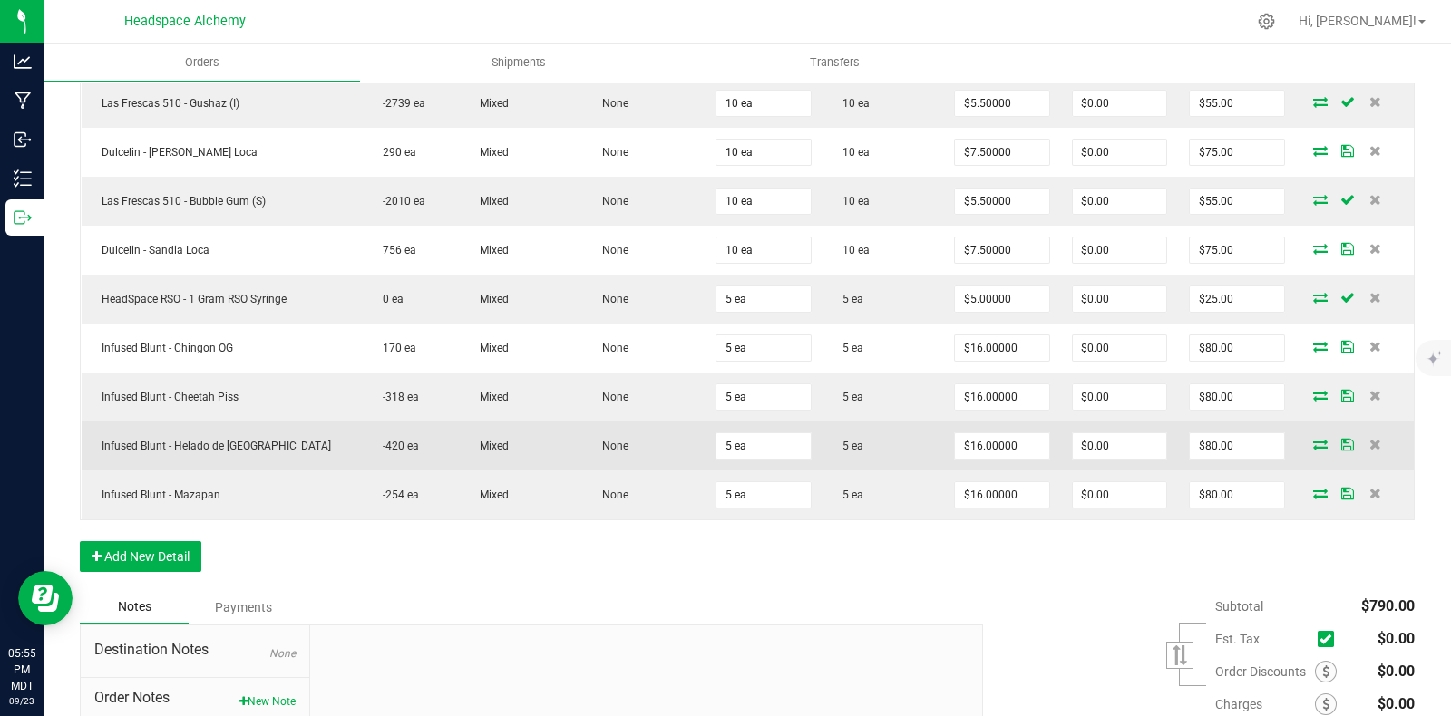
scroll to position [723, 0]
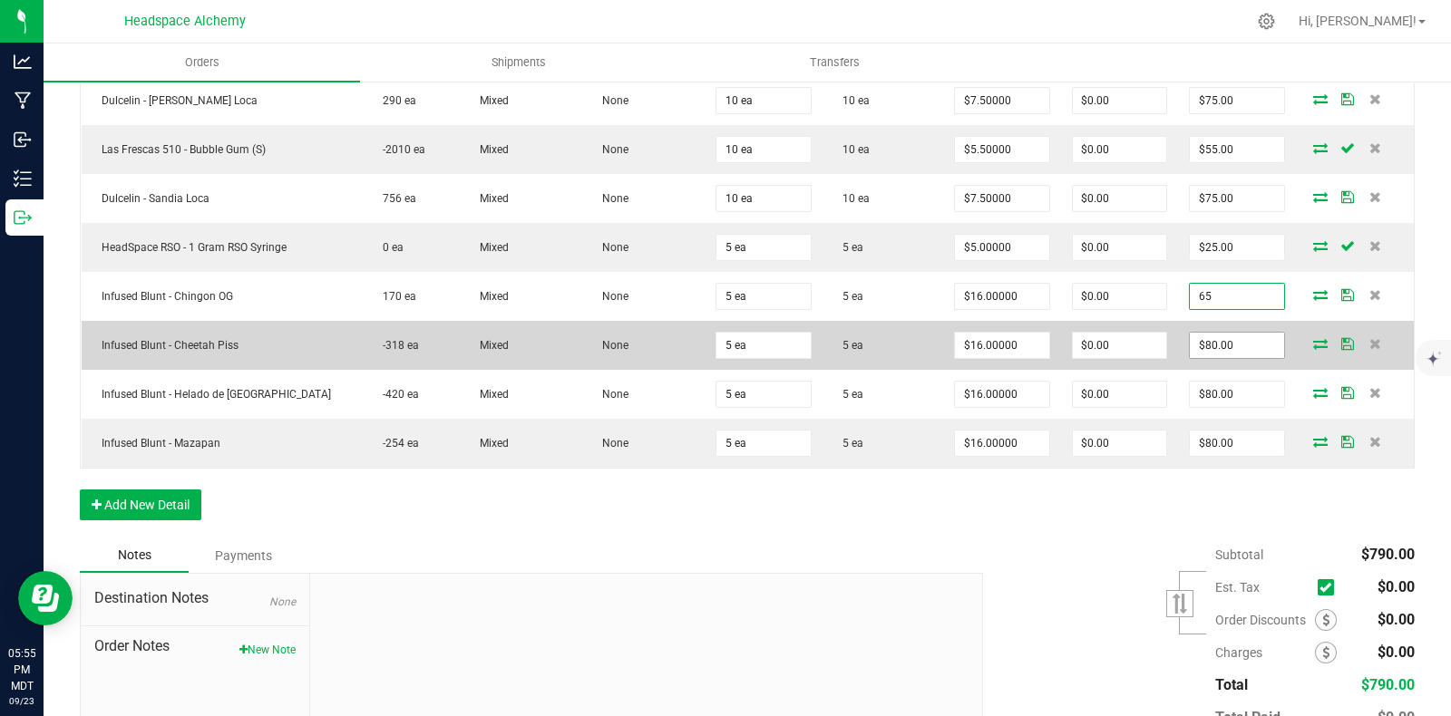
type input "65"
type input "$13.00000"
type input "$65.00"
click at [1222, 343] on input "80" at bounding box center [1237, 345] width 94 height 25
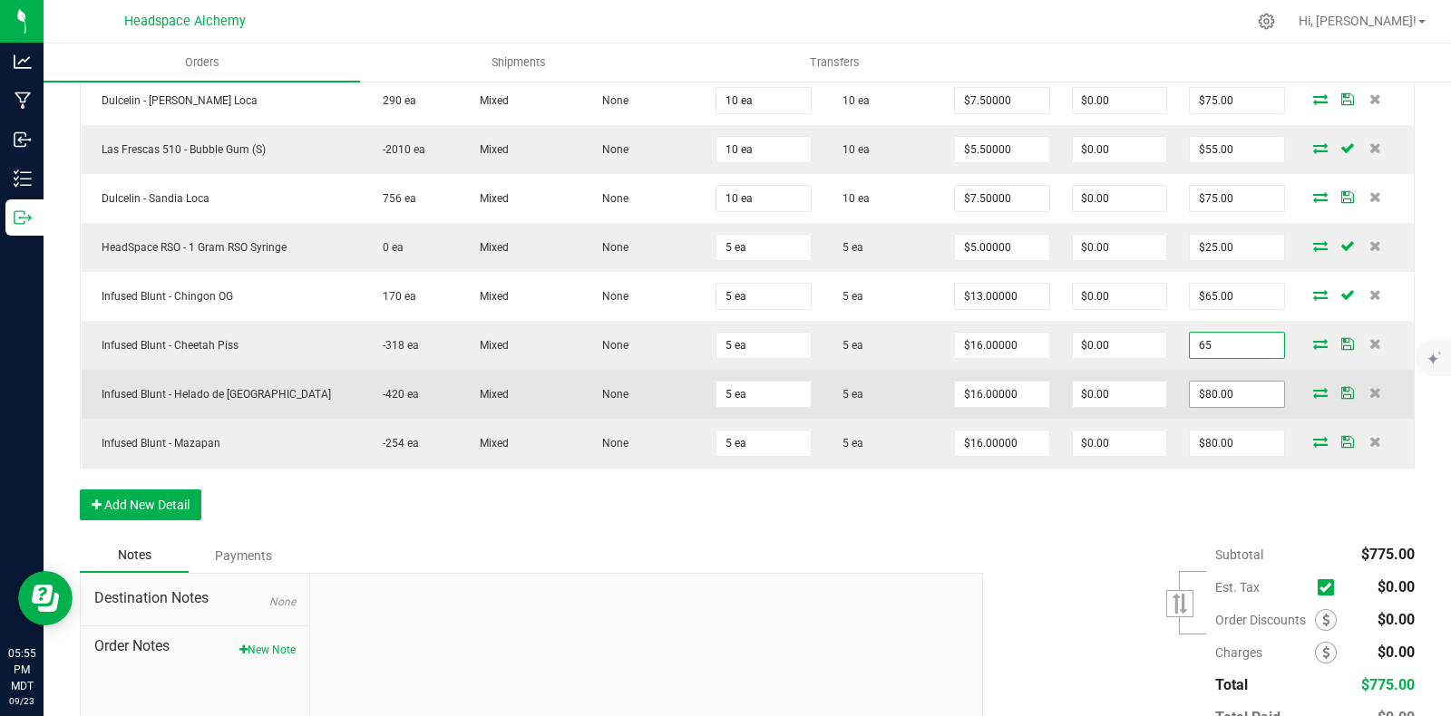
type input "65"
type input "$13.00000"
type input "$65.00"
click at [1236, 388] on input "80" at bounding box center [1237, 394] width 94 height 25
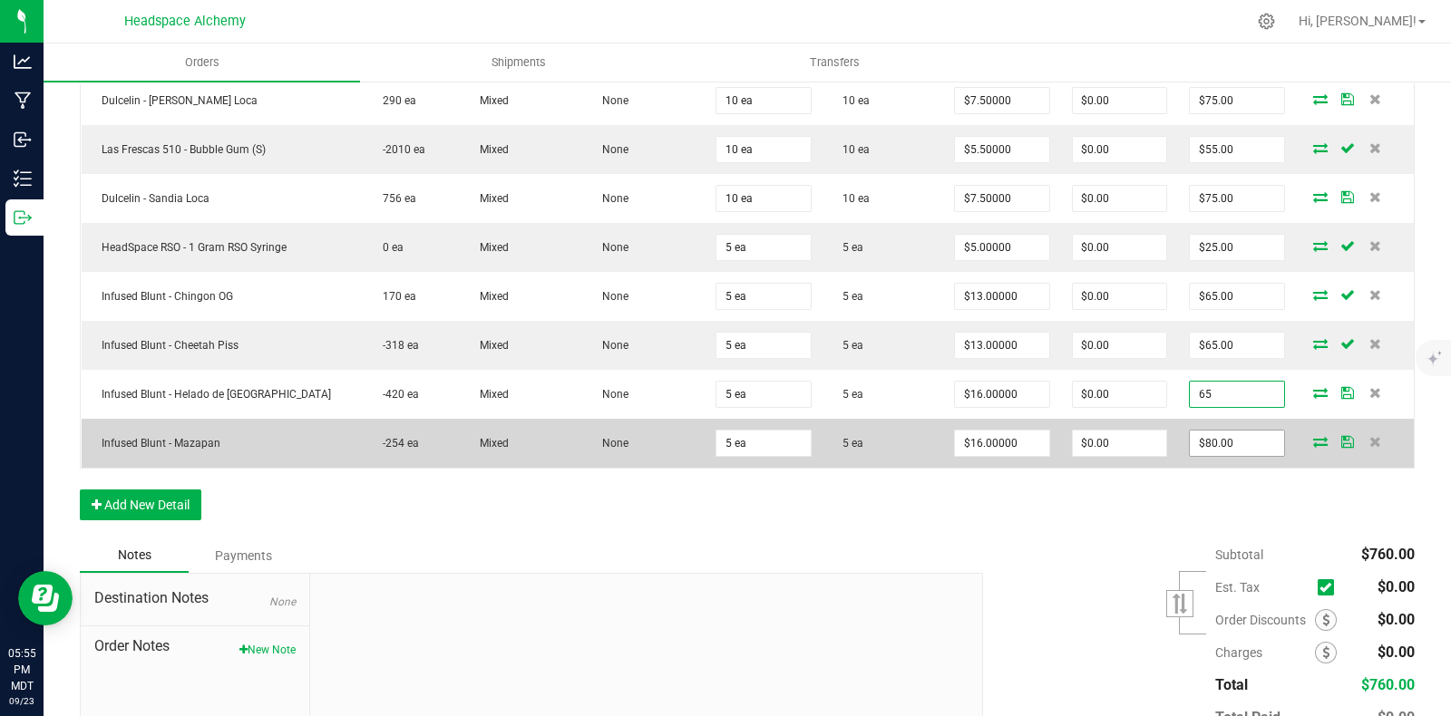
type input "65"
type input "$13.00000"
type input "$65.00"
click at [1226, 440] on input "80" at bounding box center [1237, 443] width 94 height 25
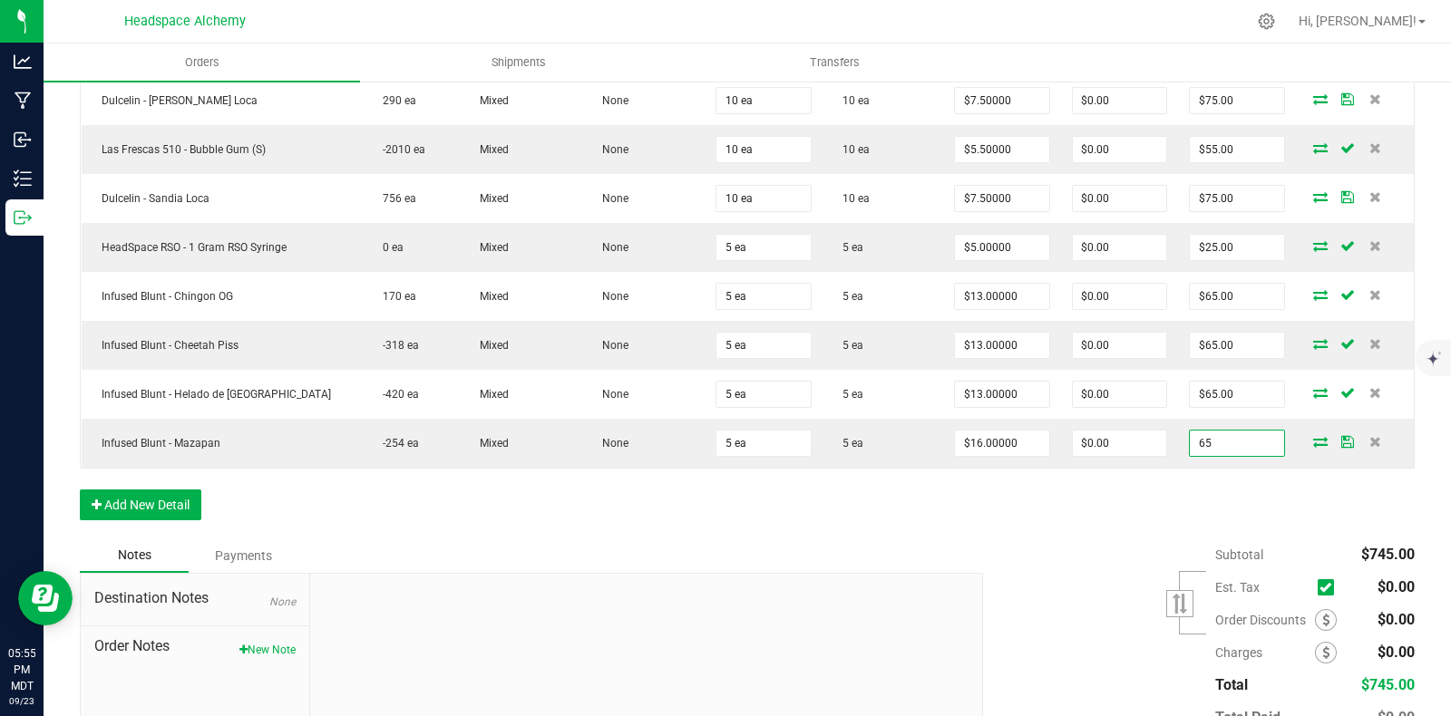
type input "65"
type input "$13.00000"
type input "$65.00"
click at [1115, 514] on div "Order Details Print All Labels Item Sellable Strain Lot Number Qty Ordered Qty …" at bounding box center [747, 169] width 1335 height 739
click at [1073, 539] on div "Subtotal $730.00 Est. Tax" at bounding box center [1191, 653] width 445 height 229
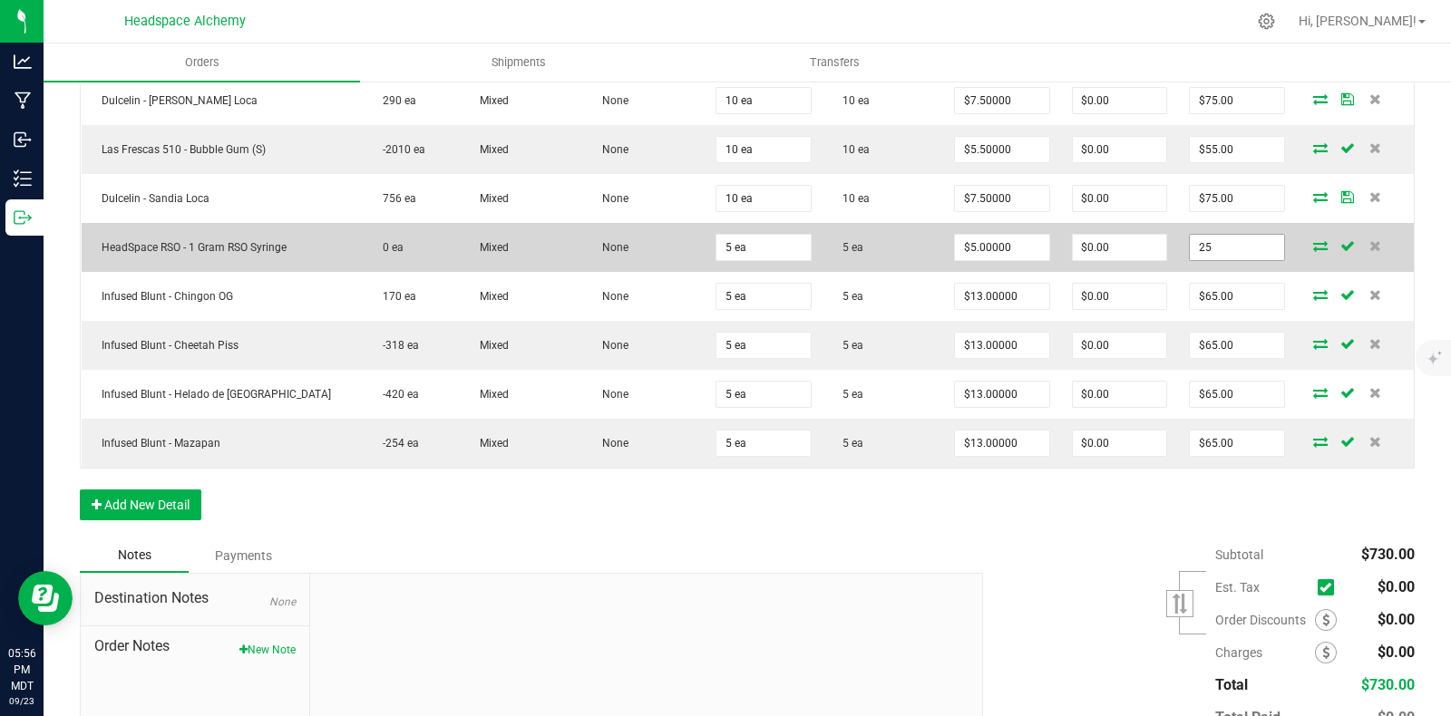
click at [1215, 239] on input "25" at bounding box center [1237, 247] width 94 height 25
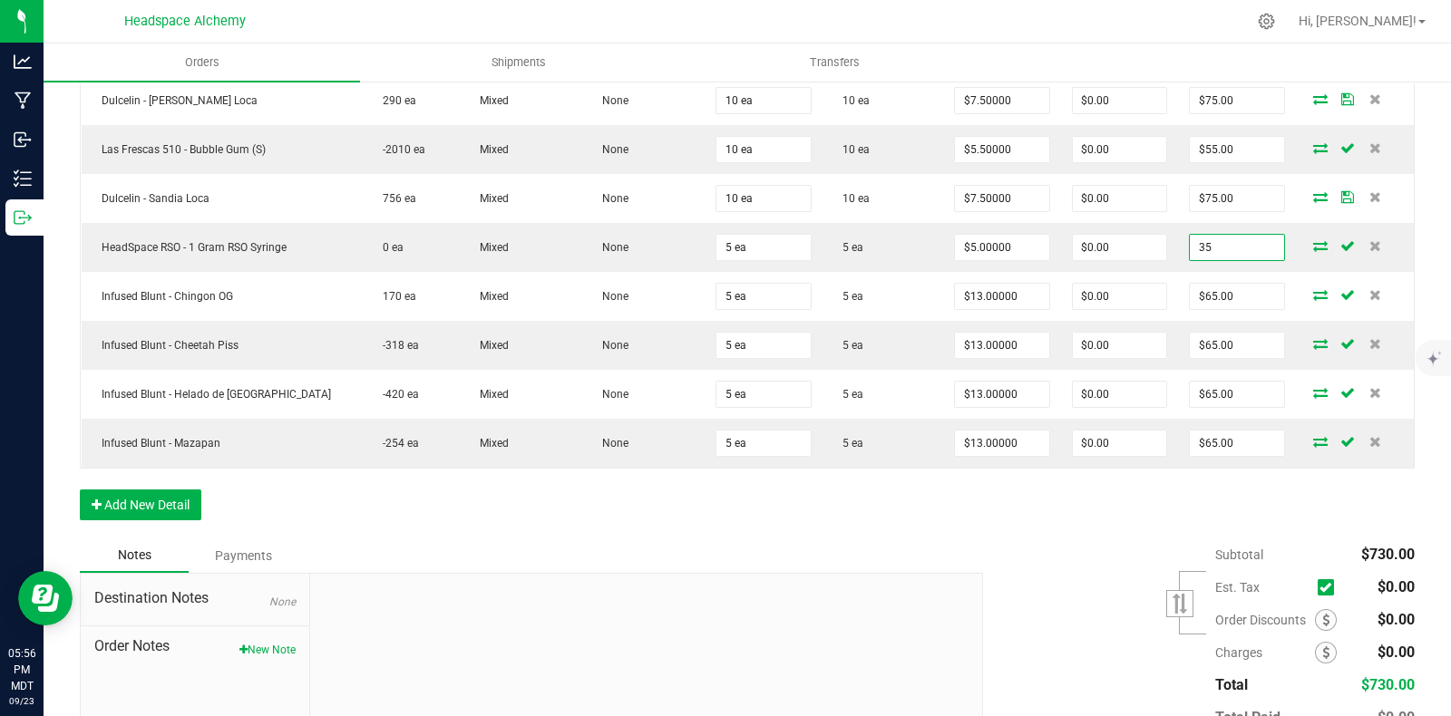
type input "35"
type input "$7.00000"
type input "$35.00"
click at [1080, 521] on div "Order Details Print All Labels Item Sellable Strain Lot Number Qty Ordered Qty …" at bounding box center [747, 169] width 1335 height 739
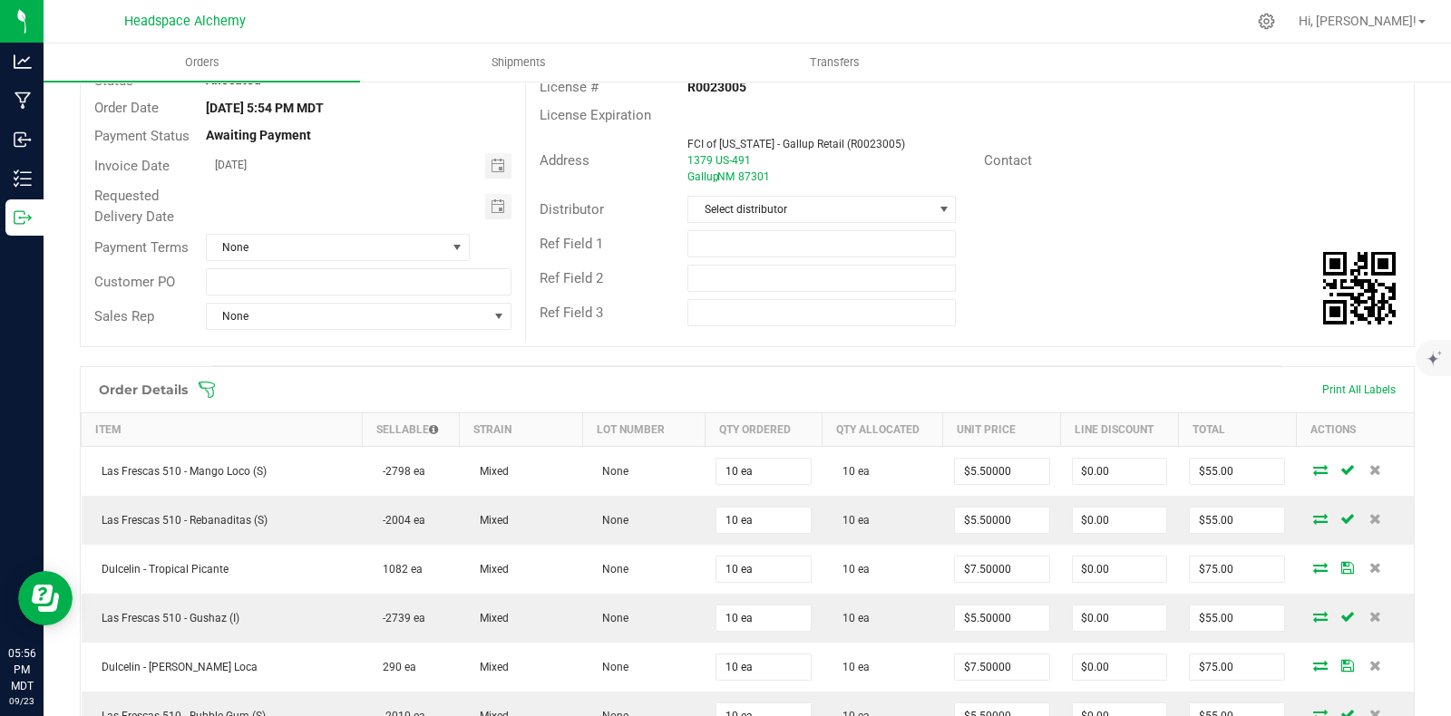
scroll to position [0, 0]
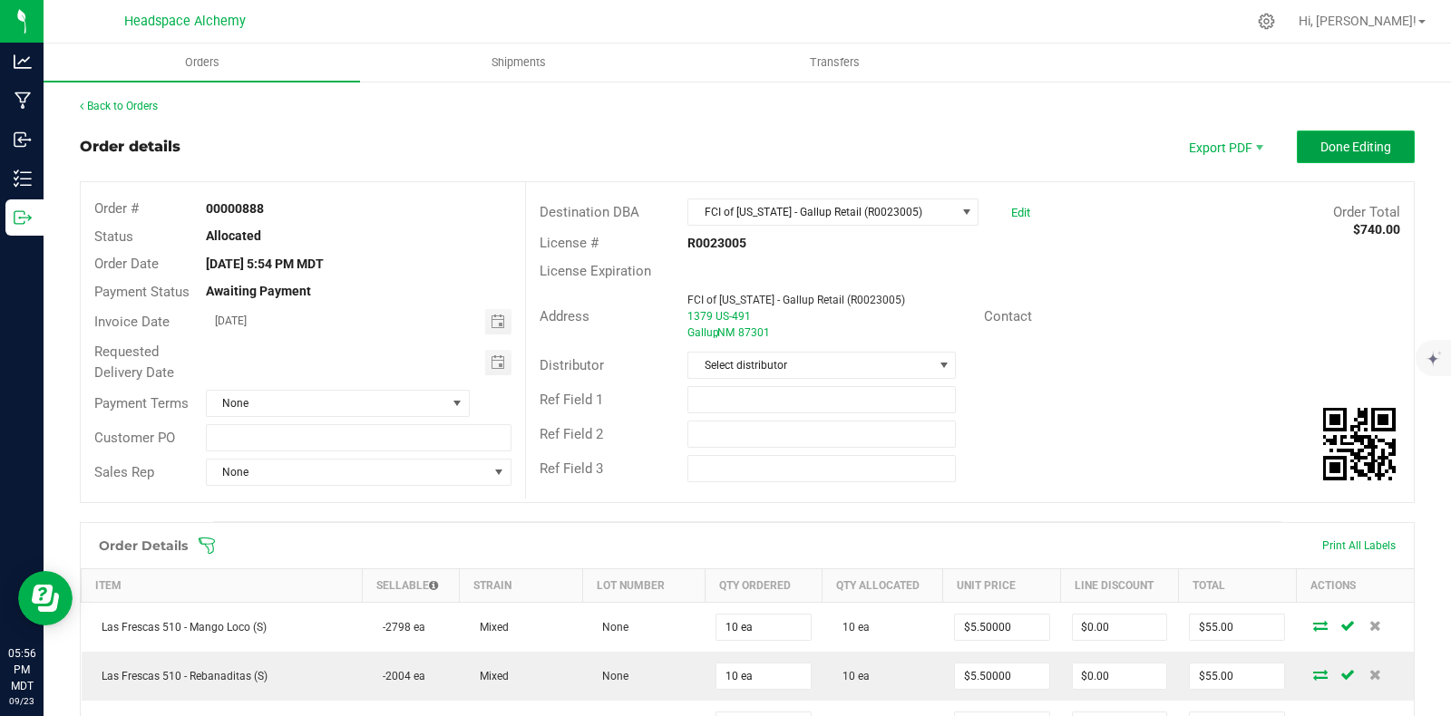
click at [1334, 135] on button "Done Editing" at bounding box center [1356, 147] width 118 height 33
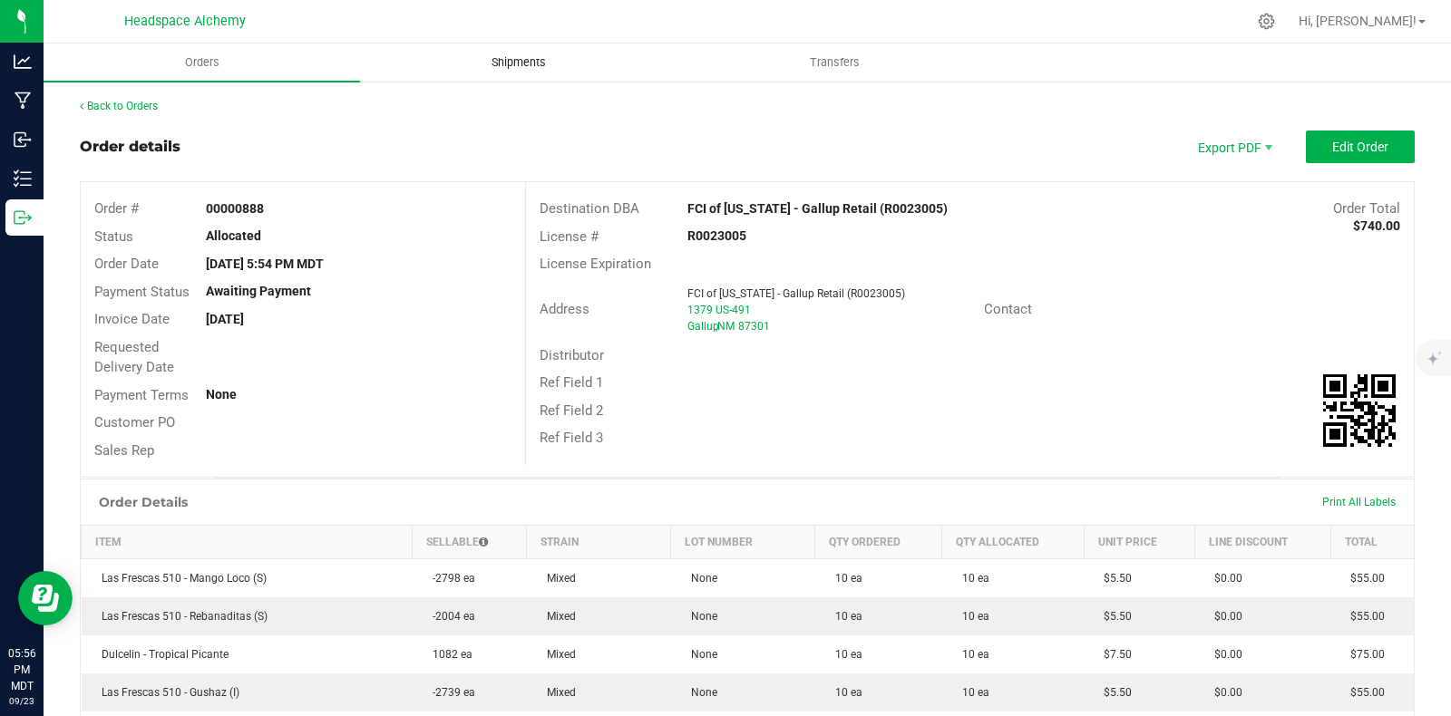
click at [549, 62] on span "Shipments" at bounding box center [518, 62] width 103 height 16
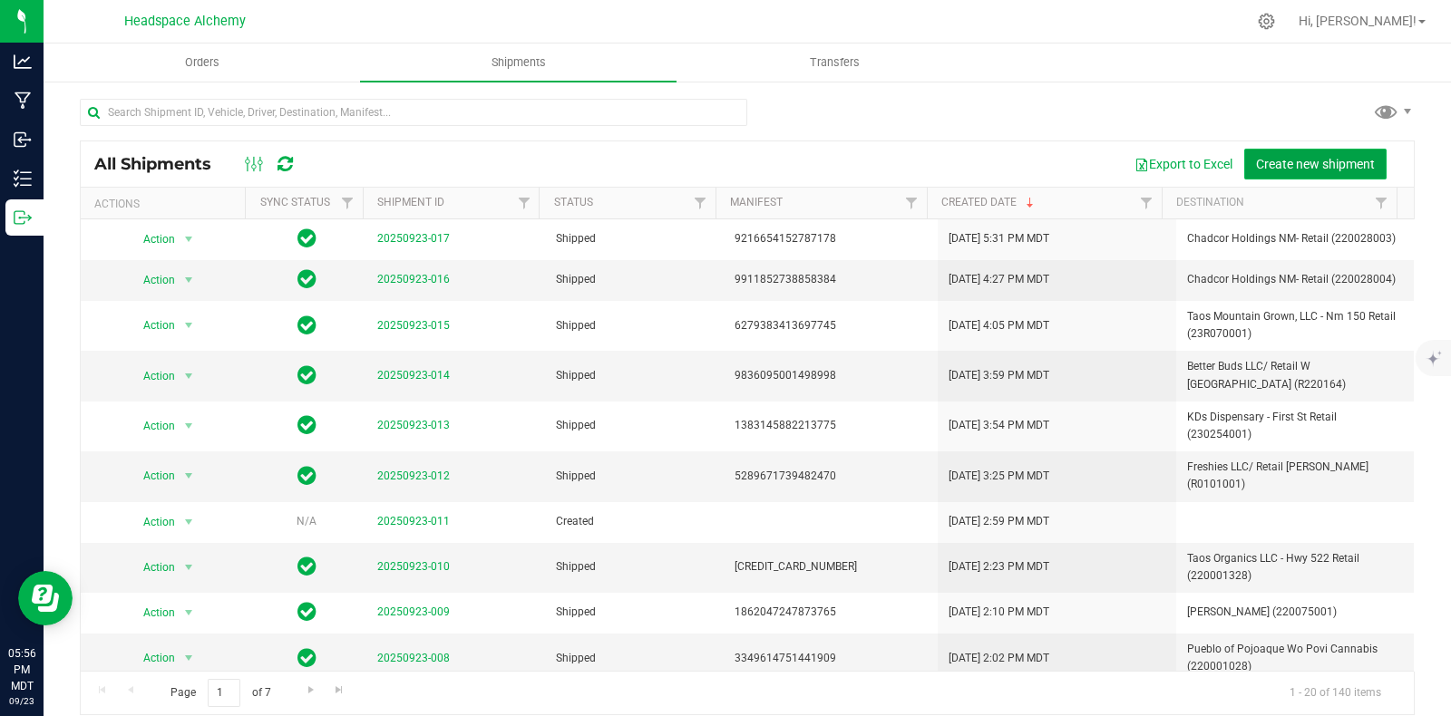
click at [1283, 151] on button "Create new shipment" at bounding box center [1315, 164] width 142 height 31
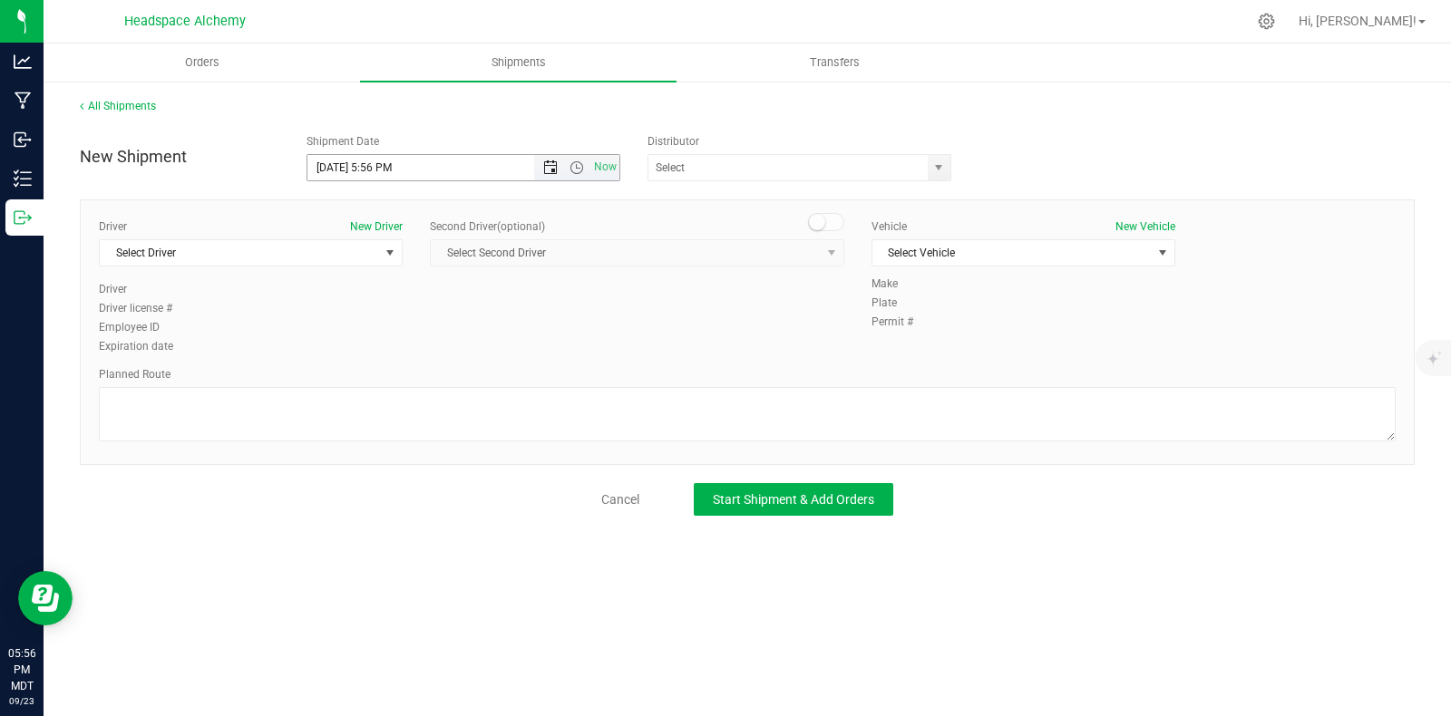
click at [547, 161] on span "Open the date view" at bounding box center [550, 168] width 15 height 15
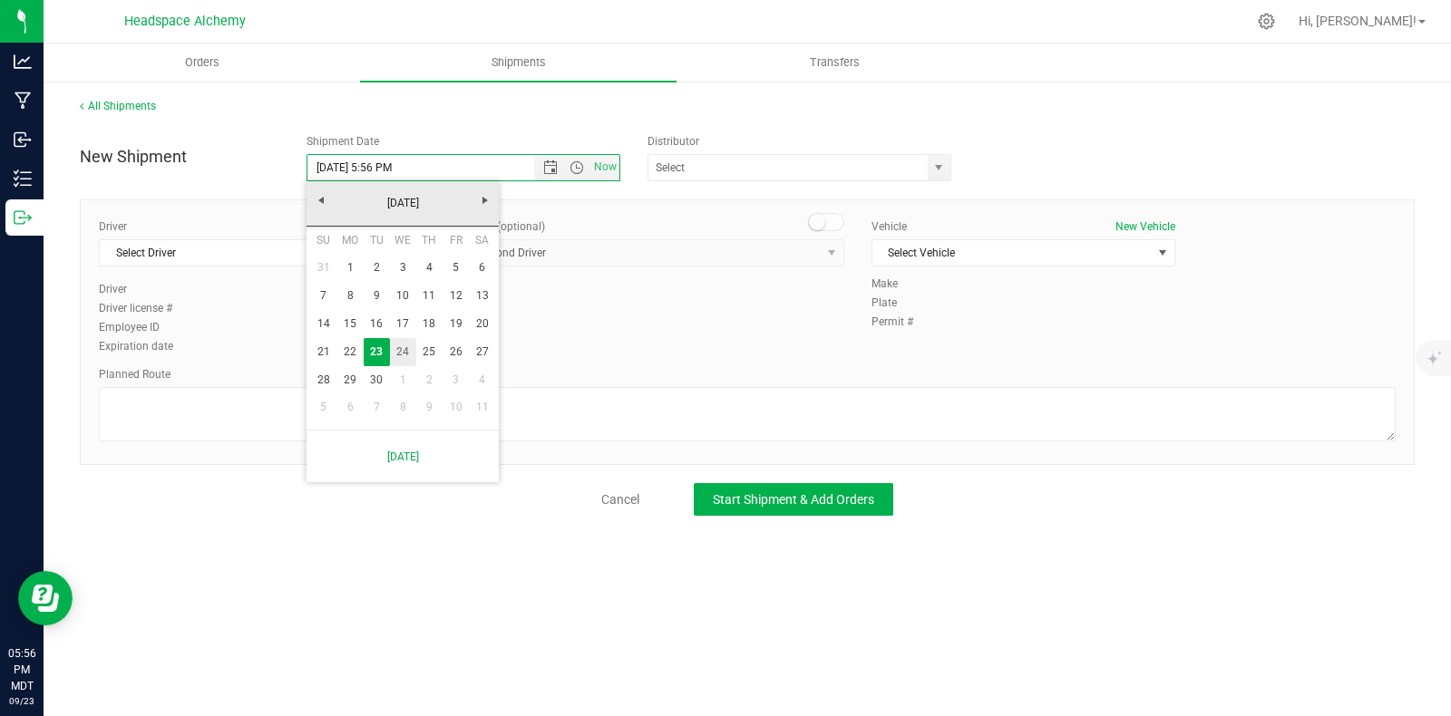
click at [399, 356] on link "24" at bounding box center [403, 352] width 26 height 28
type input "9/24/2025 5:56 PM"
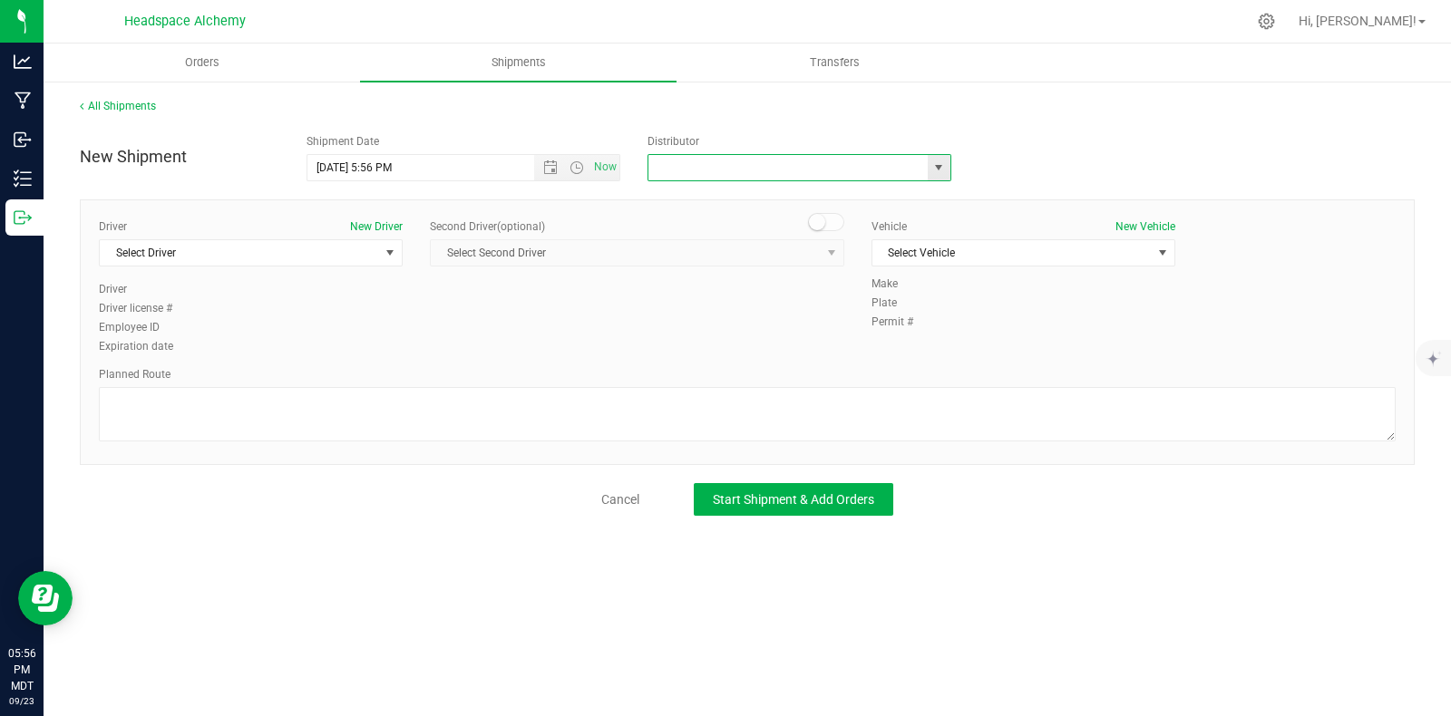
click at [727, 165] on input "text" at bounding box center [783, 167] width 271 height 25
click at [715, 198] on li "Headspace Alchemy (230021002)" at bounding box center [799, 198] width 302 height 27
type input "Headspace Alchemy (230021002)"
click at [315, 257] on span "Select Driver" at bounding box center [239, 252] width 279 height 25
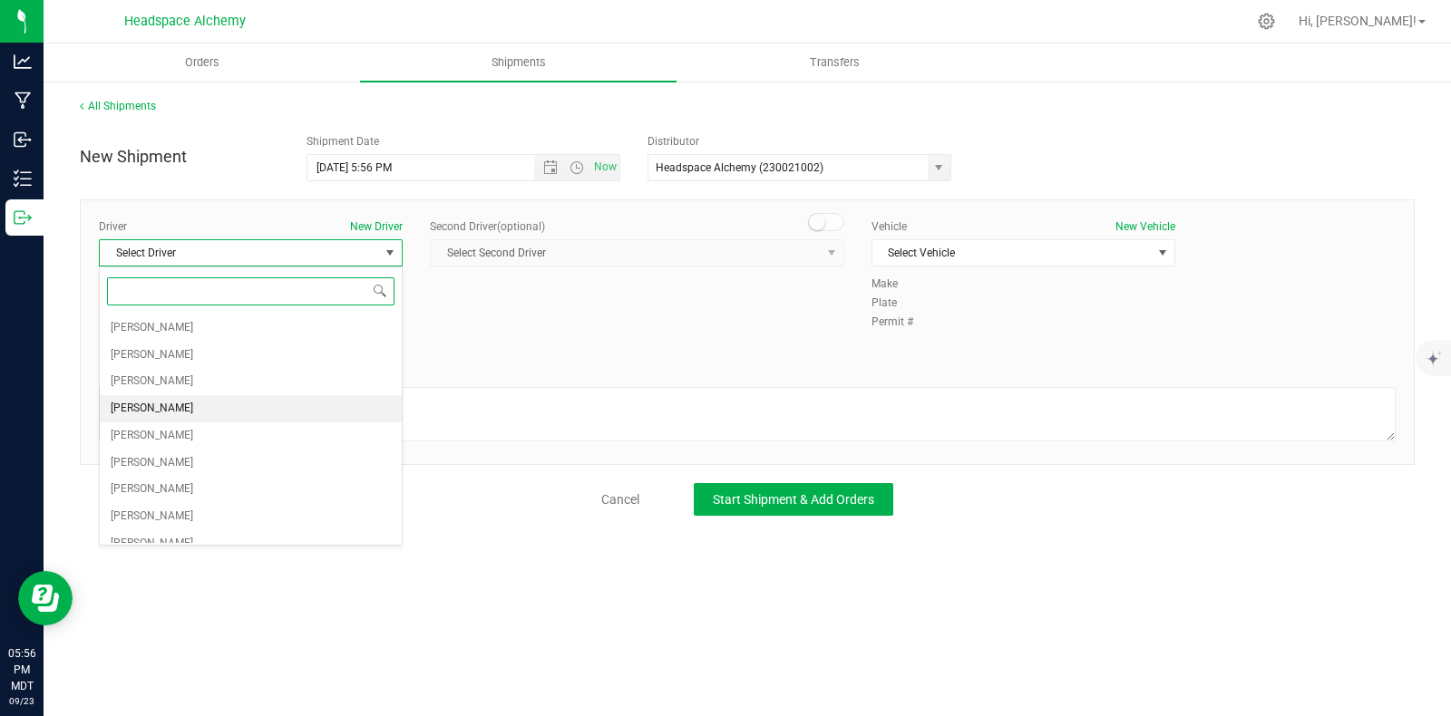
click at [150, 410] on span "Sherry Betts" at bounding box center [152, 409] width 83 height 24
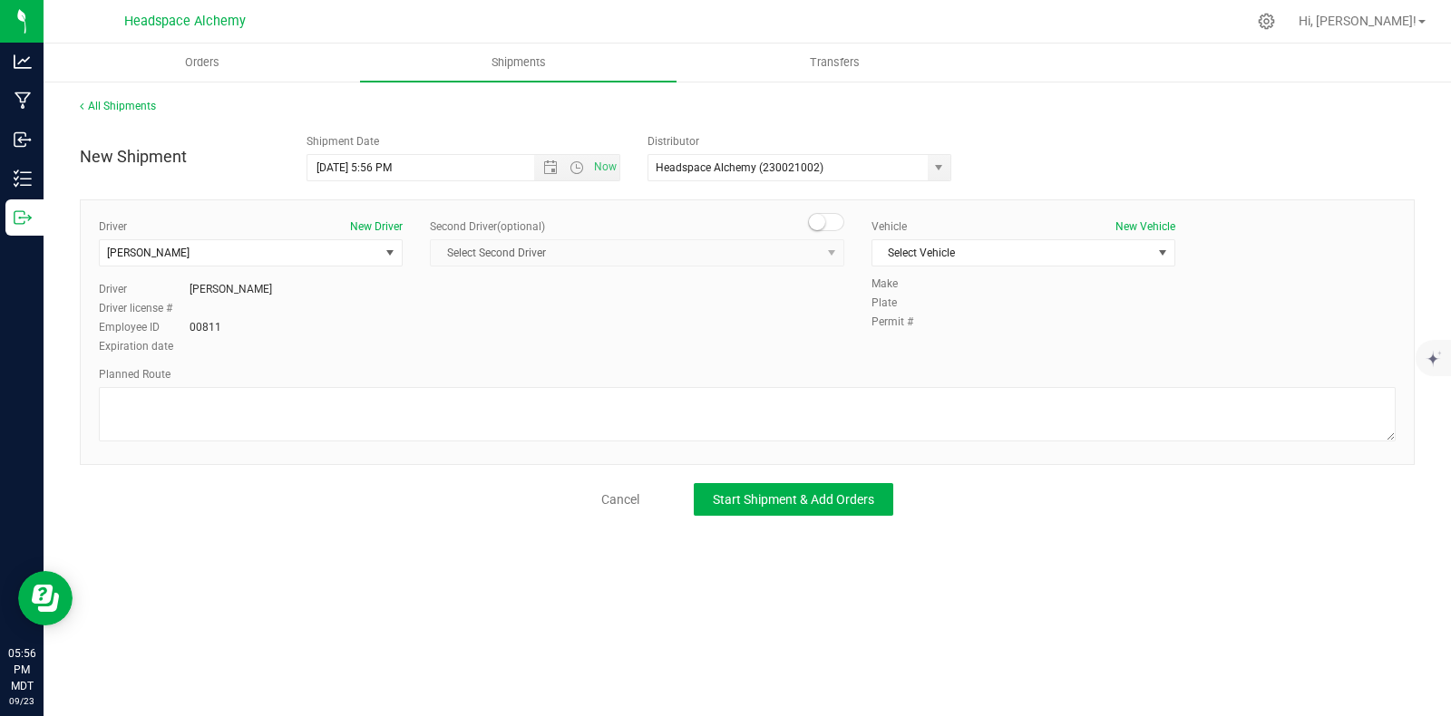
drag, startPoint x: 832, startPoint y: 224, endPoint x: 828, endPoint y: 234, distance: 10.6
click at [833, 224] on span at bounding box center [826, 222] width 36 height 18
click at [818, 248] on span "Select Second Driver" at bounding box center [626, 252] width 390 height 25
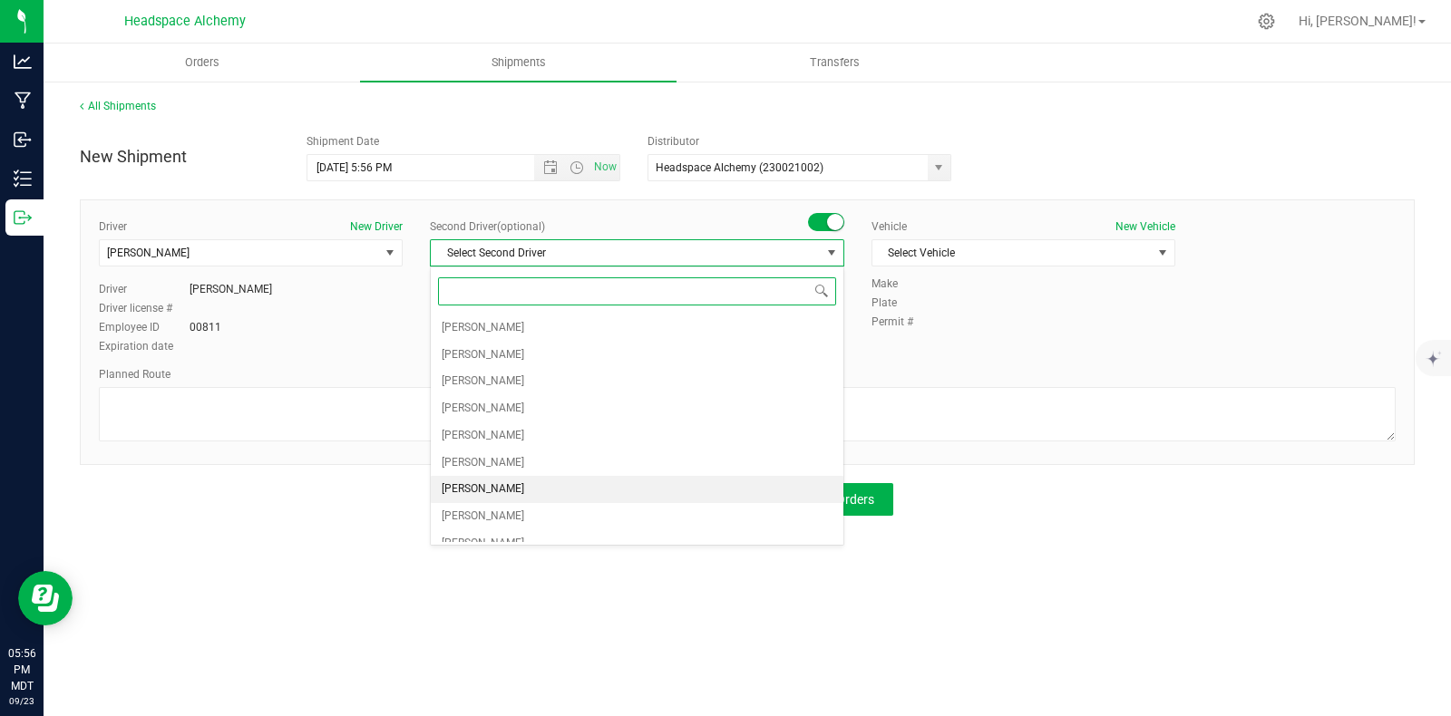
click at [487, 487] on span "Randy Delao" at bounding box center [483, 490] width 83 height 24
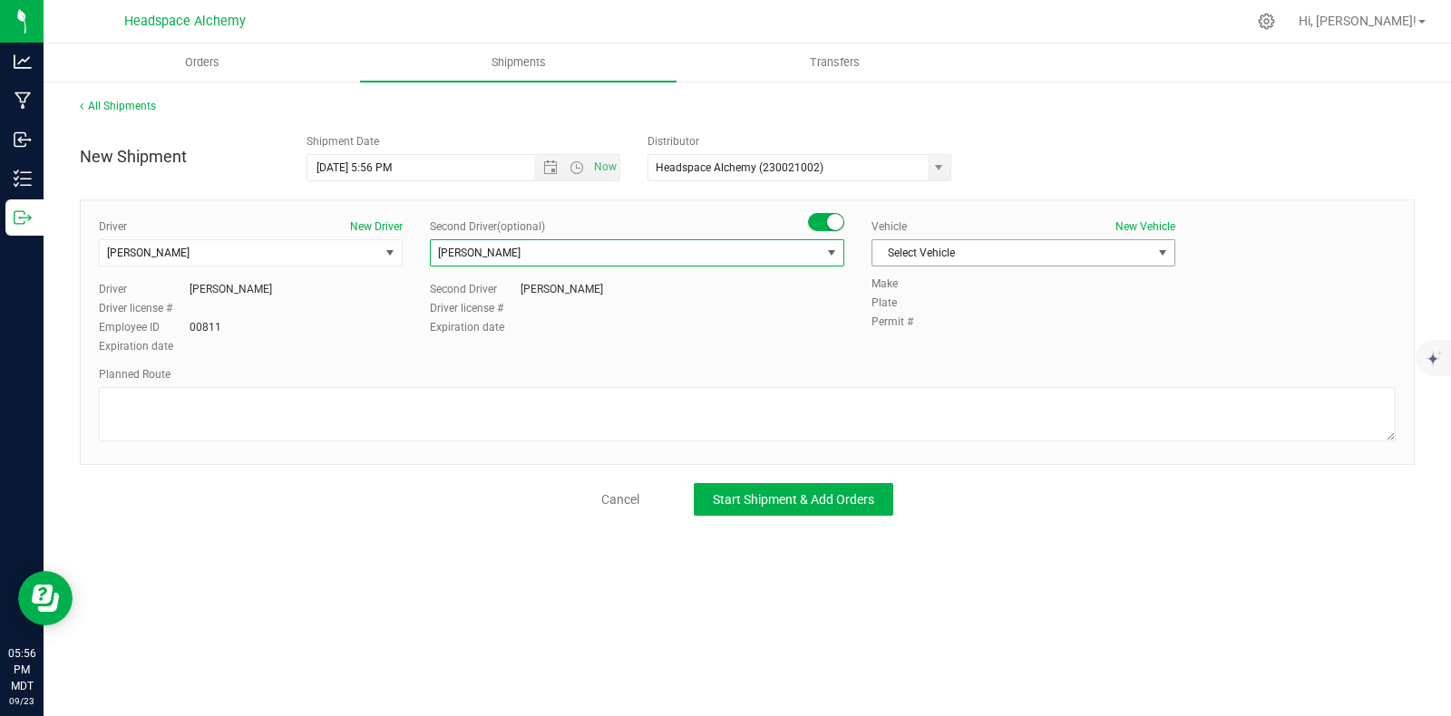
click at [1012, 248] on span "Select Vehicle" at bounding box center [1011, 252] width 279 height 25
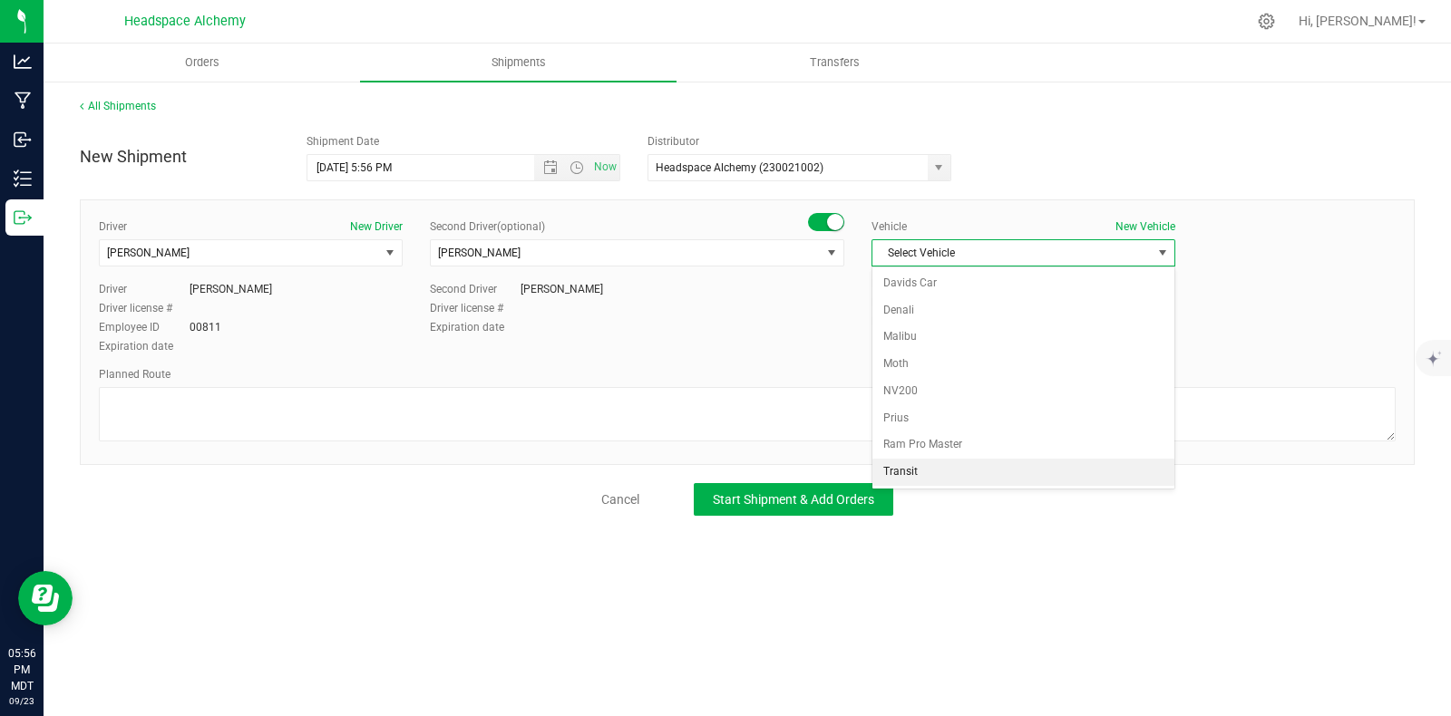
click at [905, 463] on li "Transit" at bounding box center [1023, 472] width 302 height 27
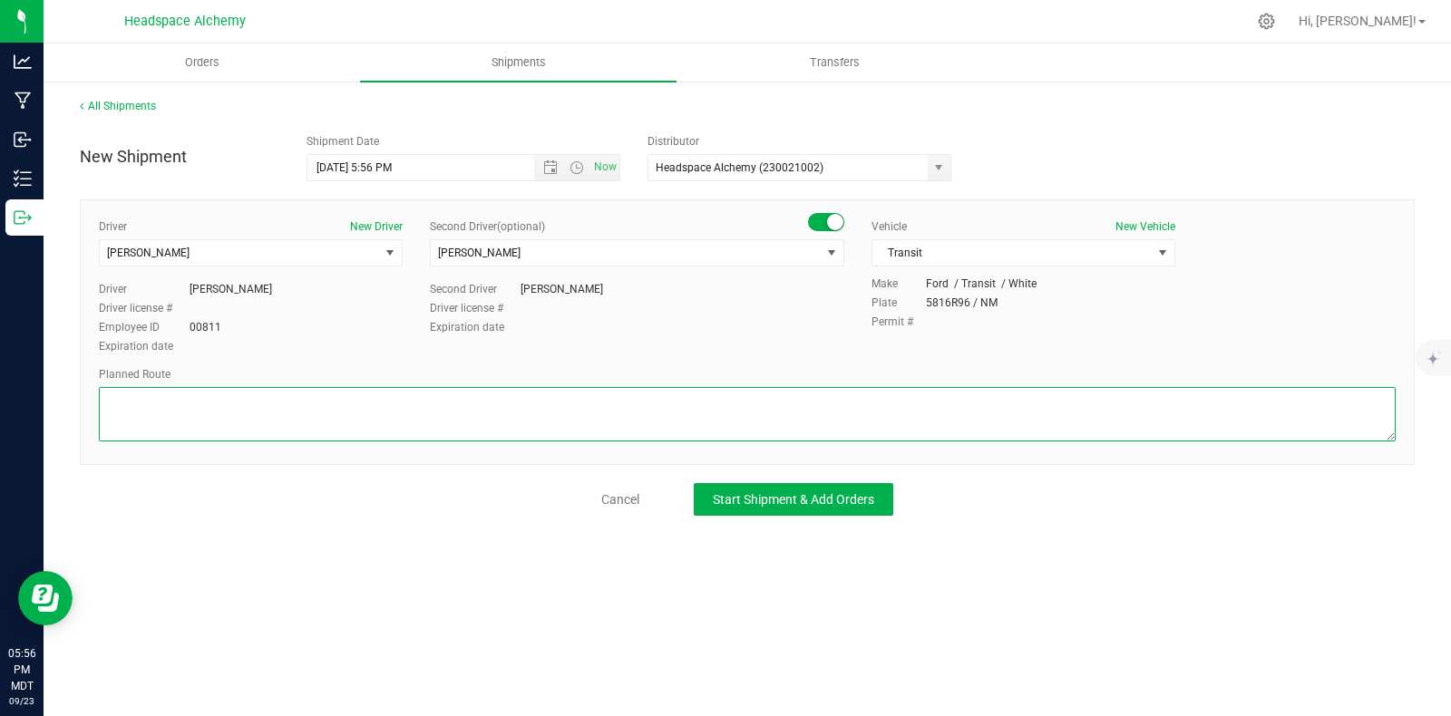
drag, startPoint x: 810, startPoint y: 425, endPoint x: 788, endPoint y: 370, distance: 59.4
click at [808, 424] on textarea at bounding box center [747, 414] width 1297 height 54
paste textarea "805 El Molino Blvd Las Cruces, NM 88005  Get on I-25 N from W Lohman Ave 9 min…"
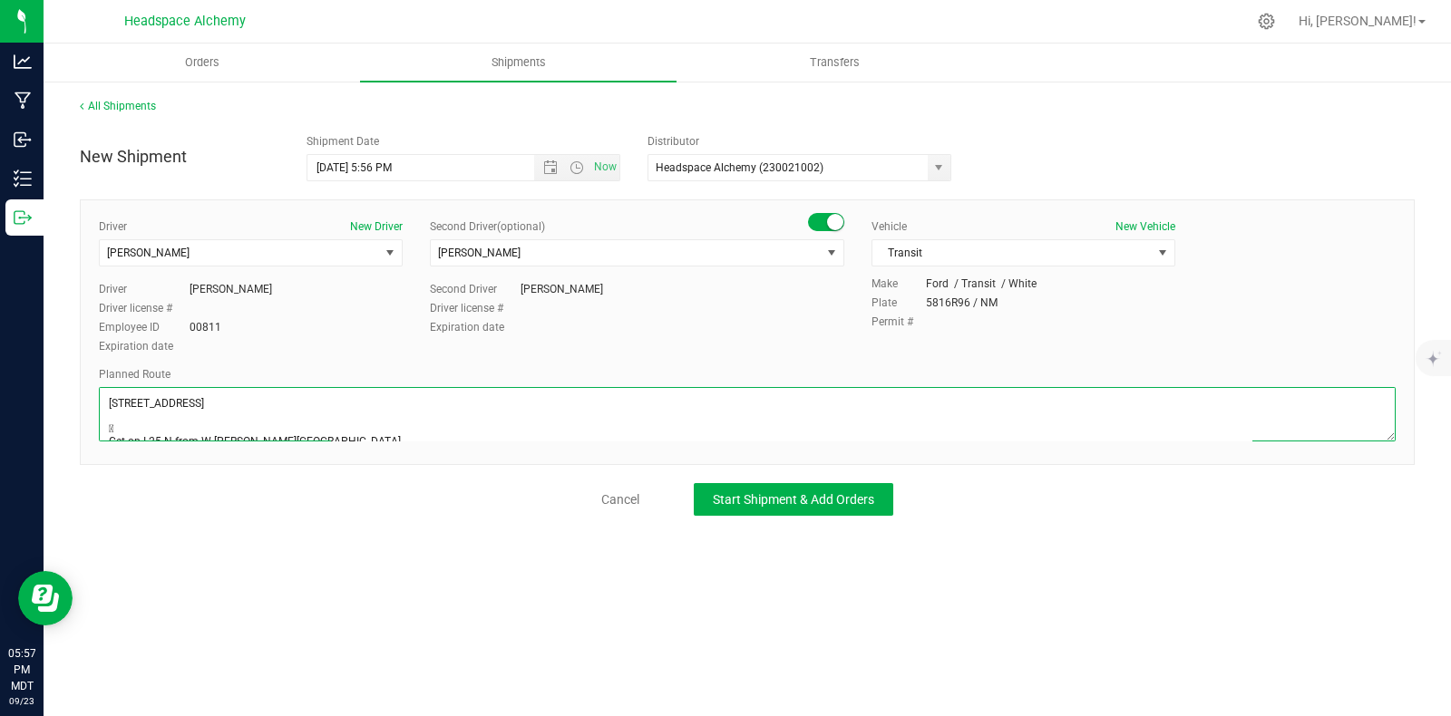
scroll to position [283, 0]
type textarea "805 El Molino Blvd Las Cruces, NM 88005  Get on I-25 N from W Lohman Ave 9 min…"
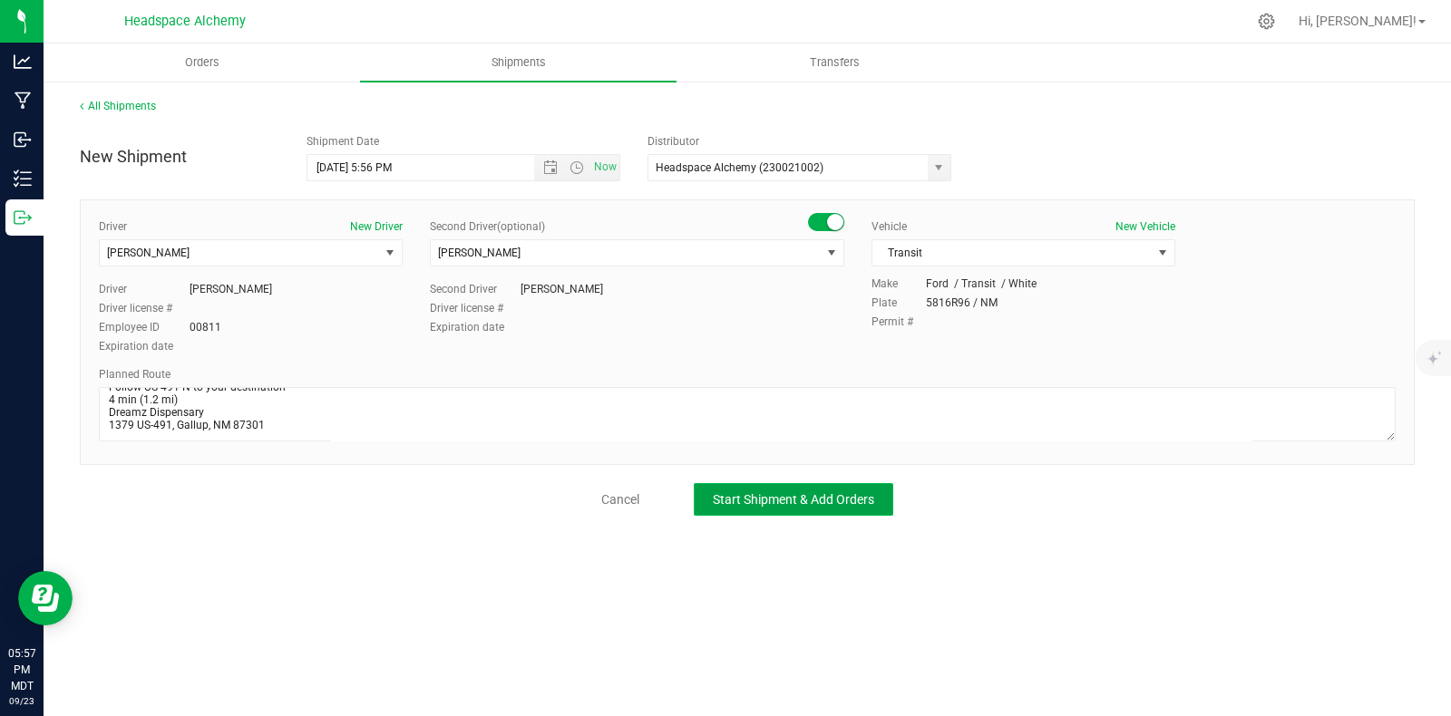
click at [790, 503] on span "Start Shipment & Add Orders" at bounding box center [793, 499] width 161 height 15
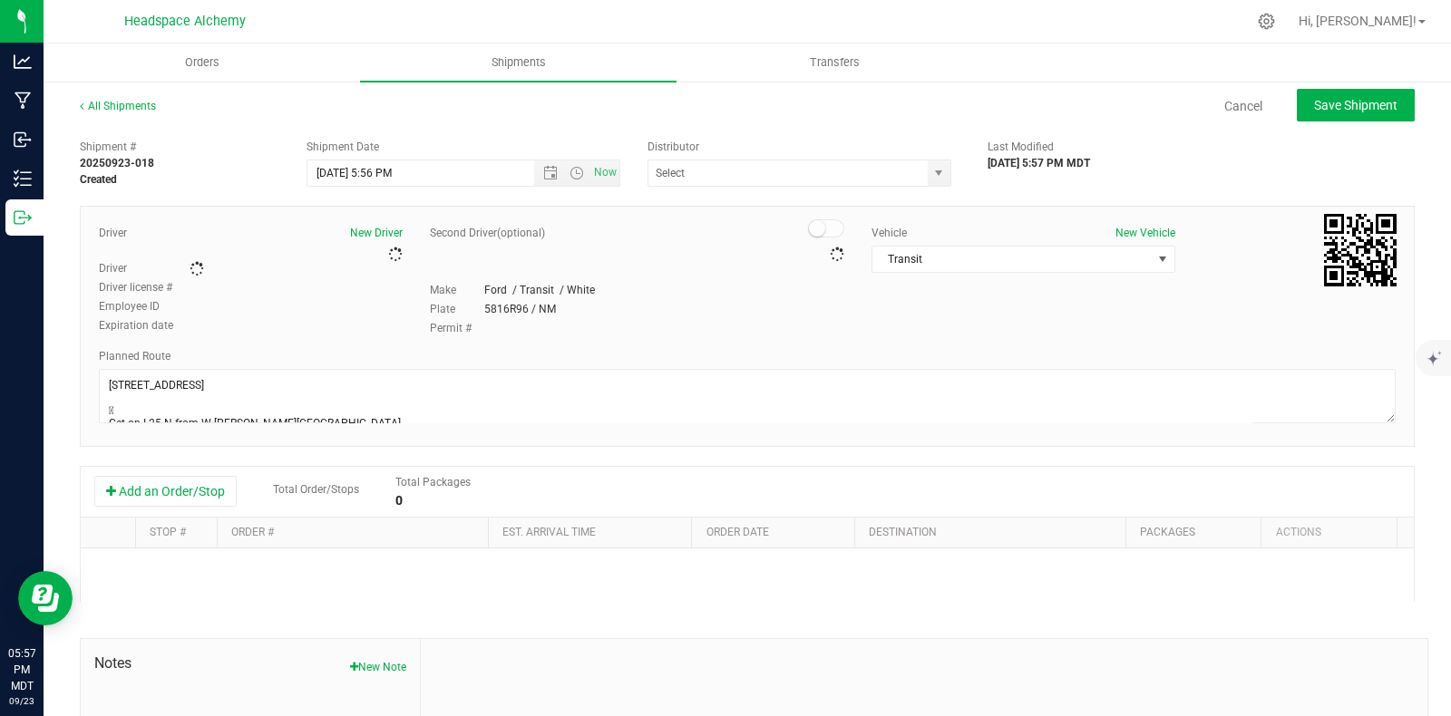
type input "Headspace Alchemy (230021002)"
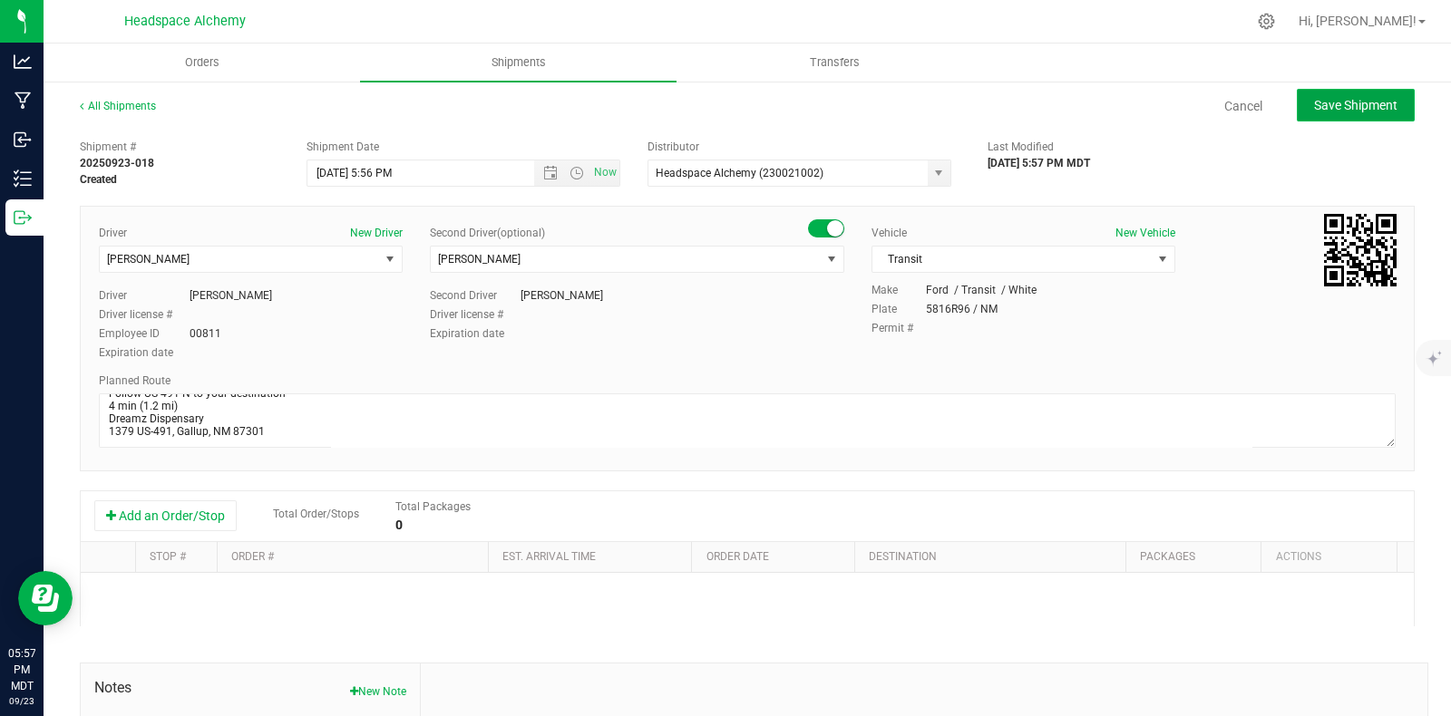
click at [1320, 102] on span "Save Shipment" at bounding box center [1355, 105] width 83 height 15
type input "9/24/2025 11:56 PM"
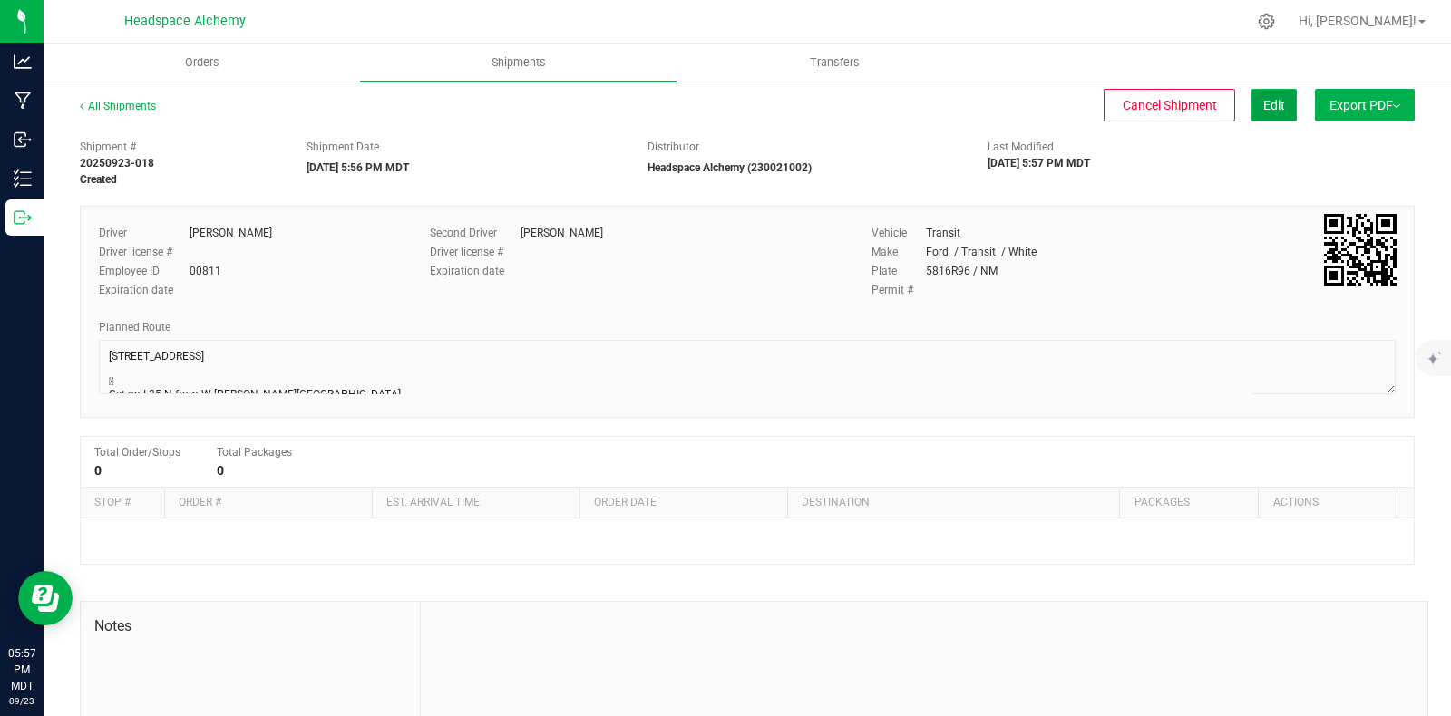
click at [1251, 107] on button "Edit" at bounding box center [1273, 105] width 45 height 33
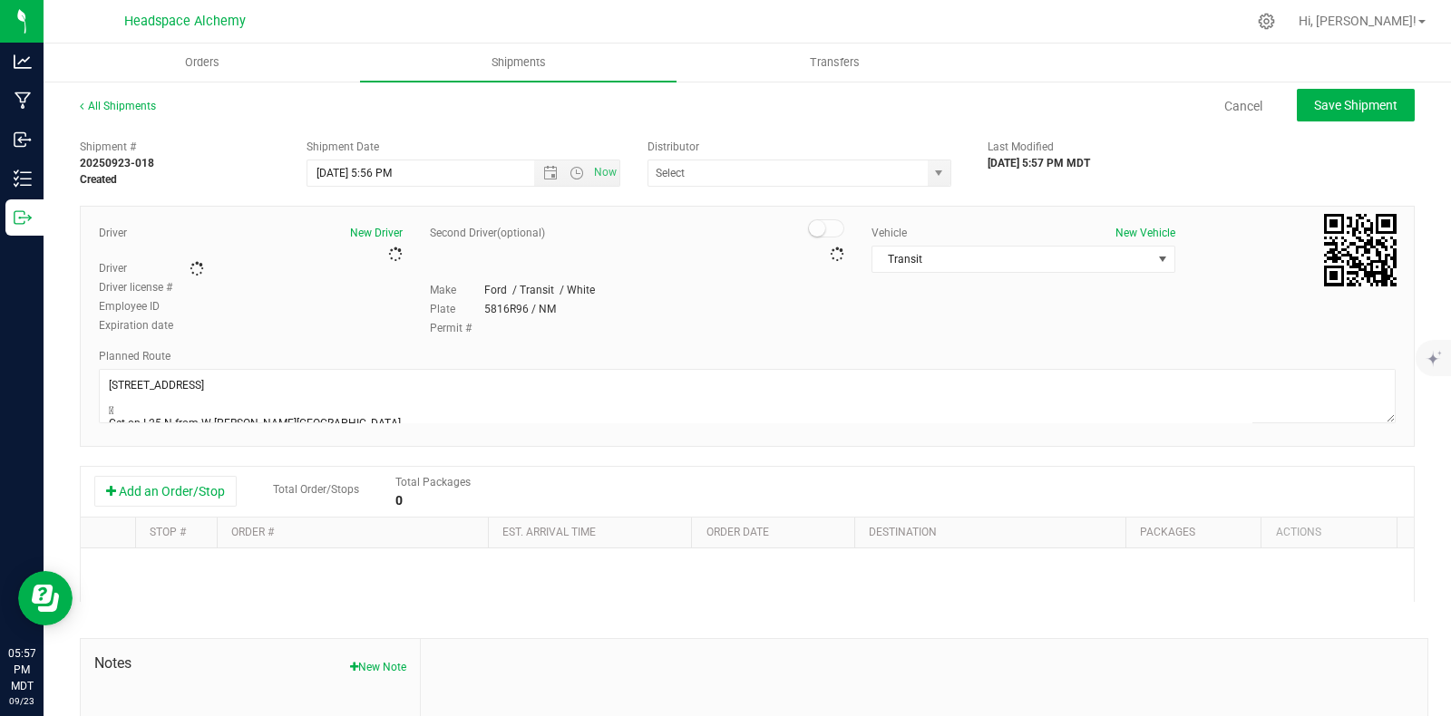
type input "Headspace Alchemy (230021002)"
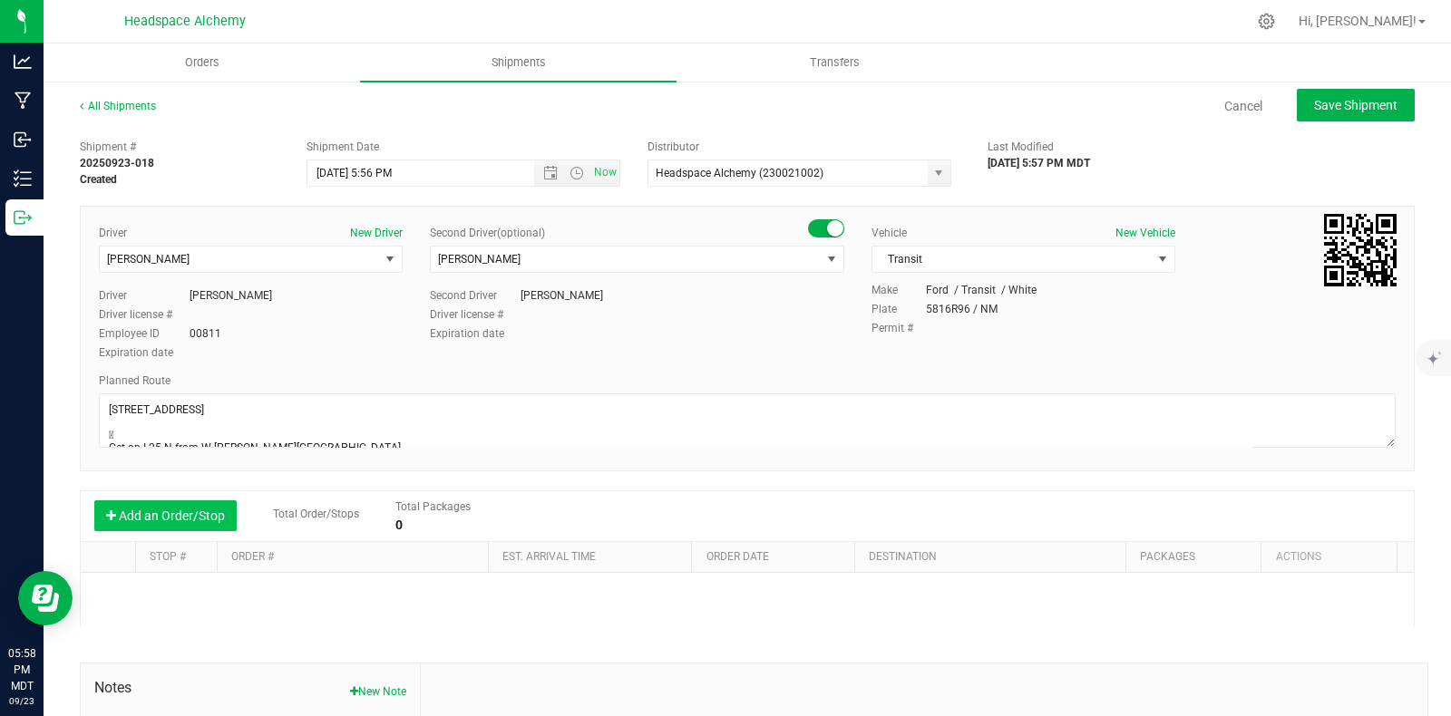
click at [193, 519] on button "Add an Order/Stop" at bounding box center [165, 516] width 142 height 31
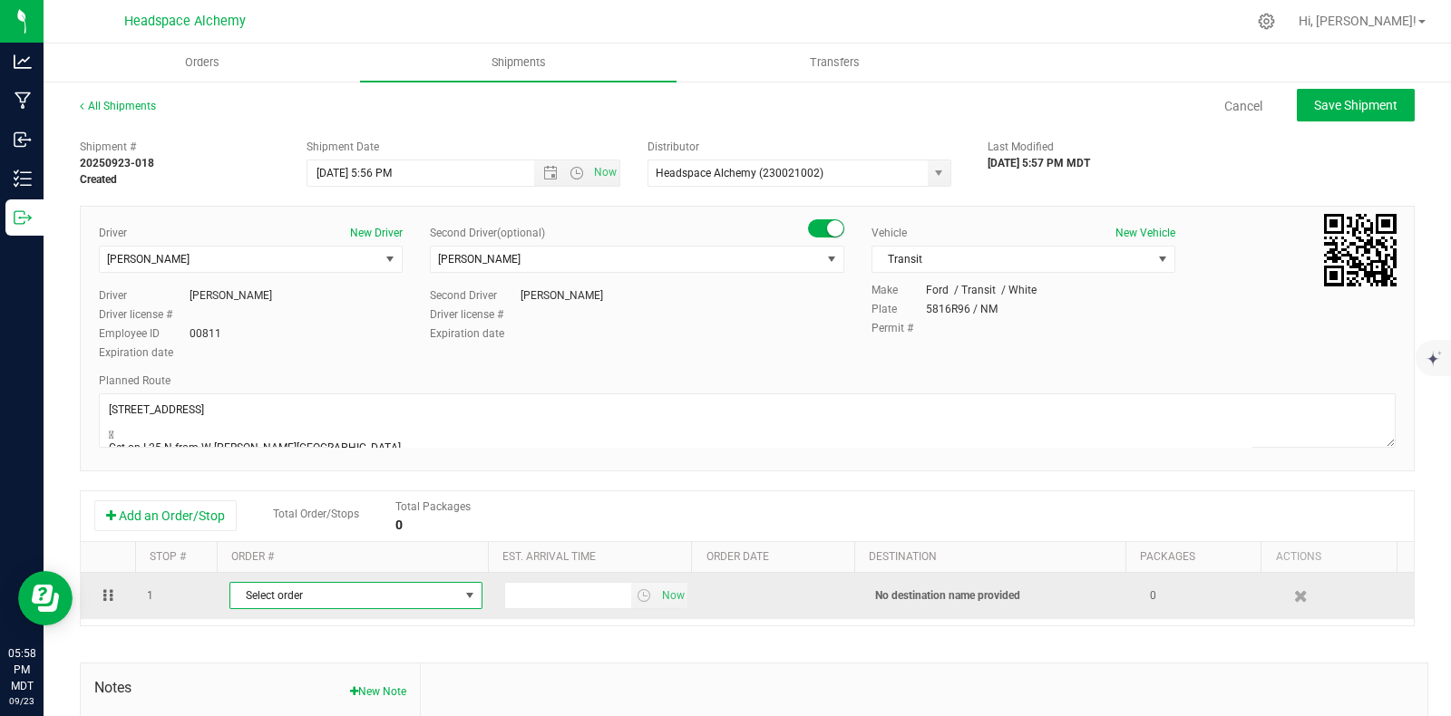
click at [415, 599] on span "Select order" at bounding box center [344, 595] width 229 height 25
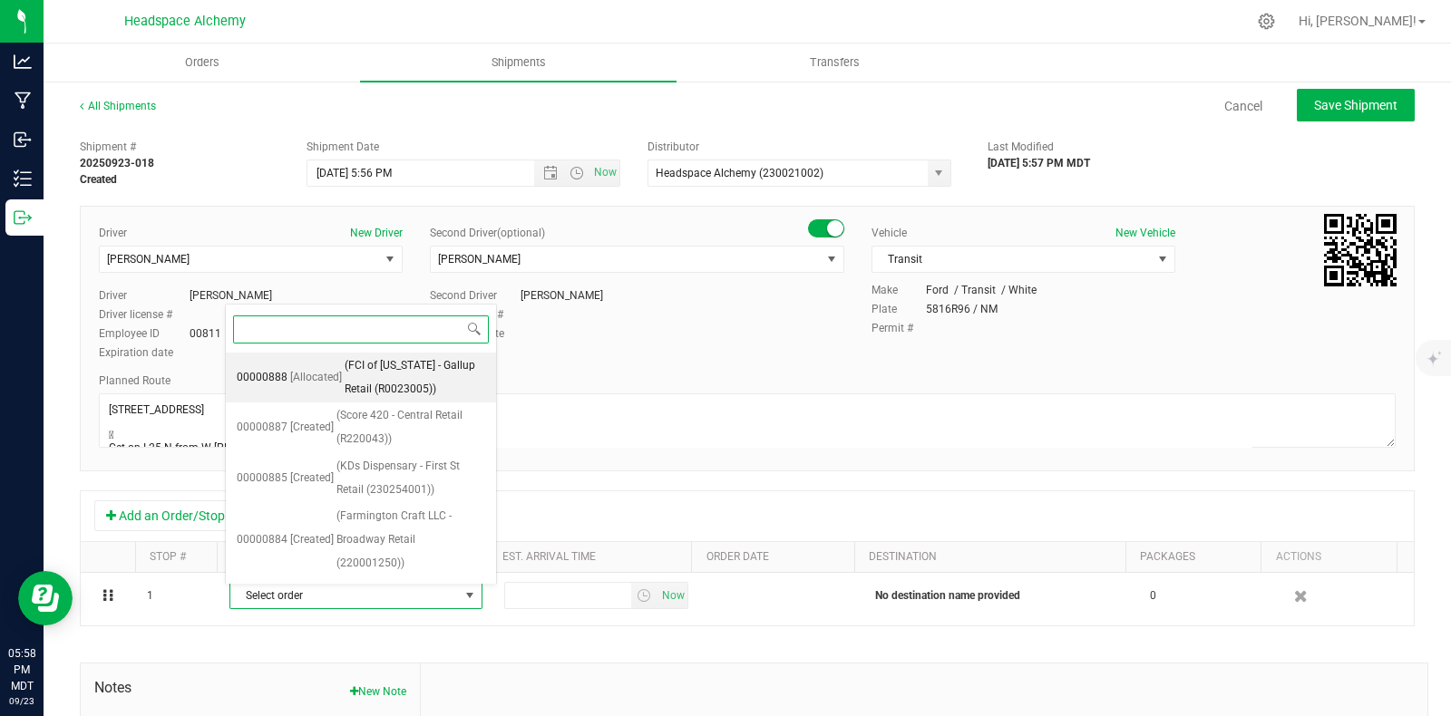
click at [419, 374] on span "(FCI of New Mexico - Gallup Retail (R0023005))" at bounding box center [415, 378] width 141 height 46
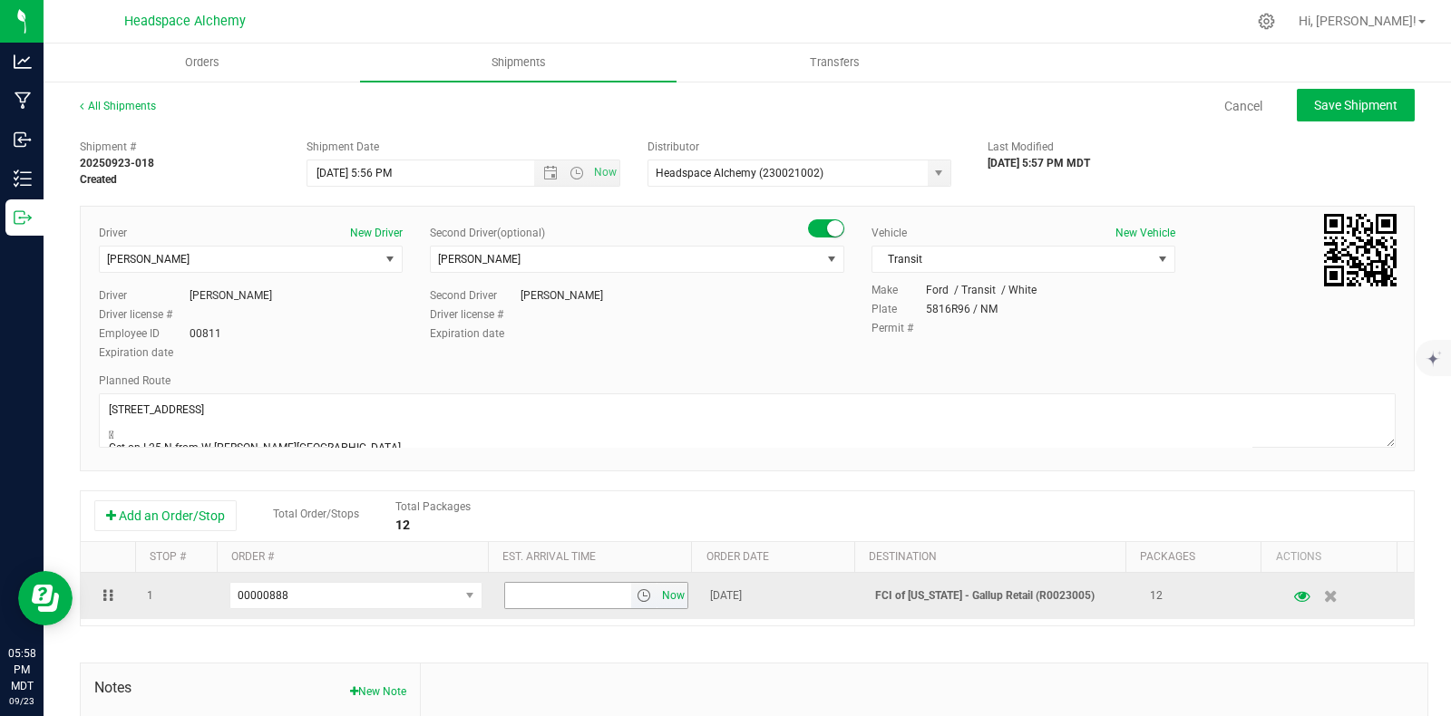
click at [662, 600] on span "Now" at bounding box center [673, 596] width 31 height 26
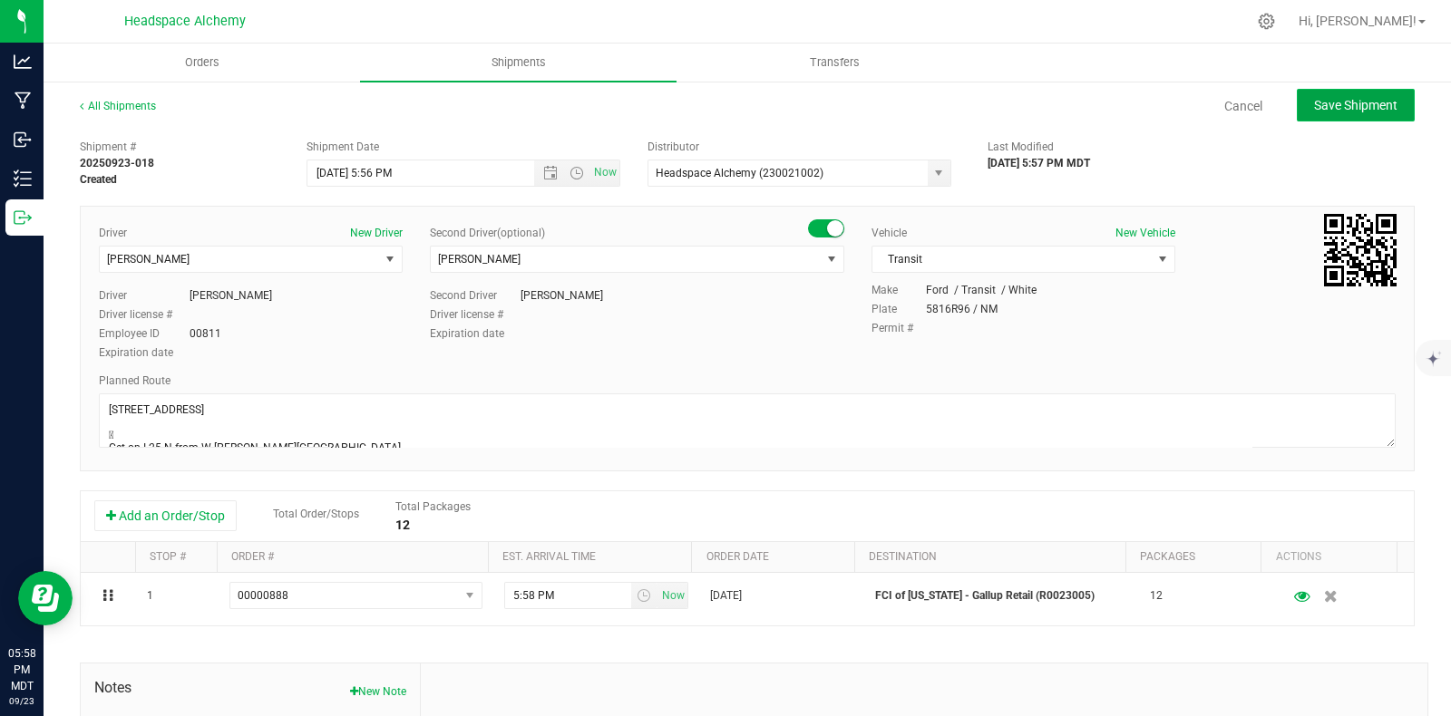
click at [1329, 98] on span "Save Shipment" at bounding box center [1355, 105] width 83 height 15
type input "9/24/2025 11:56 PM"
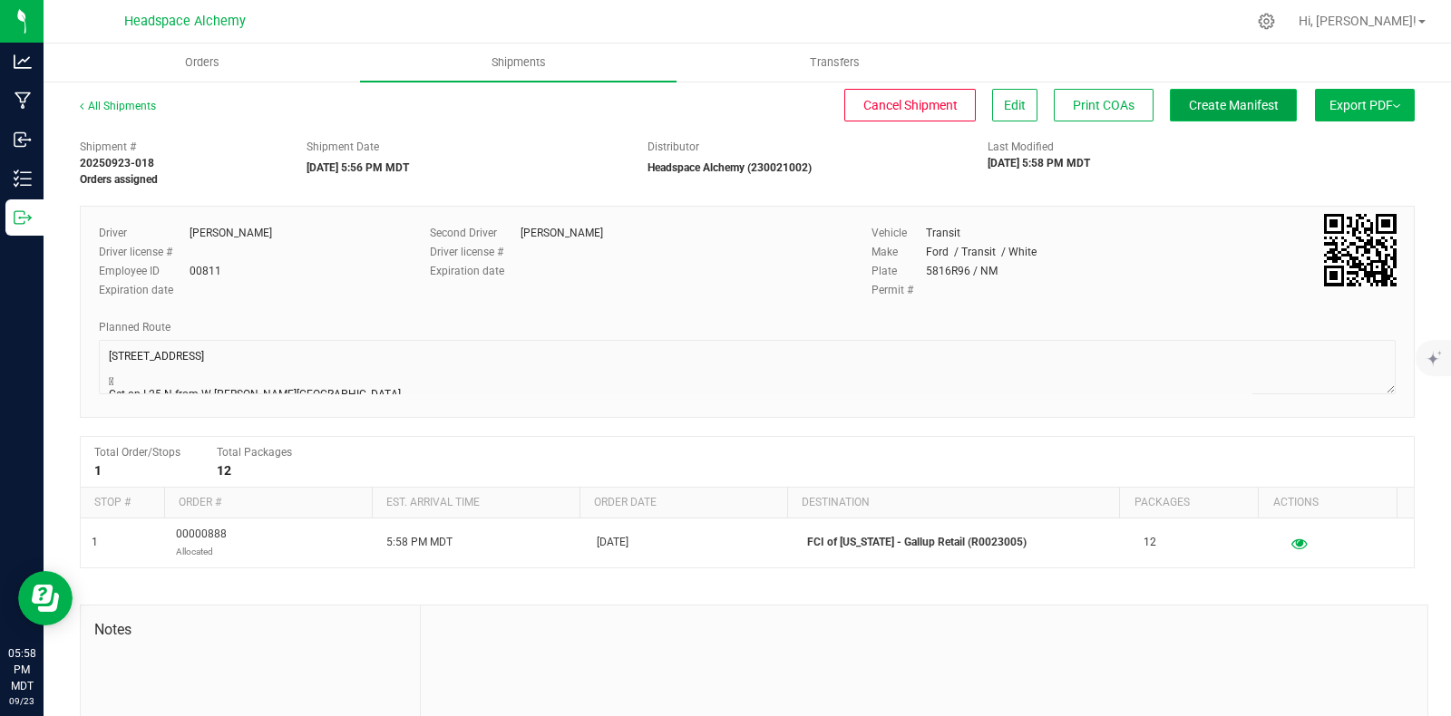
click at [1221, 106] on span "Create Manifest" at bounding box center [1234, 105] width 90 height 15
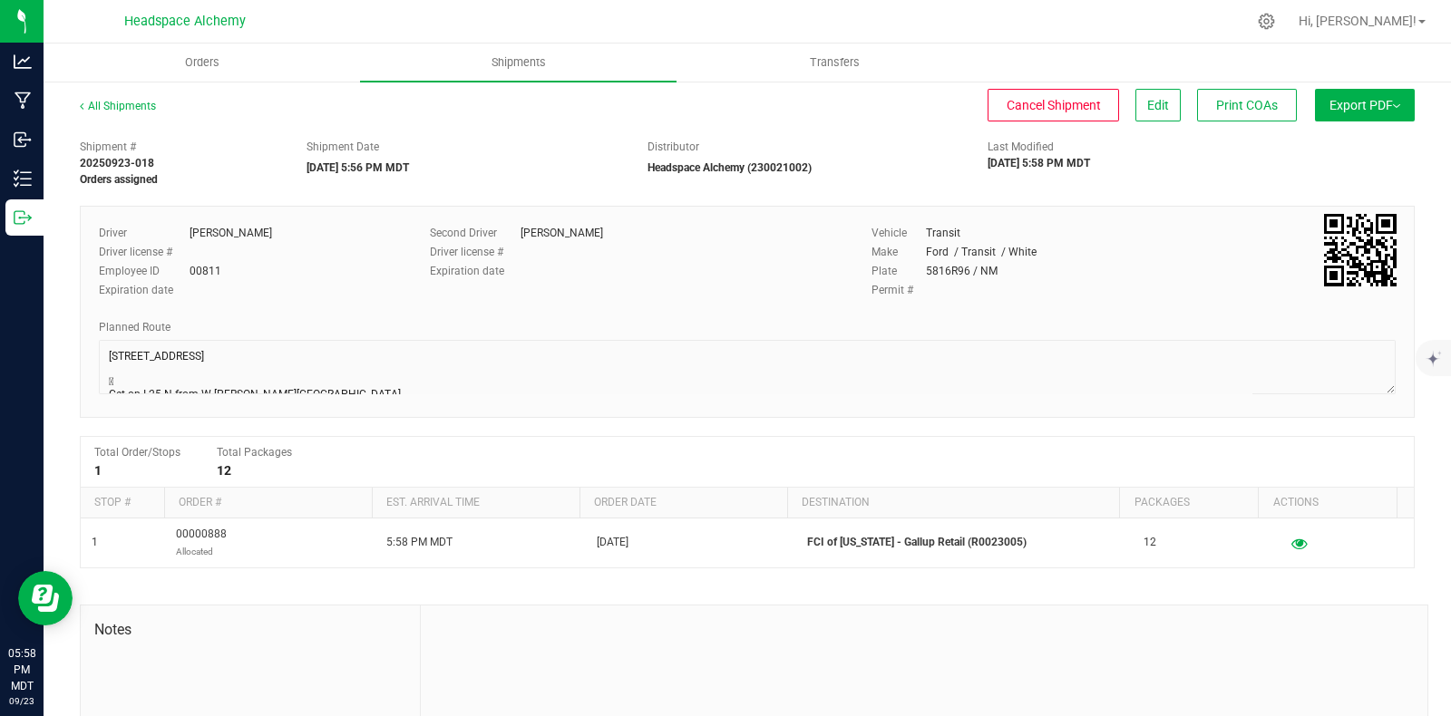
click at [1367, 106] on span "Export PDF" at bounding box center [1364, 105] width 71 height 15
click at [1333, 147] on span "Manifest by Package ID" at bounding box center [1338, 145] width 115 height 13
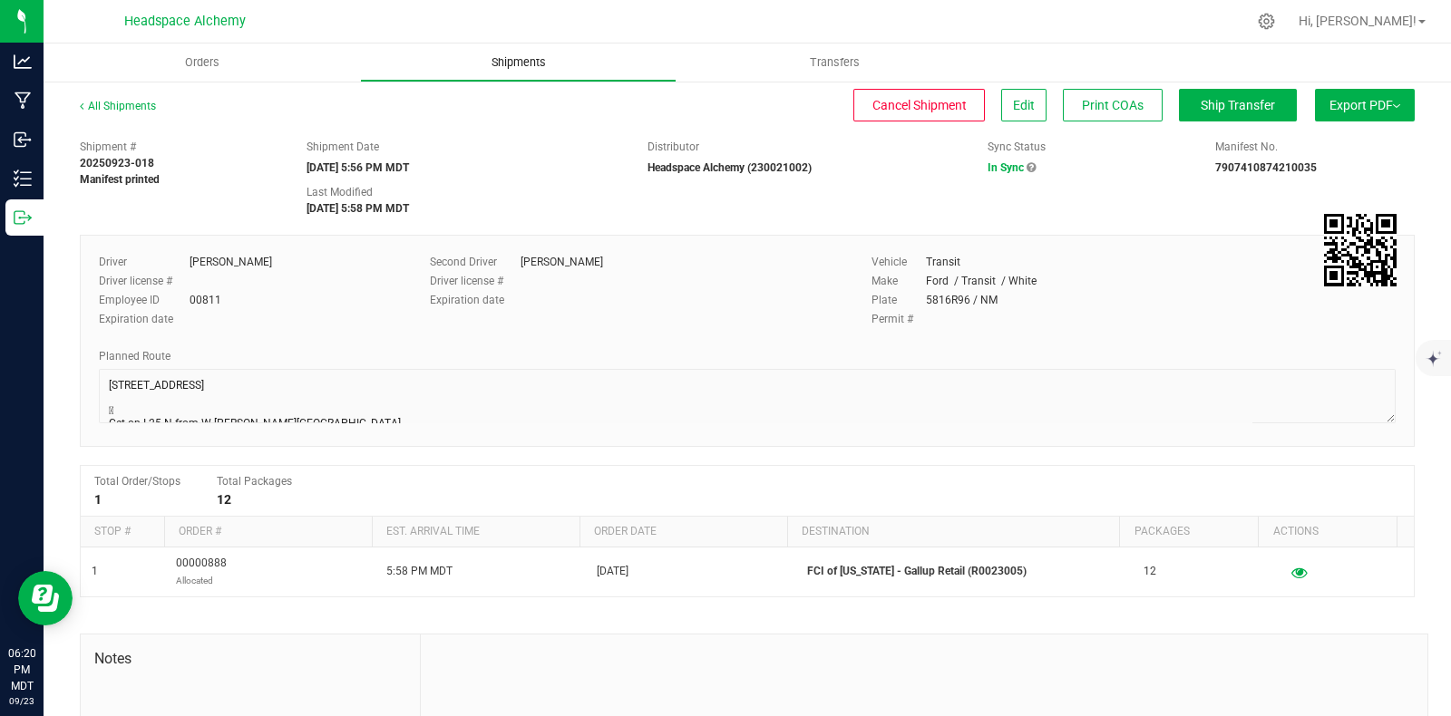
click at [481, 62] on span "Shipments" at bounding box center [518, 62] width 103 height 16
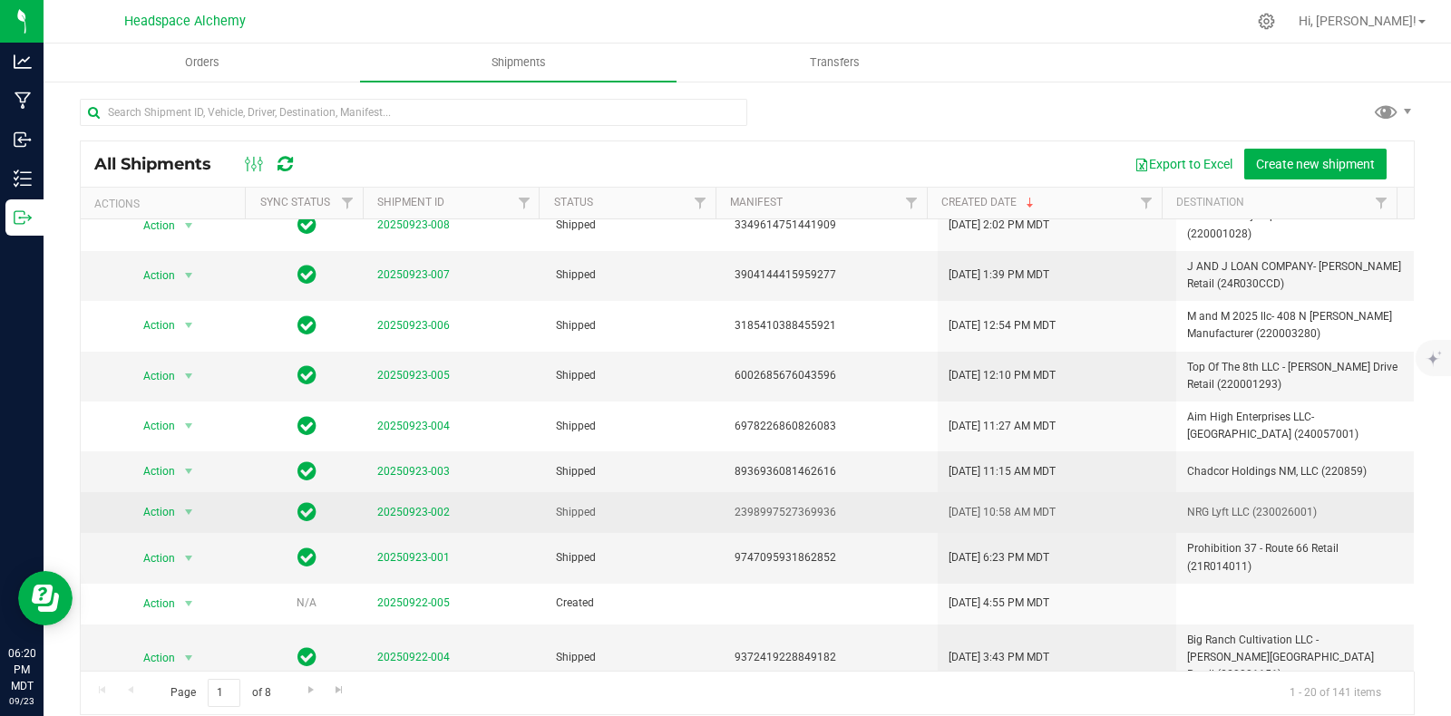
scroll to position [16, 0]
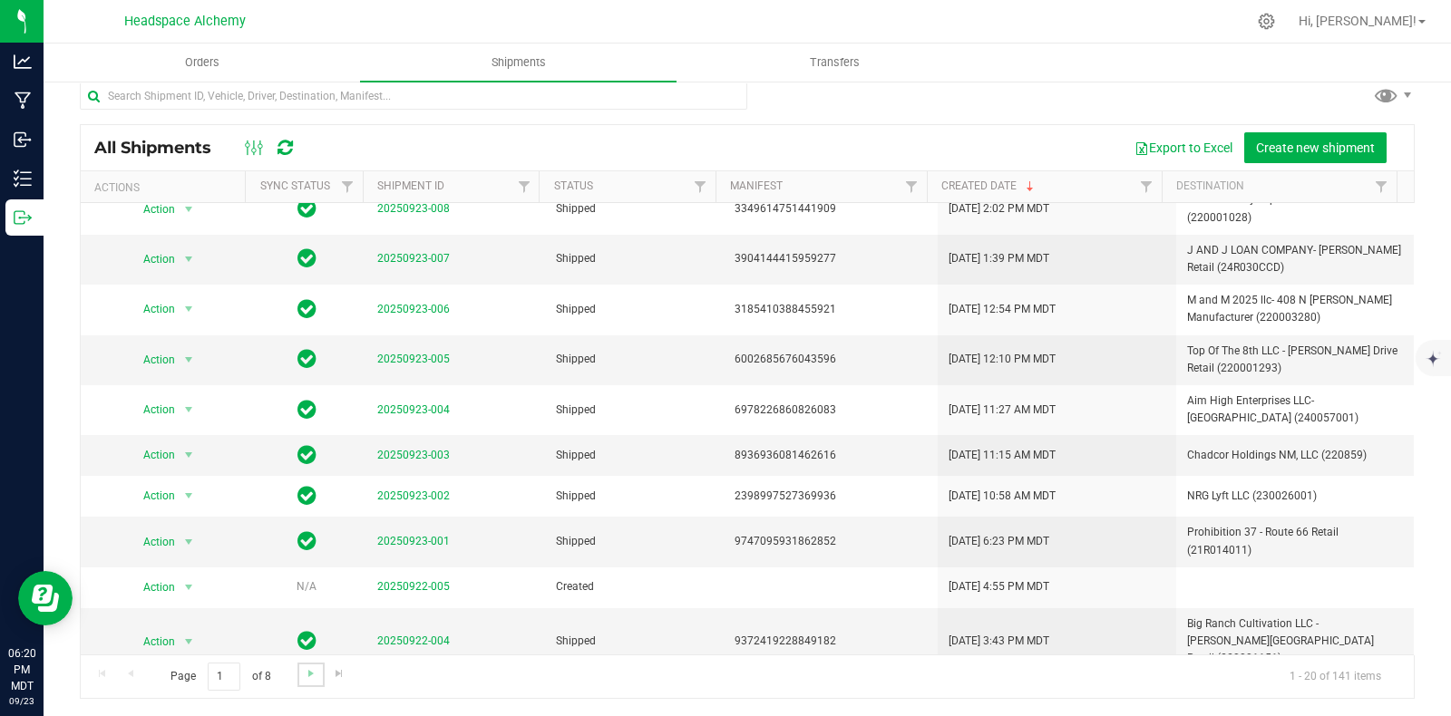
click at [306, 681] on link "Go to the next page" at bounding box center [310, 675] width 26 height 24
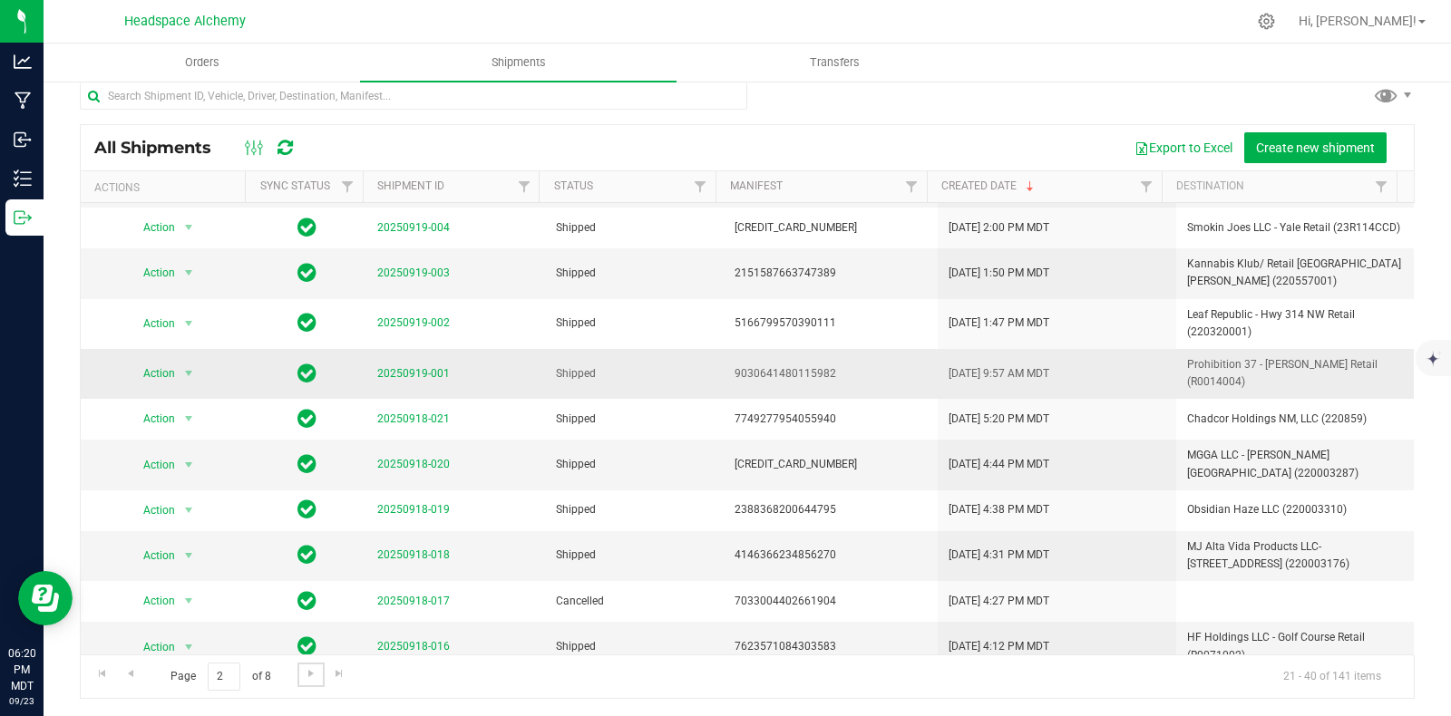
scroll to position [492, 0]
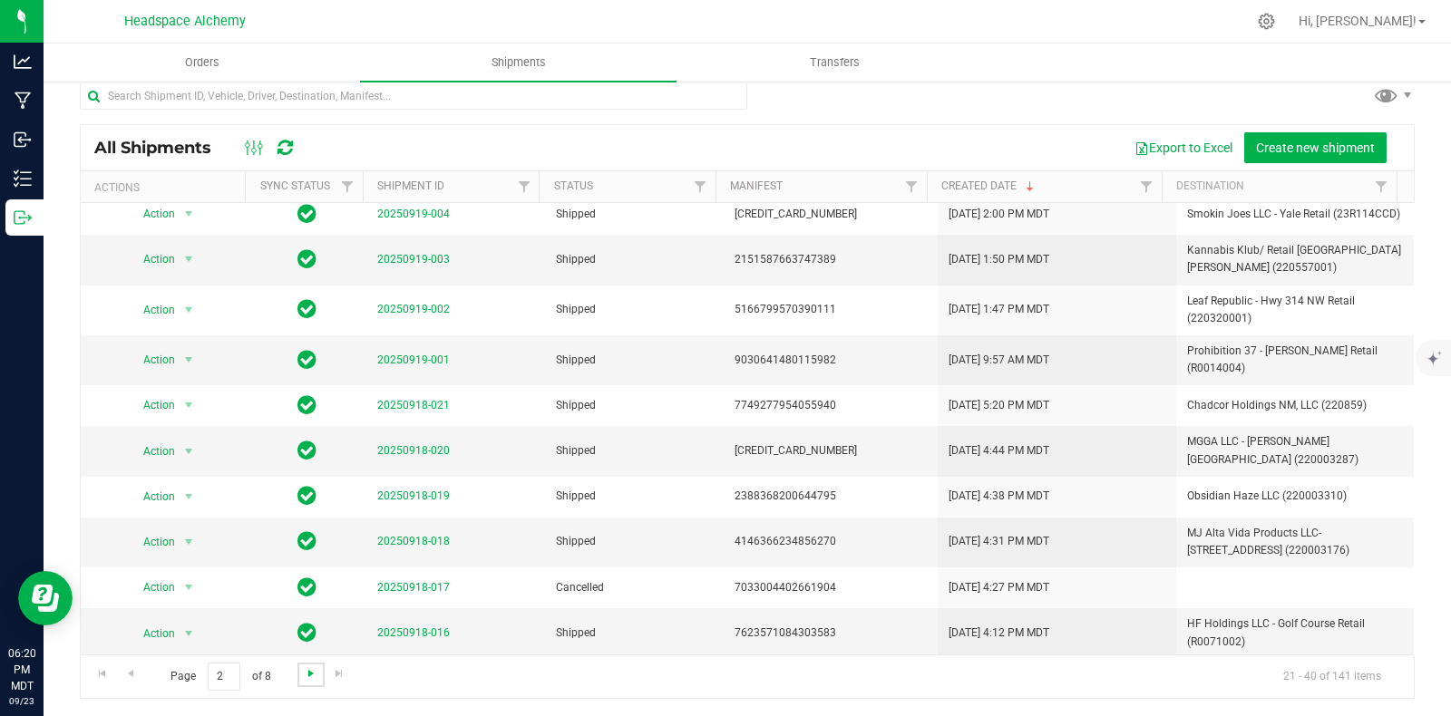
click at [317, 673] on link "Go to the next page" at bounding box center [310, 675] width 26 height 24
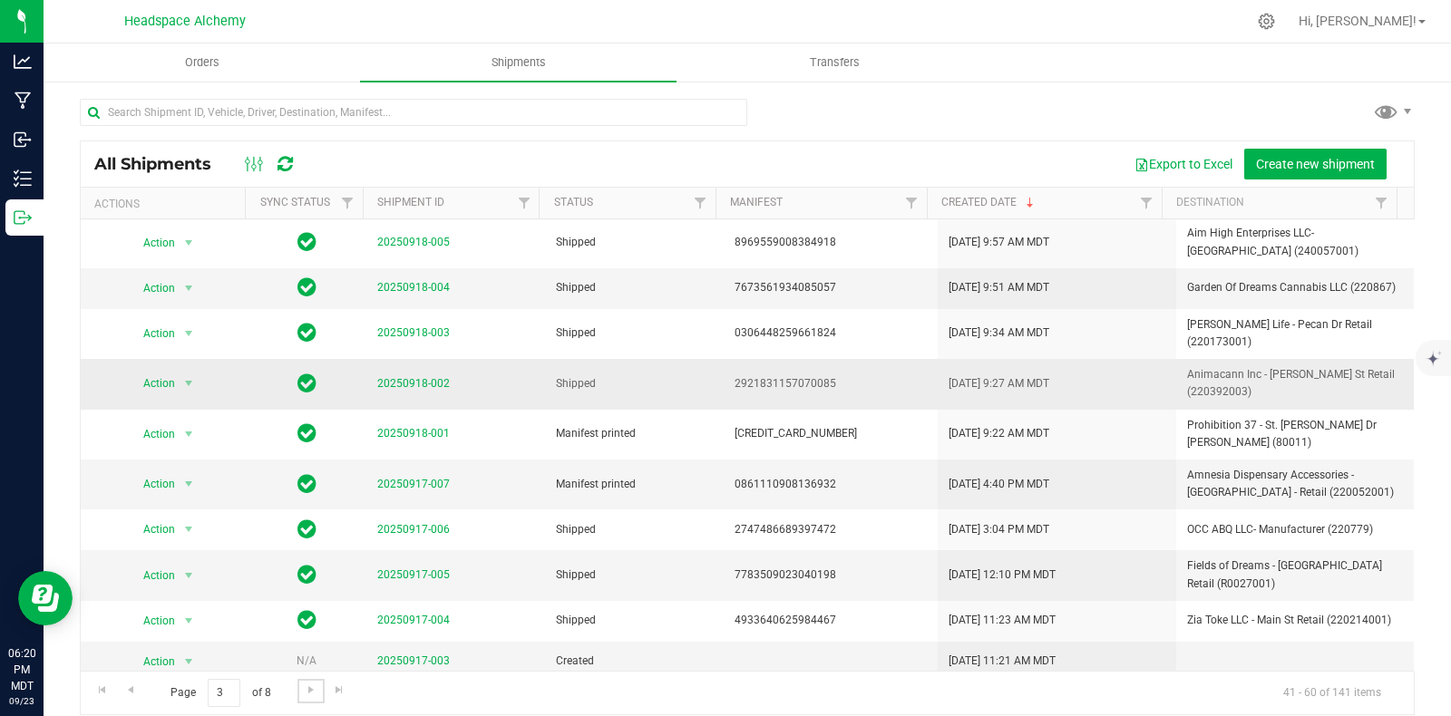
scroll to position [473, 0]
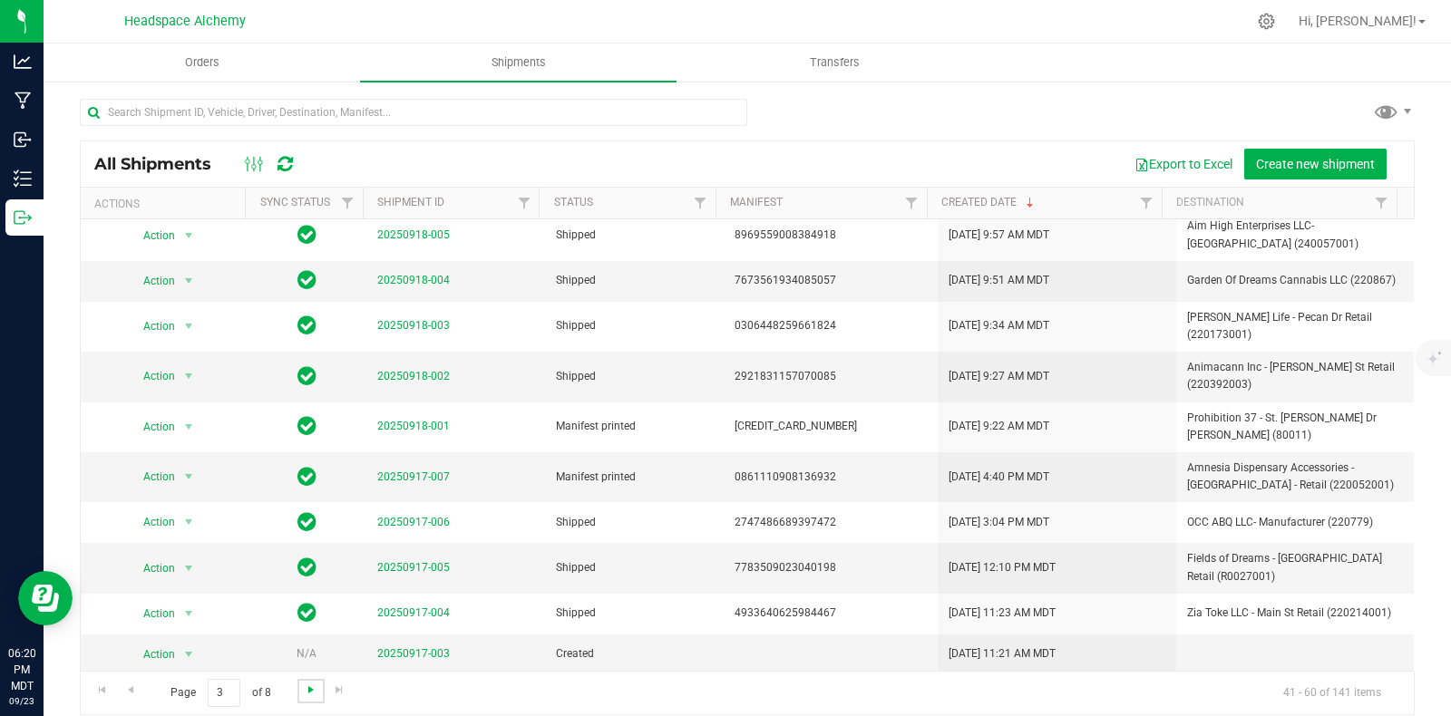
click at [314, 690] on span "Go to the next page" at bounding box center [311, 690] width 15 height 15
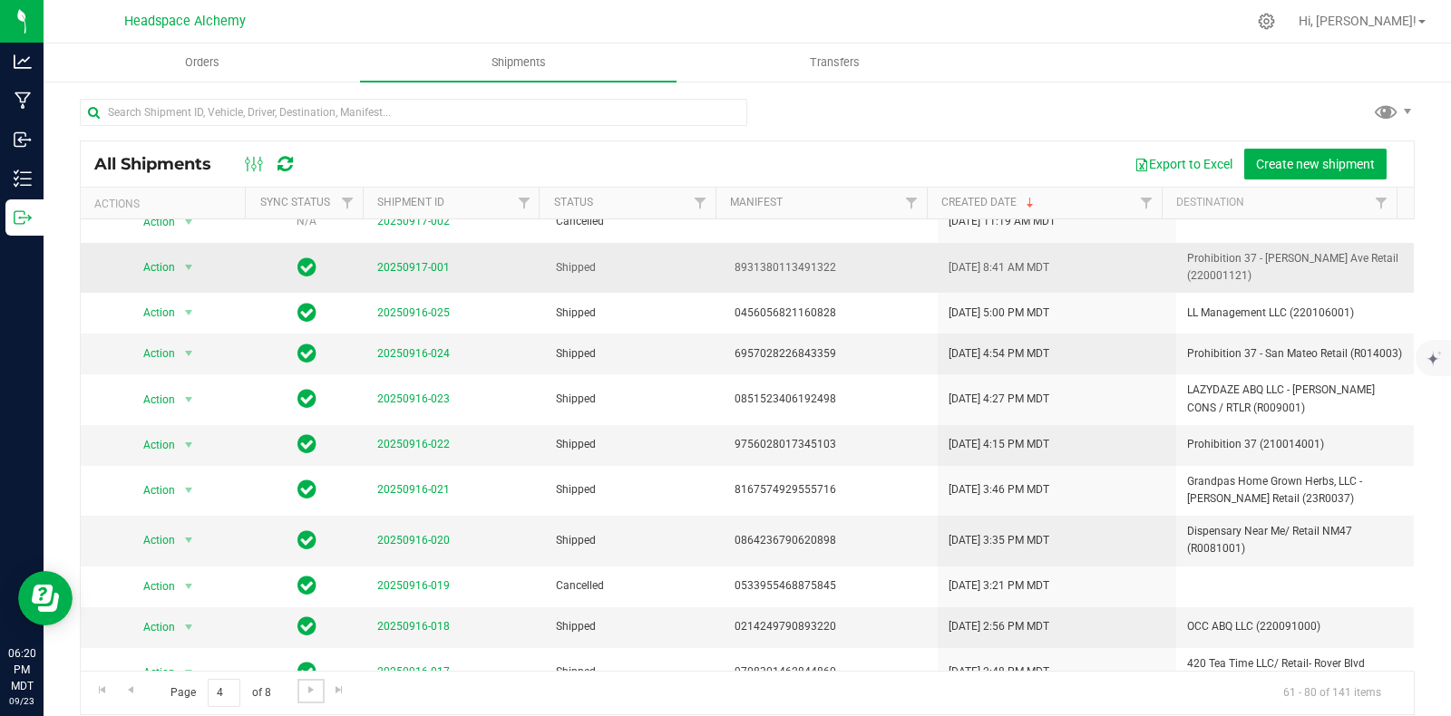
scroll to position [0, 0]
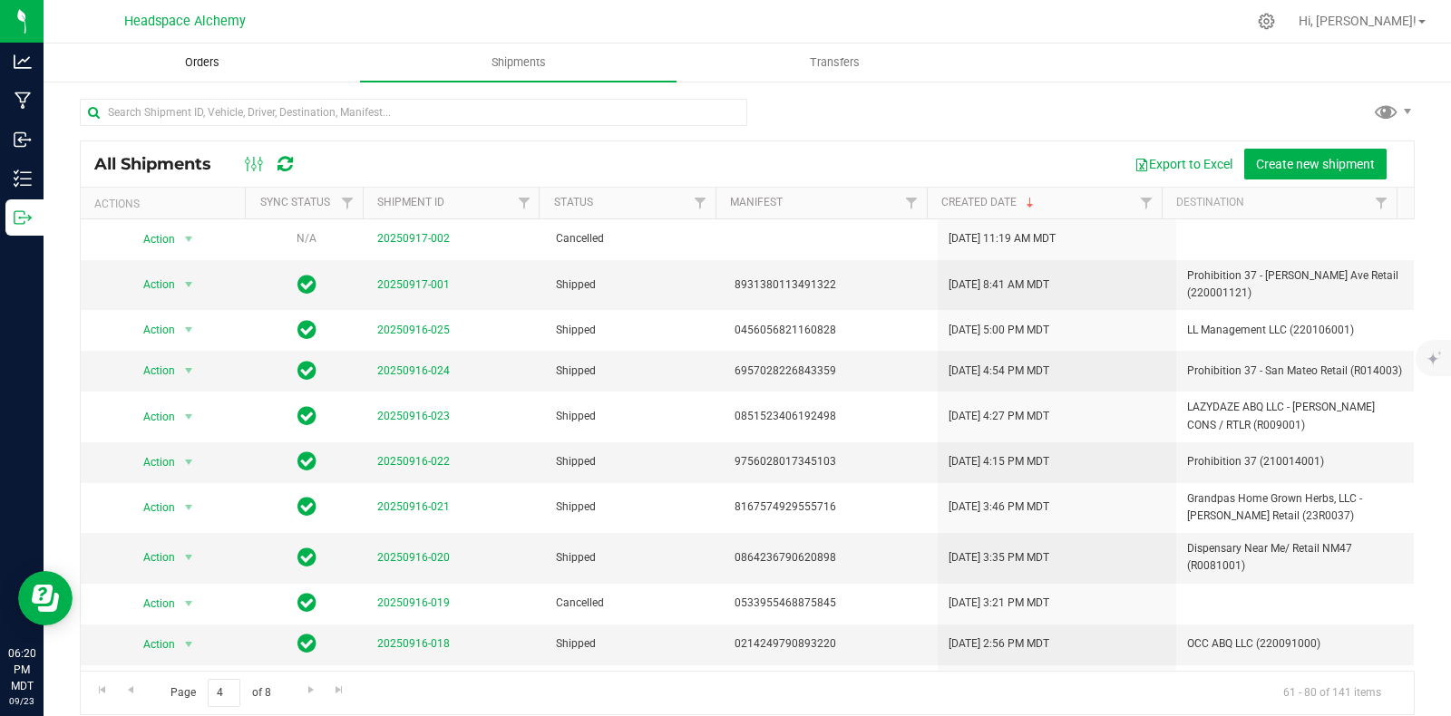
click at [180, 74] on uib-tab-heading "Orders" at bounding box center [201, 62] width 315 height 36
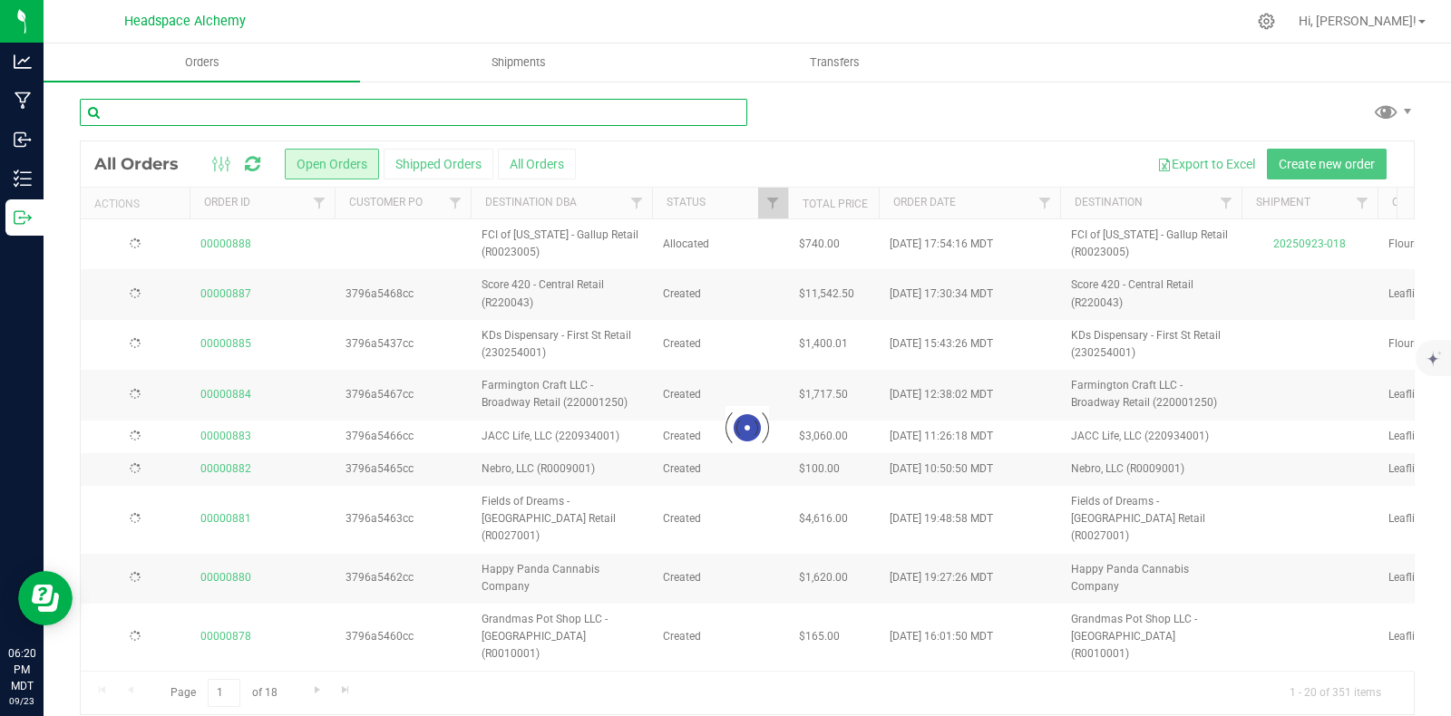
click at [299, 118] on input "text" at bounding box center [413, 112] width 667 height 27
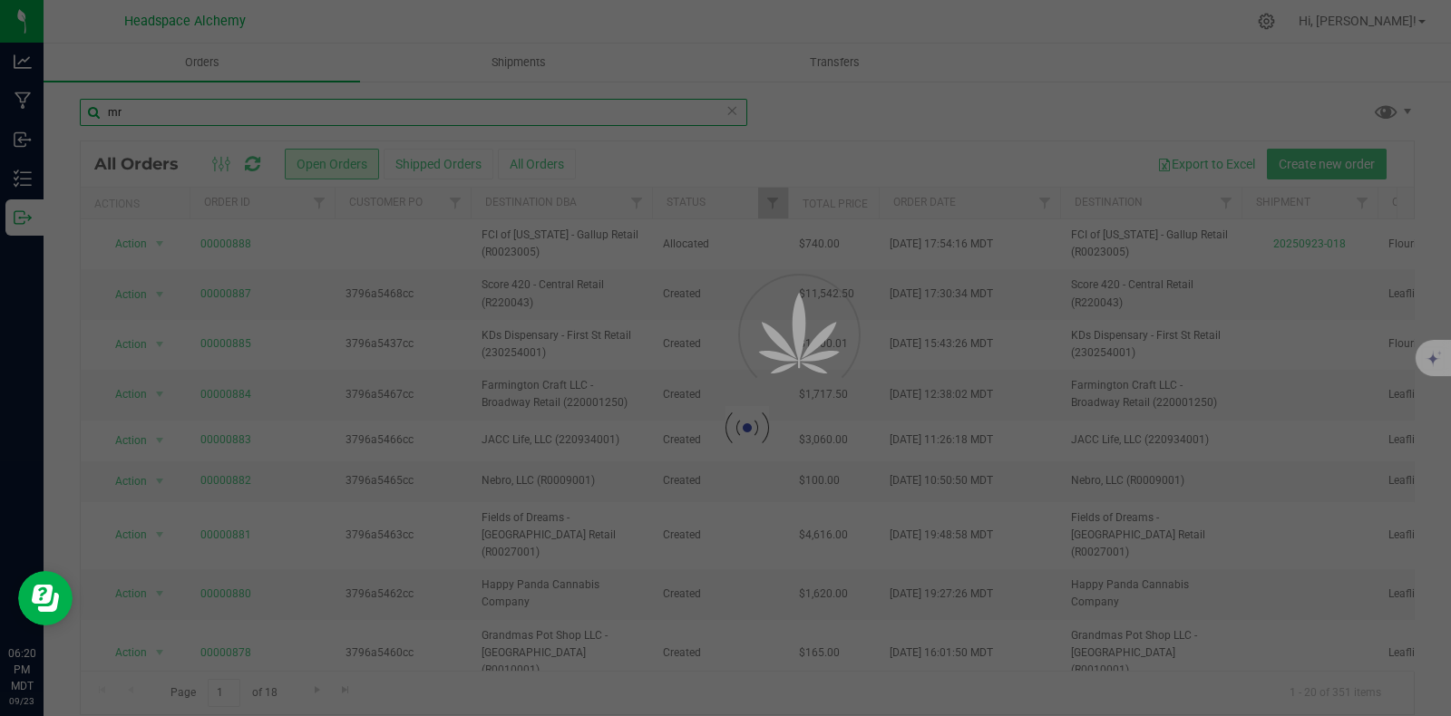
type input "mr"
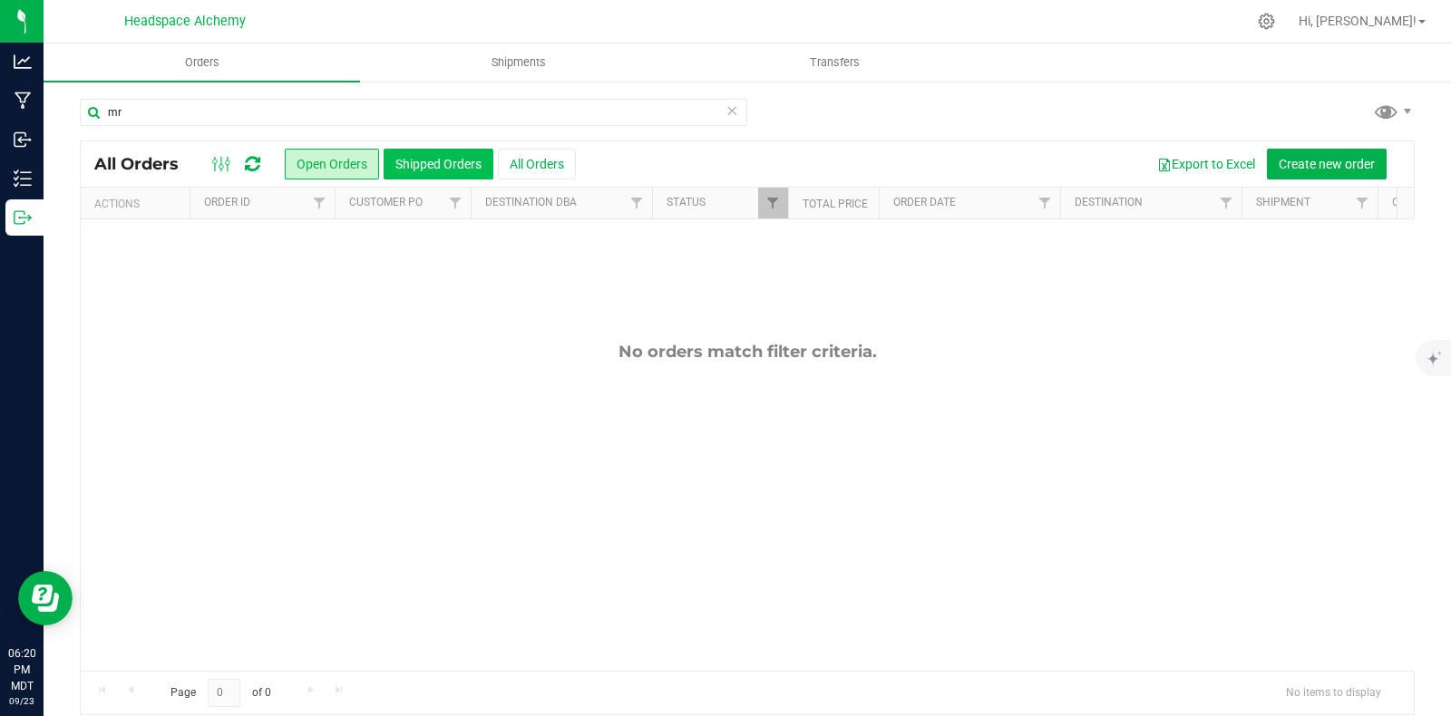
click at [452, 164] on button "Shipped Orders" at bounding box center [439, 164] width 110 height 31
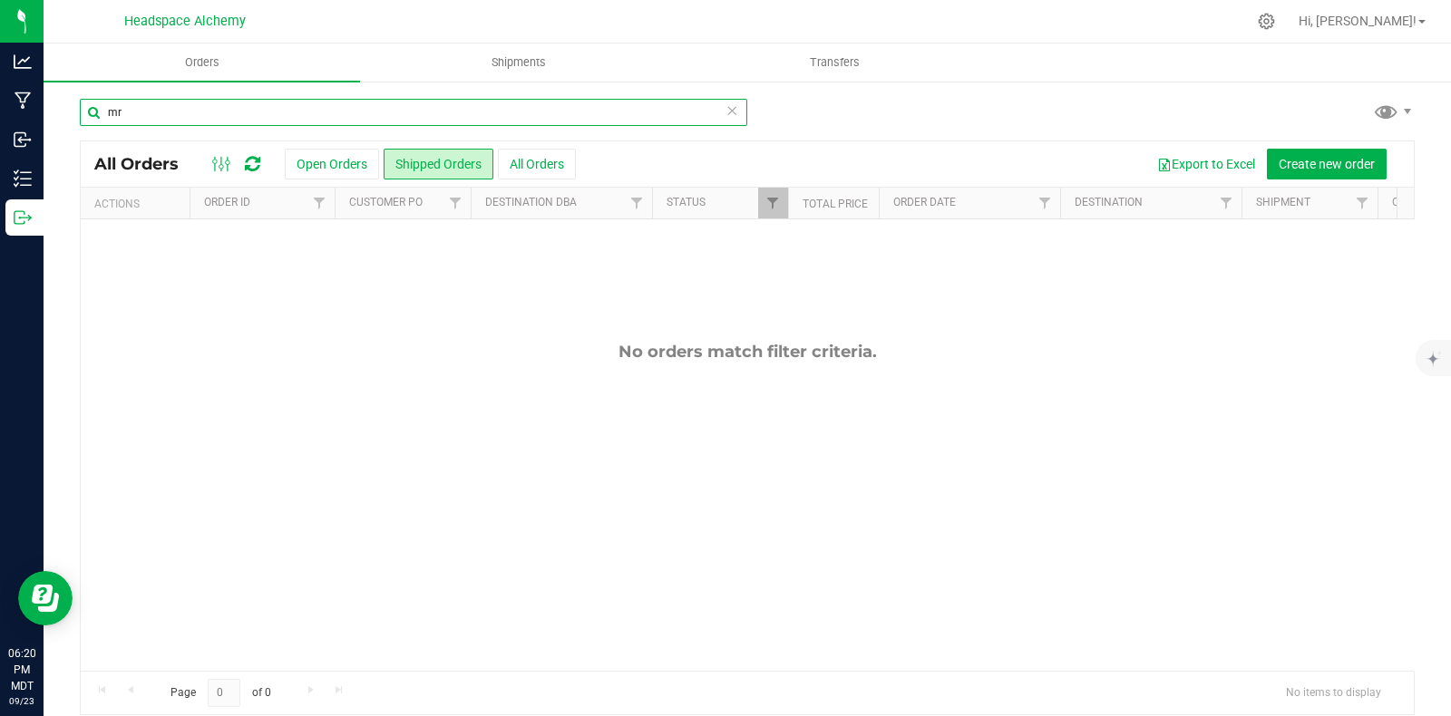
click at [274, 103] on input "mr" at bounding box center [413, 112] width 667 height 27
drag, startPoint x: 271, startPoint y: 109, endPoint x: 78, endPoint y: 106, distance: 193.2
click at [78, 106] on div "mr All Orders Open Orders Shipped Orders All Orders Export to Excel Create new …" at bounding box center [747, 407] width 1407 height 654
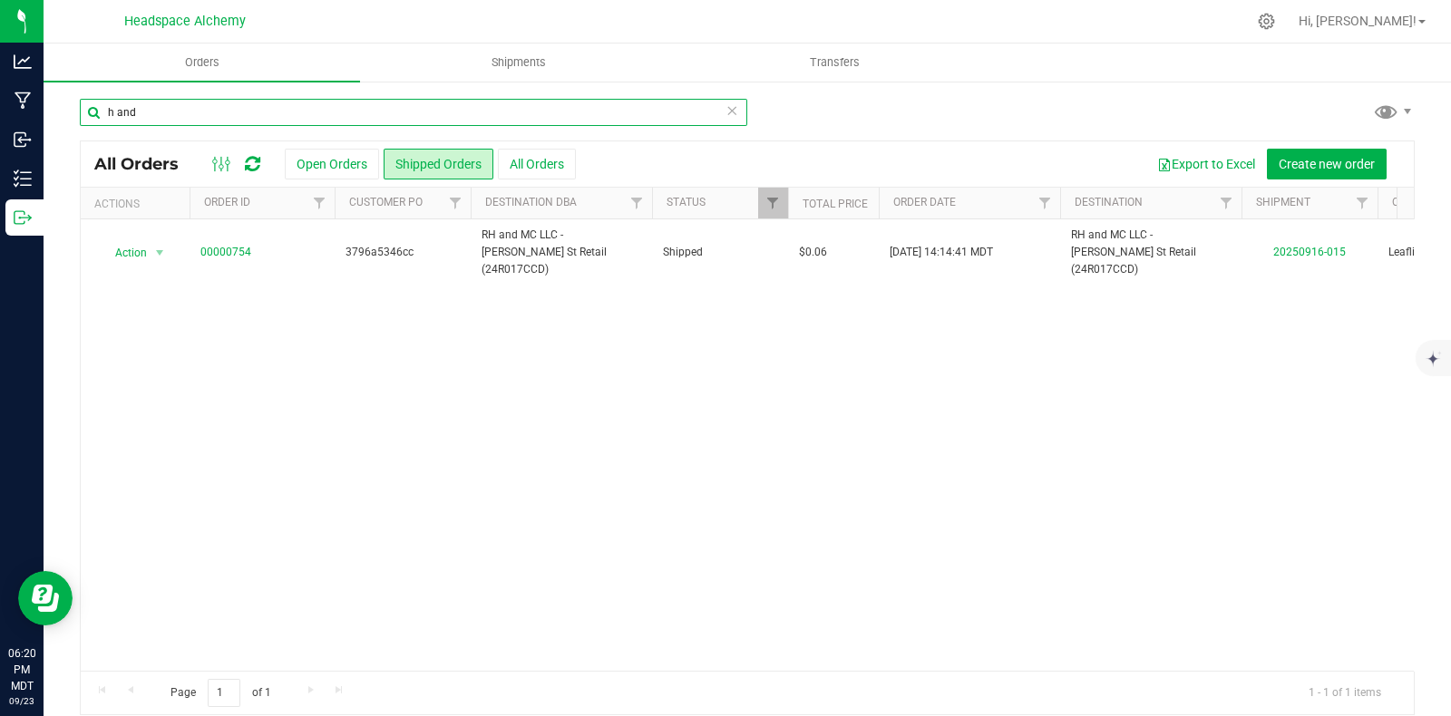
drag, startPoint x: 138, startPoint y: 120, endPoint x: 100, endPoint y: 114, distance: 38.5
click at [100, 114] on input "h and" at bounding box center [413, 112] width 667 height 27
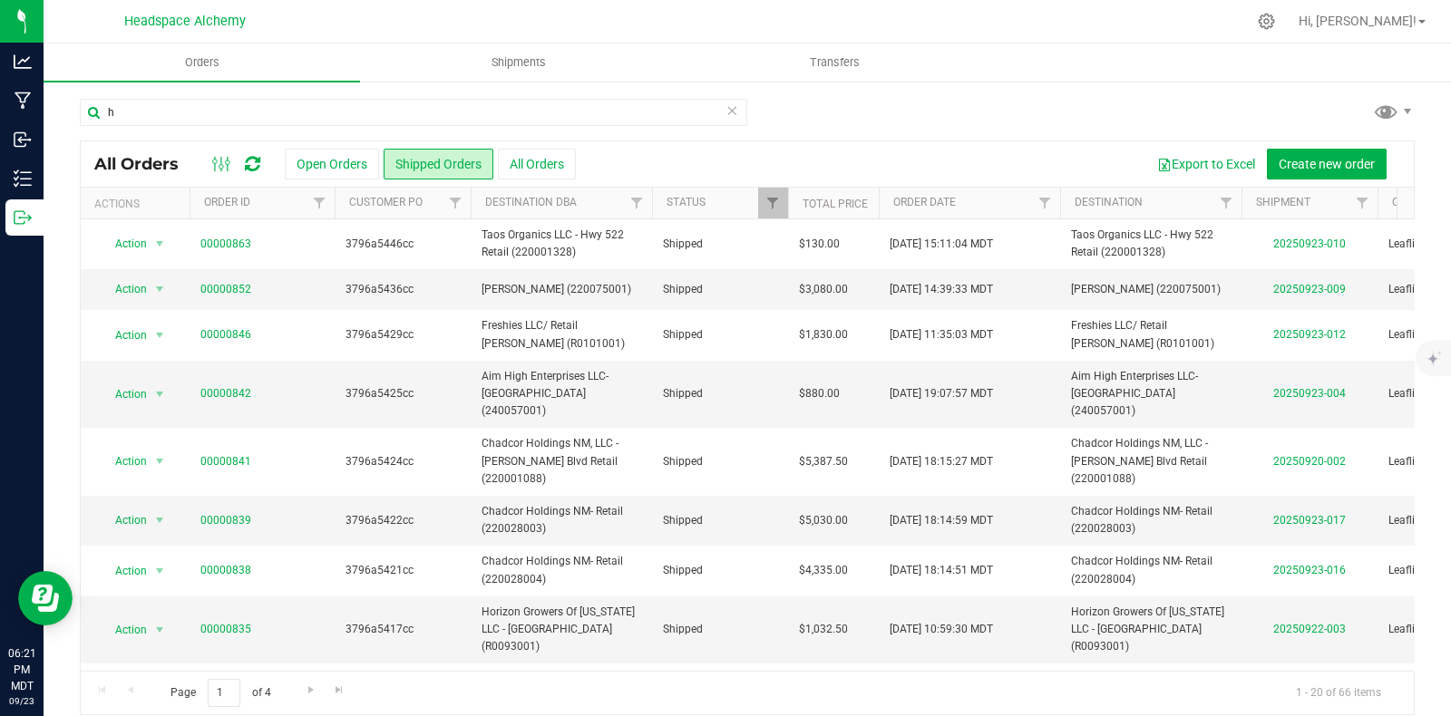
click at [264, 164] on div at bounding box center [236, 164] width 61 height 22
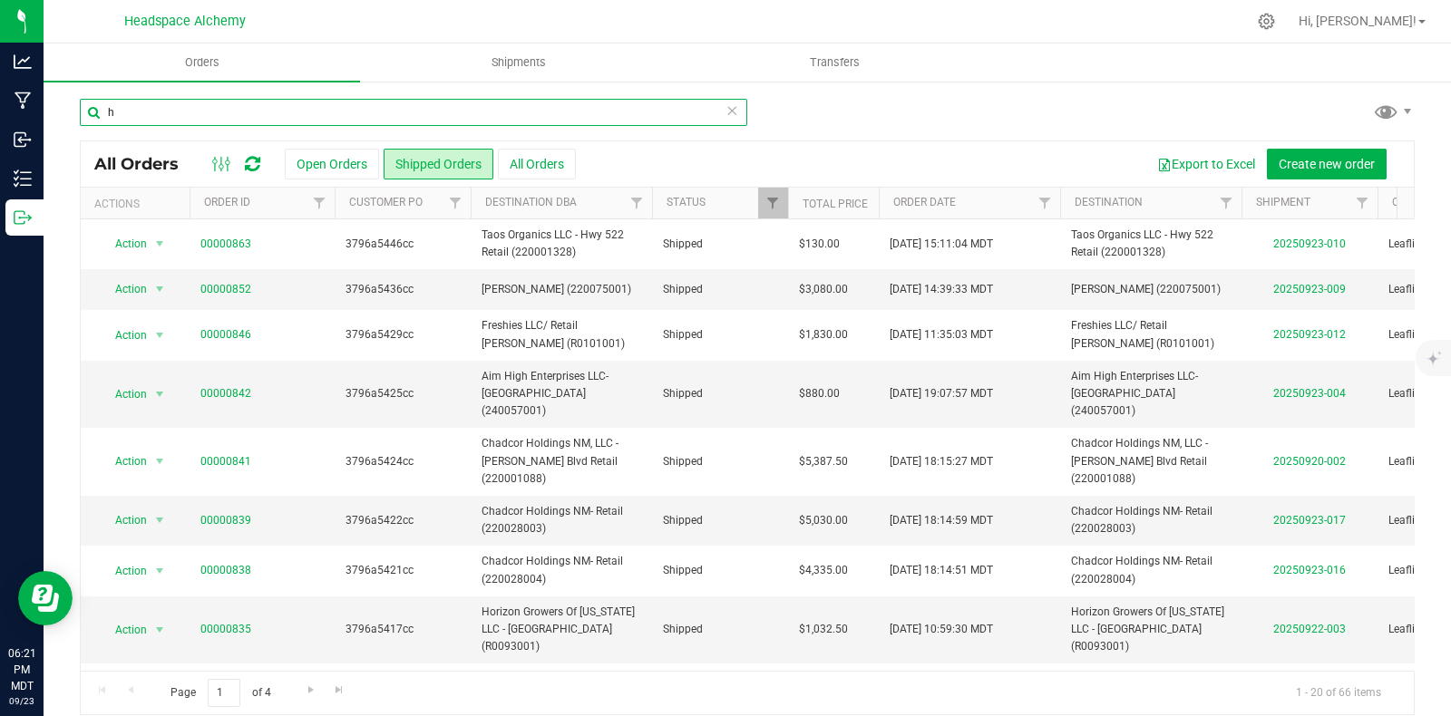
drag, startPoint x: 231, startPoint y: 120, endPoint x: 52, endPoint y: 97, distance: 181.0
click at [52, 97] on div "h All Orders Open Orders Shipped Orders All Orders Export to Excel Create new o…" at bounding box center [747, 407] width 1407 height 654
type input "mr"
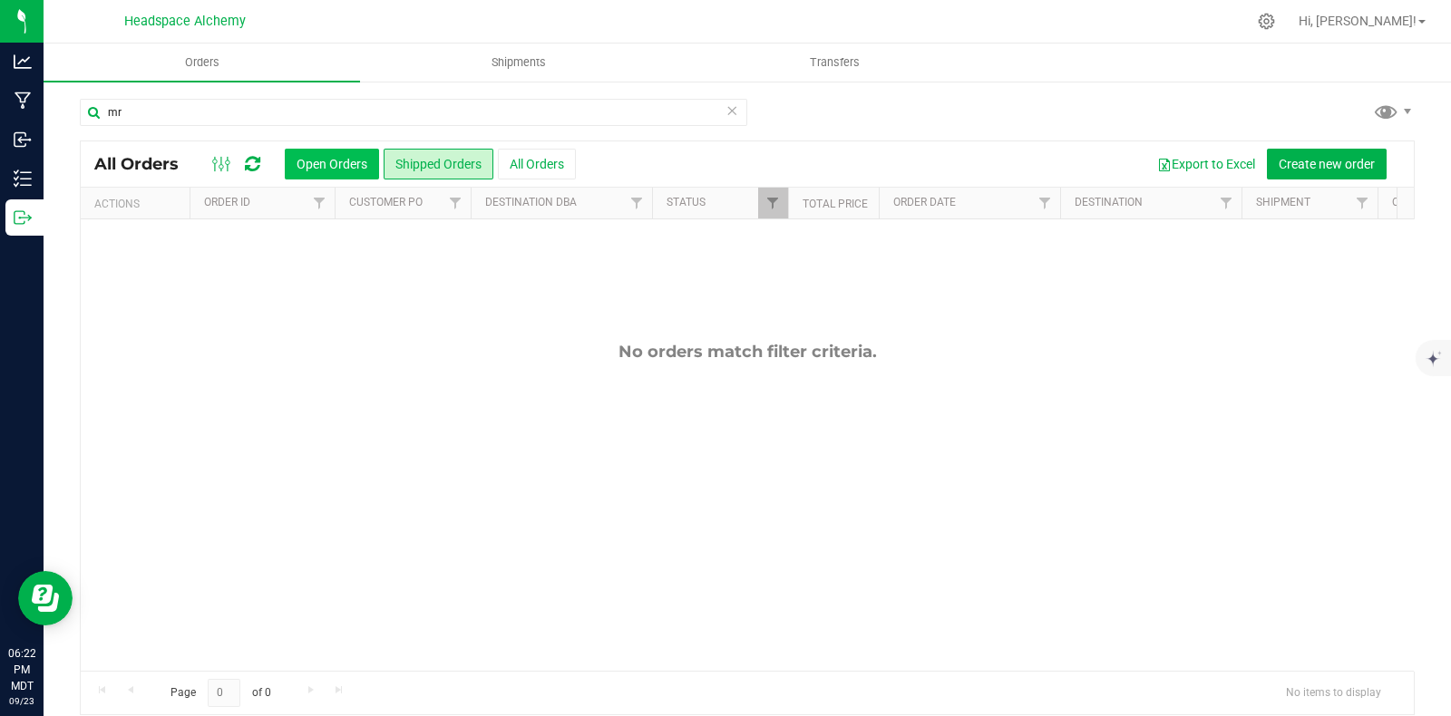
click at [317, 165] on button "Open Orders" at bounding box center [332, 164] width 94 height 31
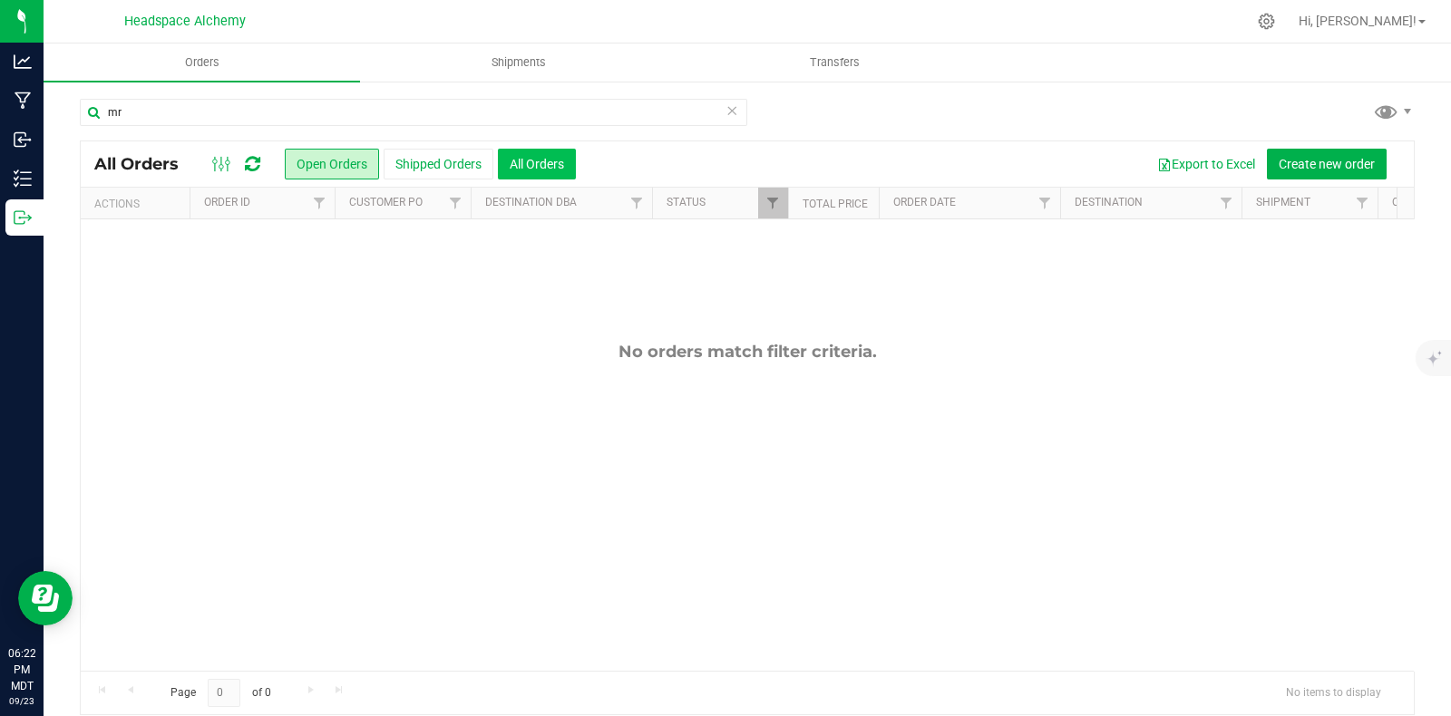
click at [552, 165] on button "All Orders" at bounding box center [537, 164] width 78 height 31
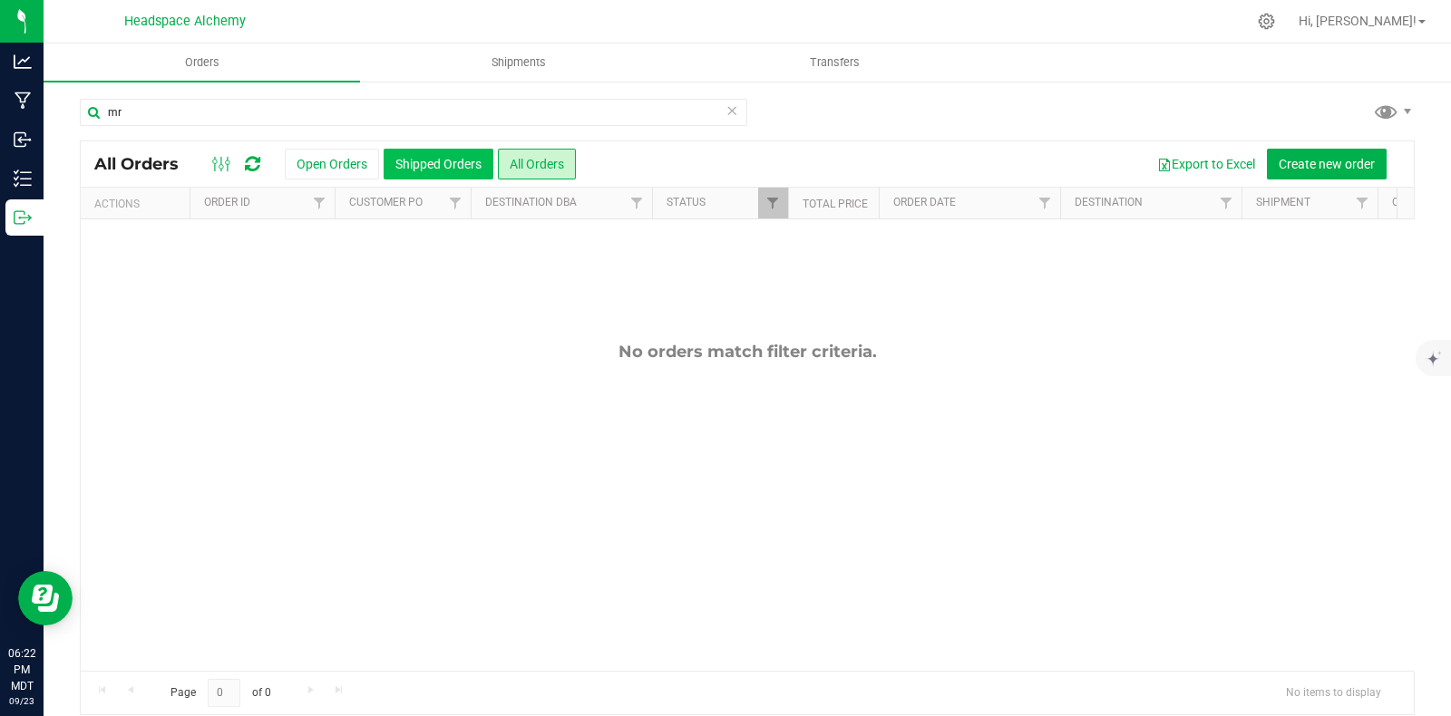
click at [453, 168] on button "Shipped Orders" at bounding box center [439, 164] width 110 height 31
click at [726, 111] on icon at bounding box center [732, 110] width 13 height 22
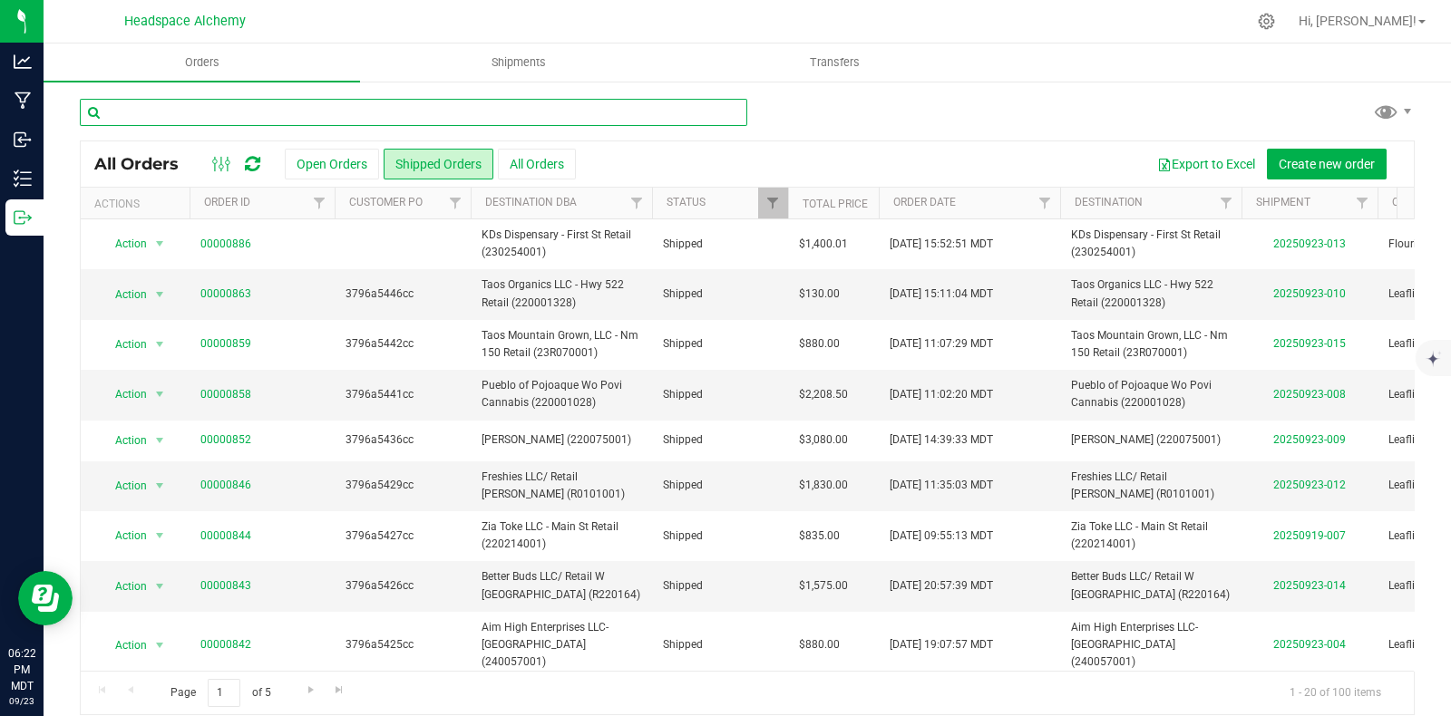
click at [453, 115] on input "text" at bounding box center [413, 112] width 667 height 27
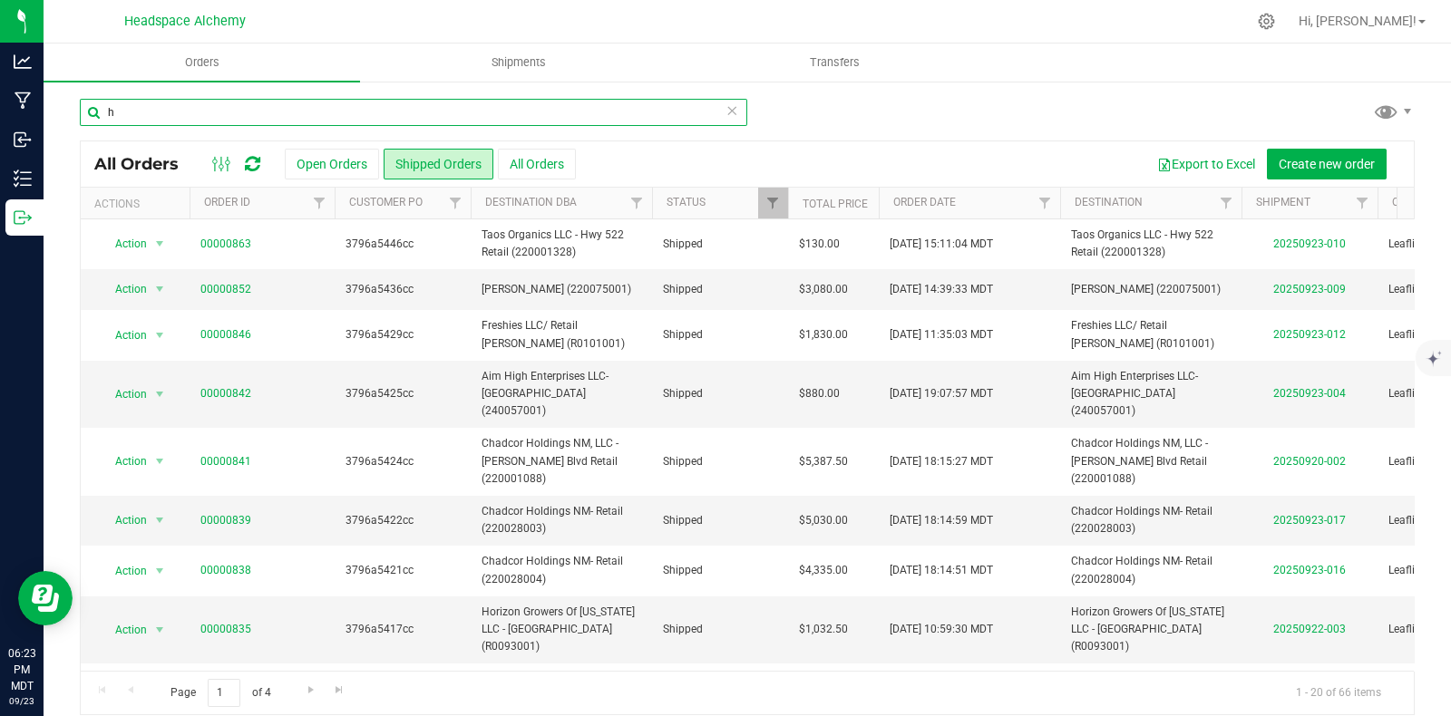
click at [233, 106] on input "h" at bounding box center [413, 112] width 667 height 27
drag, startPoint x: 233, startPoint y: 106, endPoint x: 135, endPoint y: 105, distance: 97.9
click at [135, 105] on input "h" at bounding box center [413, 112] width 667 height 27
type input "5324cc"
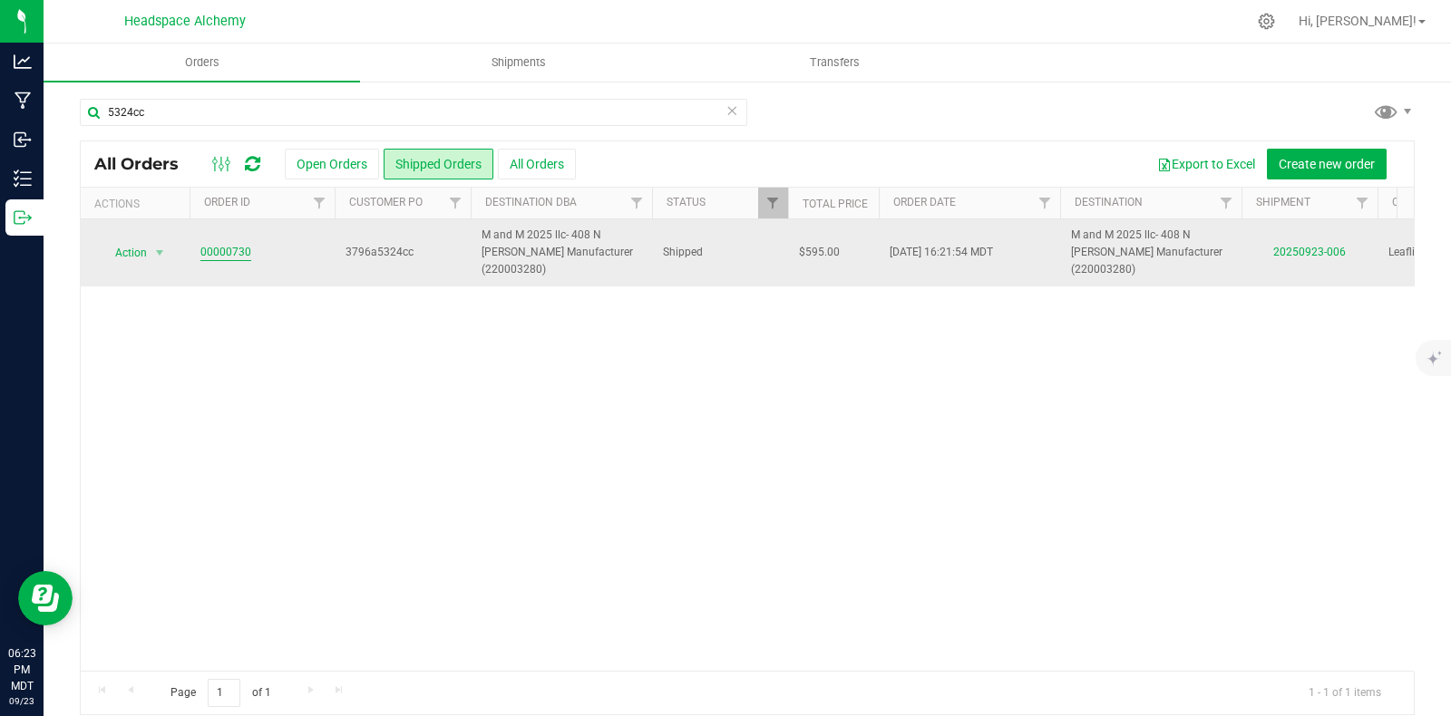
click at [236, 247] on link "00000730" at bounding box center [225, 252] width 51 height 17
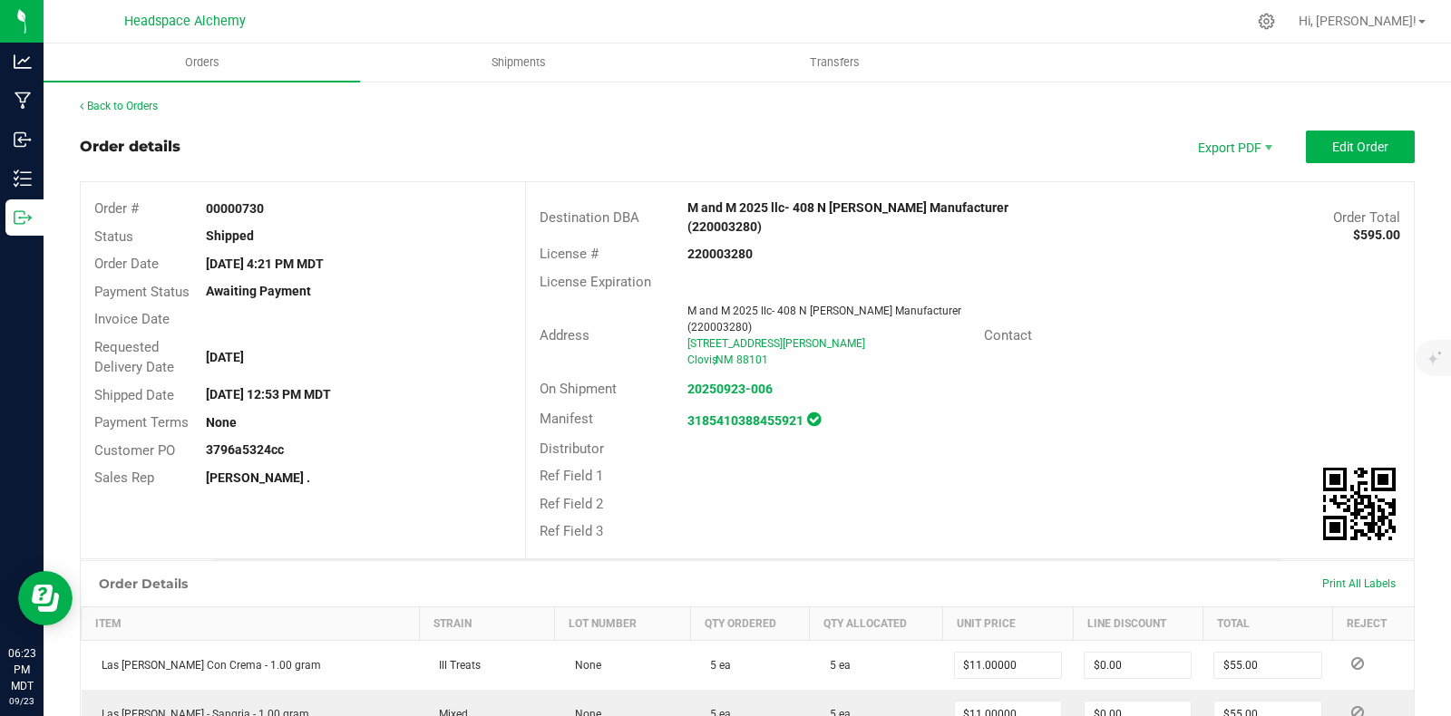
drag, startPoint x: 279, startPoint y: 206, endPoint x: 200, endPoint y: 205, distance: 78.9
click at [200, 205] on div "00000730" at bounding box center [359, 209] width 334 height 19
copy strong "00000730"
click at [531, 70] on span "Shipments" at bounding box center [518, 62] width 103 height 16
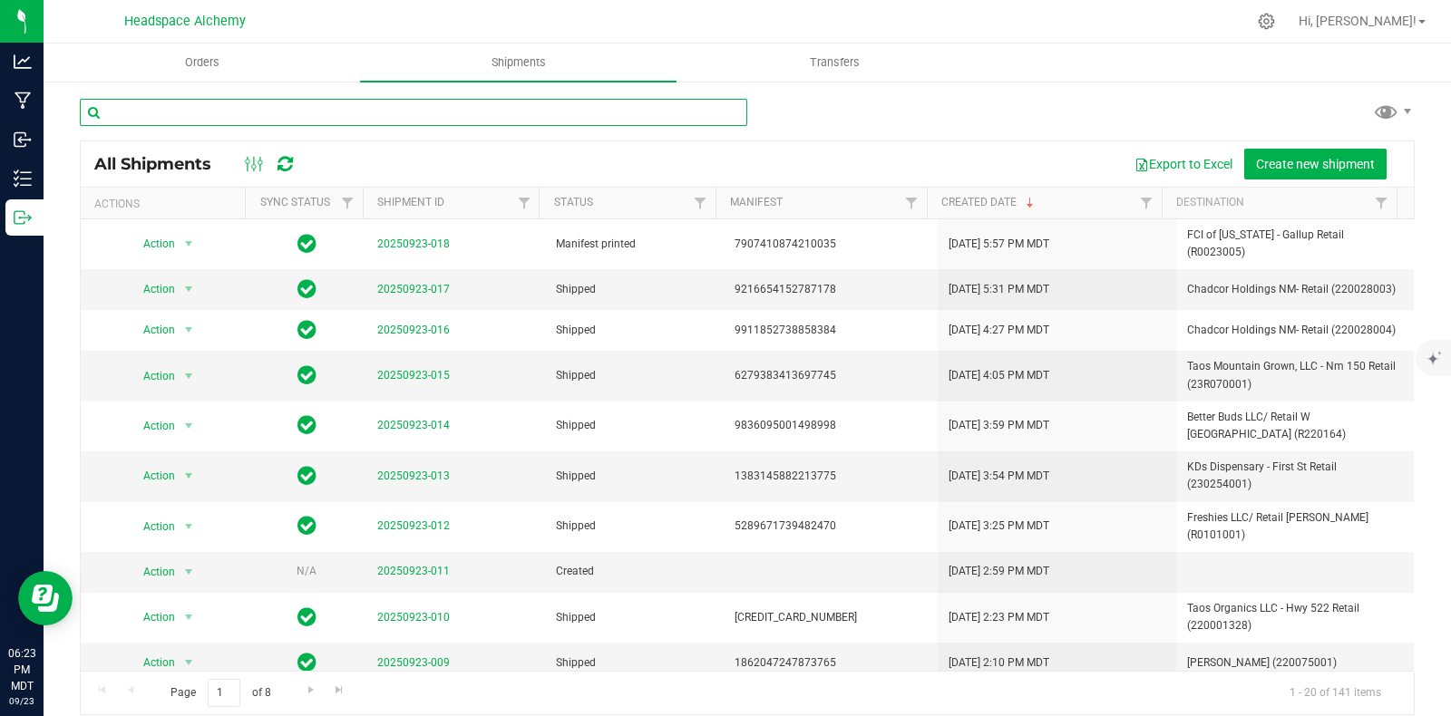
click at [317, 118] on input "text" at bounding box center [413, 112] width 667 height 27
paste input "00000730"
type input "00000730"
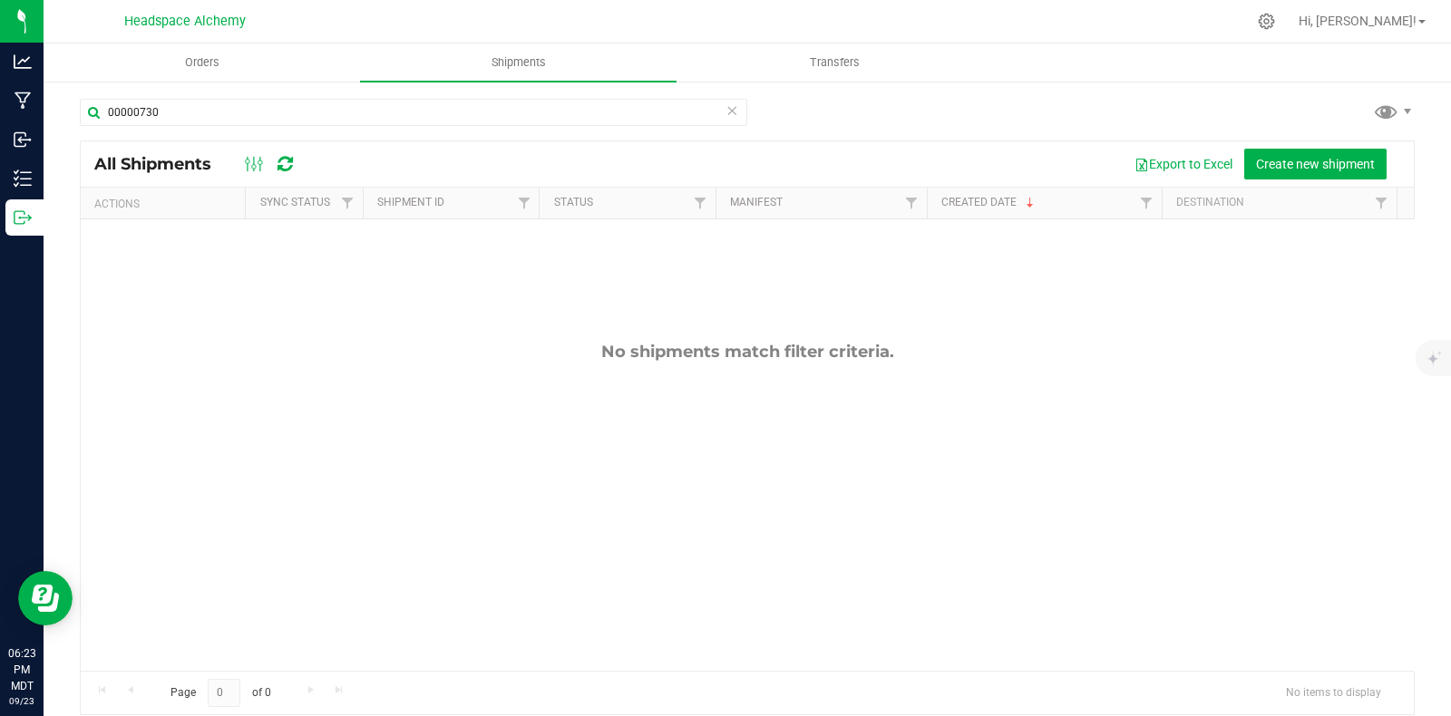
click at [1027, 145] on div "All Shipments Export to Excel Create new shipment" at bounding box center [747, 163] width 1333 height 45
click at [927, 132] on div "00000730" at bounding box center [747, 120] width 1335 height 42
click at [199, 55] on span "Orders" at bounding box center [202, 62] width 83 height 16
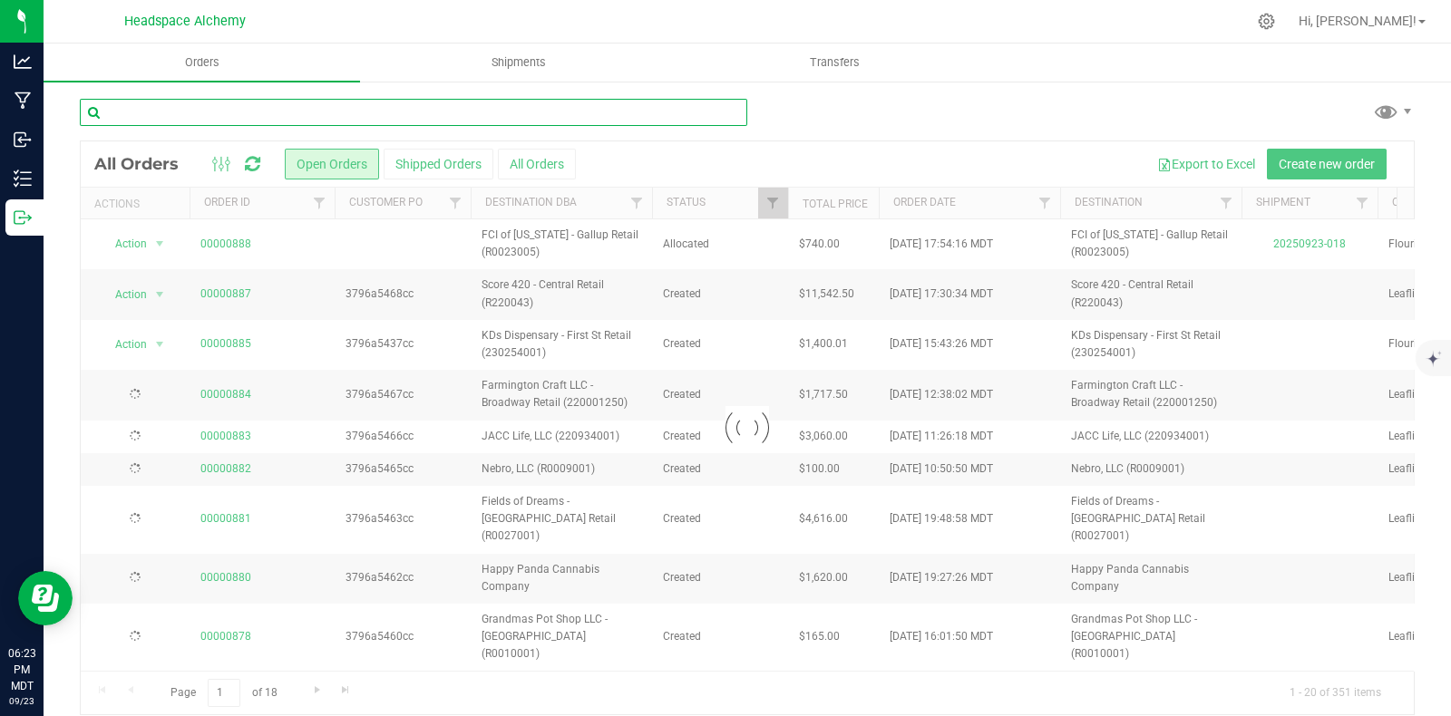
click at [249, 113] on input "text" at bounding box center [413, 112] width 667 height 27
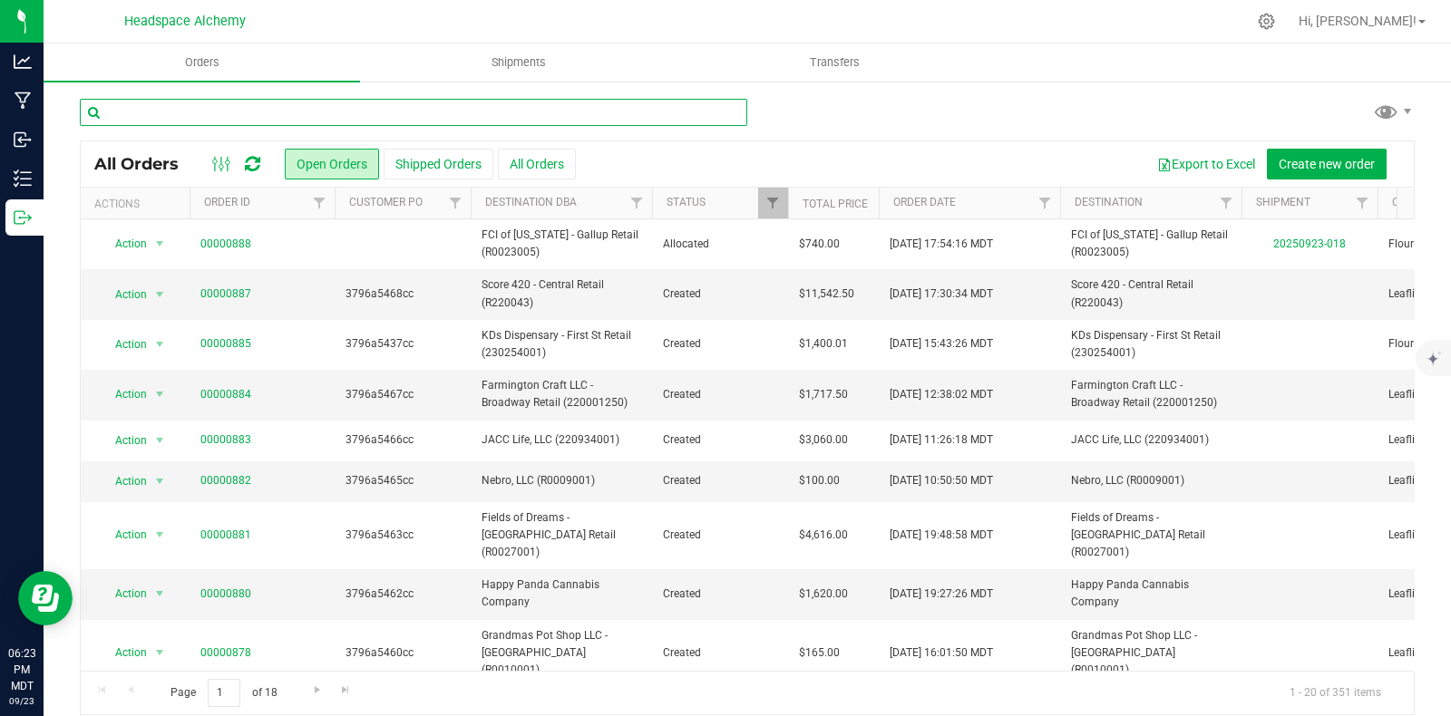
paste input "00000730"
type input "00000730"
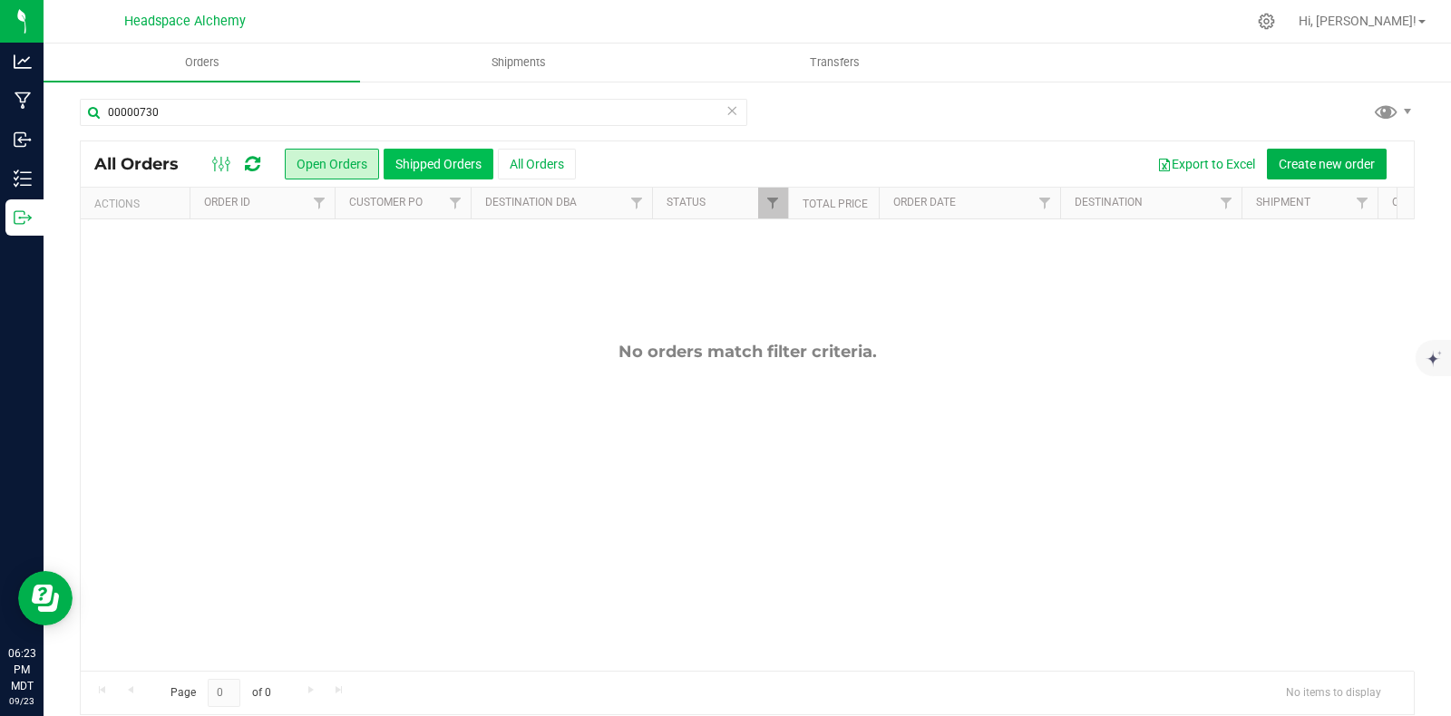
click at [412, 170] on button "Shipped Orders" at bounding box center [439, 164] width 110 height 31
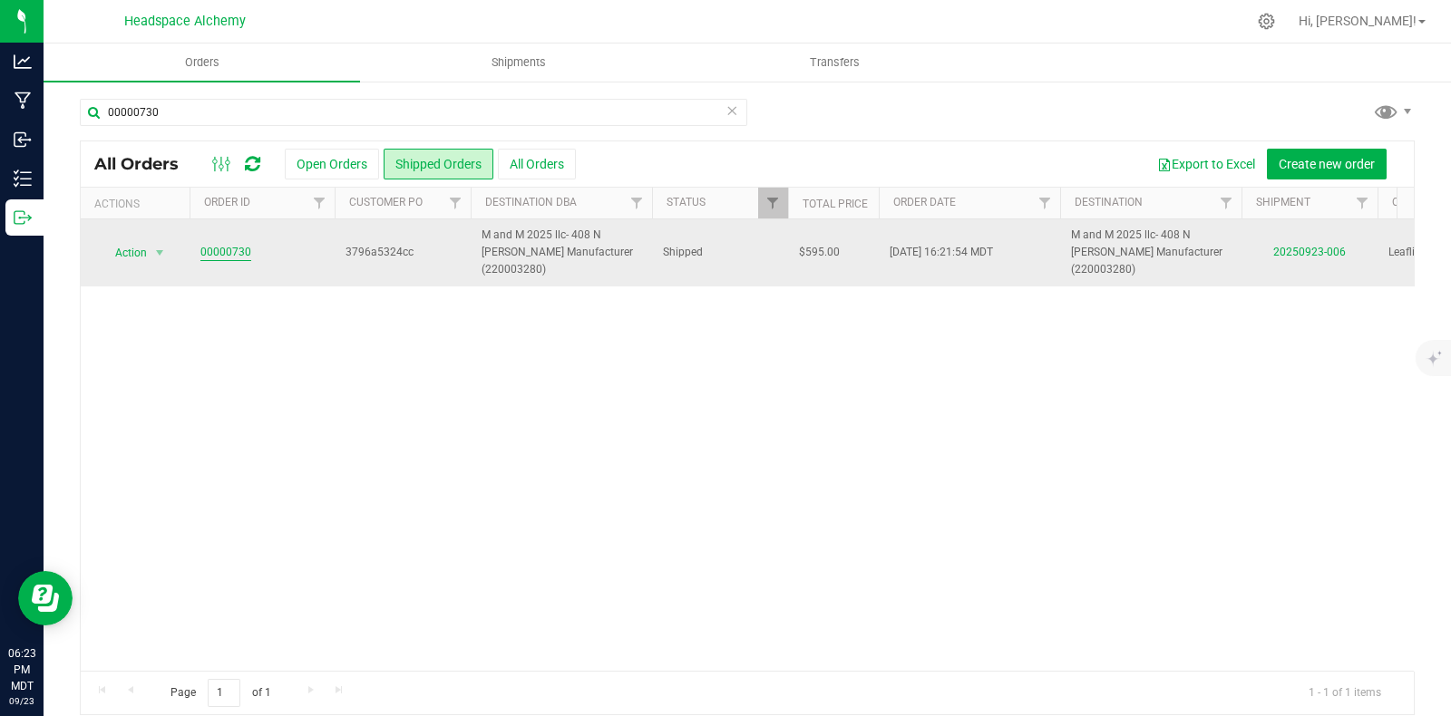
click at [218, 244] on link "00000730" at bounding box center [225, 252] width 51 height 17
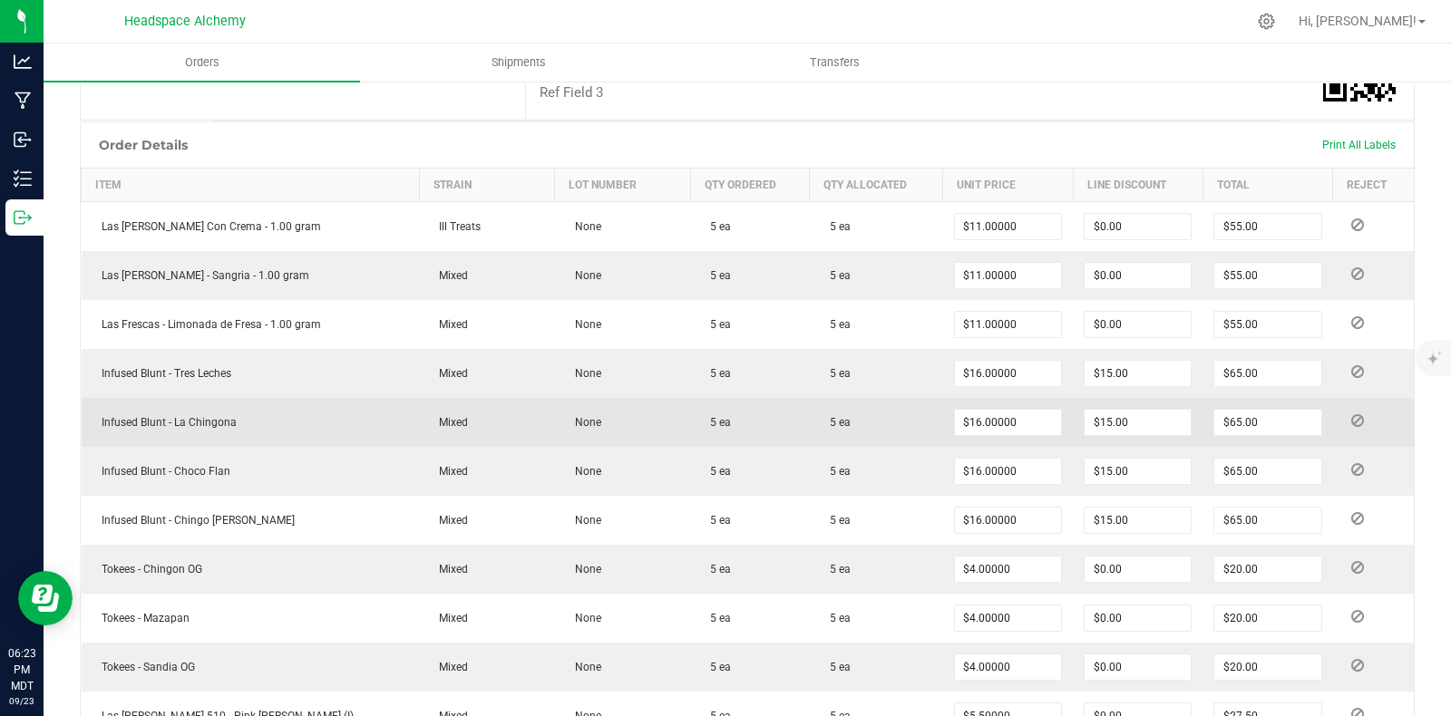
scroll to position [453, 0]
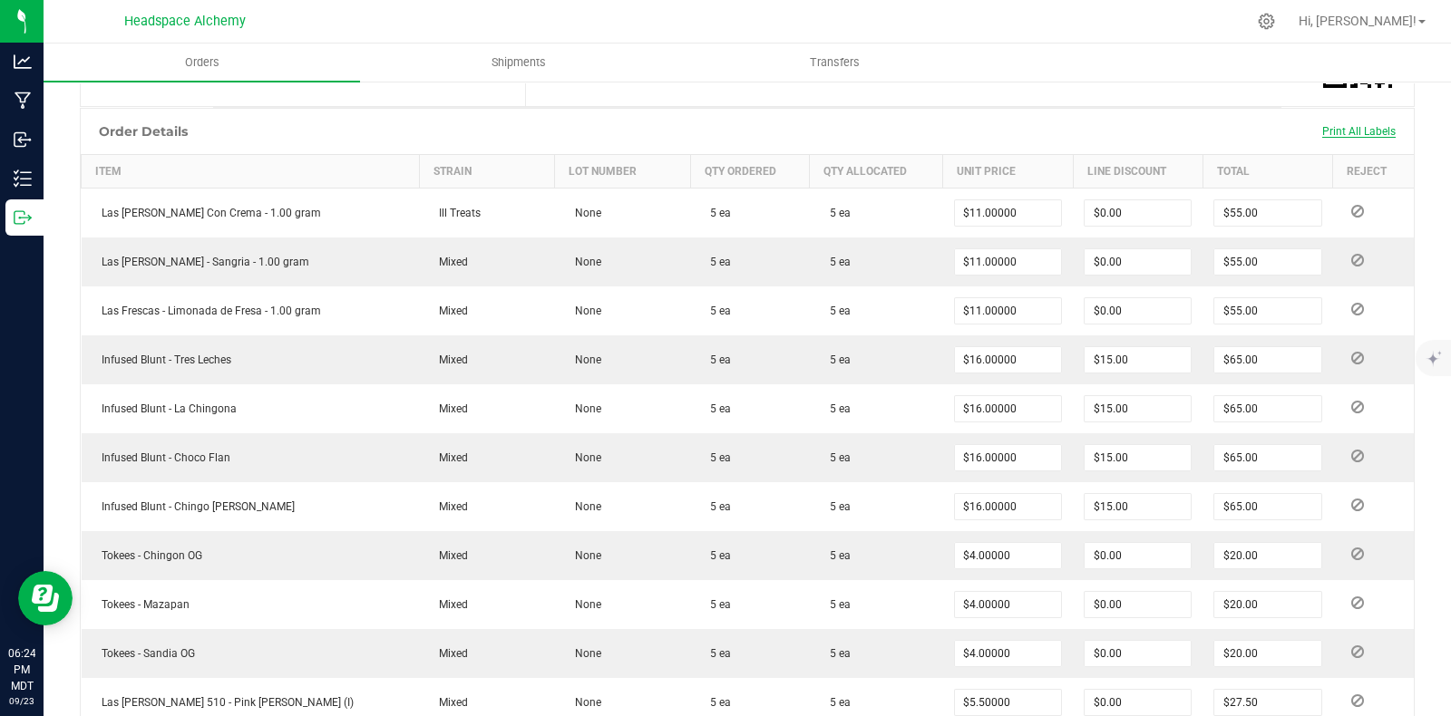
click at [1325, 125] on span "Print All Labels" at bounding box center [1358, 131] width 73 height 13
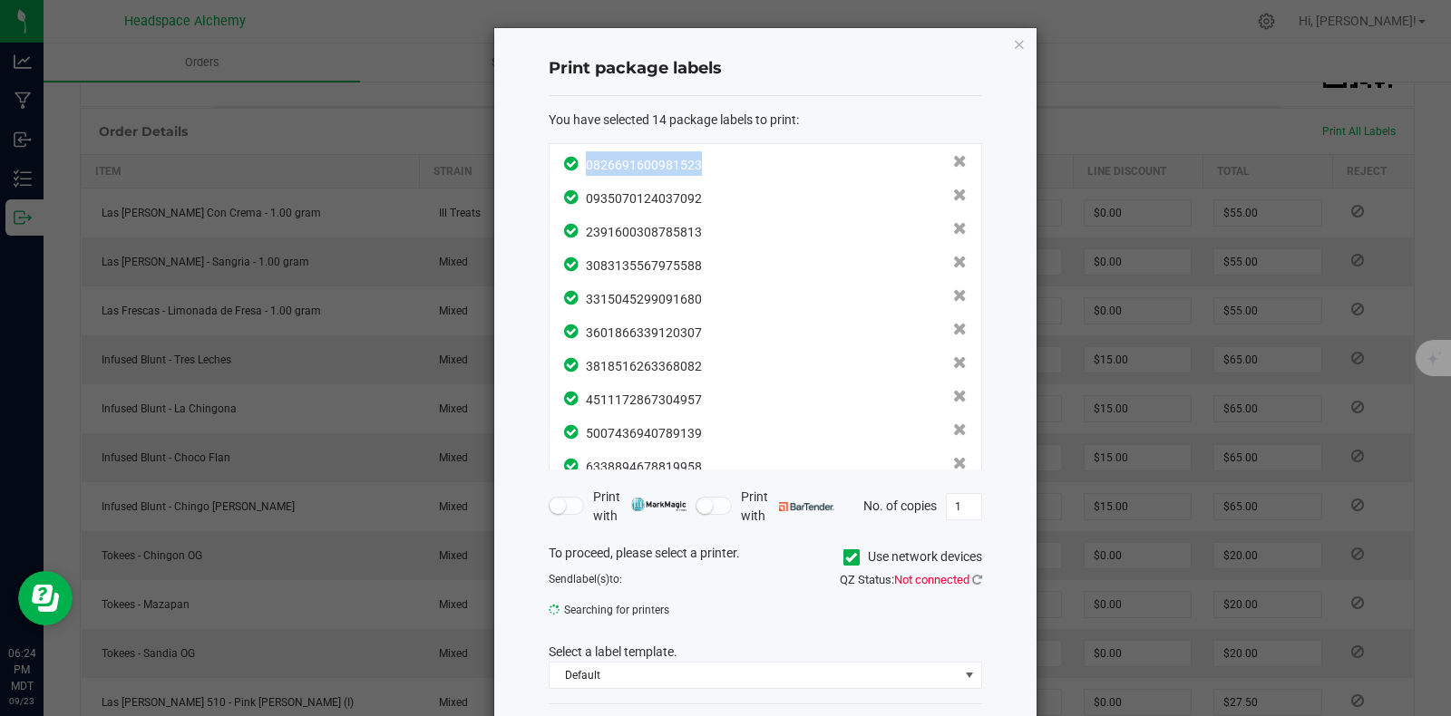
drag, startPoint x: 718, startPoint y: 165, endPoint x: 576, endPoint y: 170, distance: 142.5
click at [576, 170] on div "0826691600981523" at bounding box center [765, 163] width 403 height 24
copy span "0826691600981523"
